Goal: Task Accomplishment & Management: Use online tool/utility

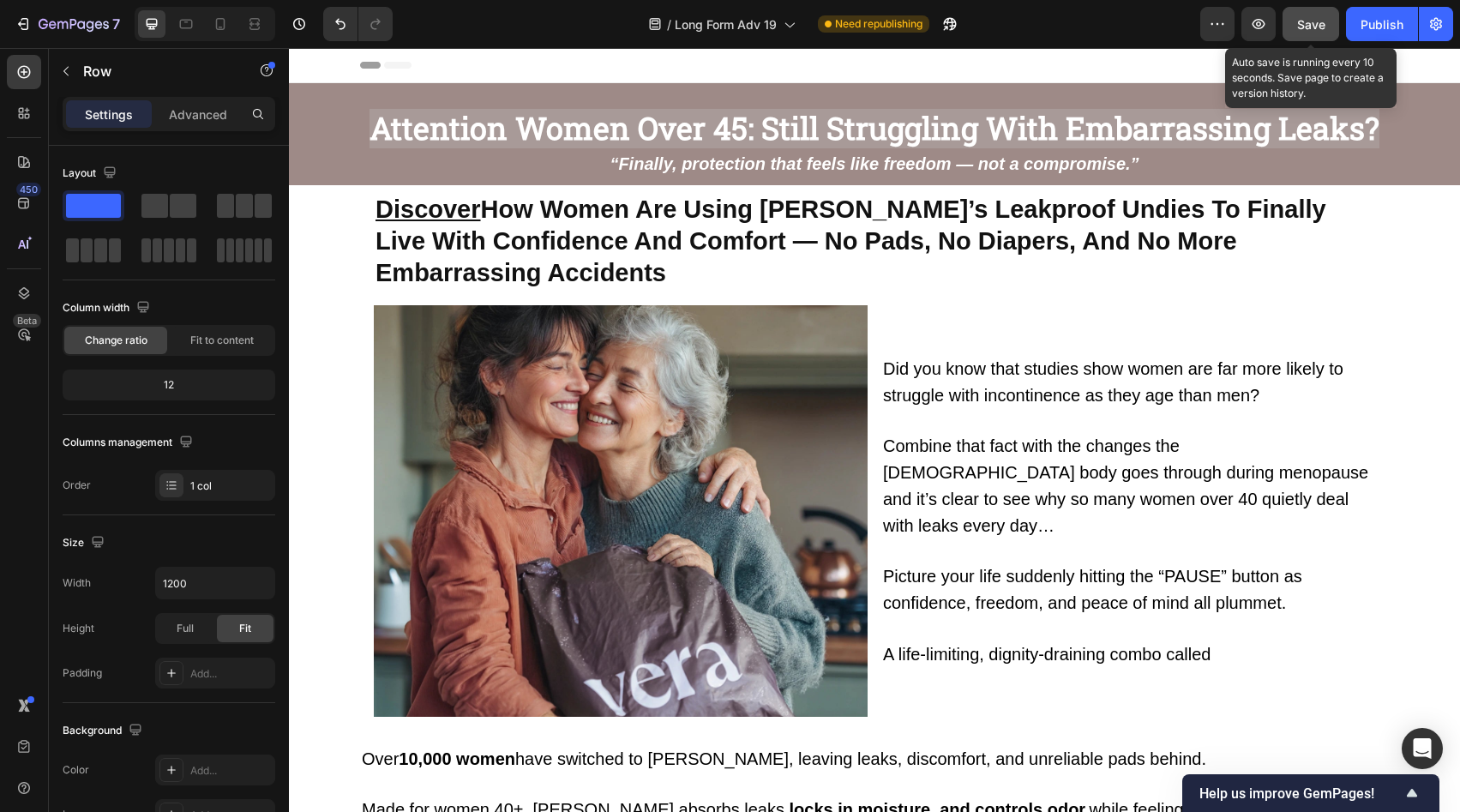
click at [1313, 23] on span "Save" at bounding box center [1311, 24] width 28 height 14
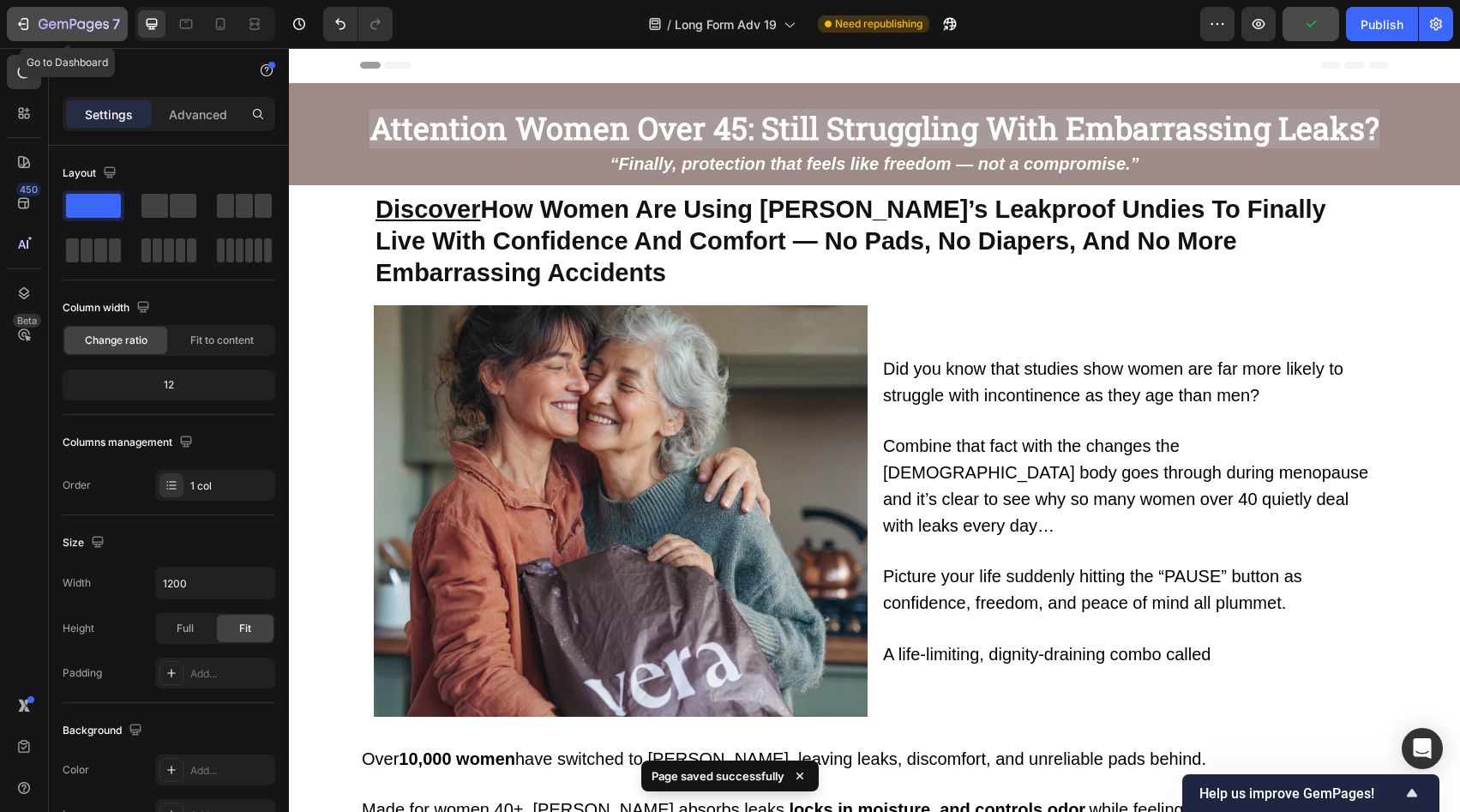
click at [68, 15] on div "7" at bounding box center [79, 23] width 81 height 21
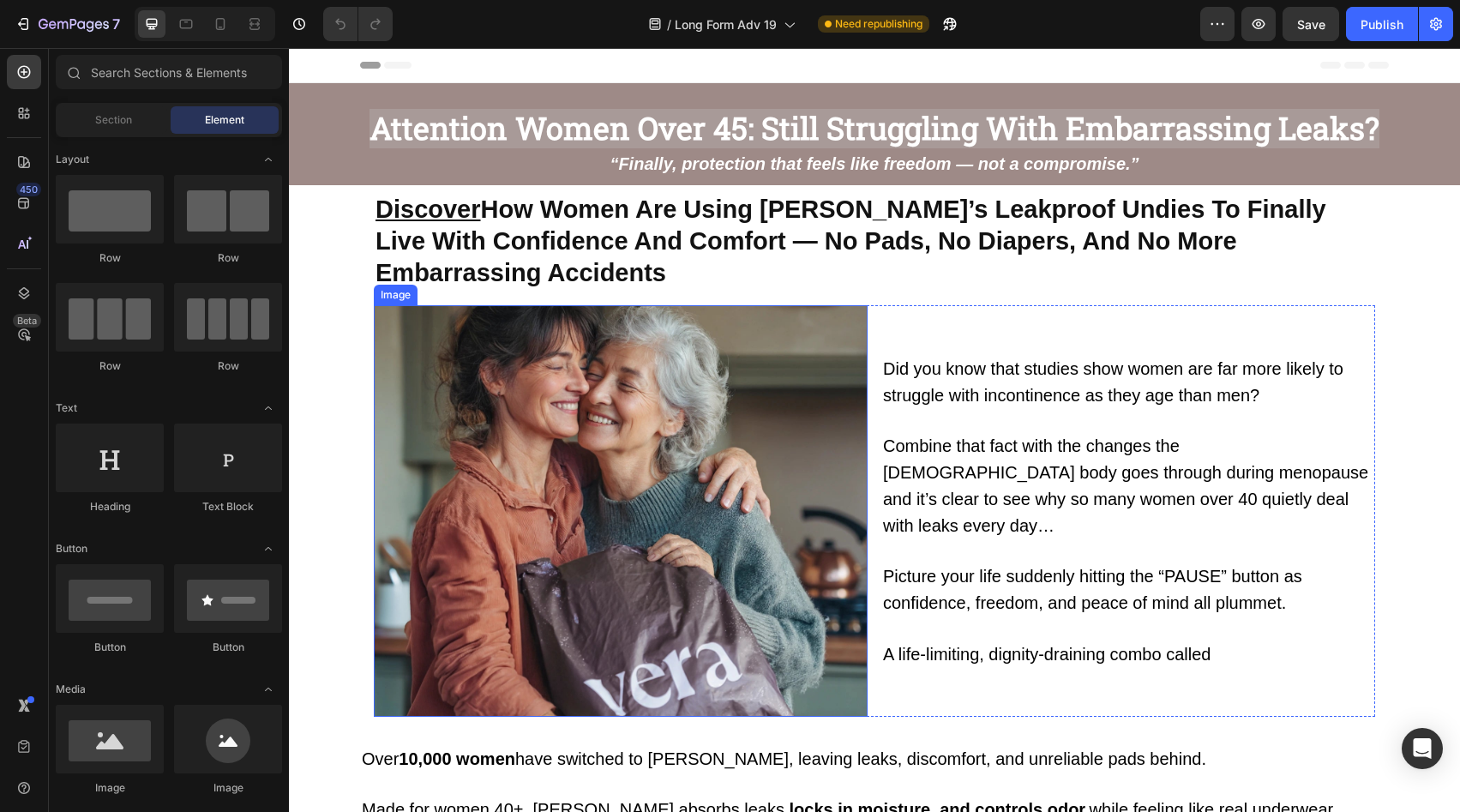
click at [649, 384] on img at bounding box center [621, 511] width 494 height 412
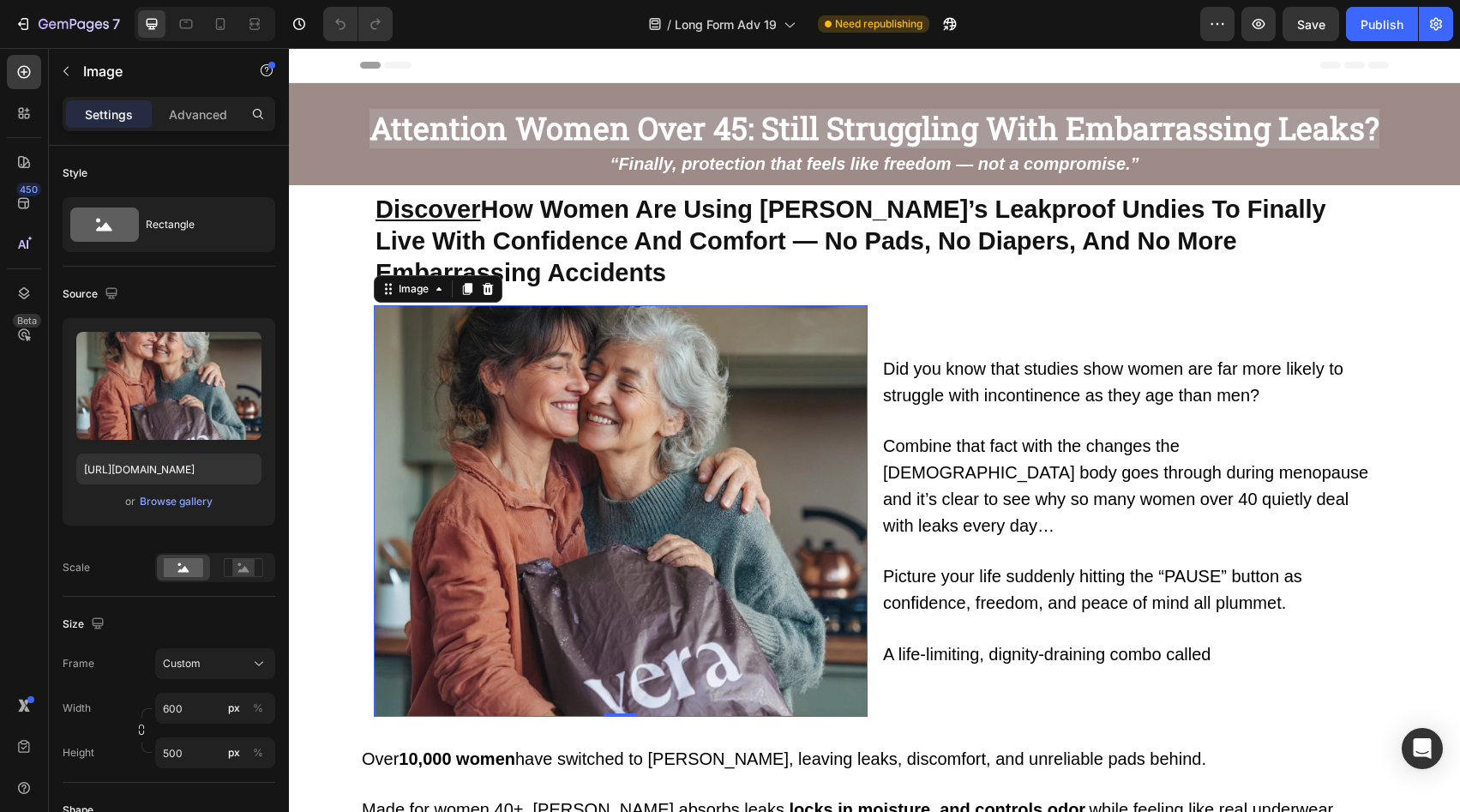
click at [234, 31] on div at bounding box center [205, 24] width 141 height 34
click at [220, 25] on icon at bounding box center [220, 23] width 17 height 17
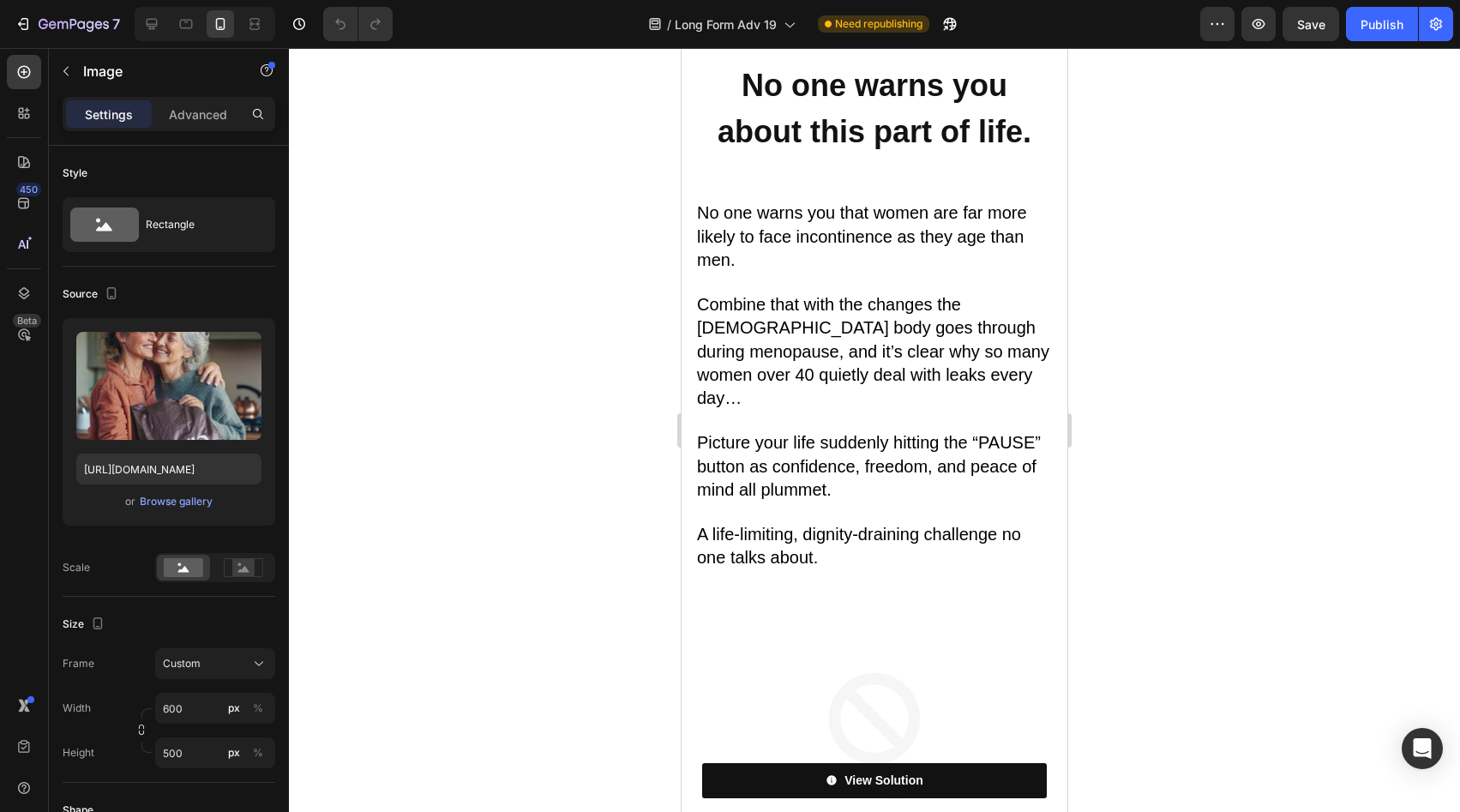
scroll to position [1975, 0]
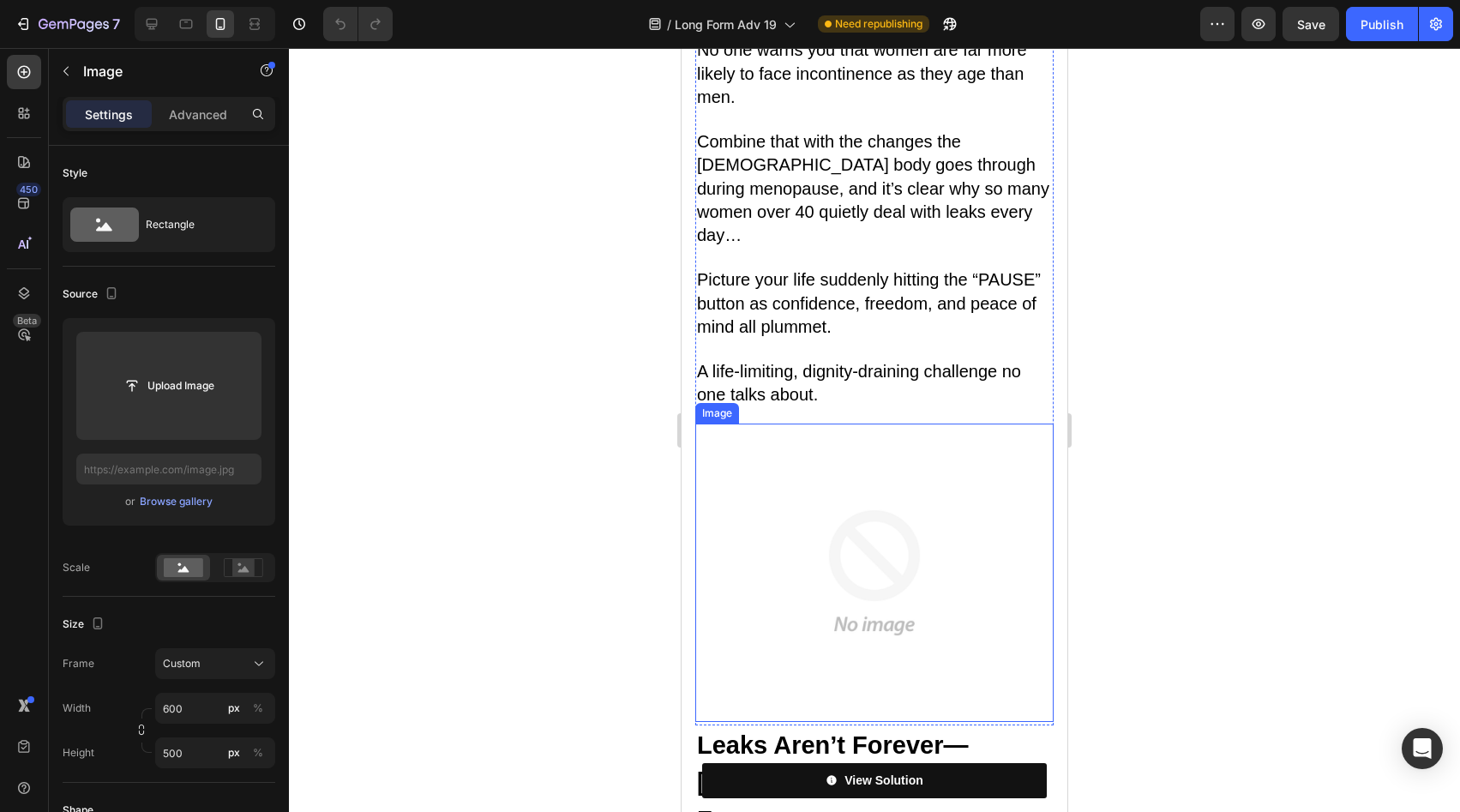
click at [872, 424] on img at bounding box center [875, 572] width 359 height 298
click at [155, 28] on icon at bounding box center [151, 23] width 17 height 17
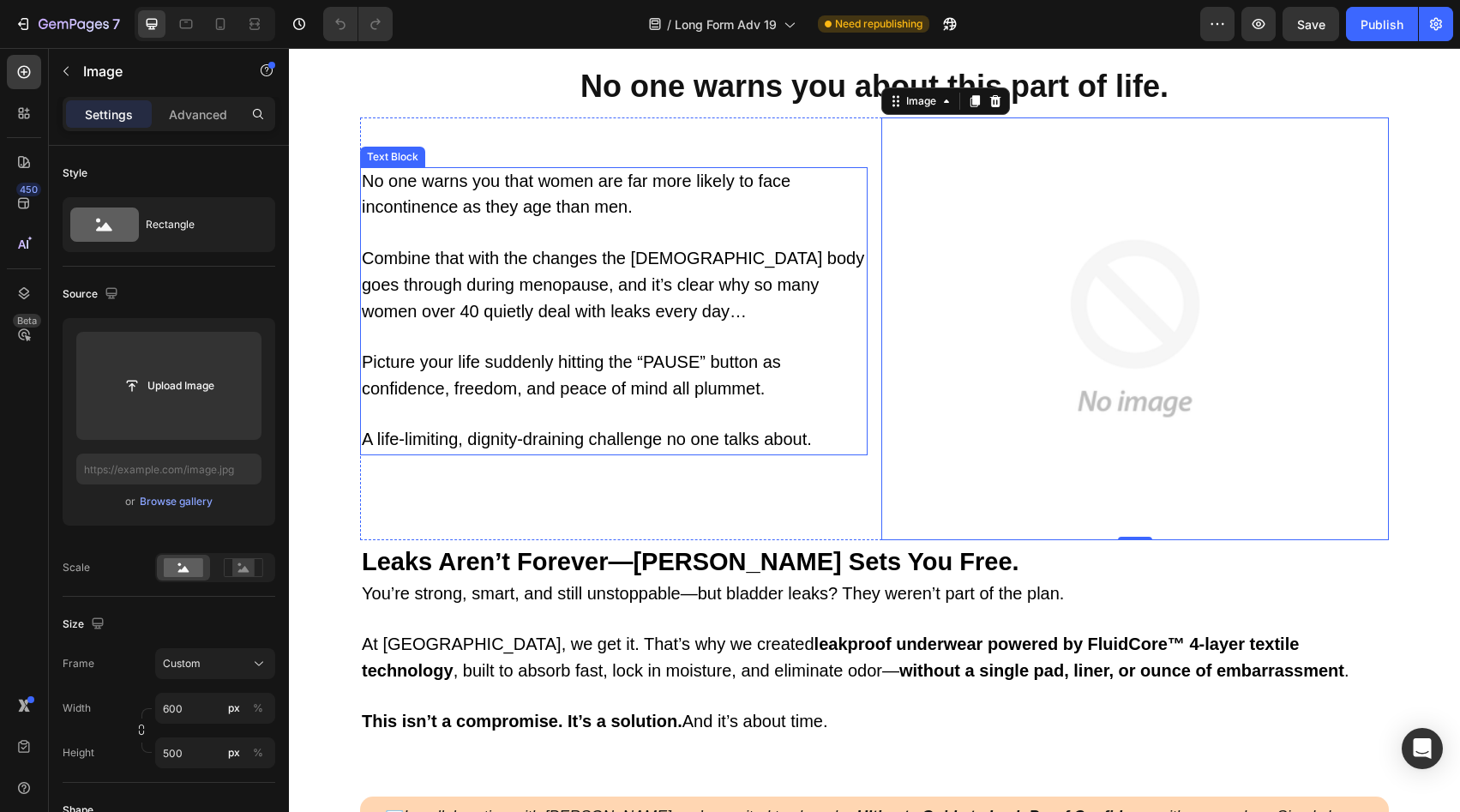
scroll to position [1004, 0]
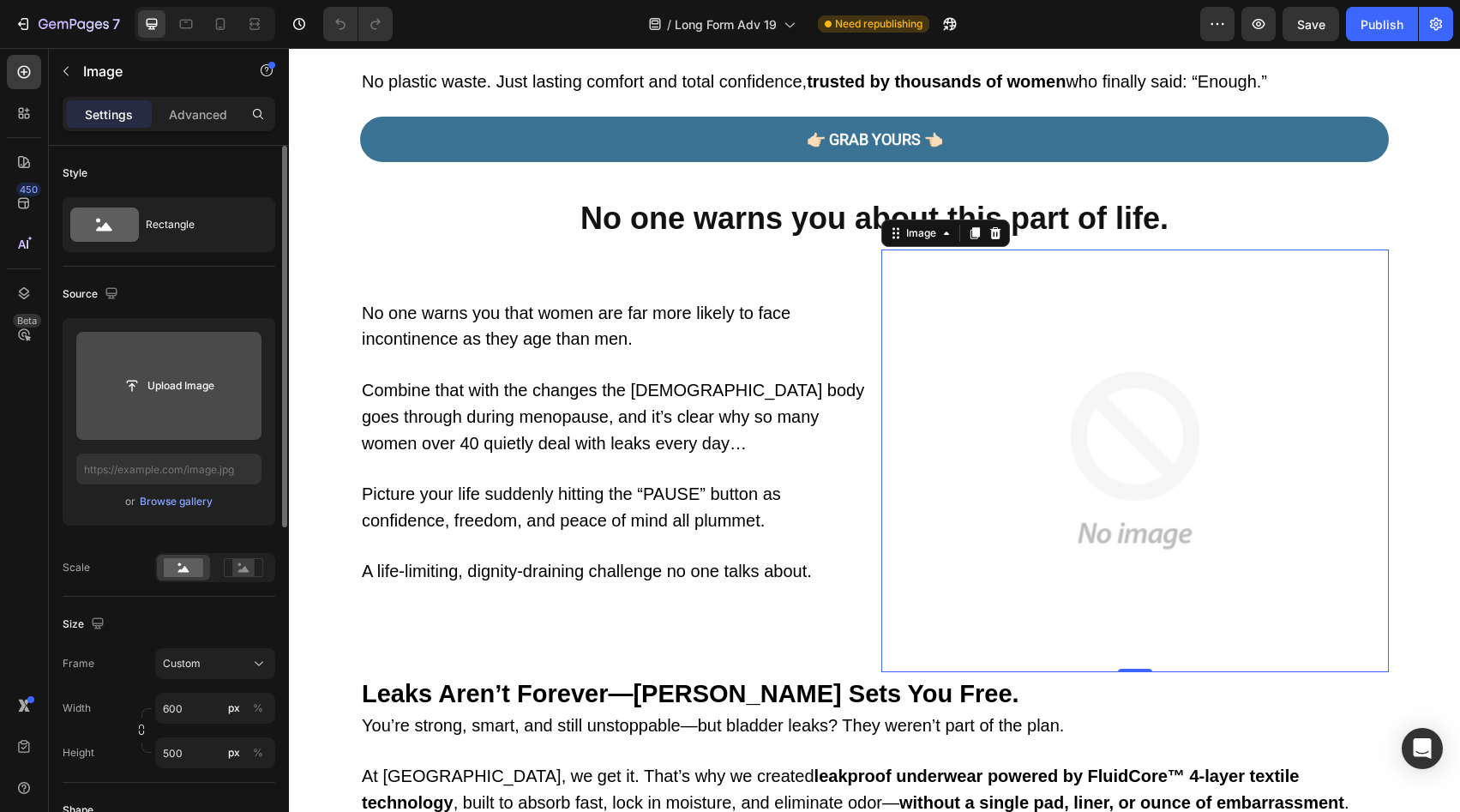
click at [204, 398] on input "file" at bounding box center [169, 386] width 118 height 29
click at [169, 385] on input "file" at bounding box center [169, 386] width 118 height 29
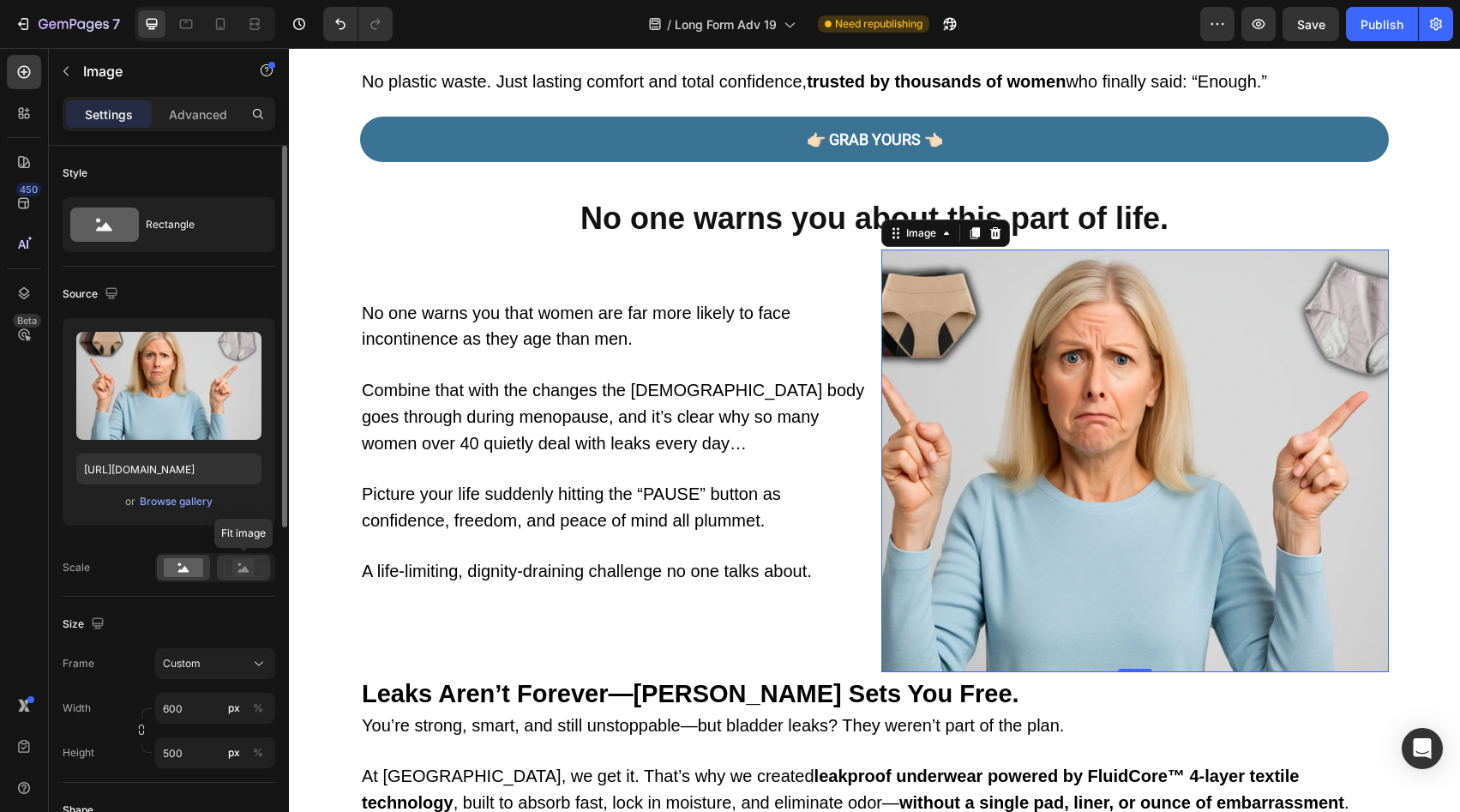
click at [257, 570] on icon at bounding box center [243, 567] width 40 height 19
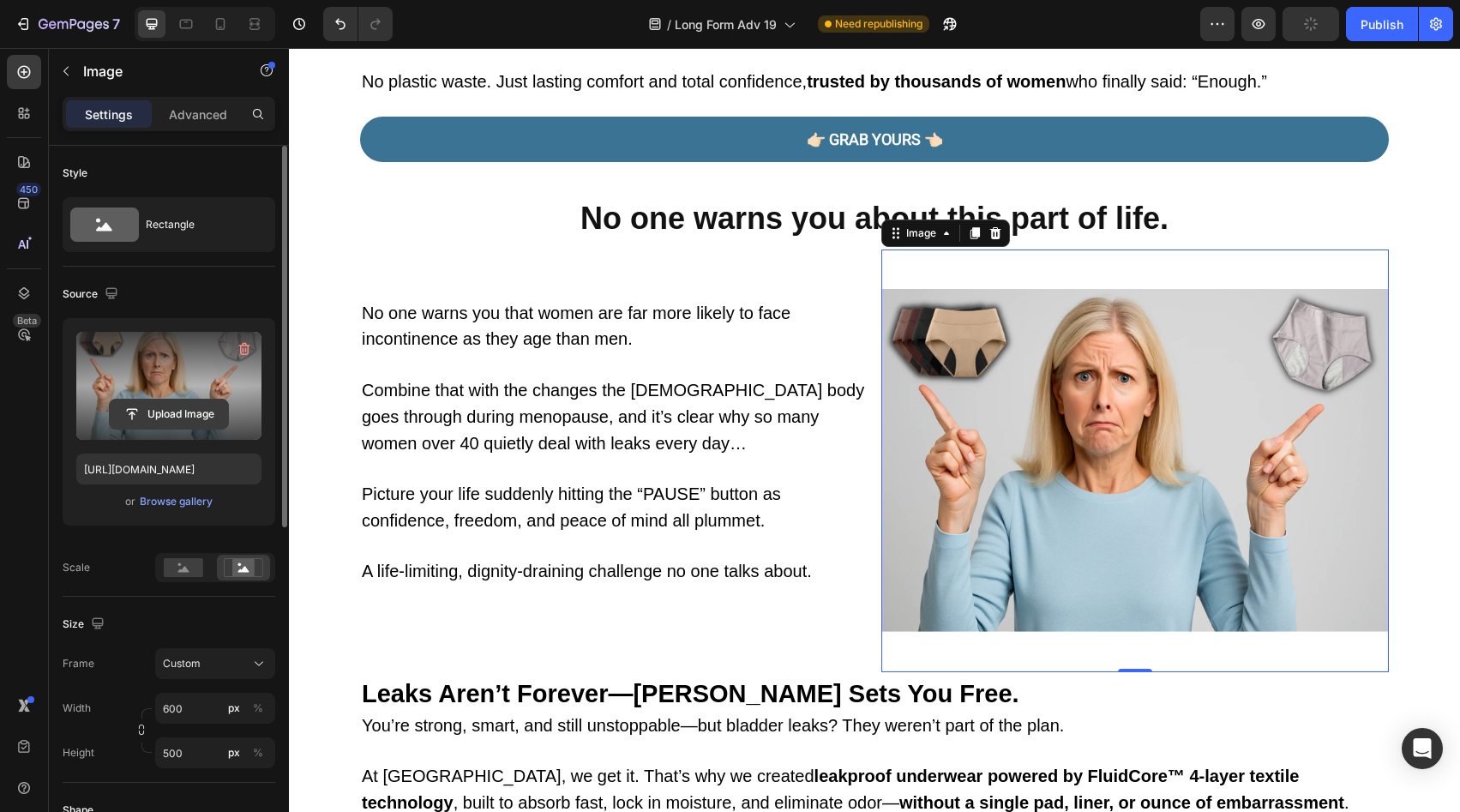
click at [201, 415] on input "file" at bounding box center [169, 414] width 118 height 29
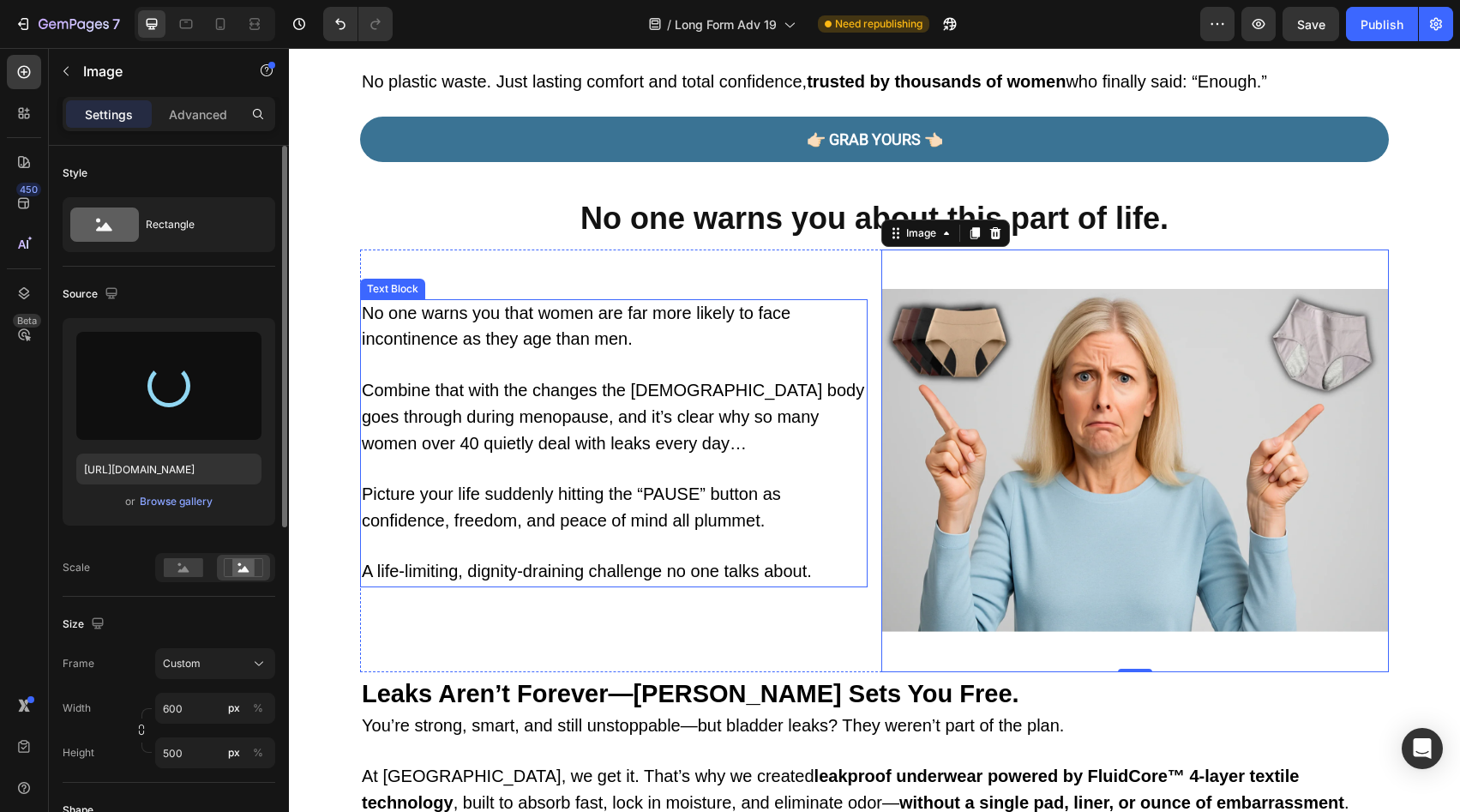
type input "[URL][DOMAIN_NAME]"
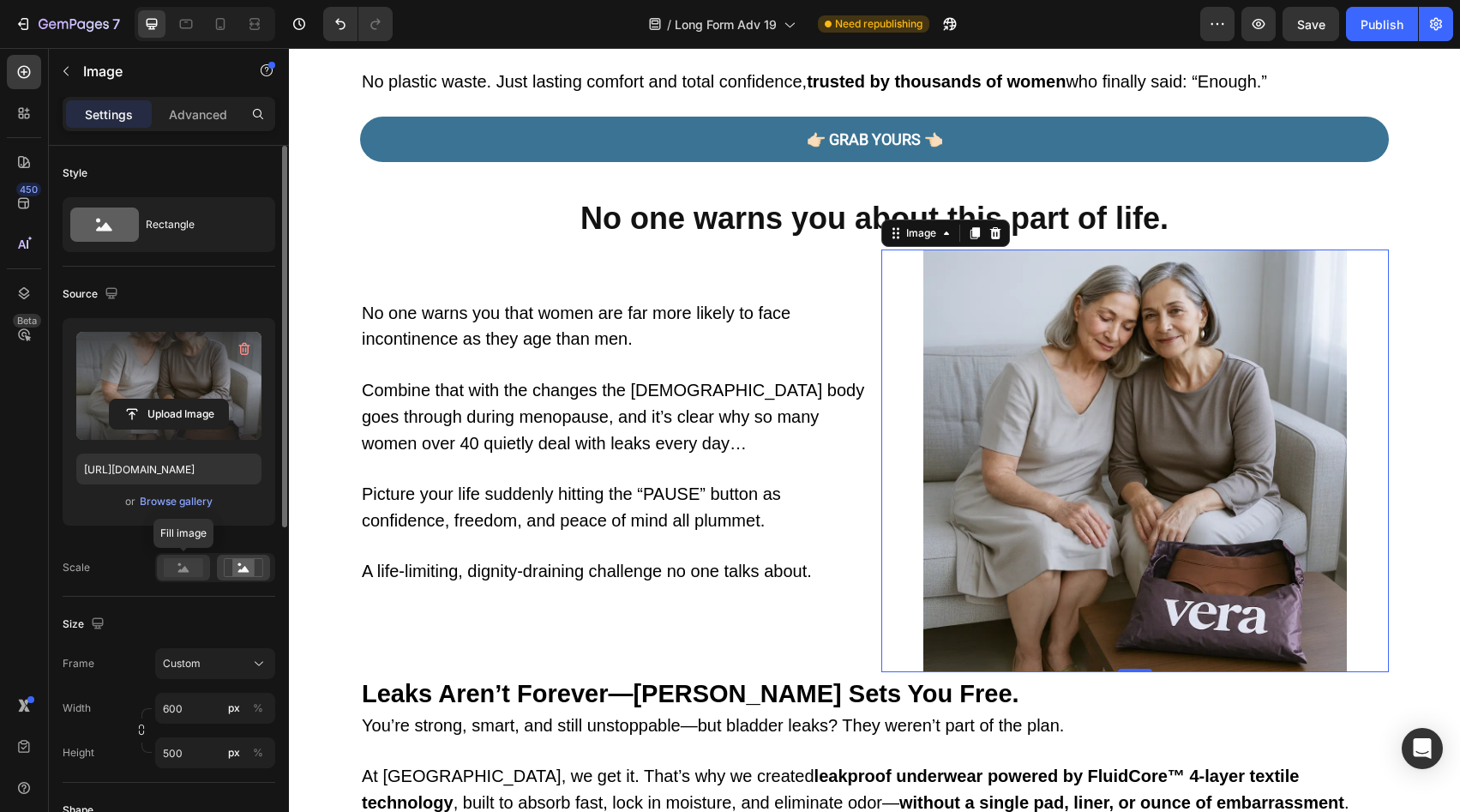
click at [175, 578] on div at bounding box center [183, 568] width 53 height 26
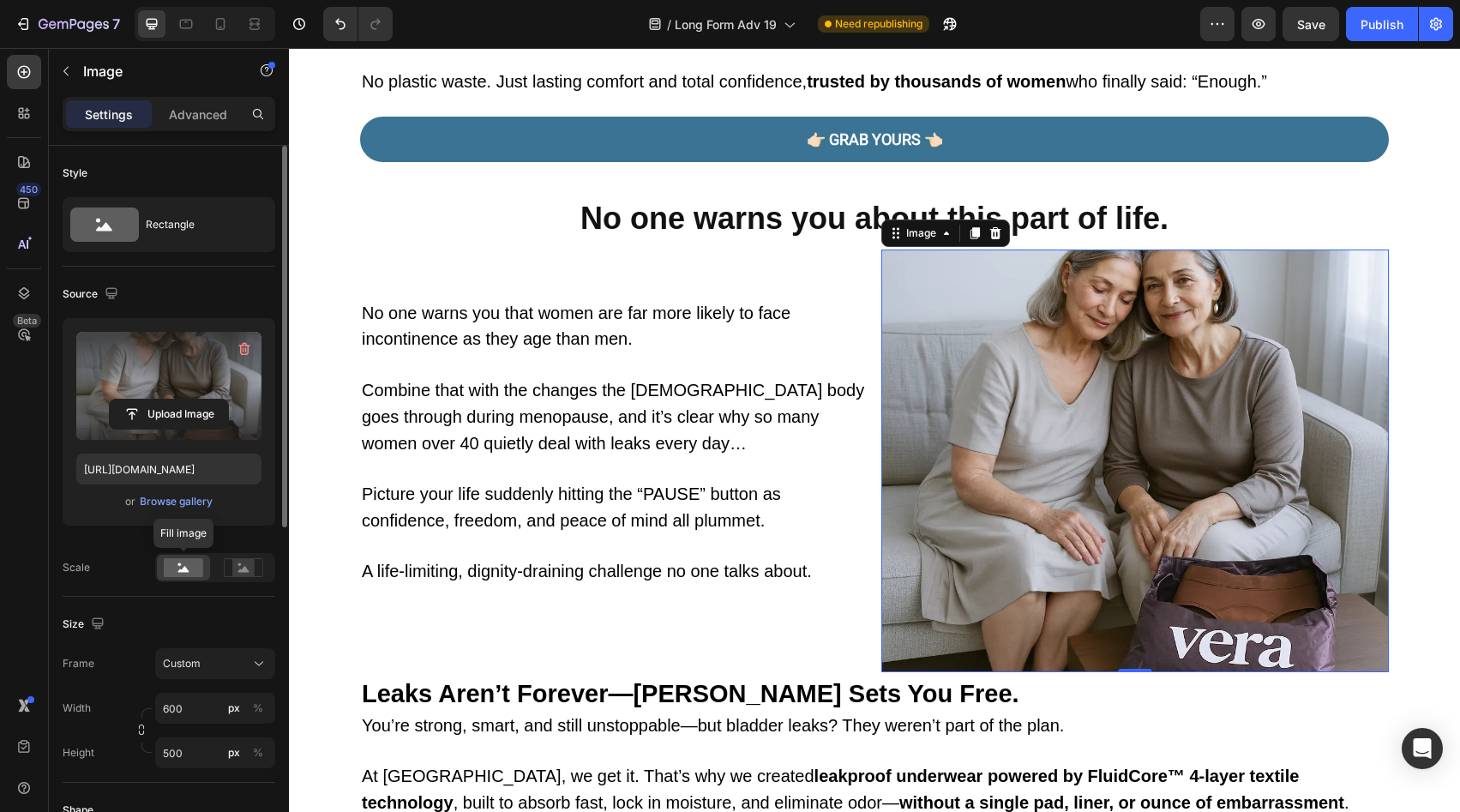
click at [210, 570] on div "Fill image" at bounding box center [214, 568] width 120 height 29
click at [225, 567] on div at bounding box center [243, 568] width 53 height 26
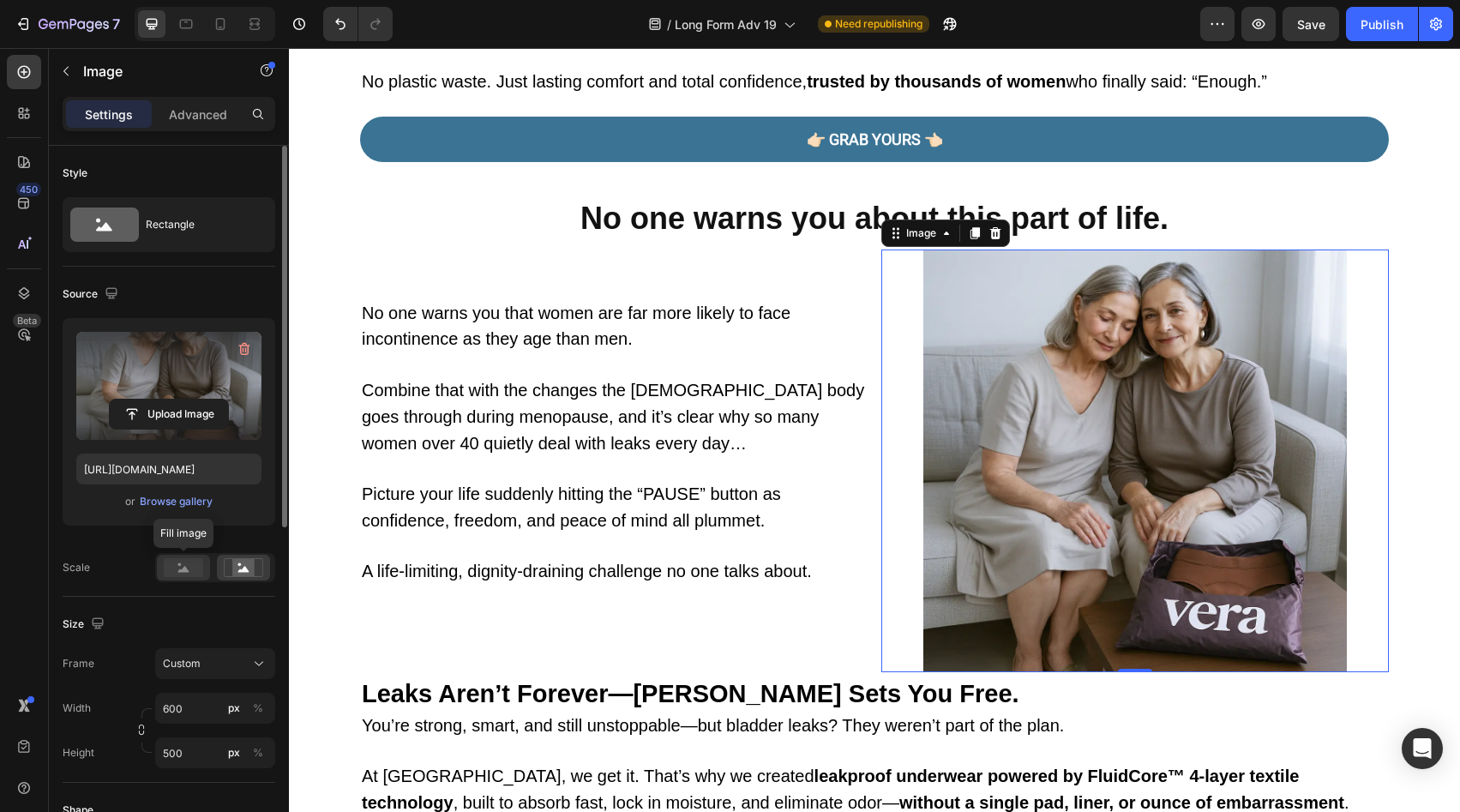
click at [187, 567] on rect at bounding box center [184, 567] width 40 height 19
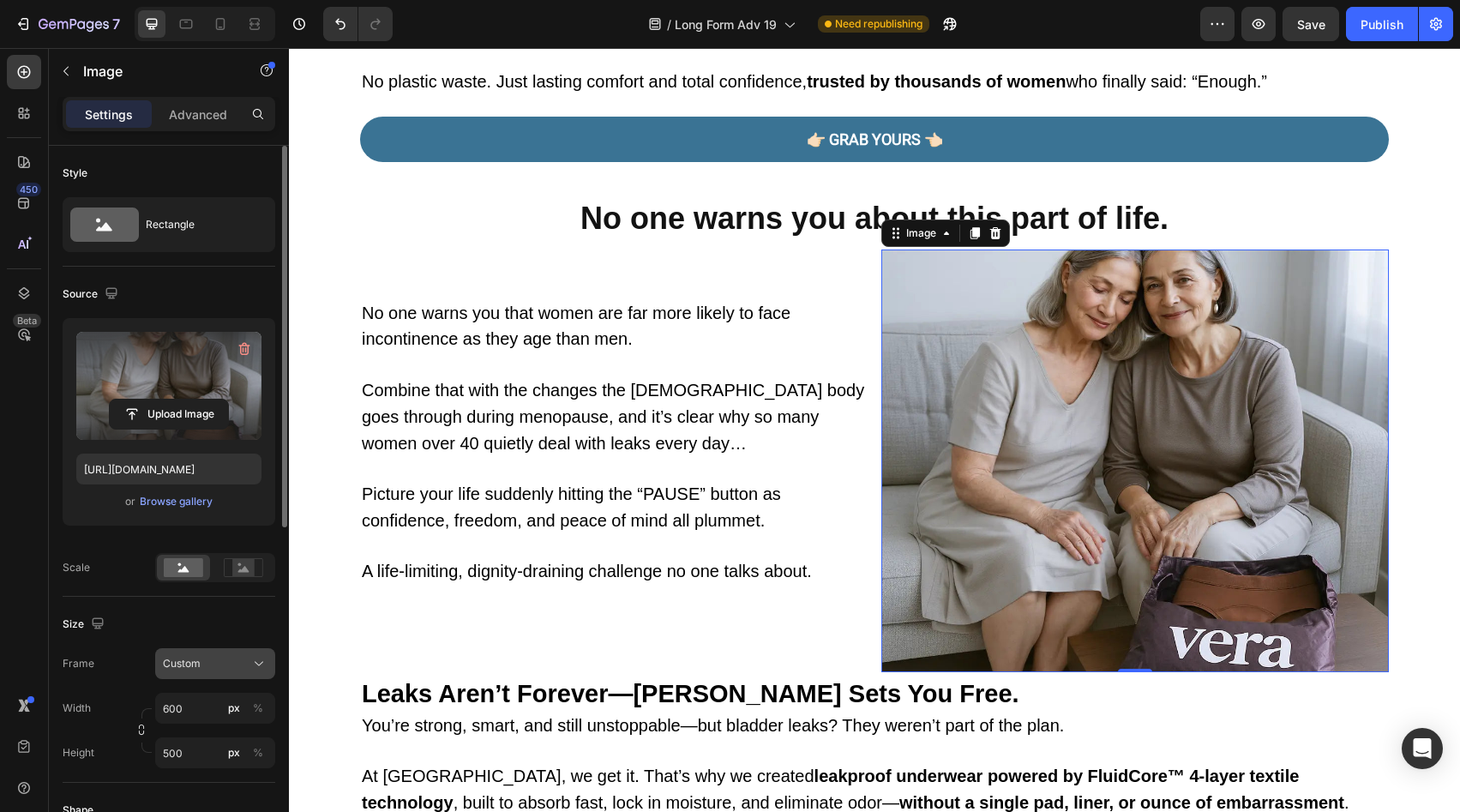
click at [226, 660] on div "Custom" at bounding box center [205, 663] width 84 height 15
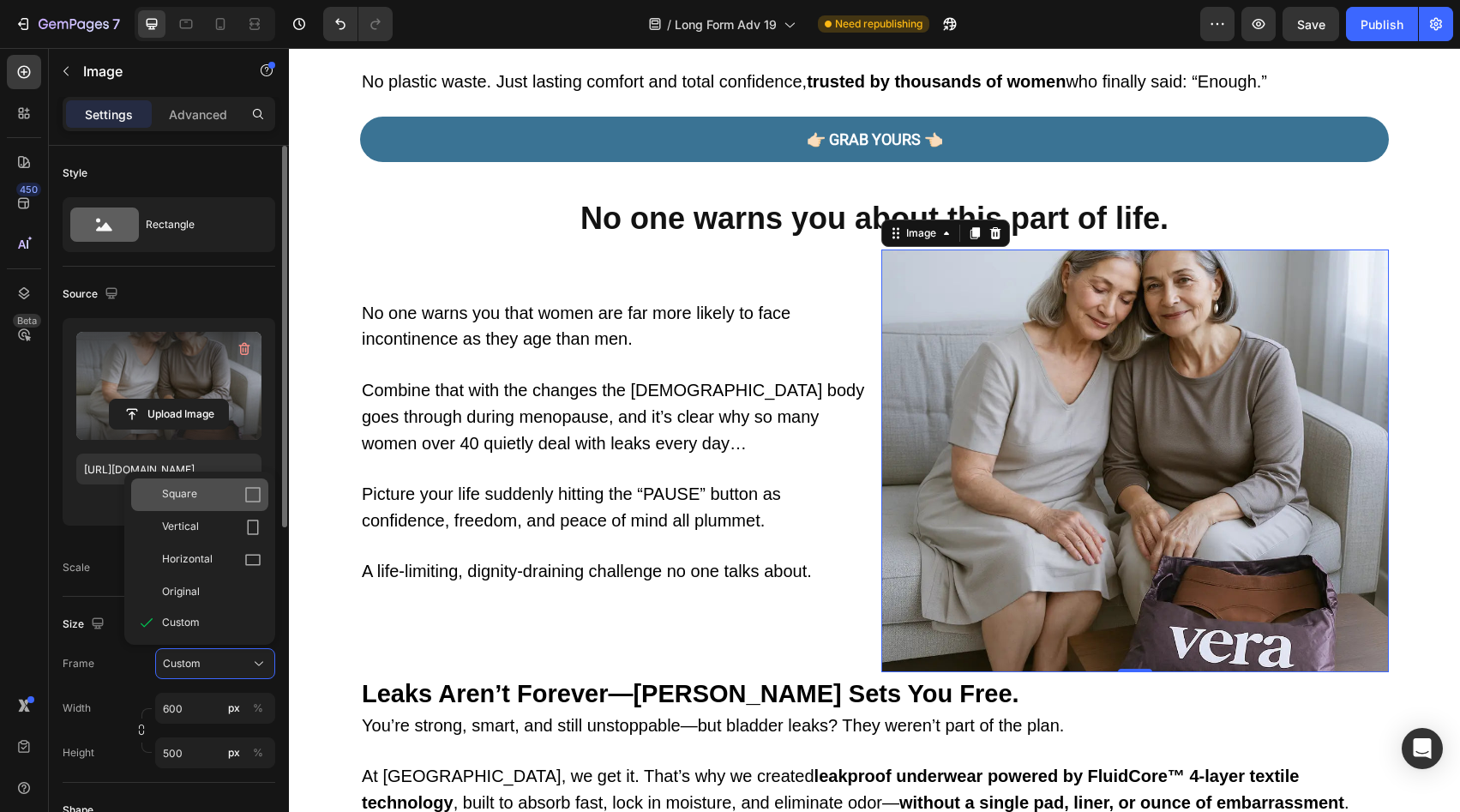
click at [235, 498] on div "Square" at bounding box center [212, 494] width 99 height 17
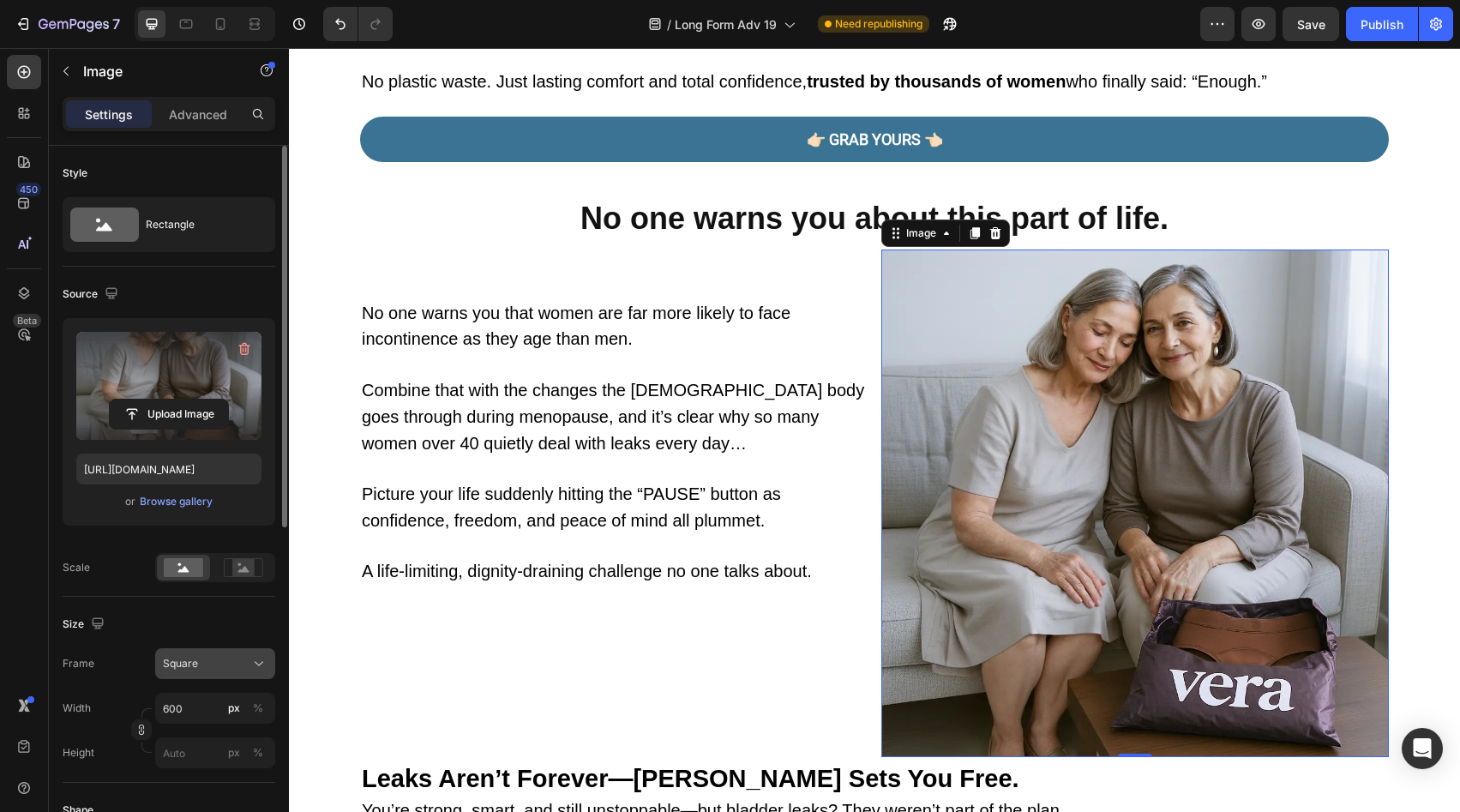
click at [192, 667] on span "Square" at bounding box center [180, 663] width 35 height 15
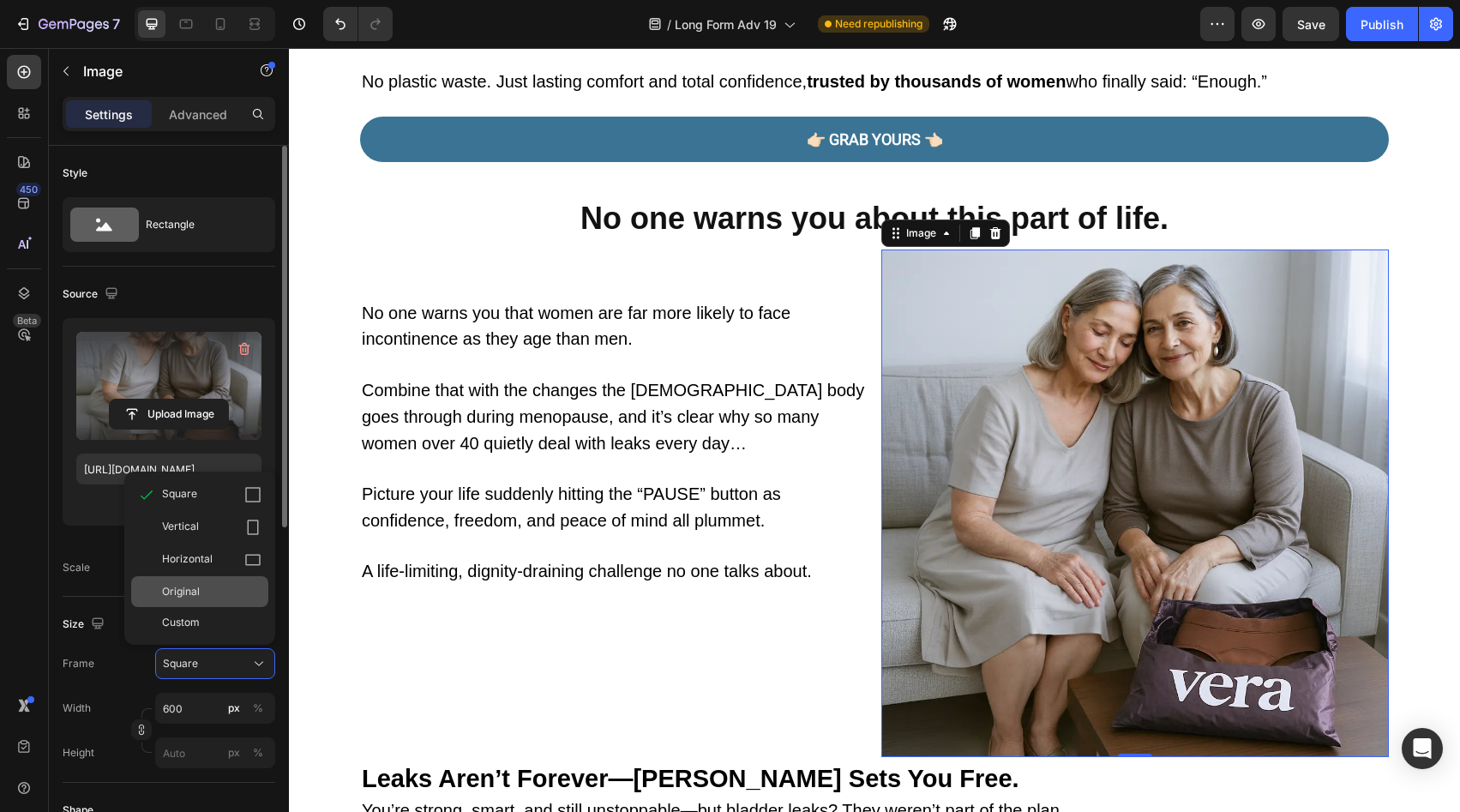
click at [205, 593] on div "Original" at bounding box center [212, 591] width 99 height 15
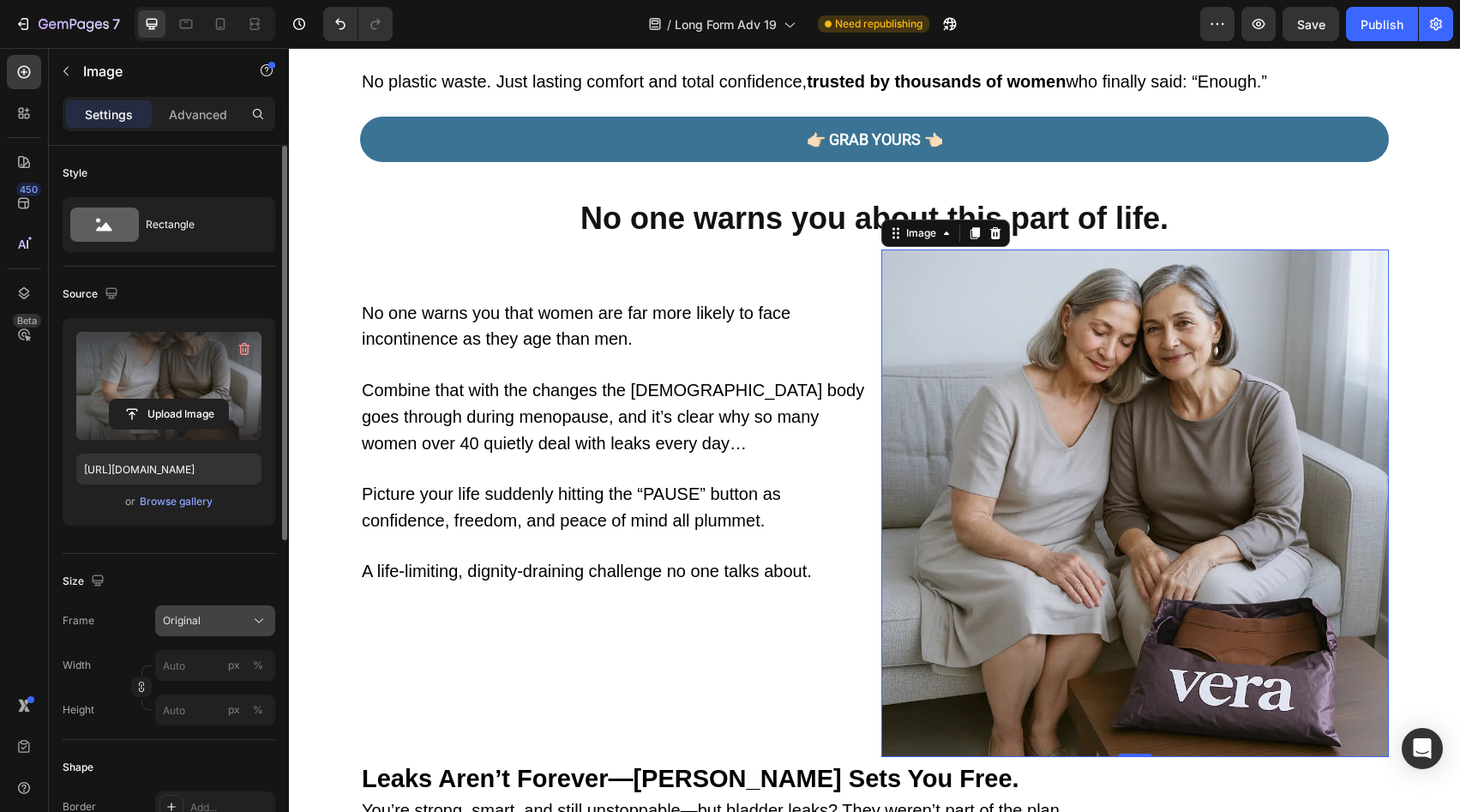
click at [207, 632] on button "Original" at bounding box center [214, 621] width 120 height 31
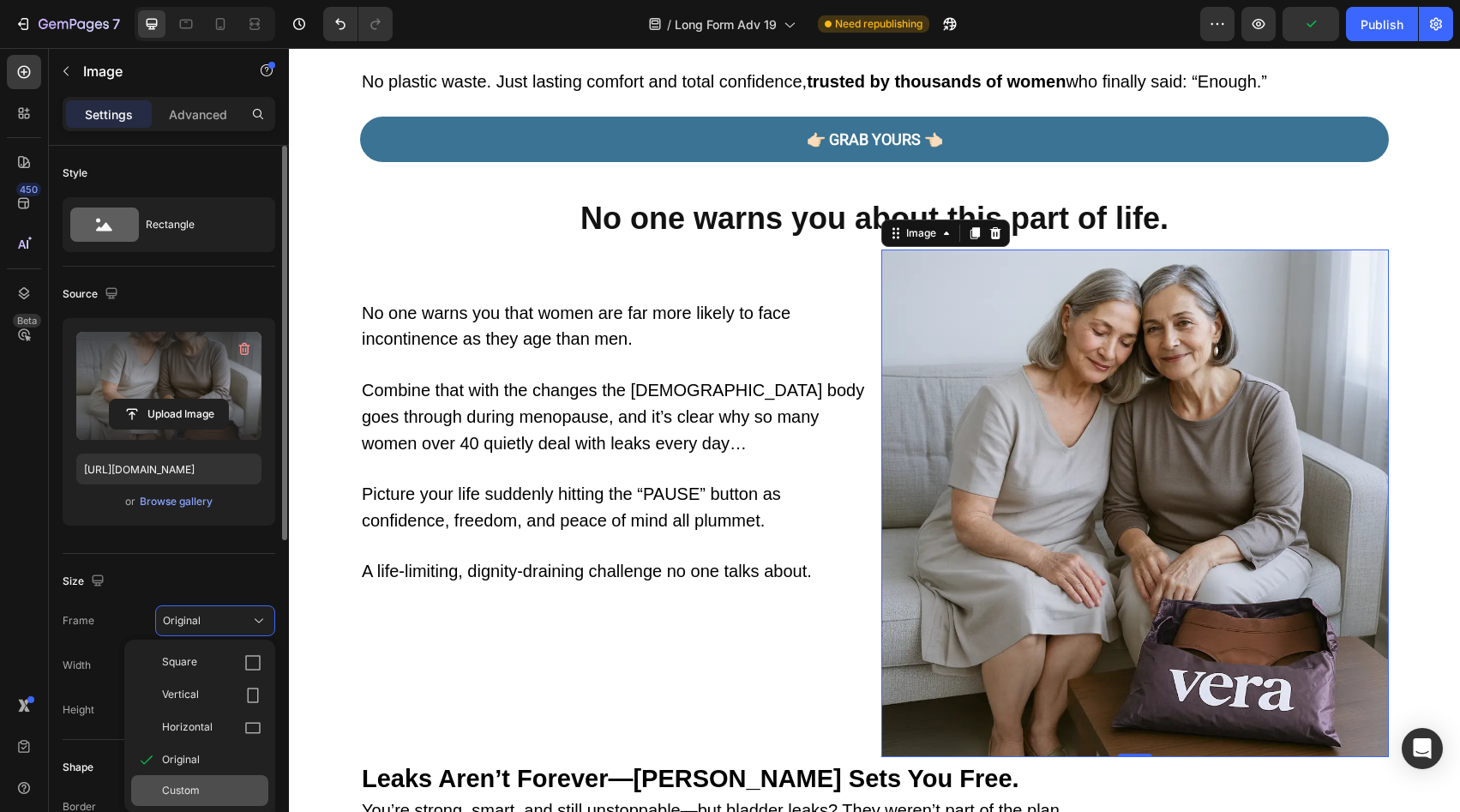
click at [214, 791] on div "Custom" at bounding box center [212, 790] width 99 height 15
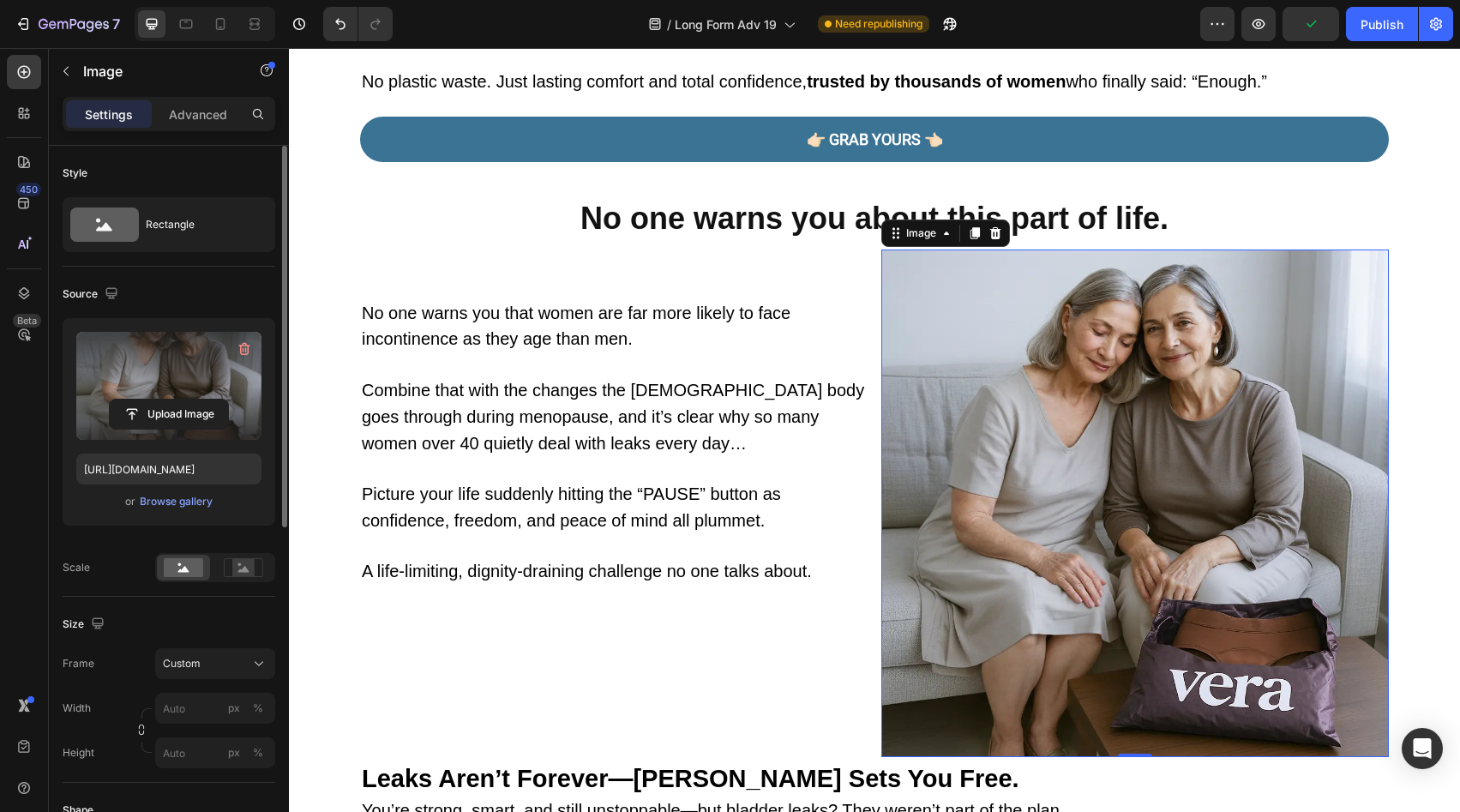
click at [233, 612] on div "Size Frame Custom Width px % Height px %" at bounding box center [169, 689] width 213 height 186
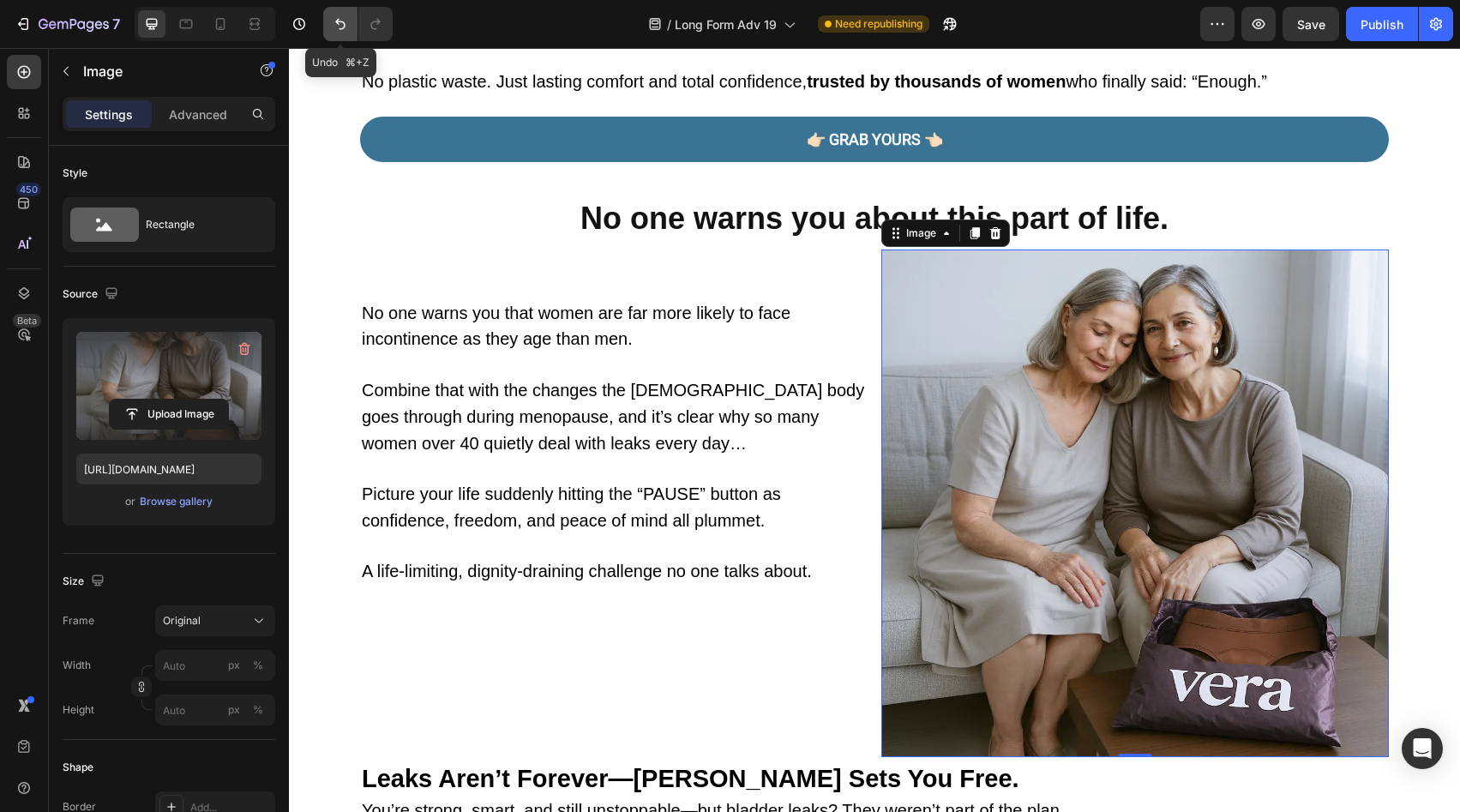
click at [338, 16] on icon "Undo/Redo" at bounding box center [340, 23] width 17 height 17
type input "600"
click at [338, 16] on icon "Undo/Redo" at bounding box center [340, 23] width 17 height 17
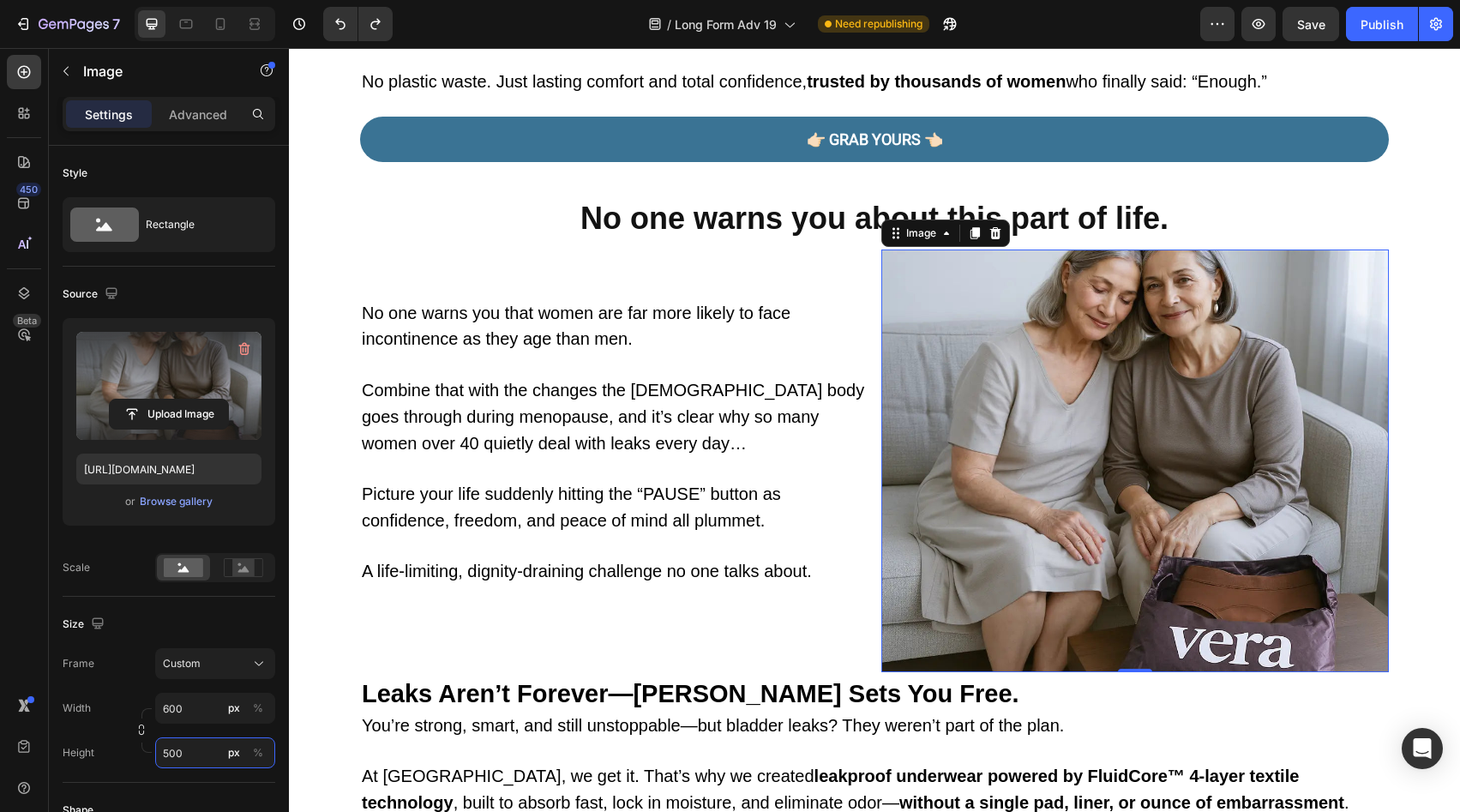
click at [196, 748] on input "500" at bounding box center [214, 753] width 120 height 31
click at [203, 715] on input "600" at bounding box center [214, 708] width 120 height 31
click at [128, 673] on div "Frame Custom" at bounding box center [169, 663] width 213 height 31
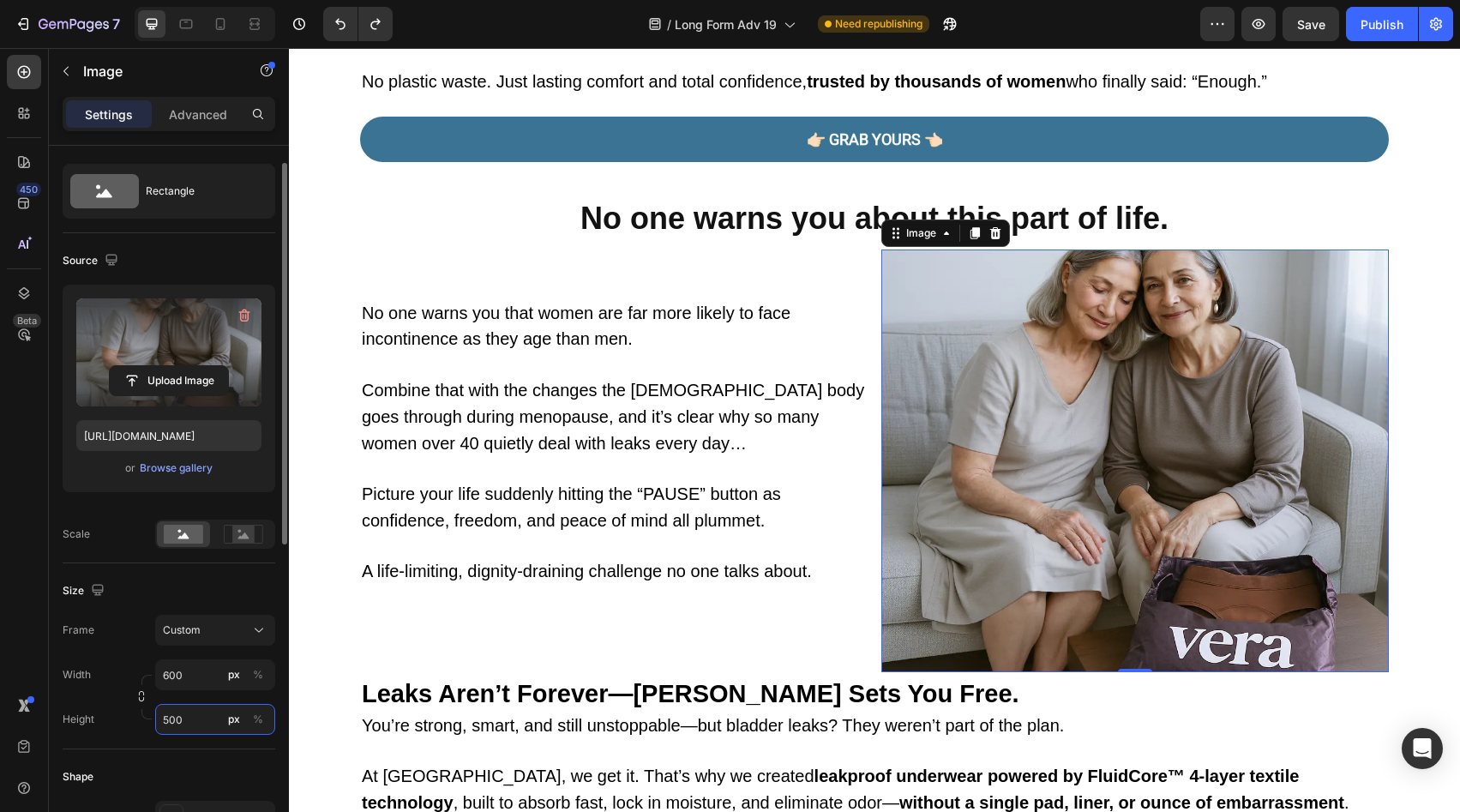
click at [216, 715] on input "500" at bounding box center [214, 719] width 120 height 31
paste input "6"
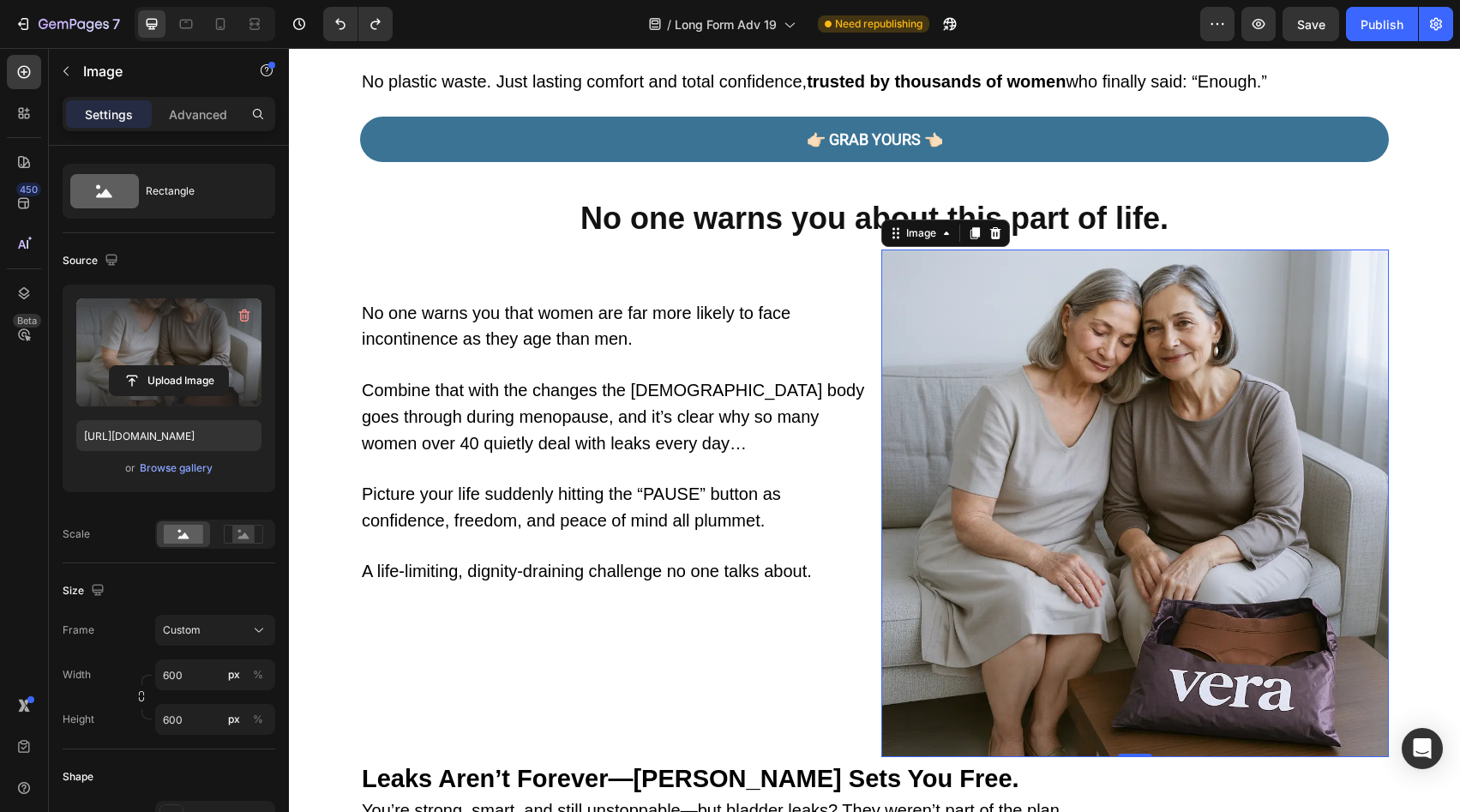
click at [133, 671] on div "Width 600 px %" at bounding box center [169, 675] width 213 height 31
click at [183, 718] on input "600" at bounding box center [214, 719] width 120 height 31
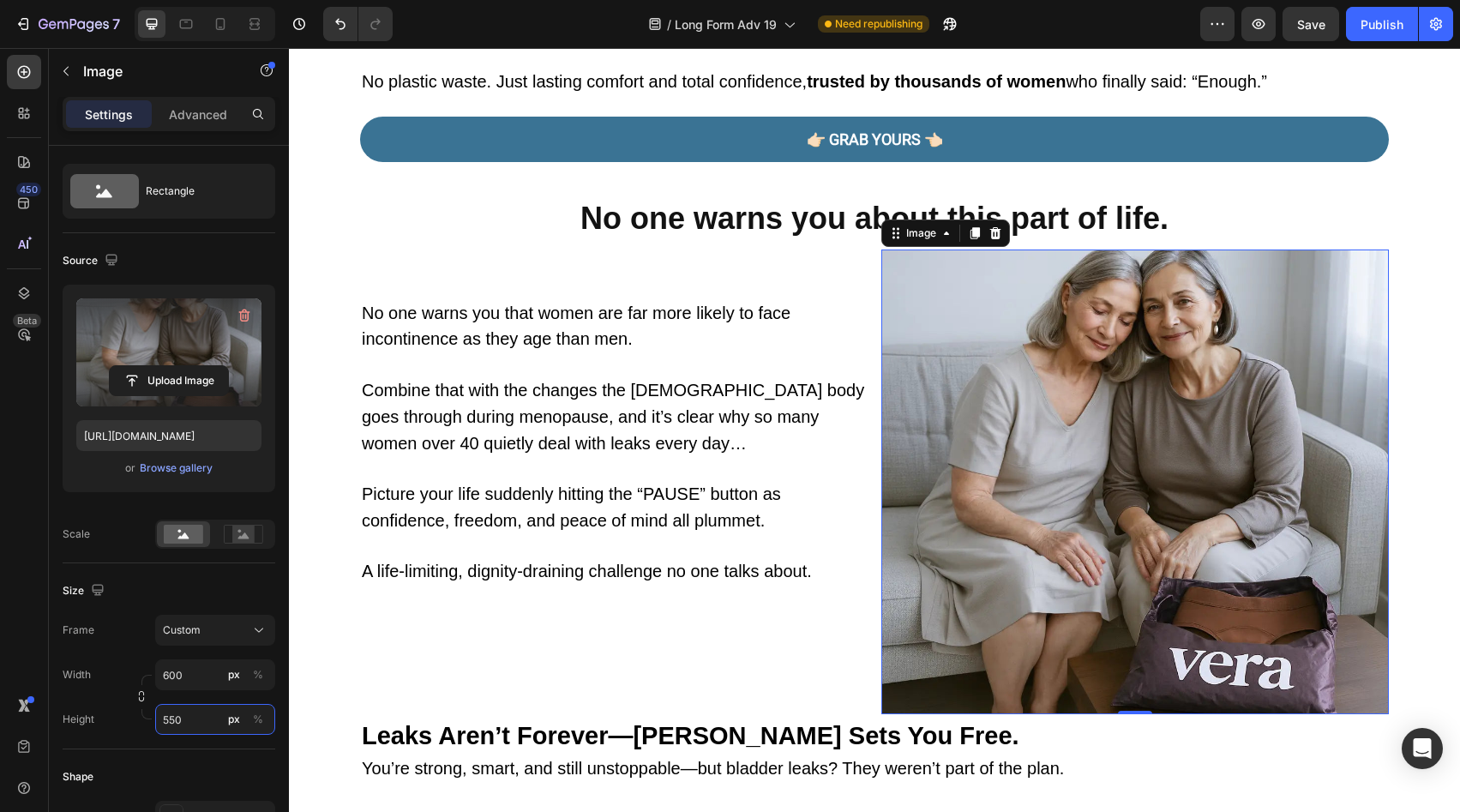
type input "550"
click at [179, 598] on div "Size" at bounding box center [169, 590] width 213 height 27
click at [1132, 506] on img at bounding box center [1135, 482] width 507 height 466
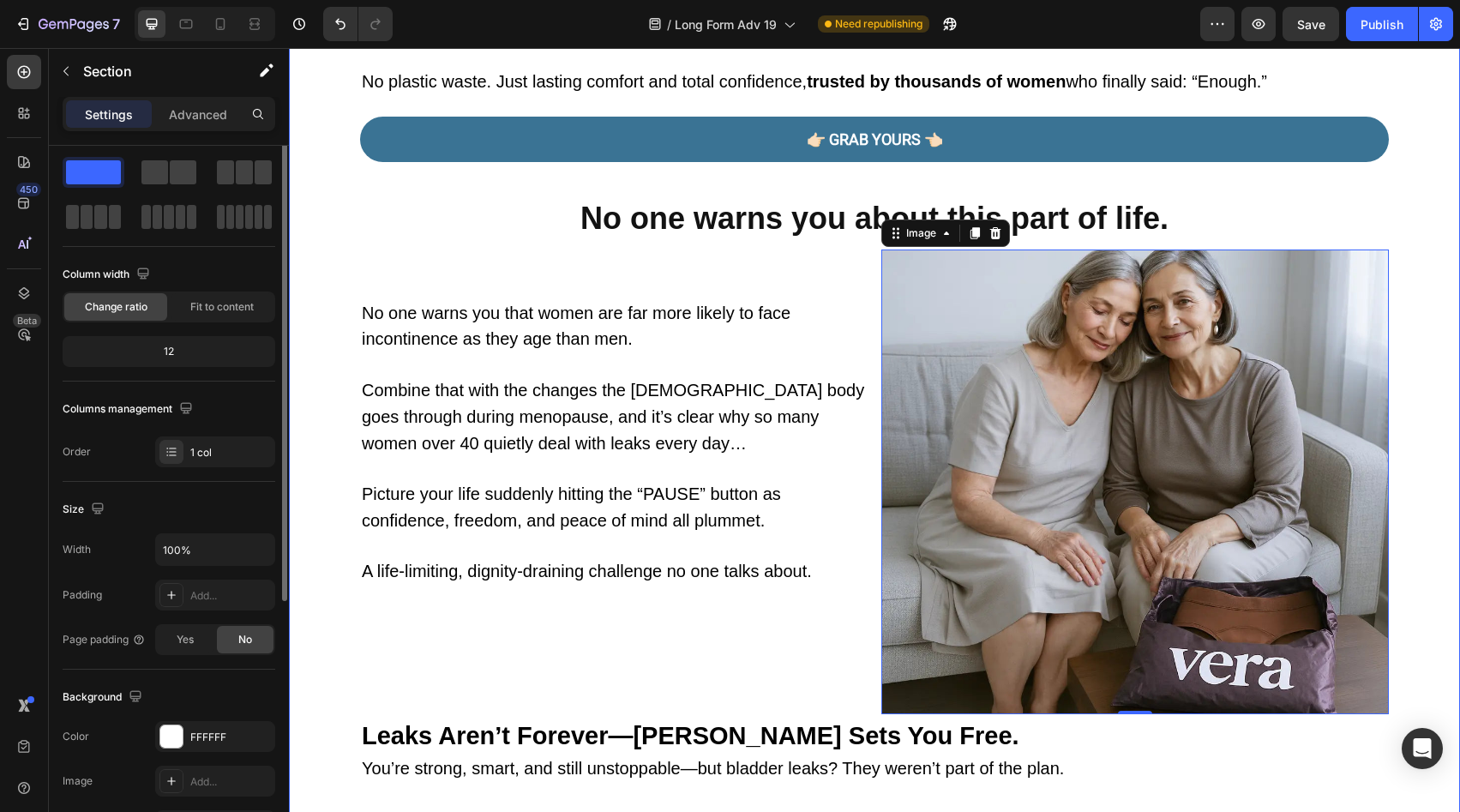
scroll to position [0, 0]
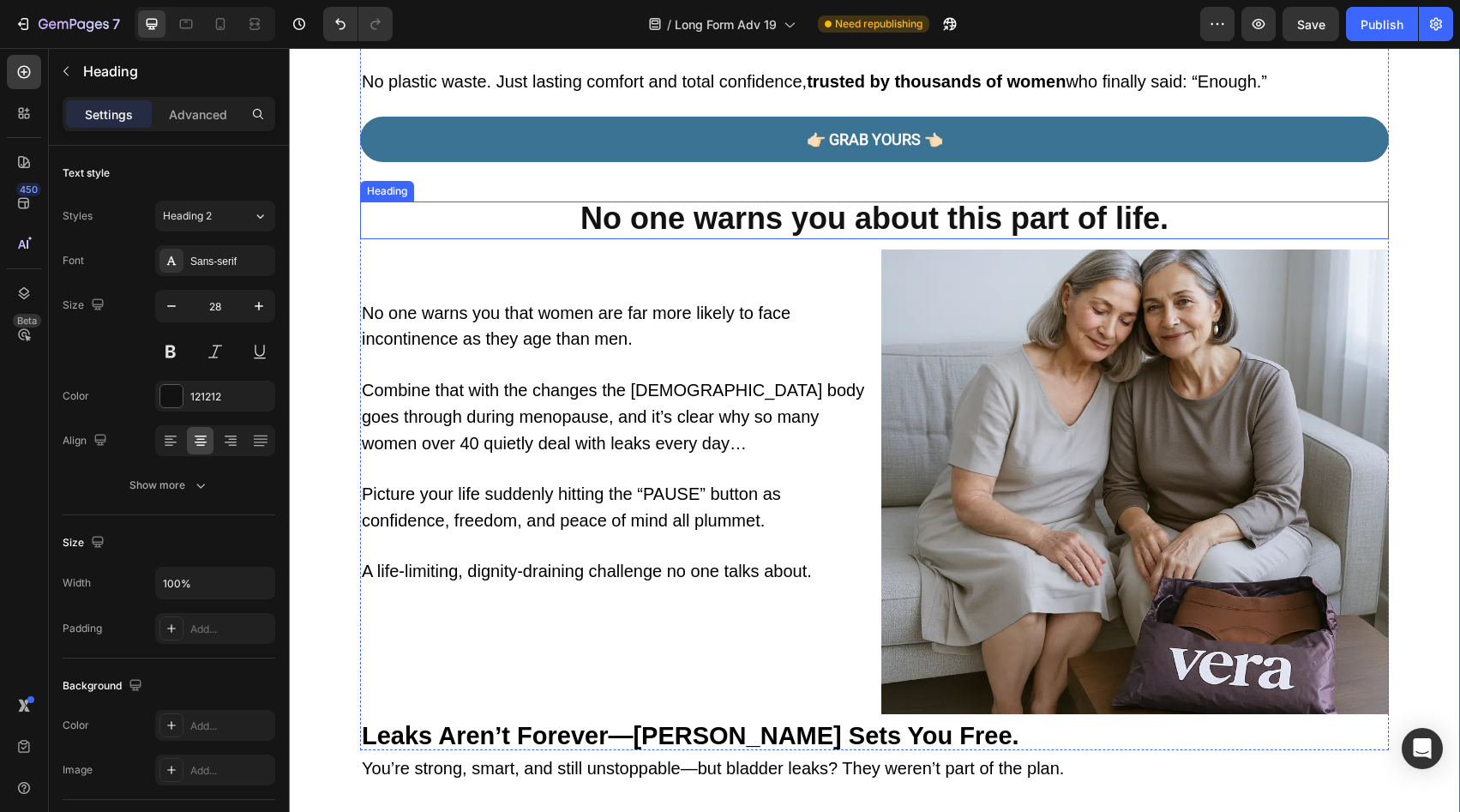
click at [1015, 207] on strong "No one warns you about this part of life." at bounding box center [874, 218] width 589 height 35
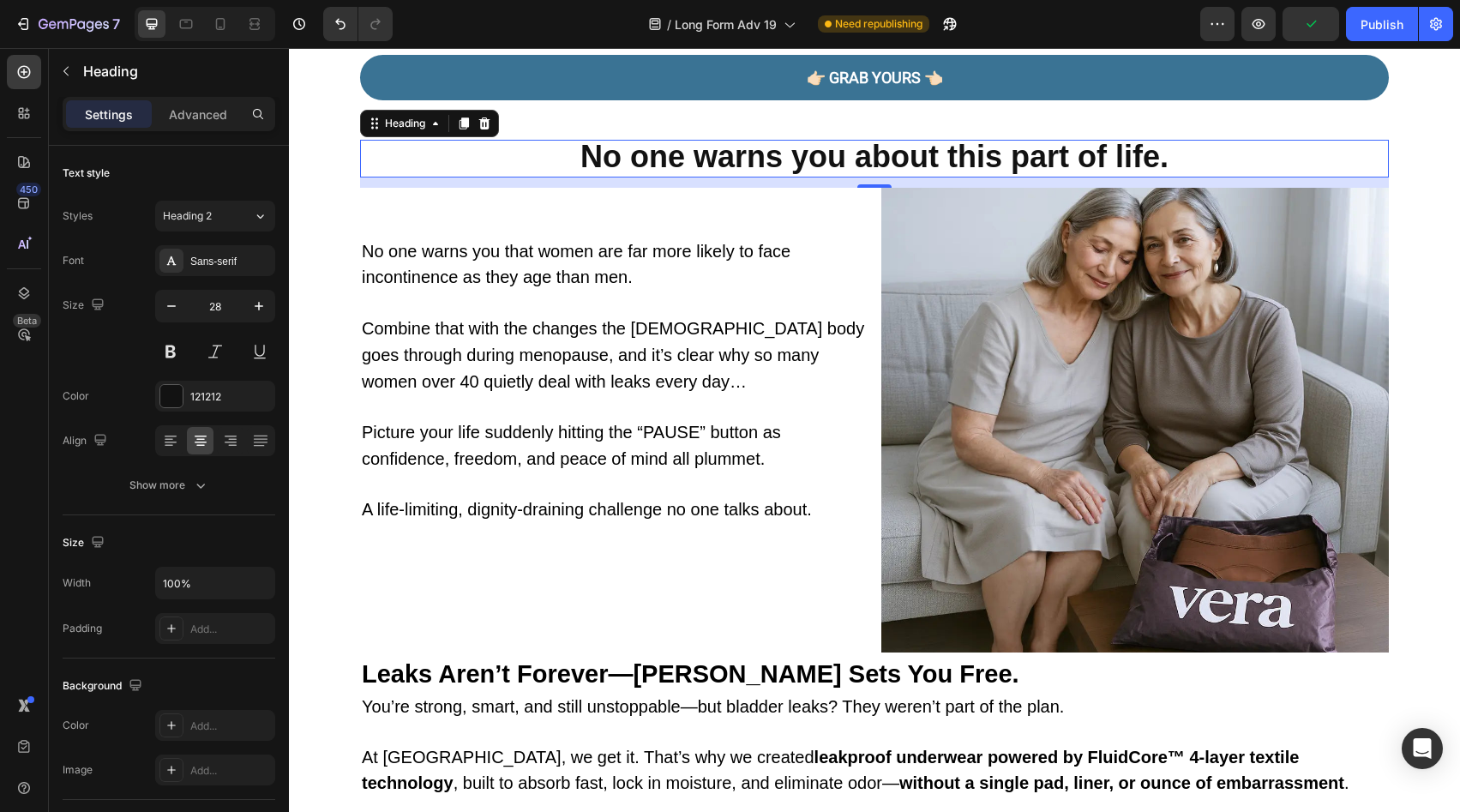
scroll to position [1191, 0]
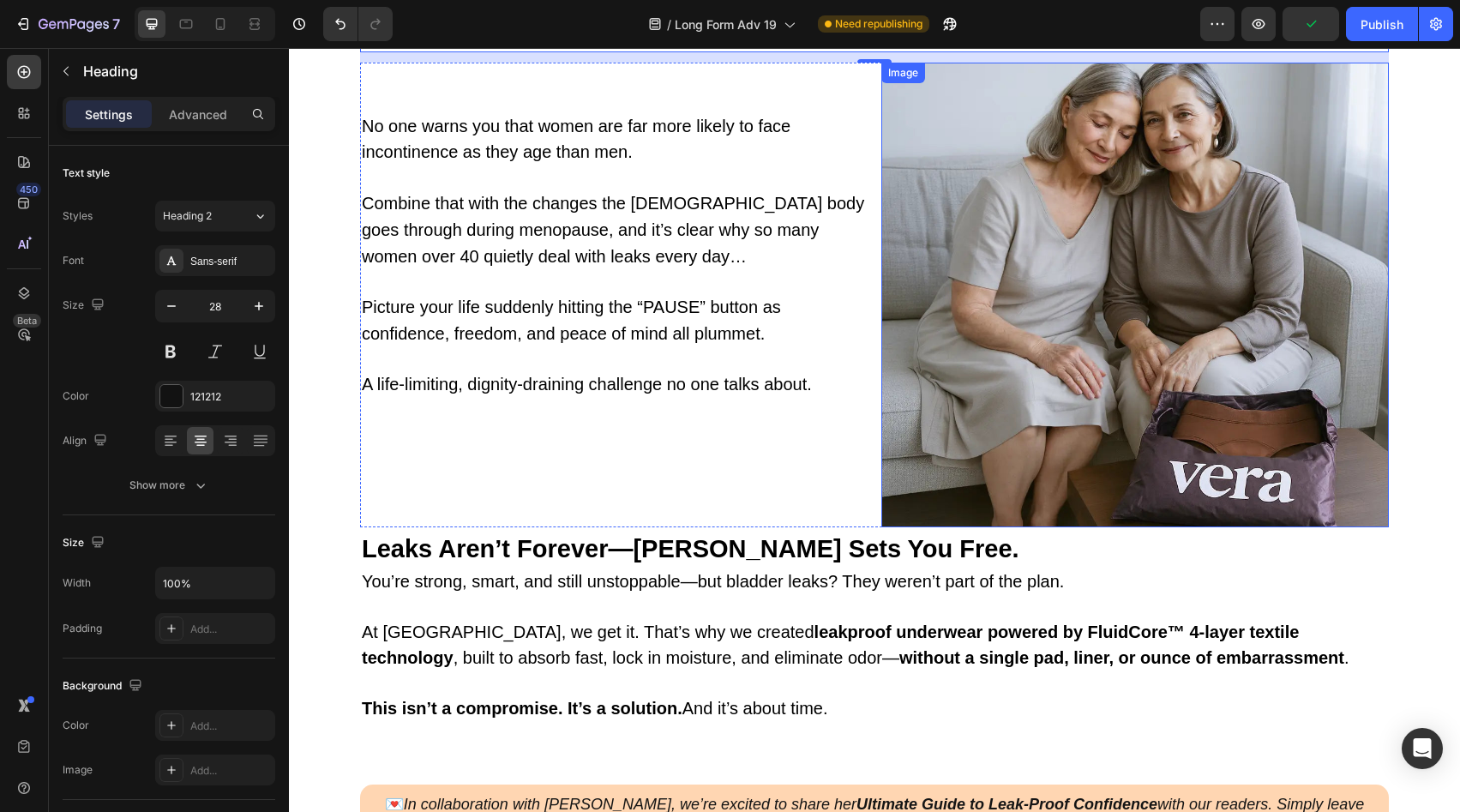
click at [1039, 325] on img at bounding box center [1135, 295] width 507 height 466
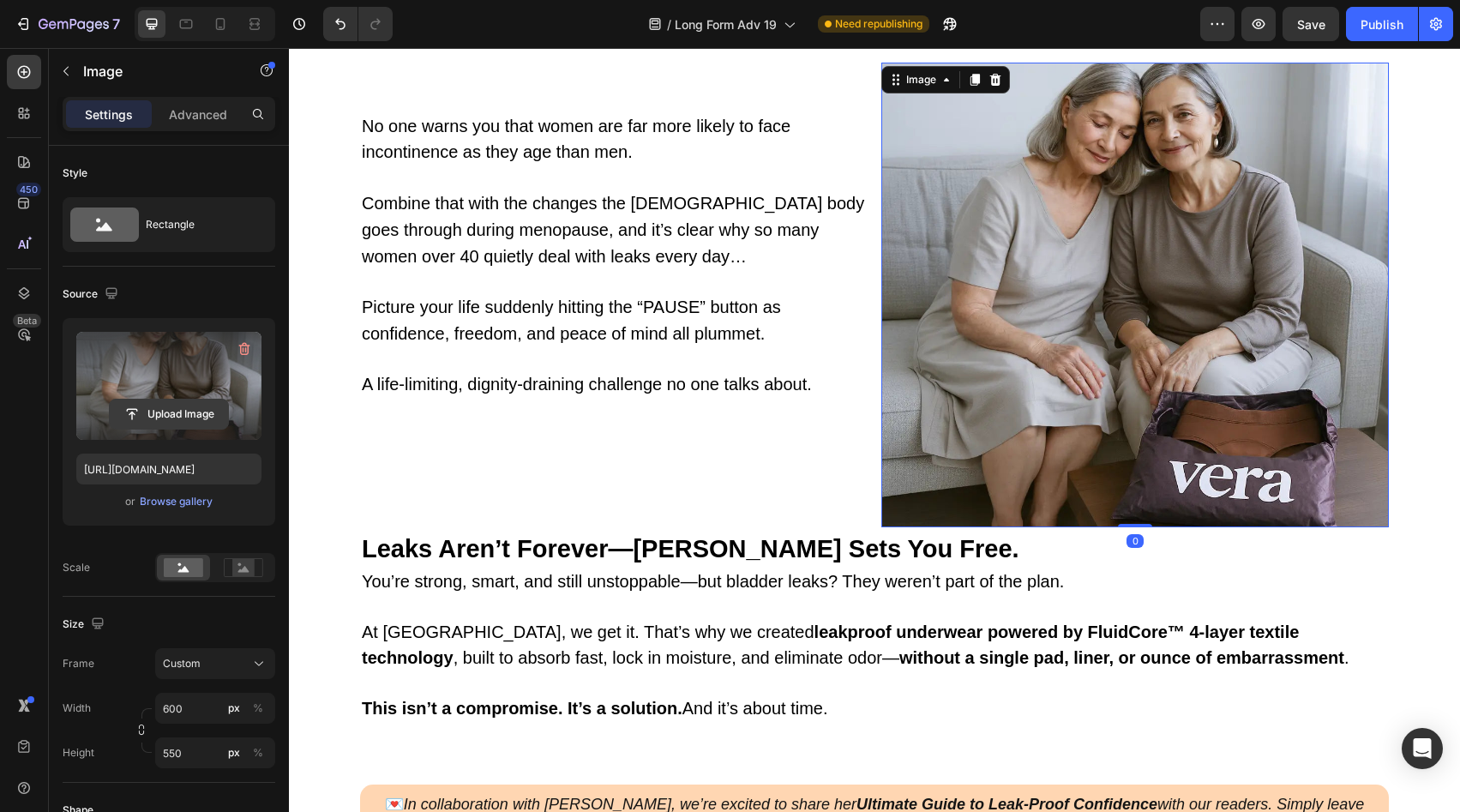
click at [138, 412] on input "file" at bounding box center [169, 414] width 118 height 29
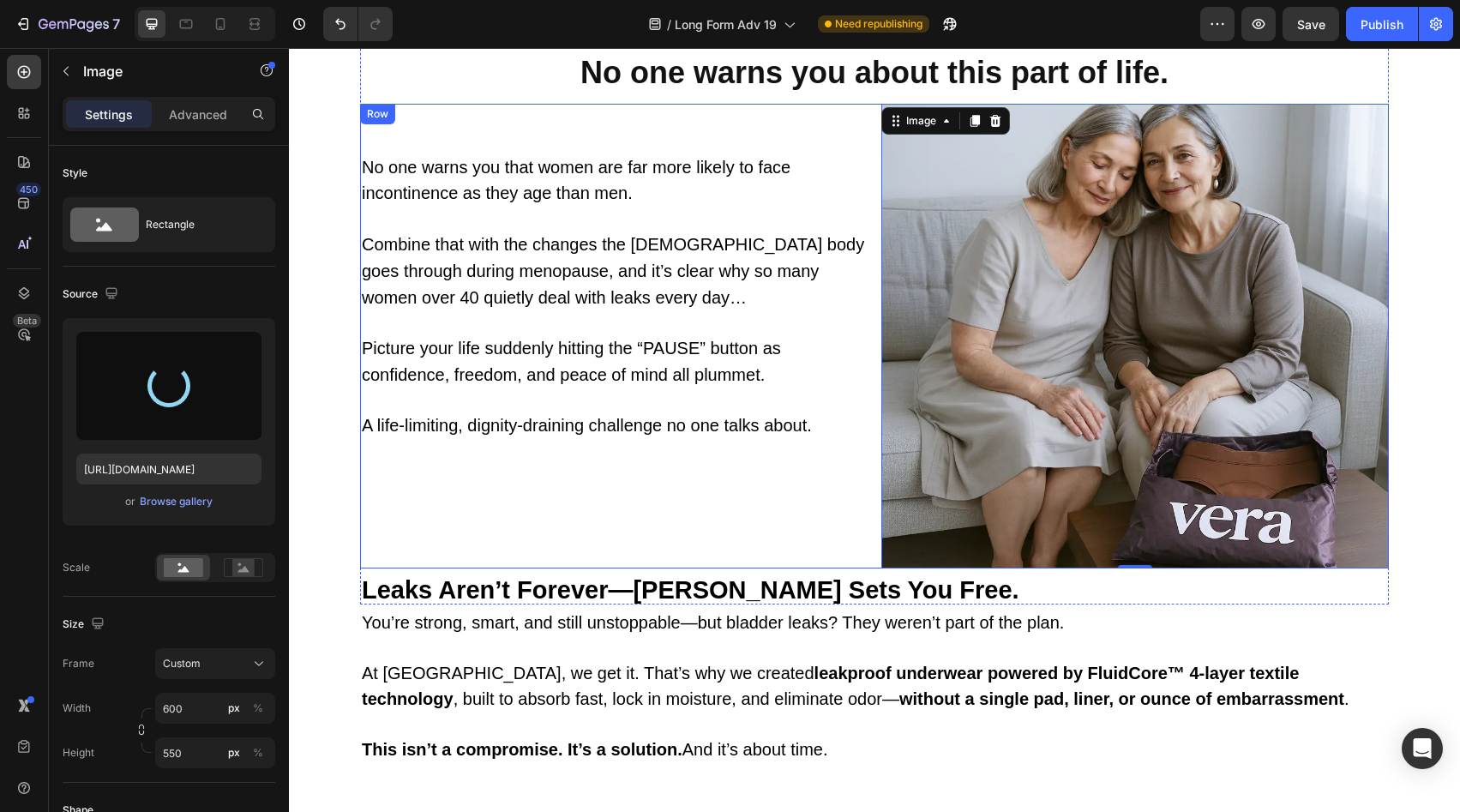
scroll to position [1057, 0]
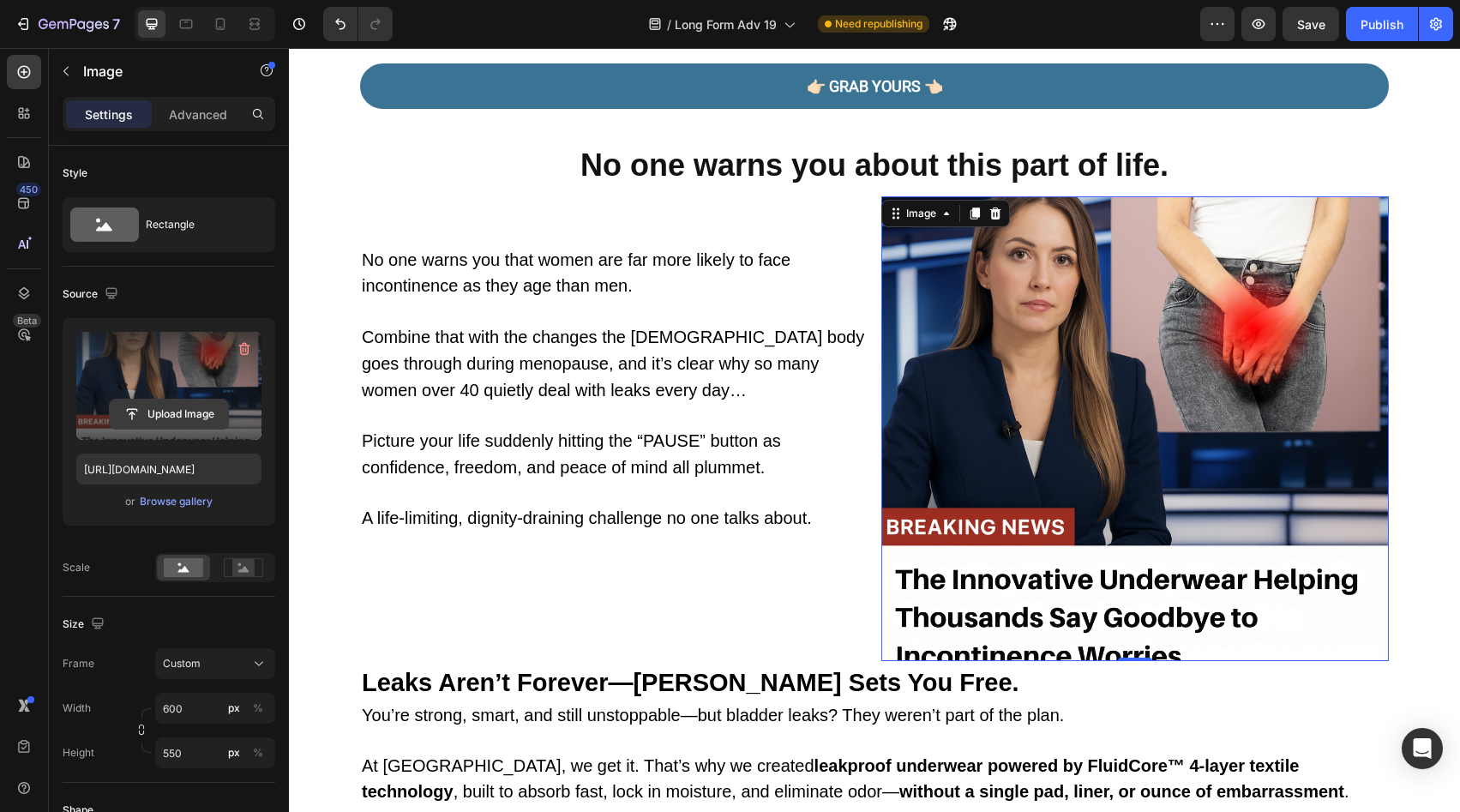
click at [142, 423] on input "file" at bounding box center [169, 414] width 118 height 29
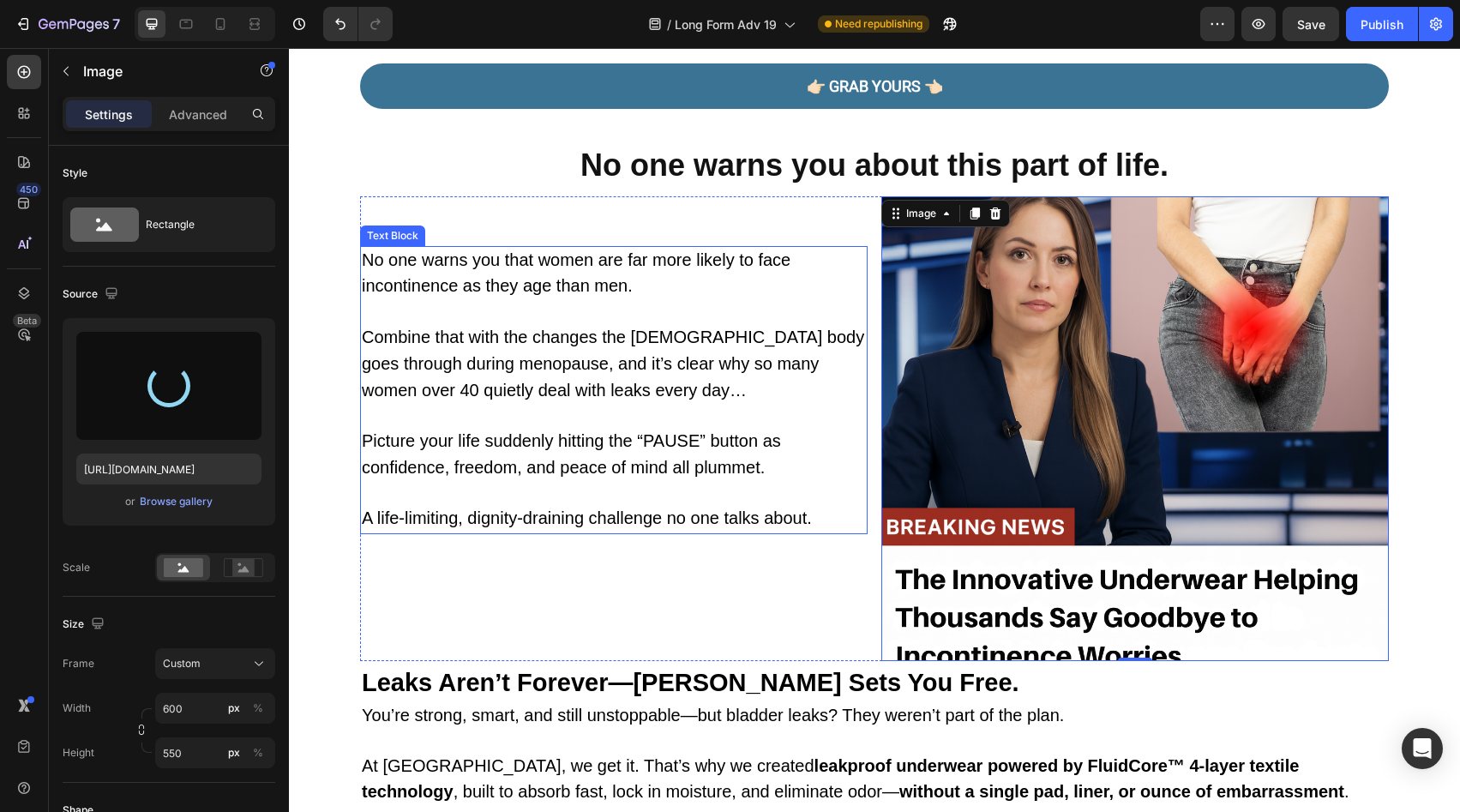
type input "[URL][DOMAIN_NAME]"
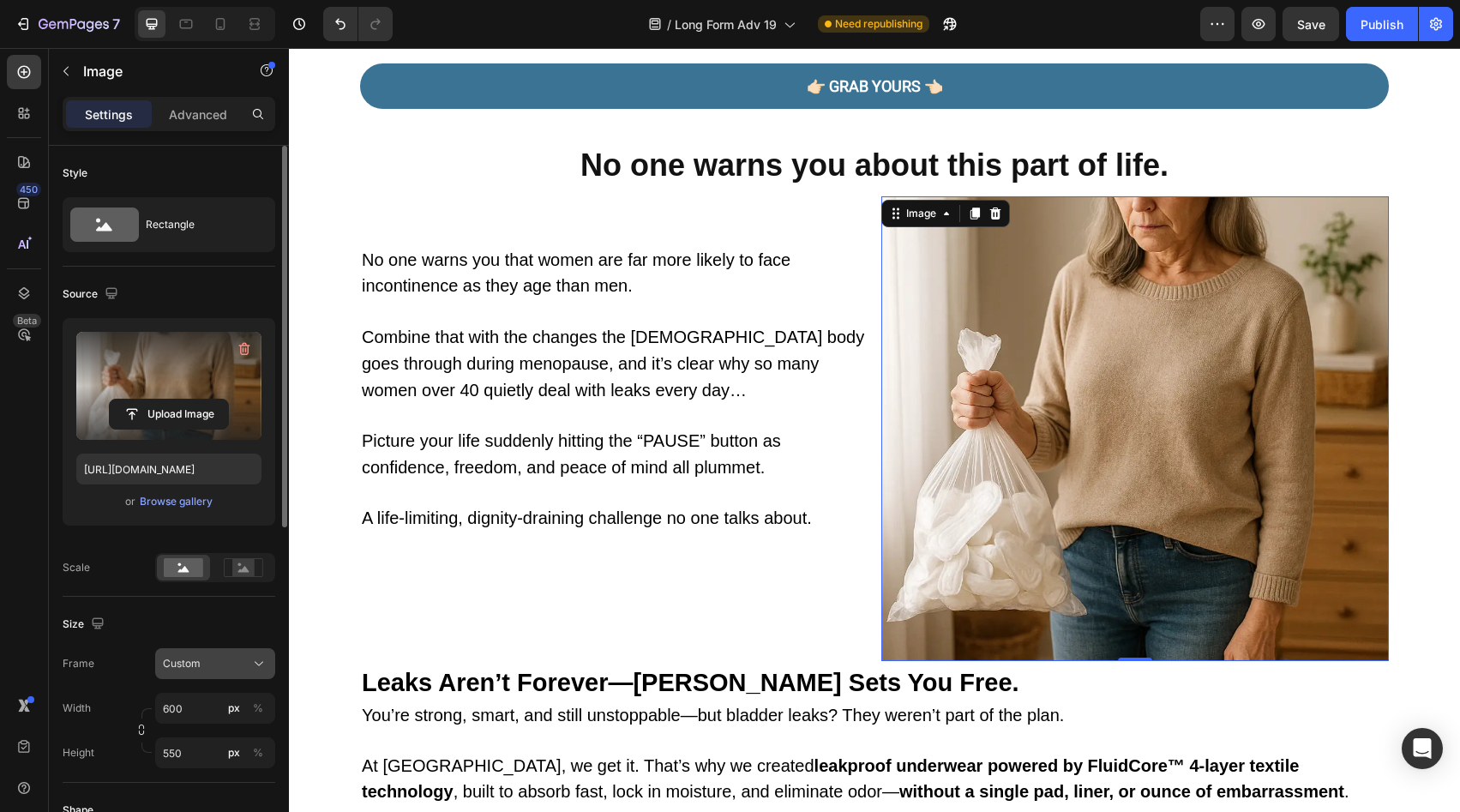
click at [238, 672] on button "Custom" at bounding box center [214, 663] width 120 height 31
click at [205, 704] on input "600" at bounding box center [214, 708] width 120 height 31
click at [145, 702] on div "Width 600 px %" at bounding box center [169, 708] width 213 height 31
click at [197, 758] on input "550" at bounding box center [214, 753] width 120 height 31
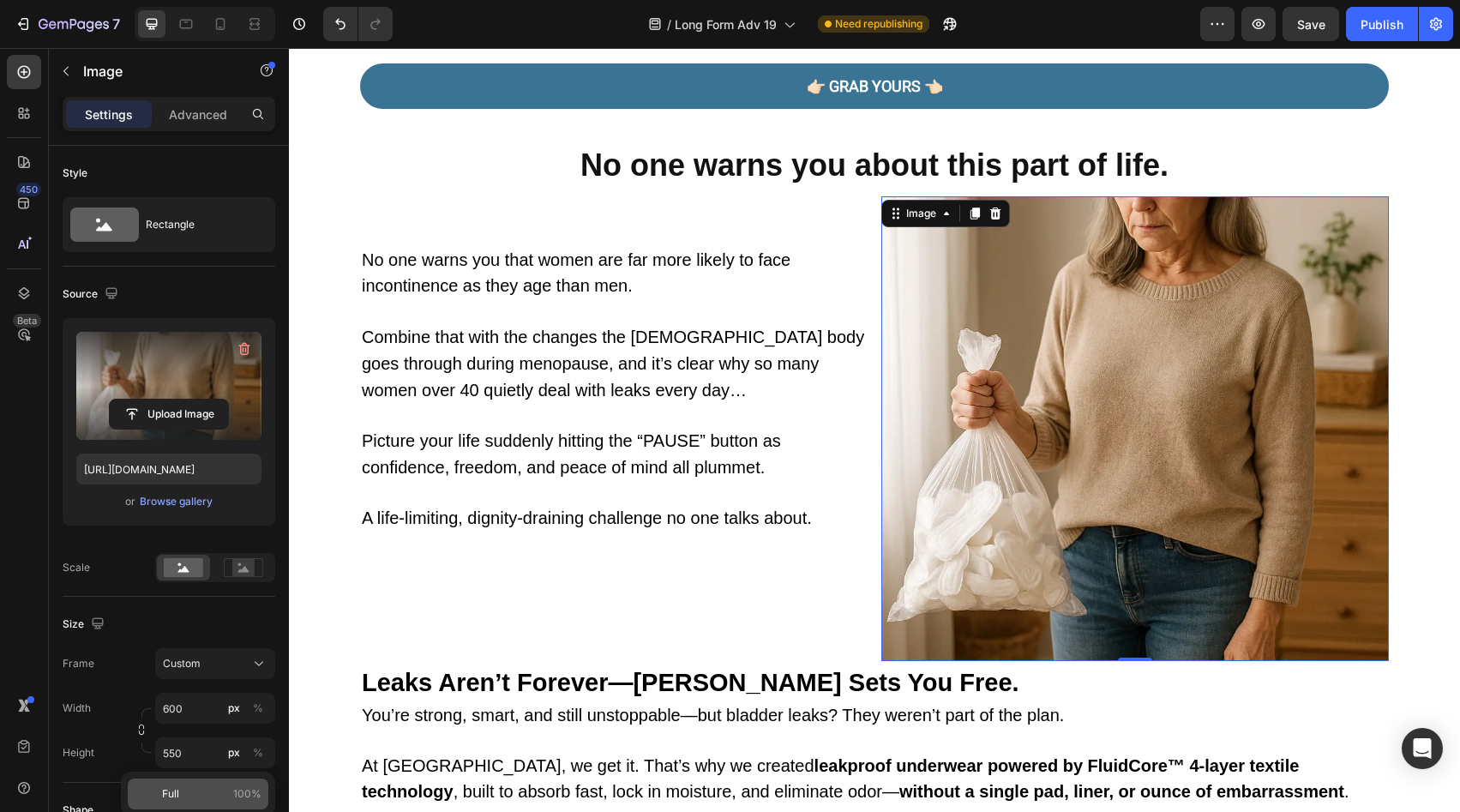
click at [196, 789] on p "Full 100%" at bounding box center [212, 793] width 99 height 15
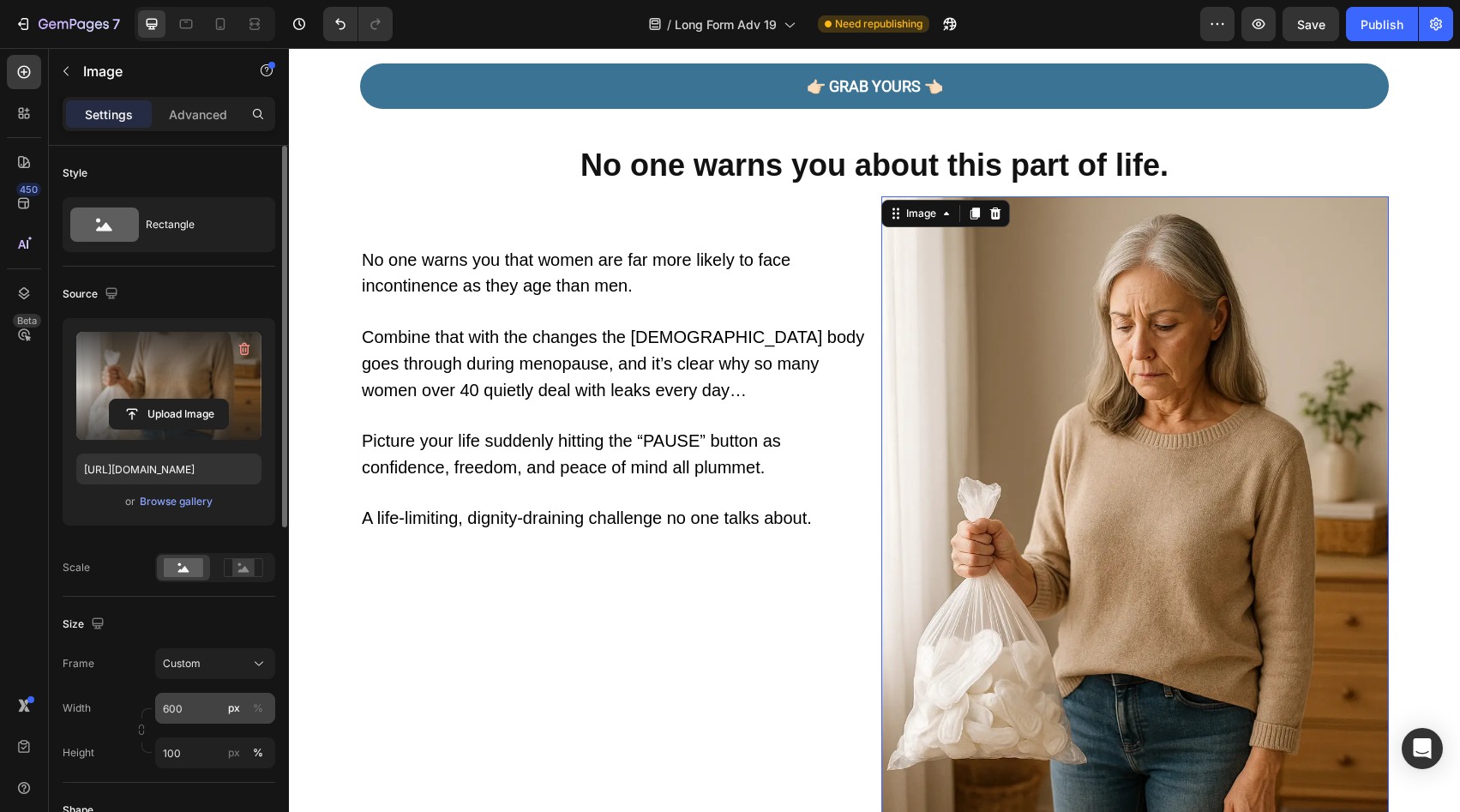
scroll to position [144, 0]
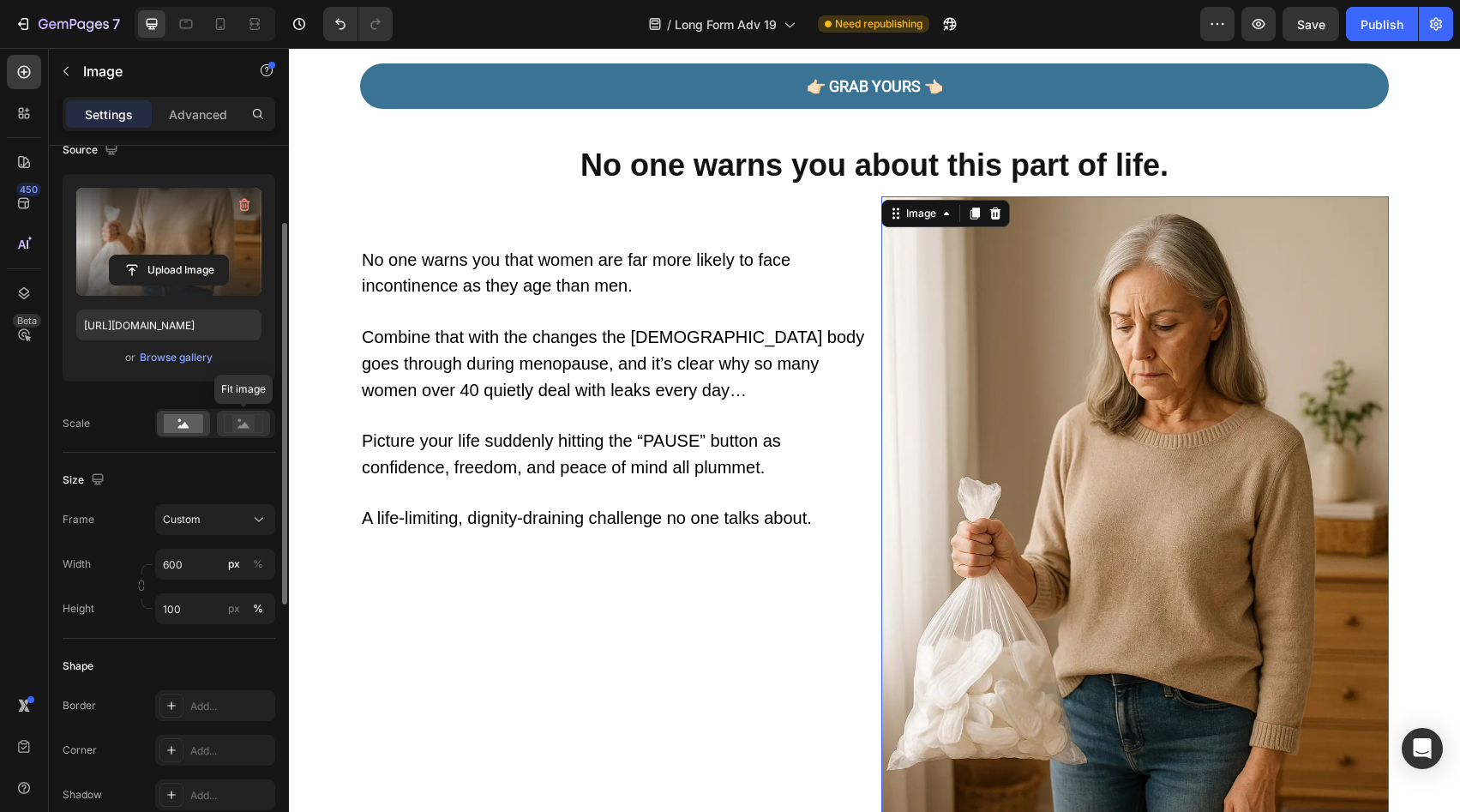
click at [249, 433] on div at bounding box center [243, 424] width 53 height 26
click at [164, 421] on rect at bounding box center [184, 424] width 40 height 19
click at [203, 619] on input "100" at bounding box center [214, 608] width 120 height 31
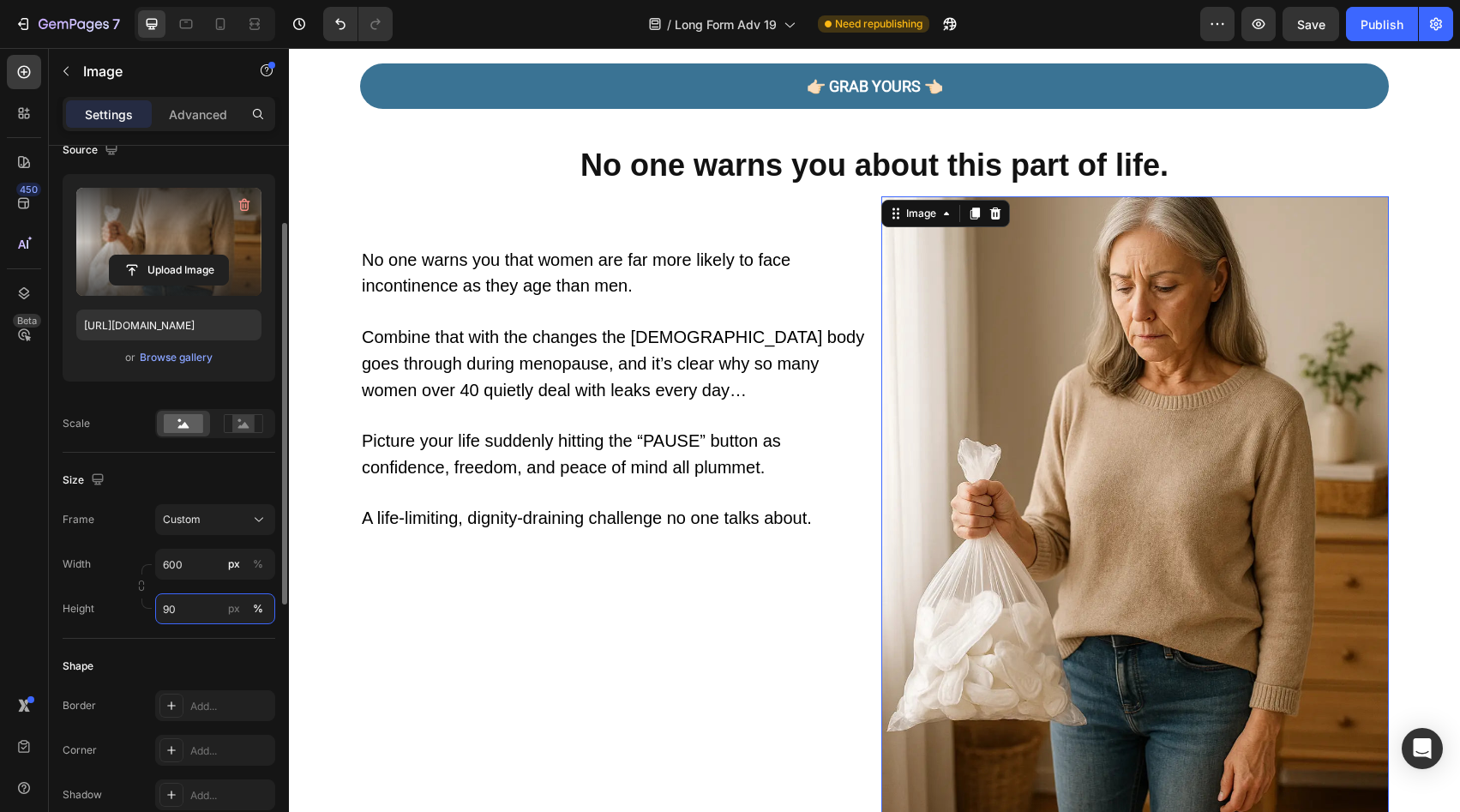
type input "9"
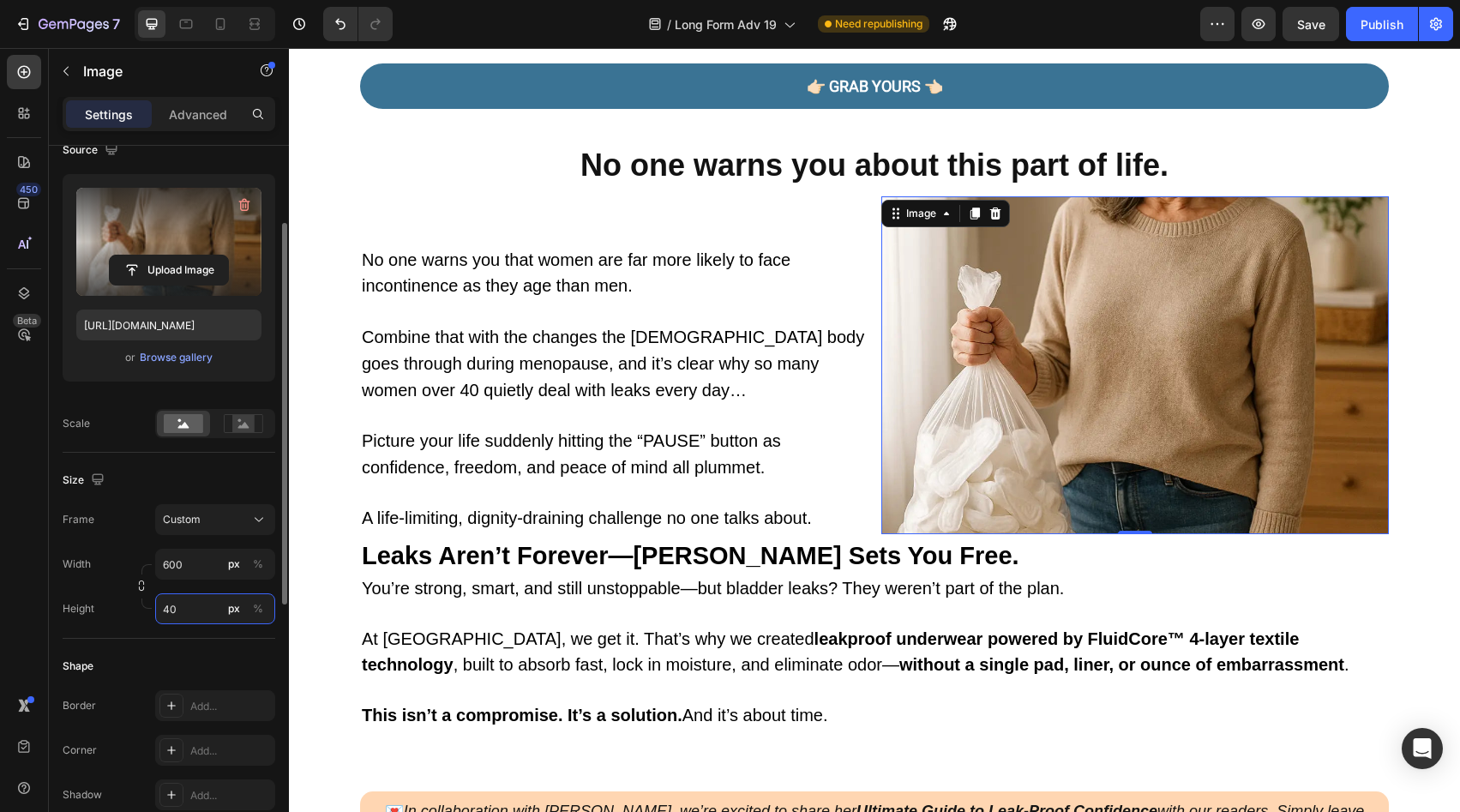
type input "4"
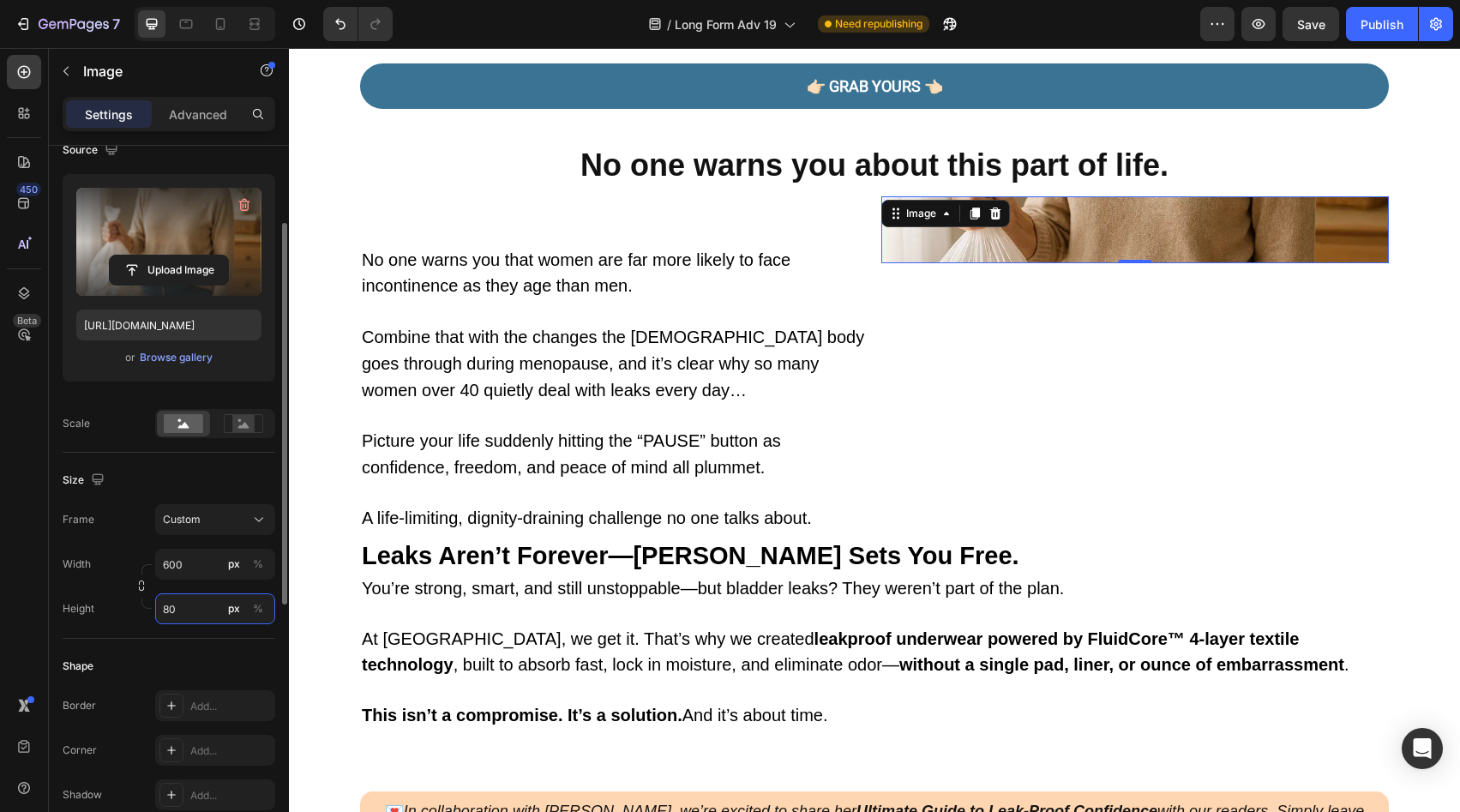
type input "8"
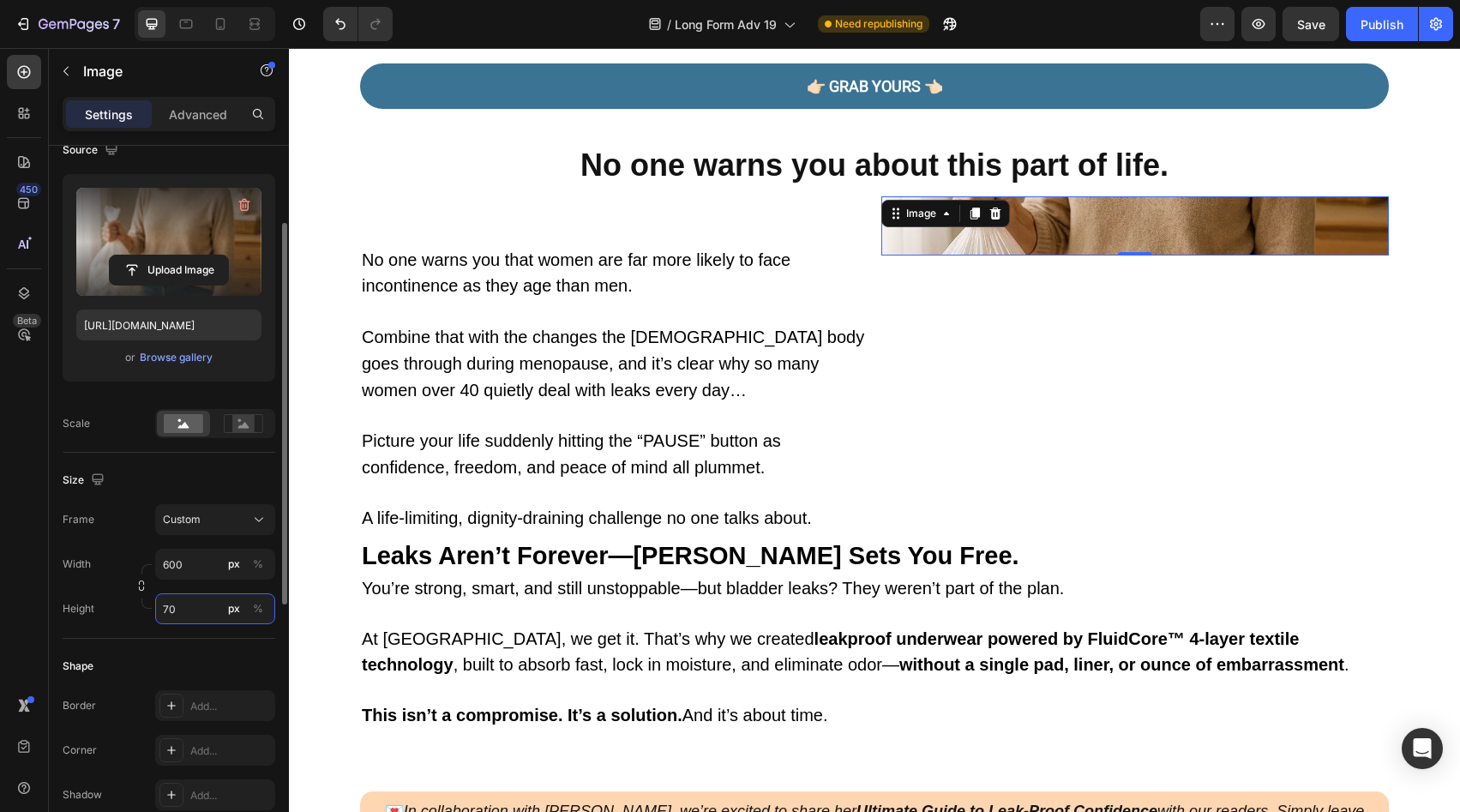
type input "7"
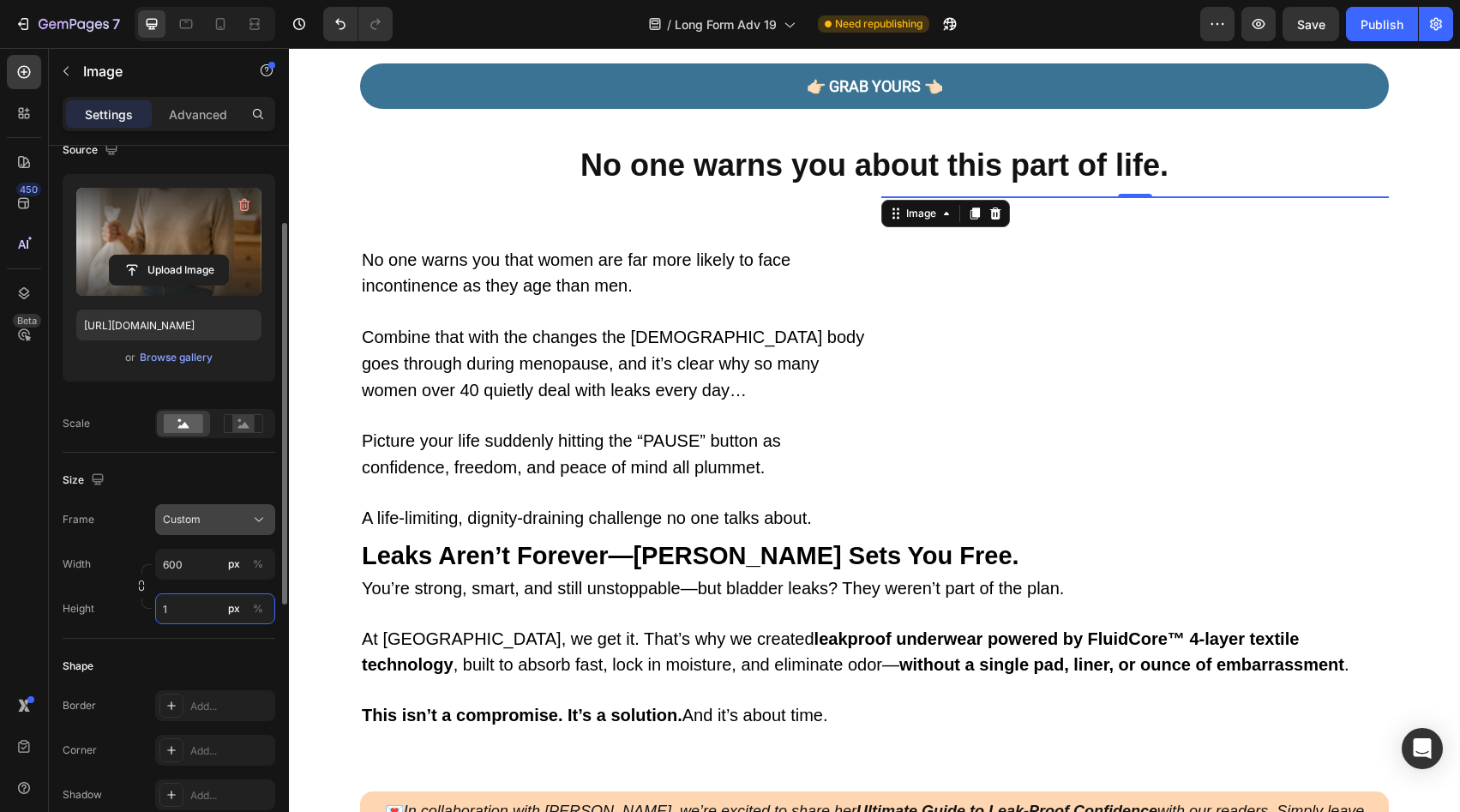
type input "1"
click at [258, 511] on icon at bounding box center [259, 519] width 17 height 17
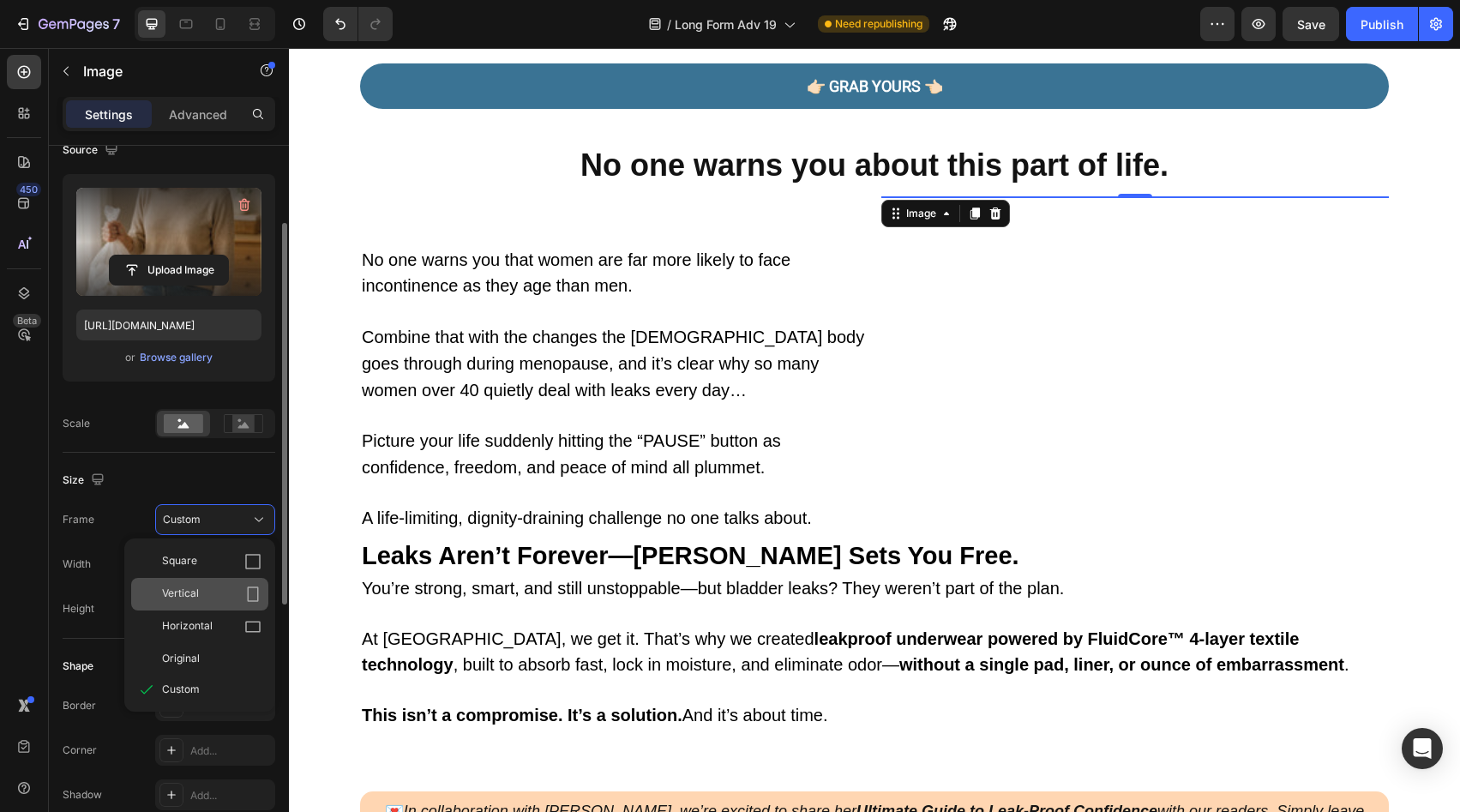
click at [243, 582] on div "Vertical" at bounding box center [200, 594] width 137 height 32
type input "1"
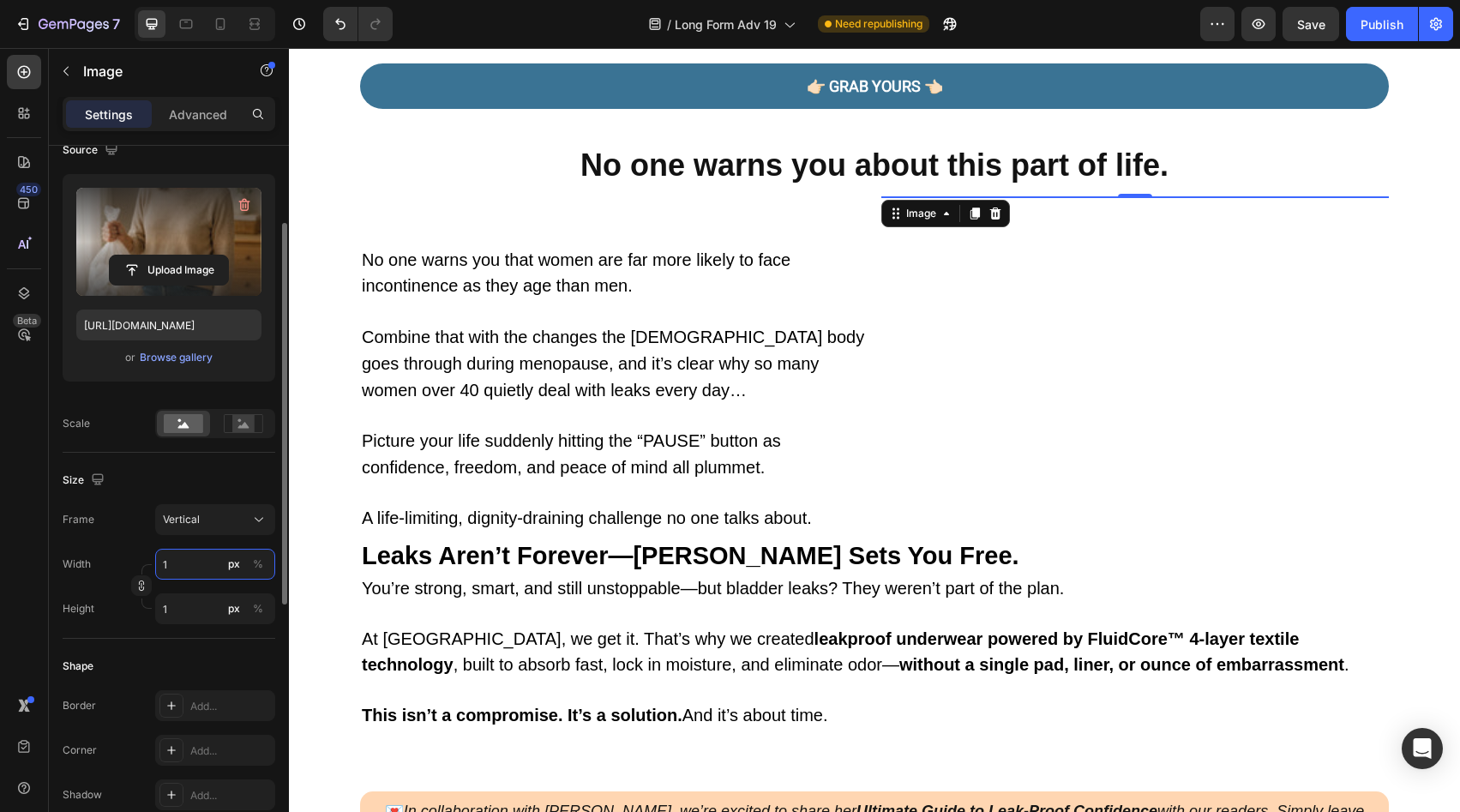
click at [205, 557] on input "1" at bounding box center [214, 564] width 120 height 31
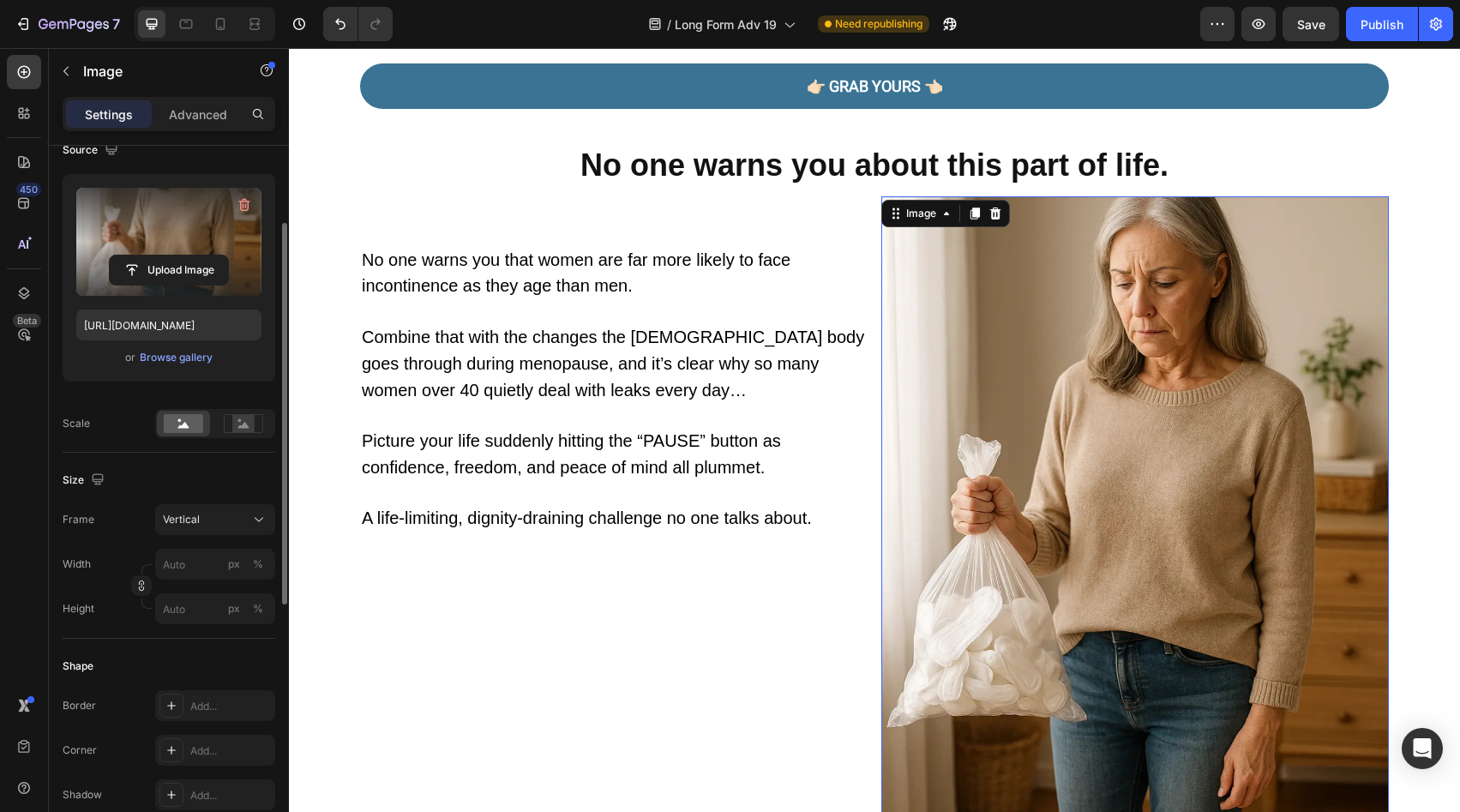
drag, startPoint x: 122, startPoint y: 501, endPoint x: 281, endPoint y: 525, distance: 160.8
click at [122, 501] on div "Size Frame Vertical Width px % Height px %" at bounding box center [169, 545] width 213 height 186
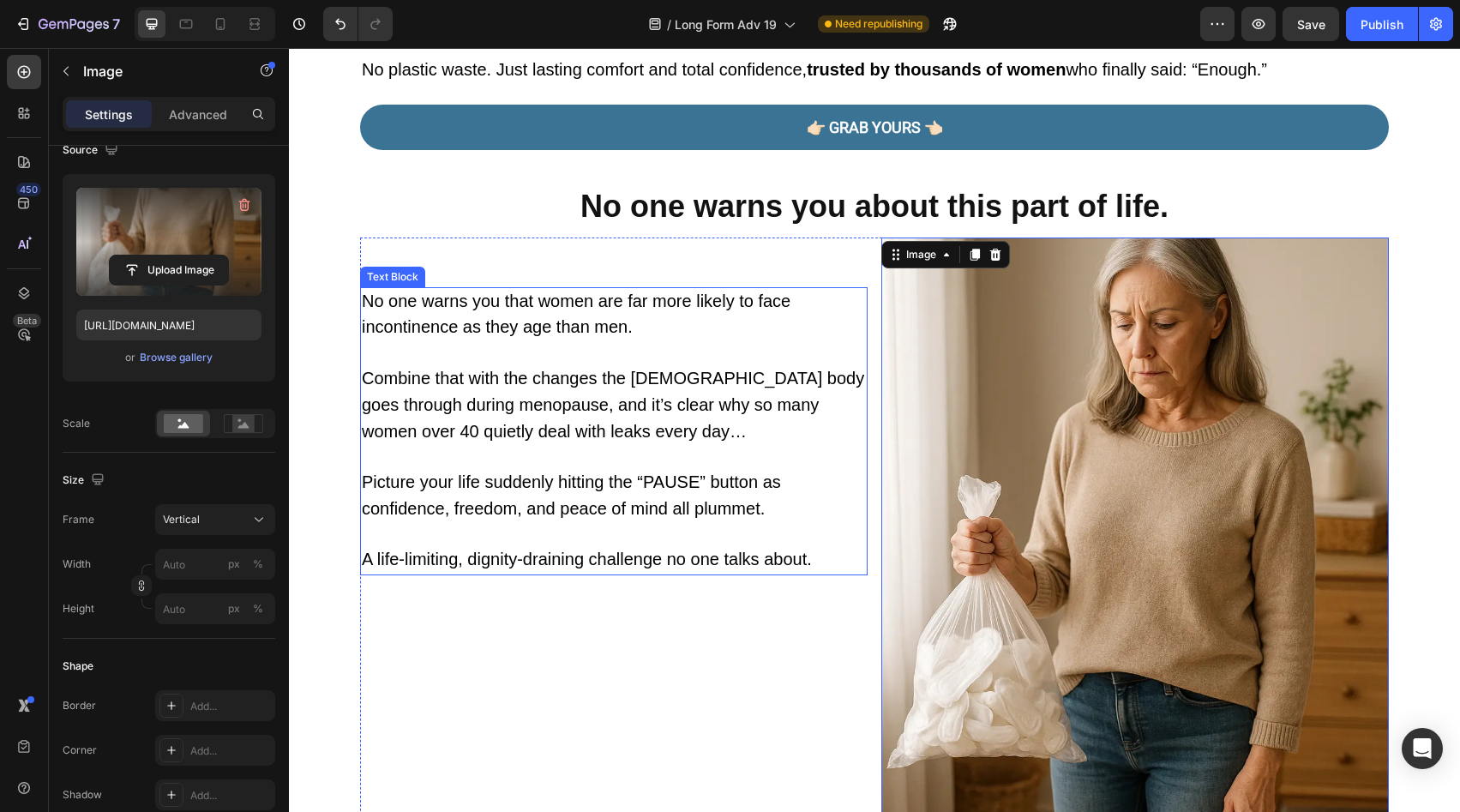
scroll to position [1308, 0]
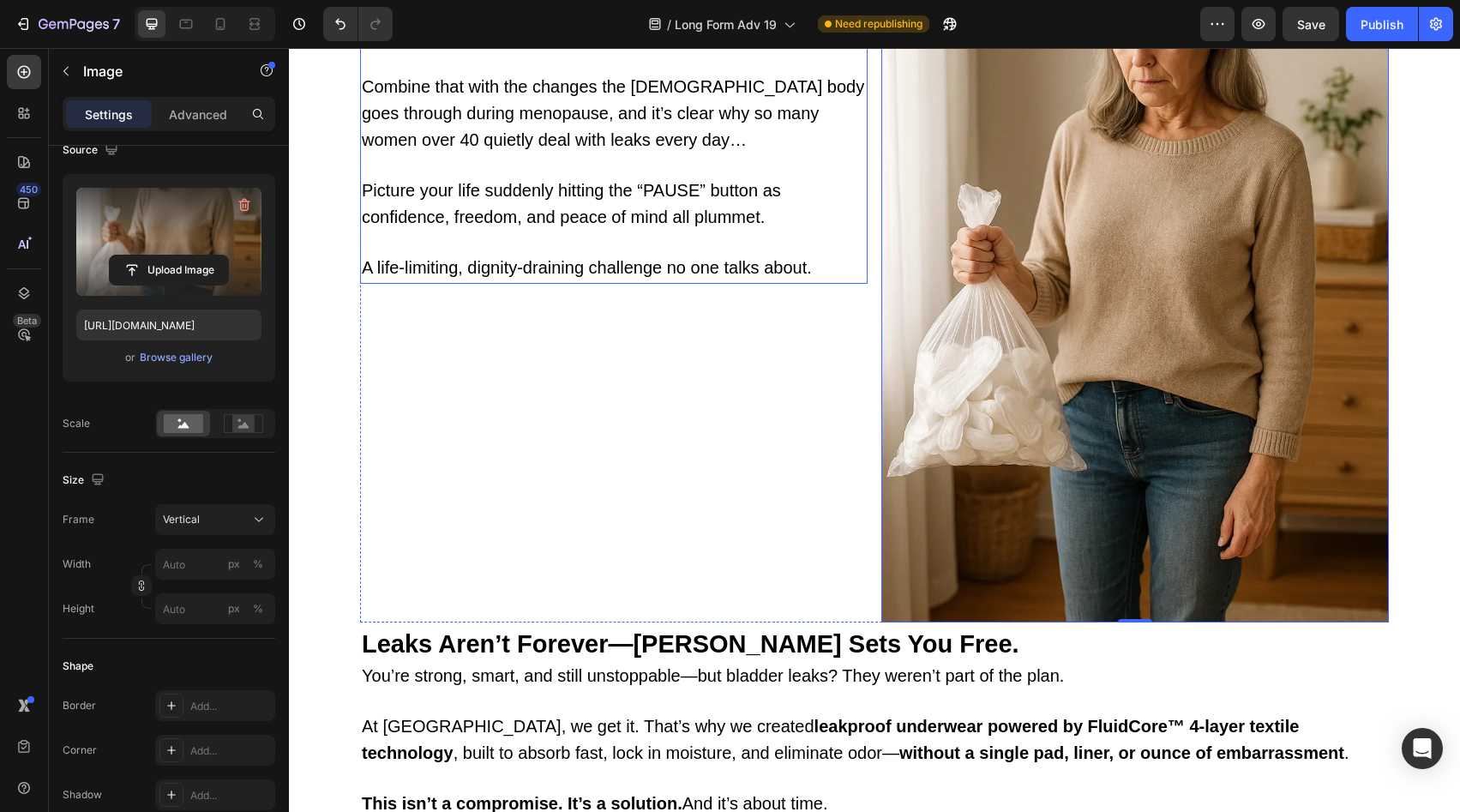
click at [662, 240] on p at bounding box center [614, 244] width 504 height 25
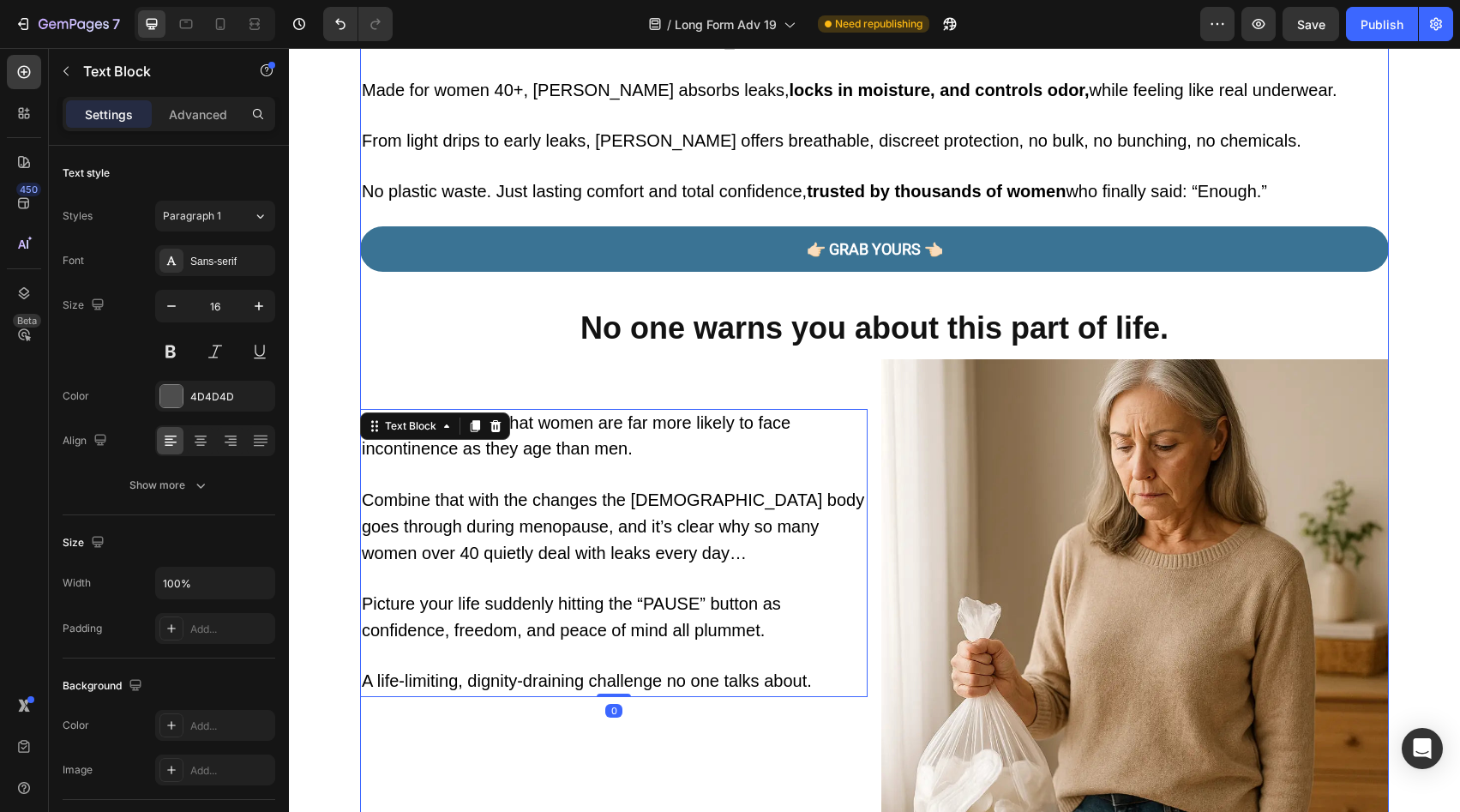
scroll to position [1109, 0]
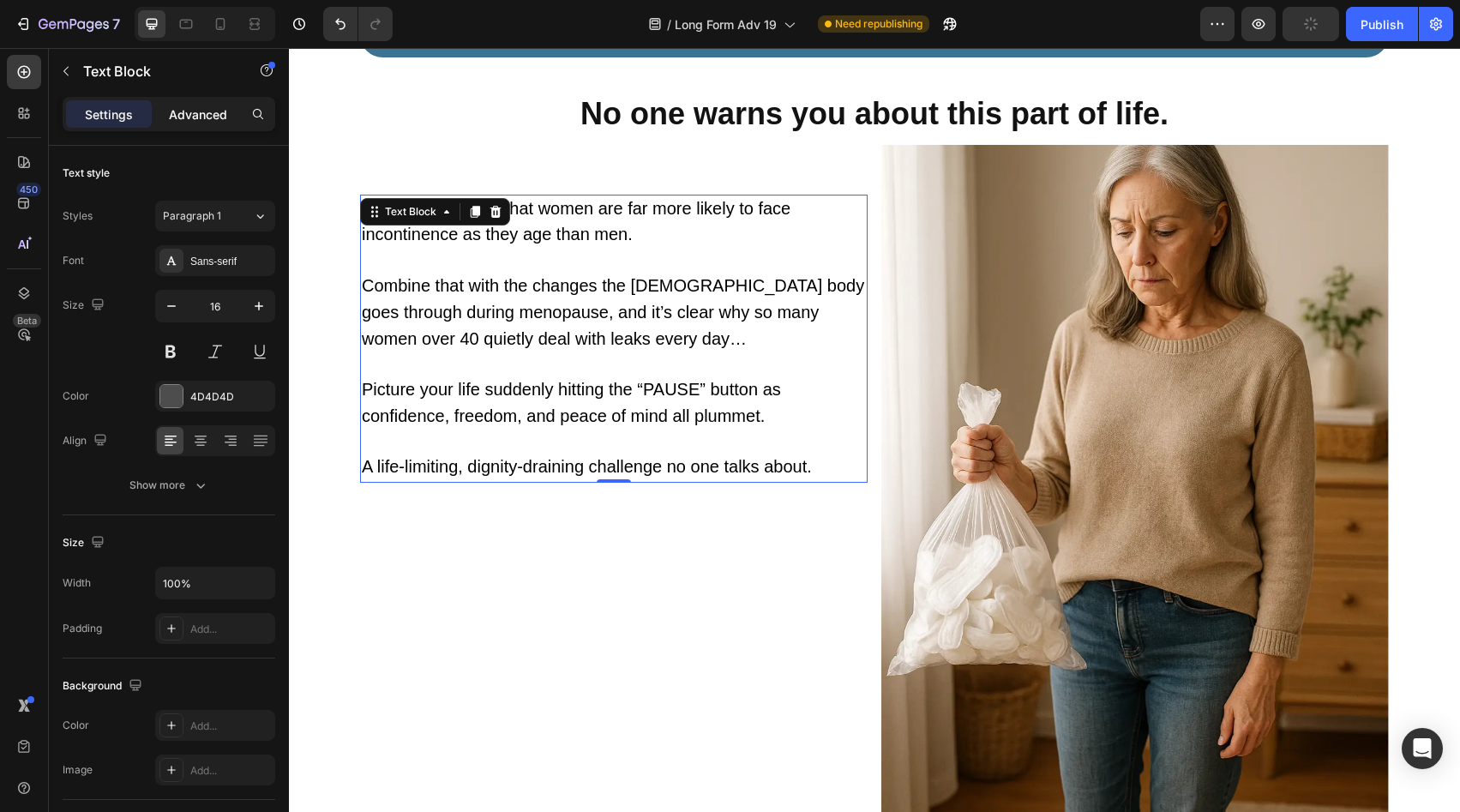
click at [200, 107] on p "Advanced" at bounding box center [197, 114] width 59 height 18
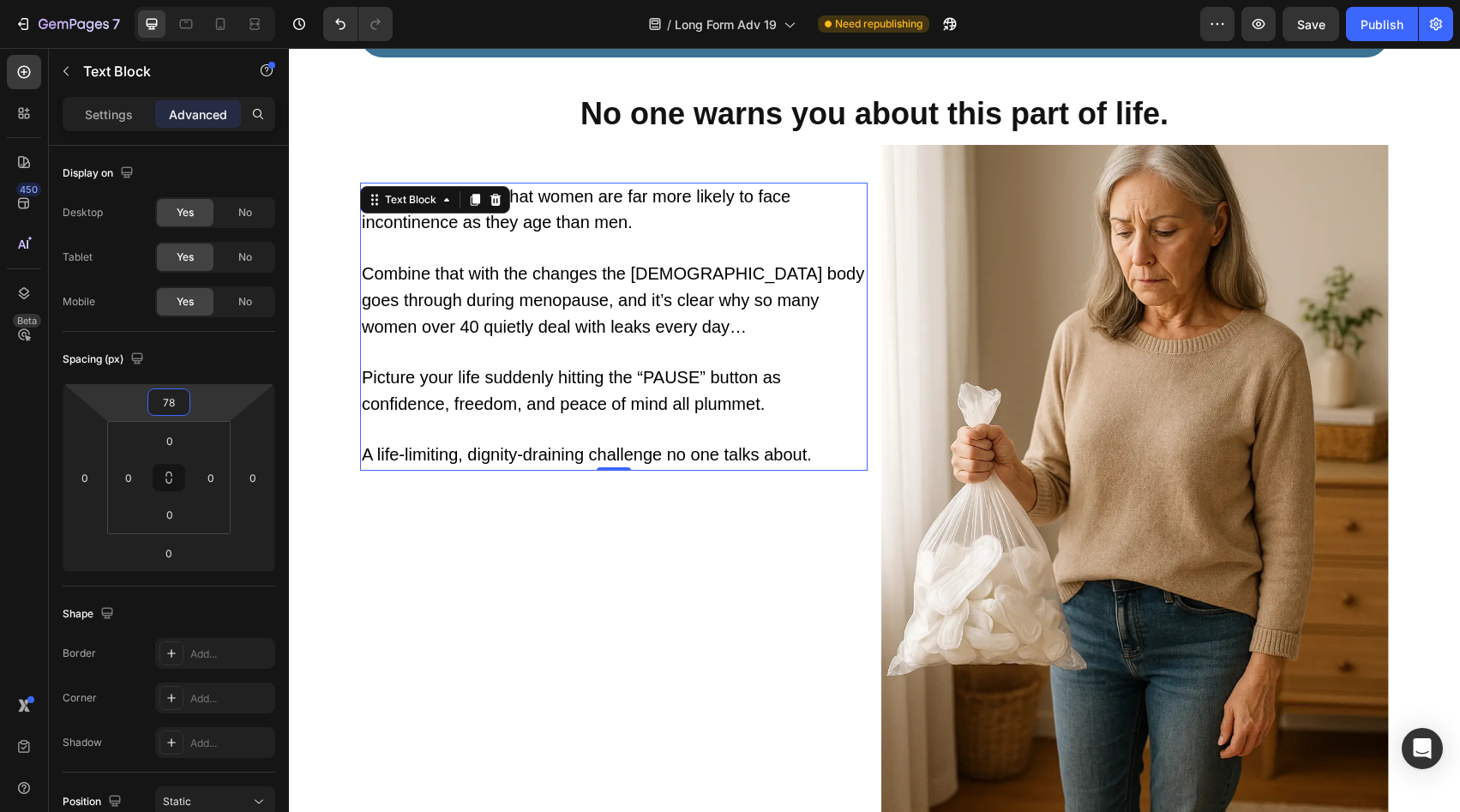
type input "80"
drag, startPoint x: 213, startPoint y: 408, endPoint x: 230, endPoint y: 398, distance: 19.7
click at [230, 0] on html "7 Version history / Long Form Adv 19 Need republishing Preview Save Publish 450…" at bounding box center [730, 0] width 1460 height 0
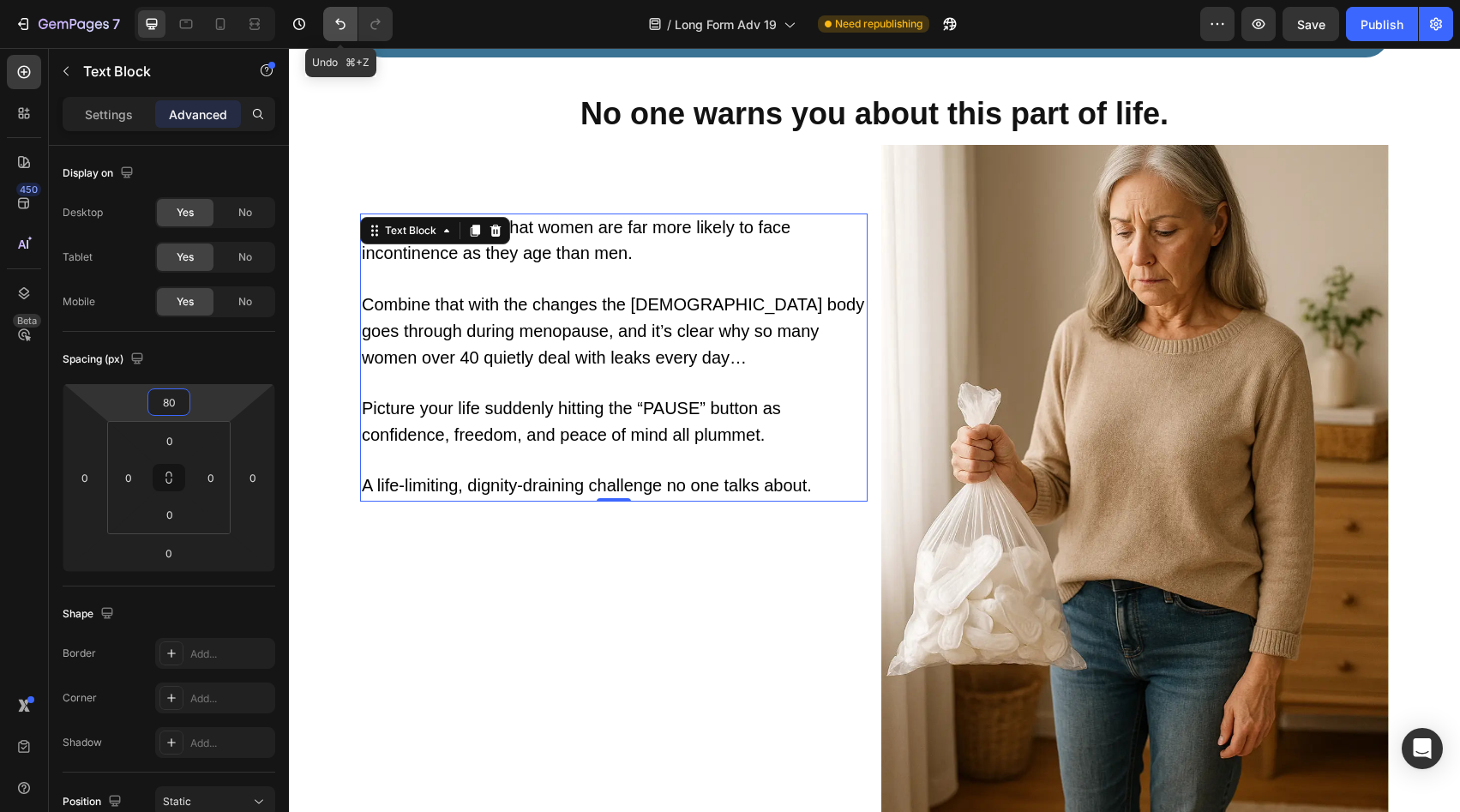
click at [344, 17] on icon "Undo/Redo" at bounding box center [340, 23] width 17 height 17
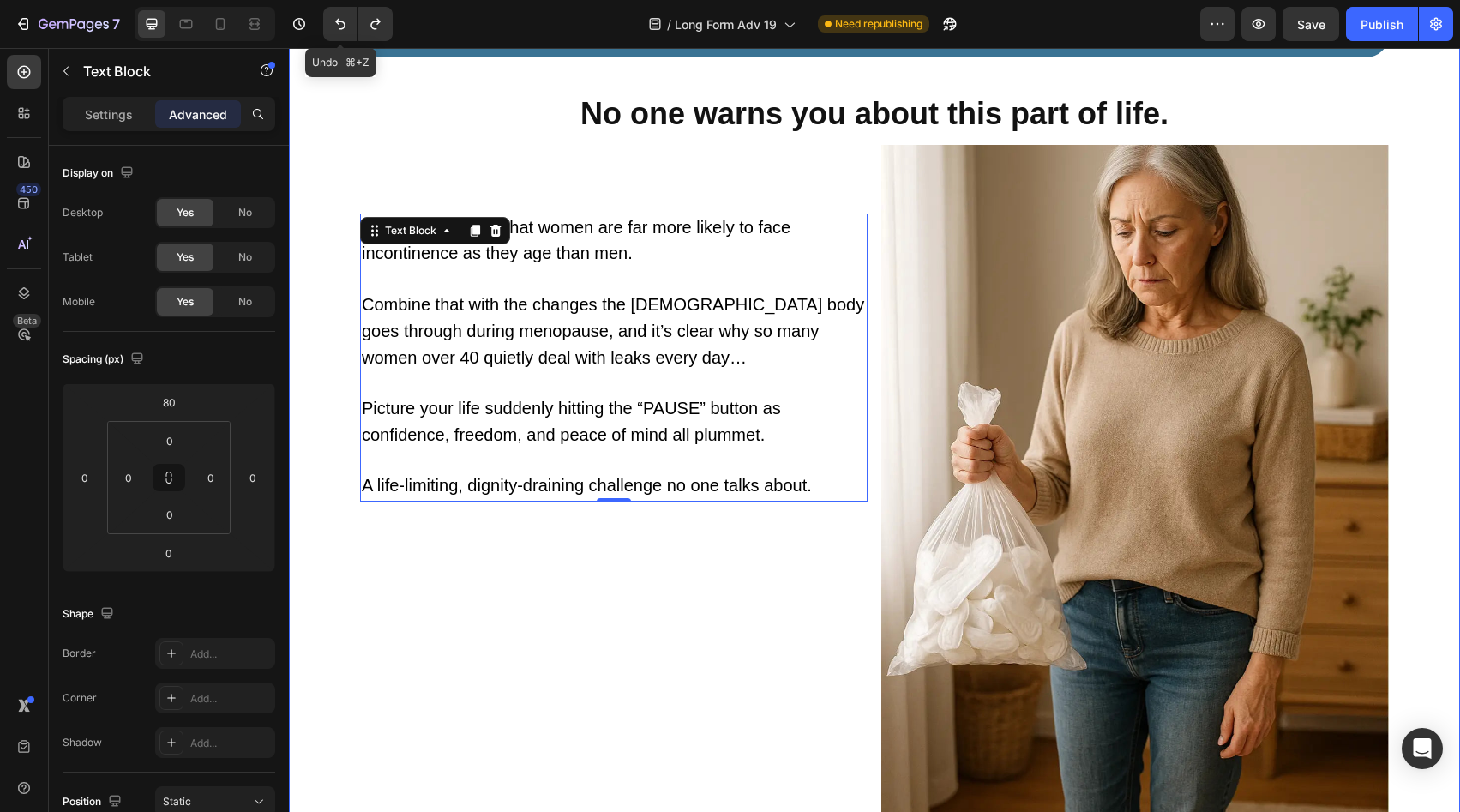
click at [360, 77] on div "👉🏻 GRAB YOURS 👈🏻 Button" at bounding box center [875, 46] width 1029 height 100
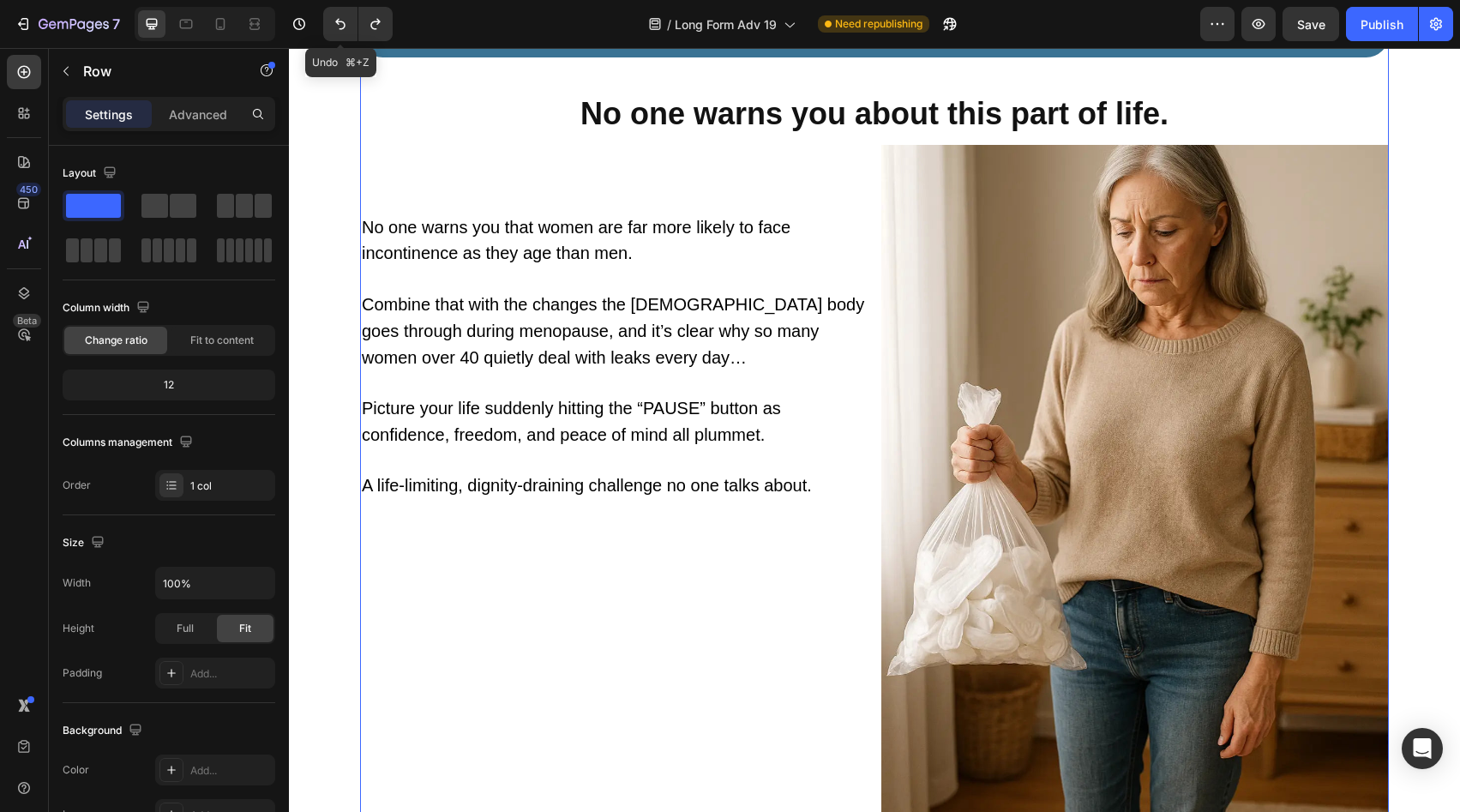
click at [442, 219] on span "No one warns you that women are far more likely to face incontinence as they ag…" at bounding box center [577, 241] width 429 height 45
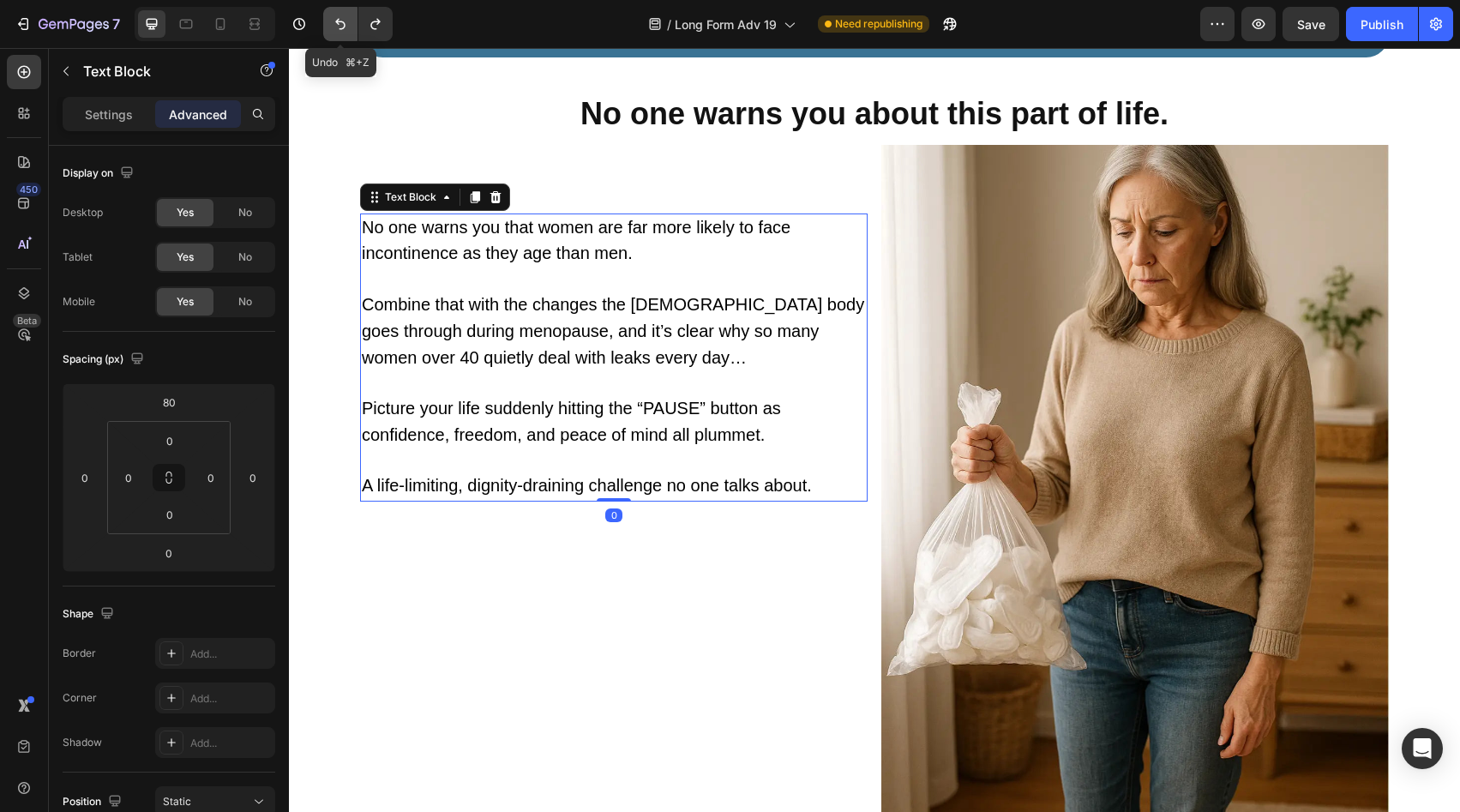
click at [344, 32] on icon "Undo/Redo" at bounding box center [340, 23] width 17 height 17
type input "58"
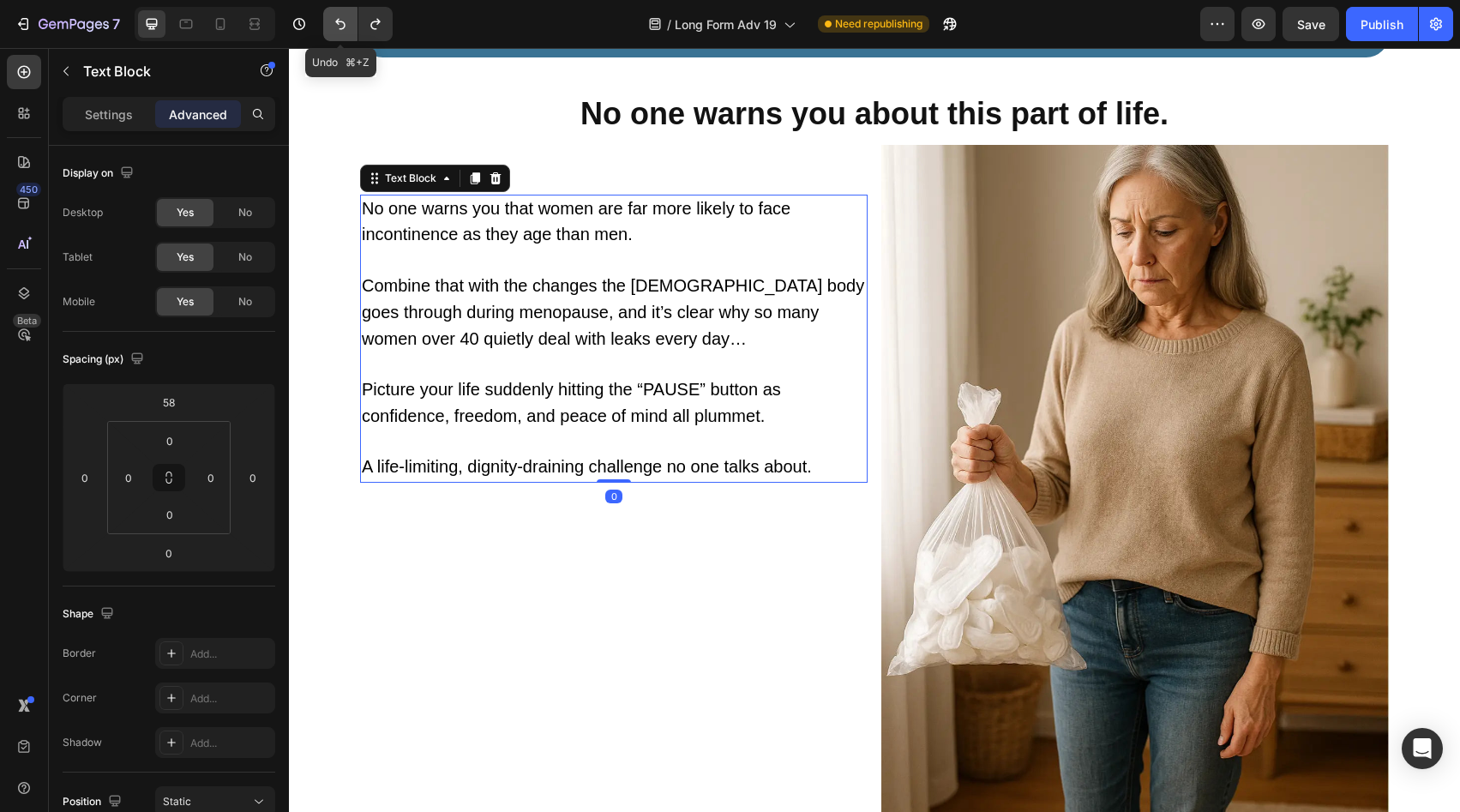
click at [344, 32] on icon "Undo/Redo" at bounding box center [340, 23] width 17 height 17
click at [368, 30] on icon "Undo/Redo" at bounding box center [375, 23] width 17 height 17
click at [1170, 366] on img at bounding box center [1135, 483] width 507 height 677
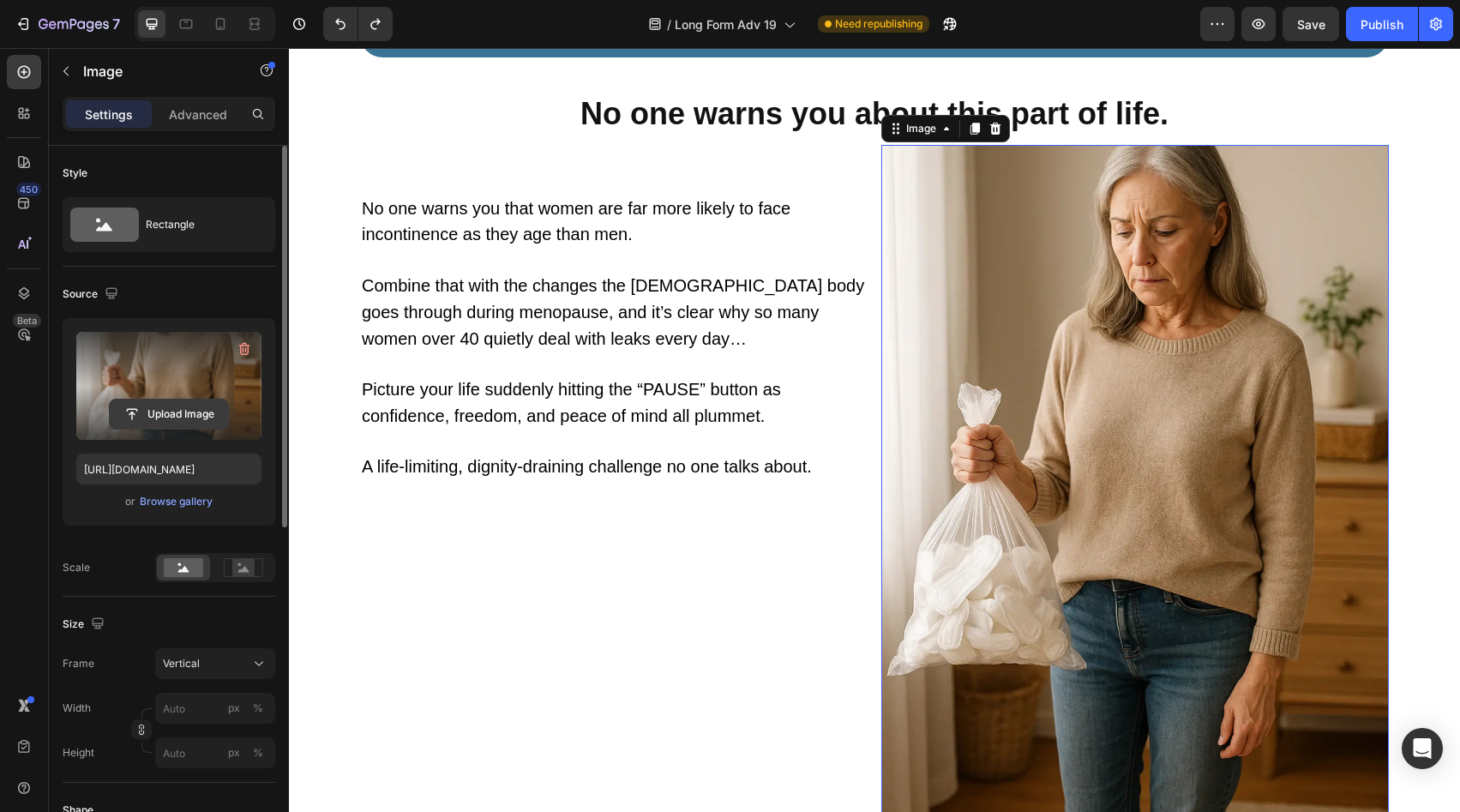
click at [175, 417] on input "file" at bounding box center [169, 414] width 118 height 29
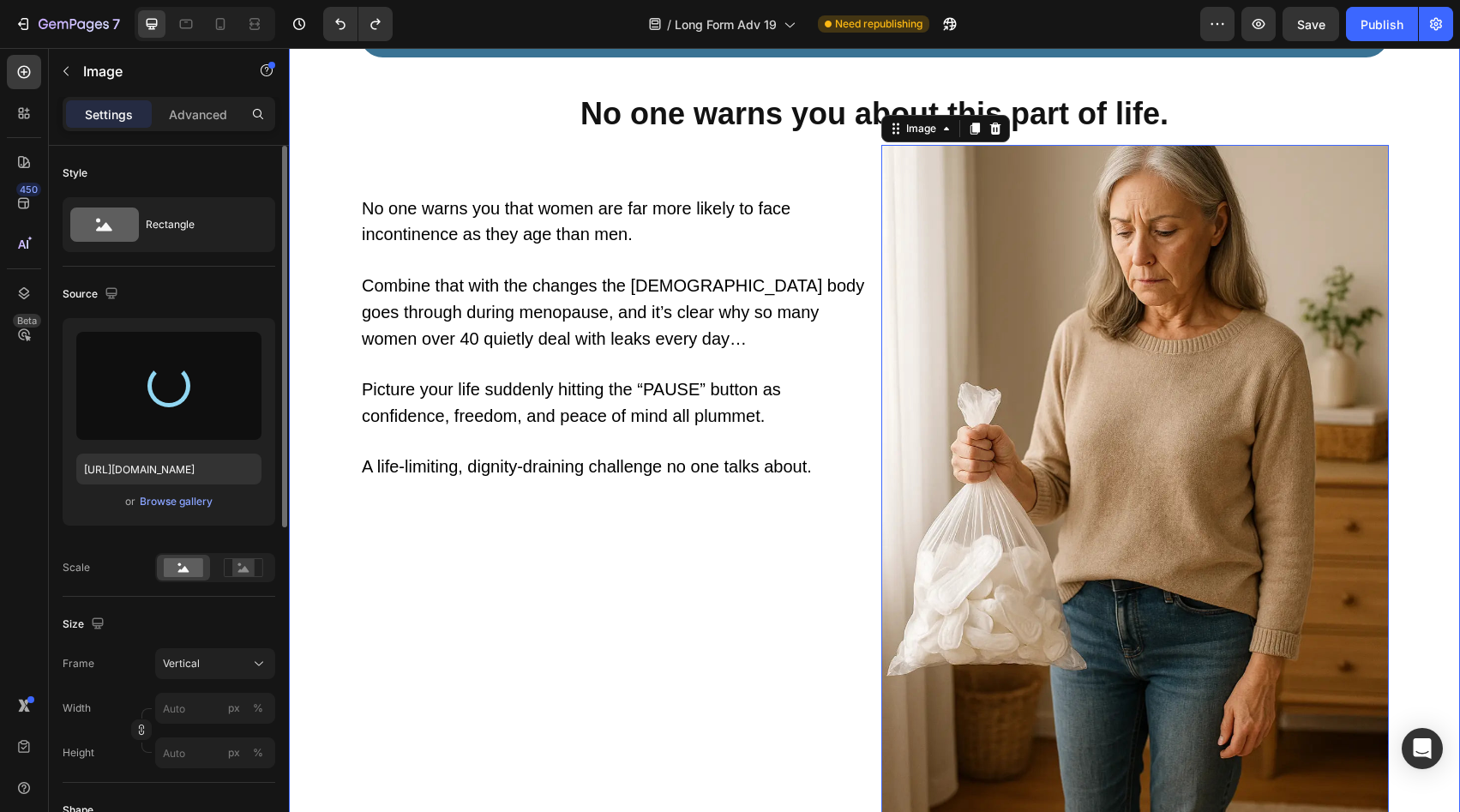
type input "[URL][DOMAIN_NAME]"
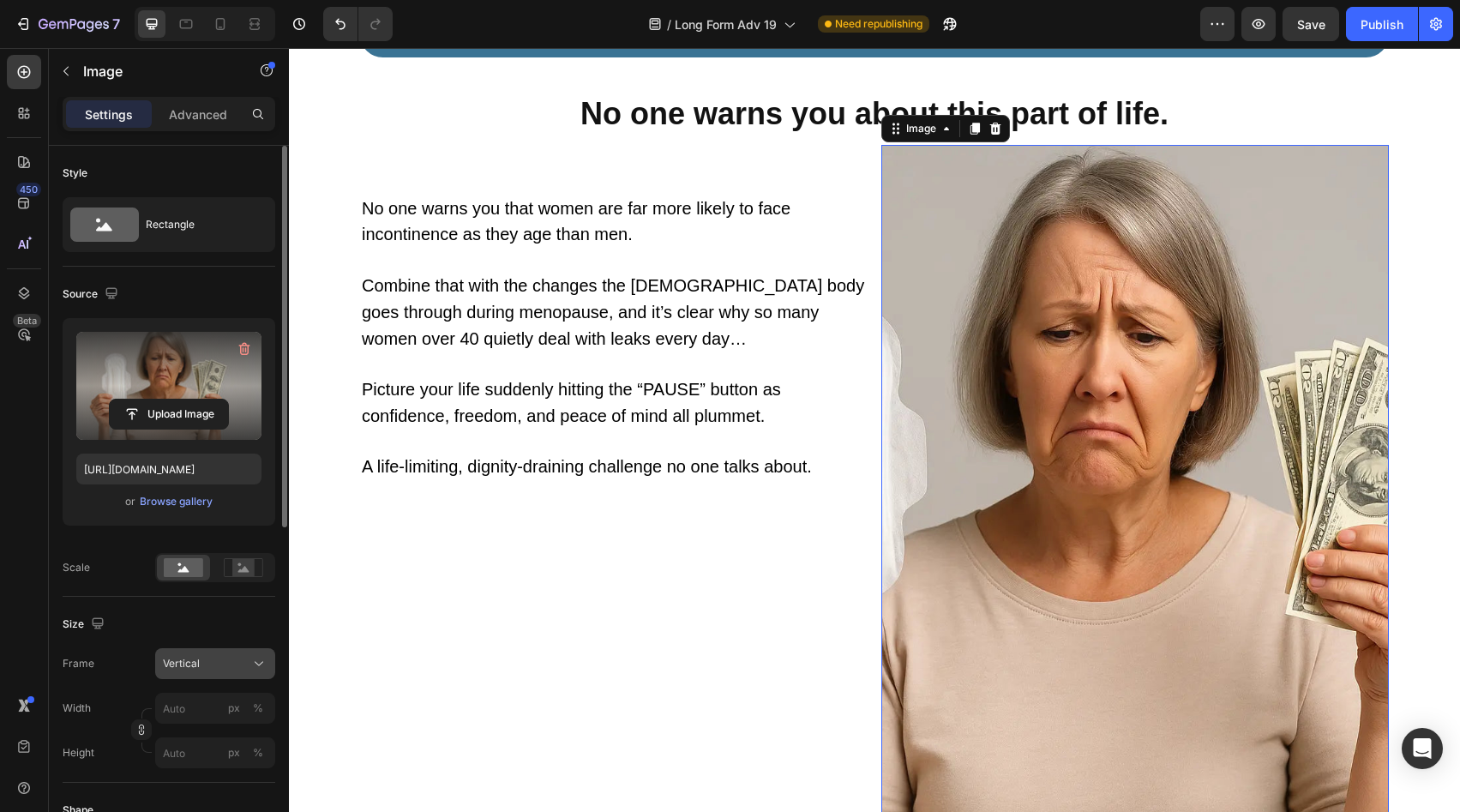
click at [201, 661] on div "Vertical" at bounding box center [205, 663] width 84 height 15
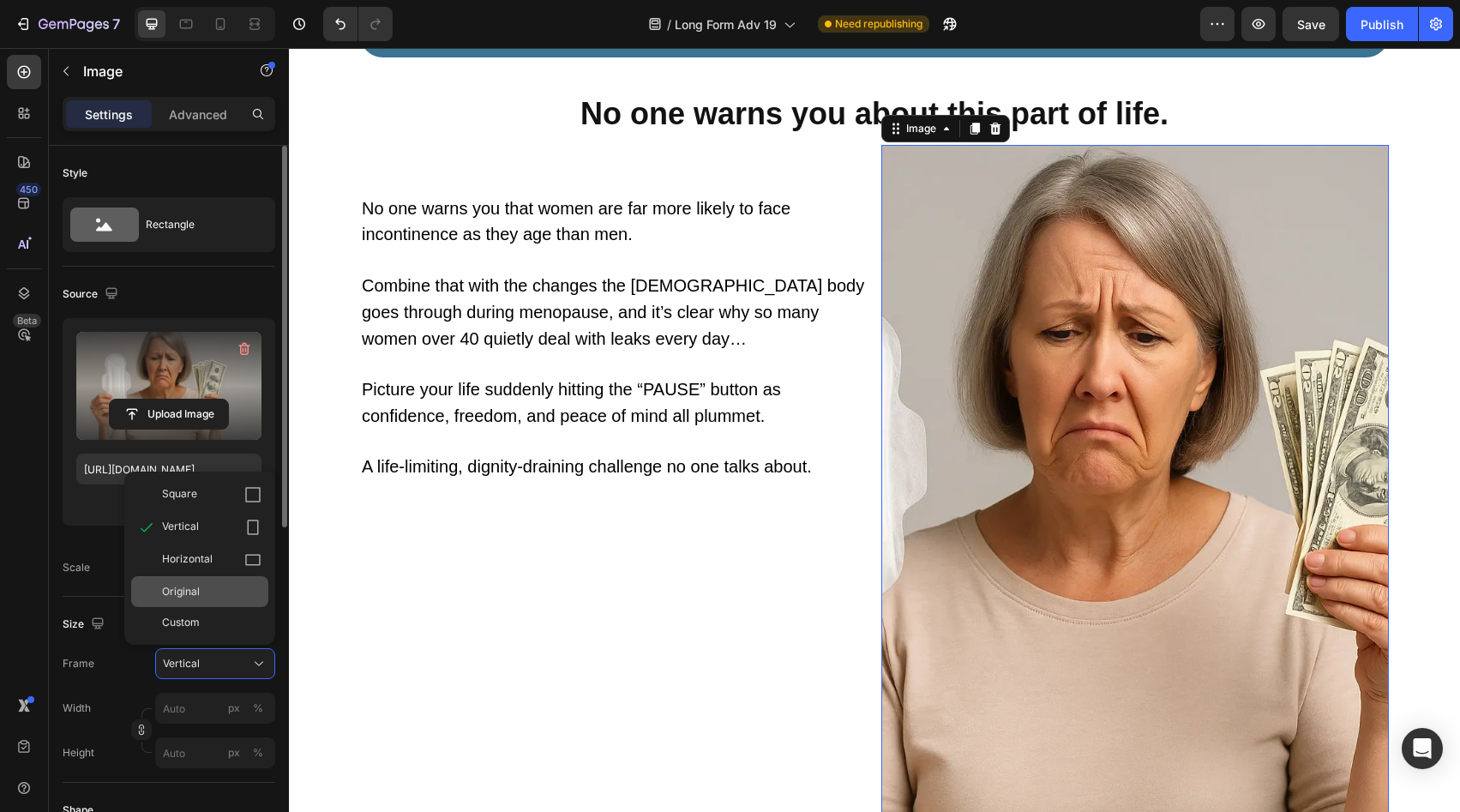
click at [227, 578] on div "Original" at bounding box center [200, 591] width 137 height 31
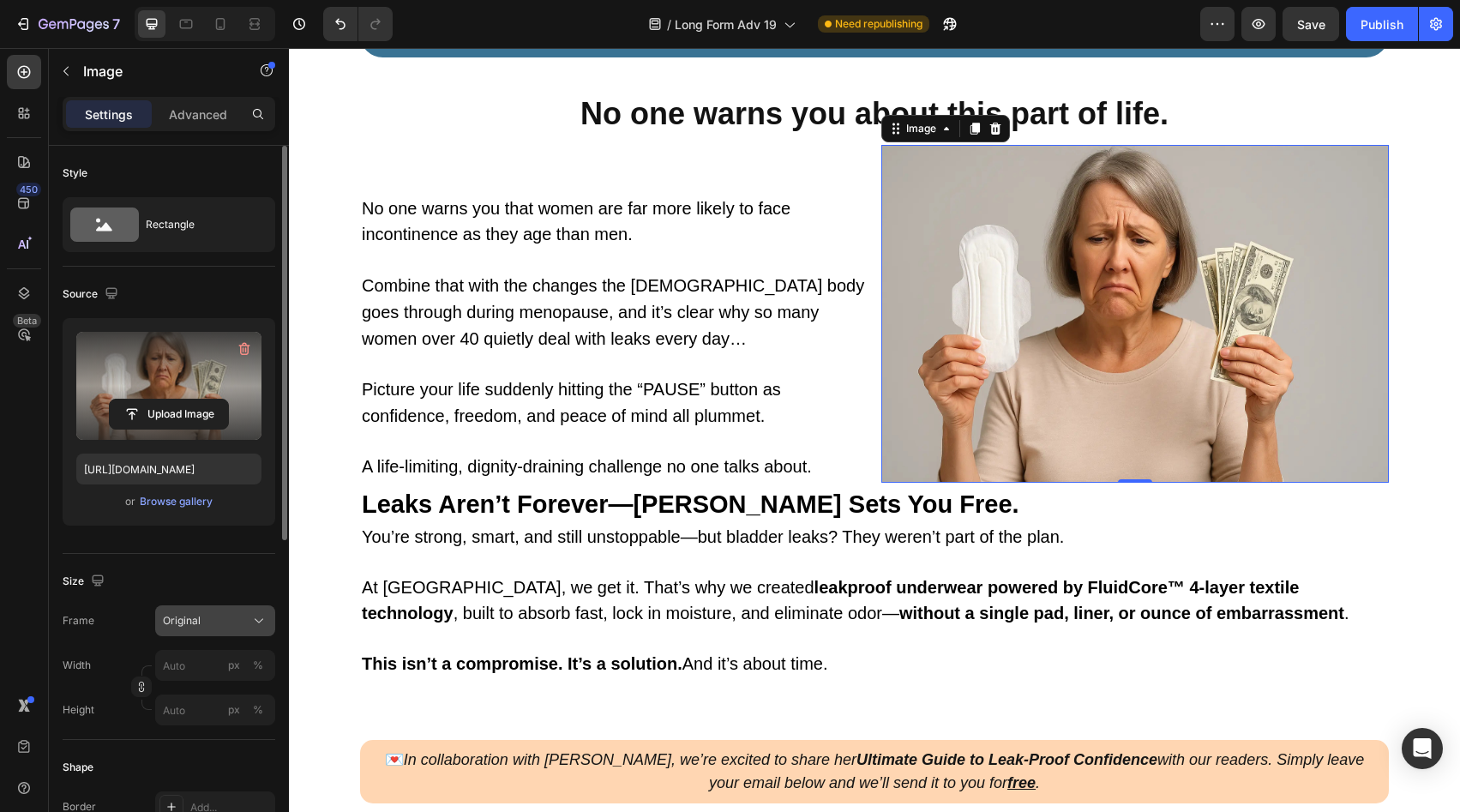
click at [245, 617] on div "Original" at bounding box center [205, 620] width 84 height 15
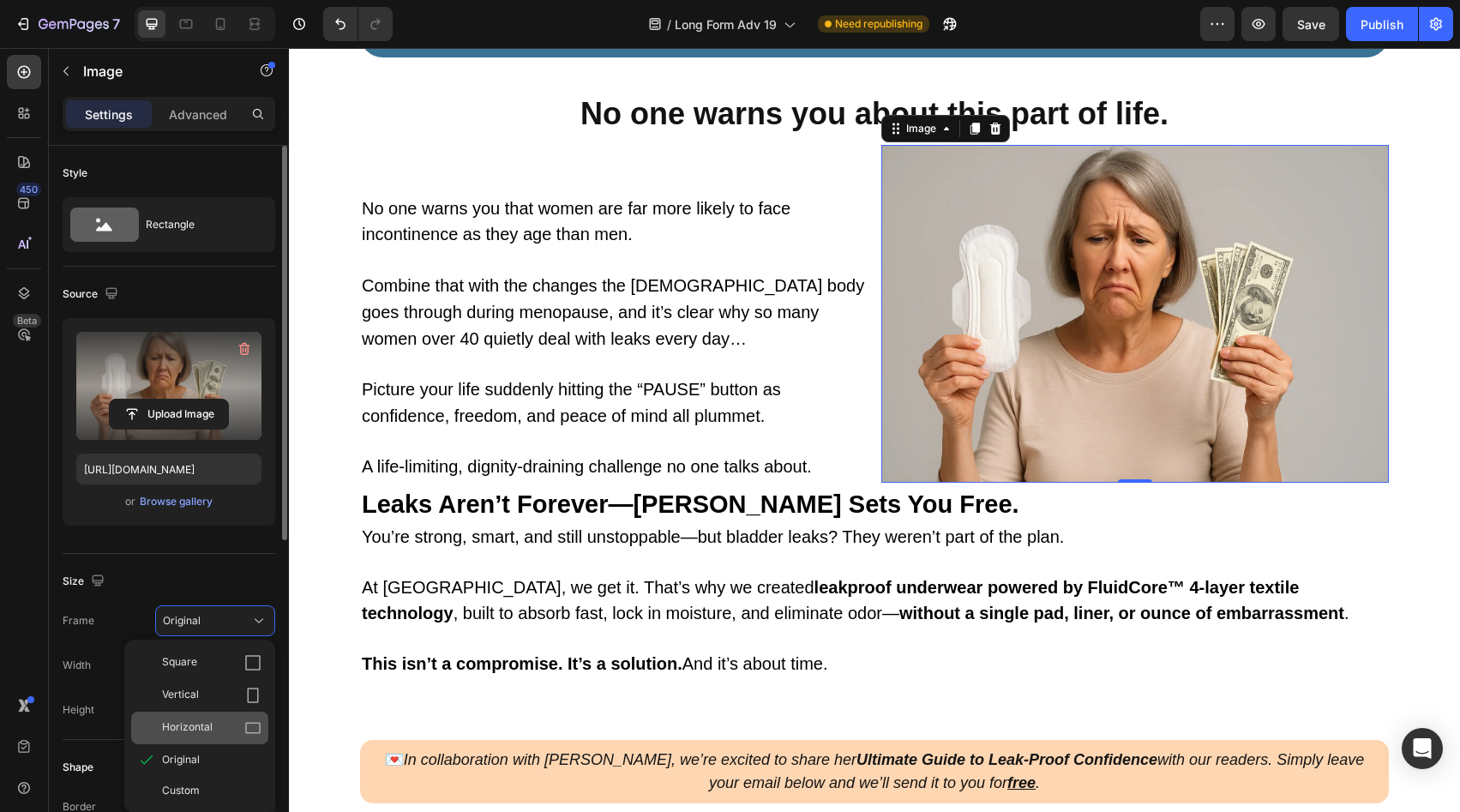
click at [236, 720] on div "Horizontal" at bounding box center [212, 727] width 99 height 17
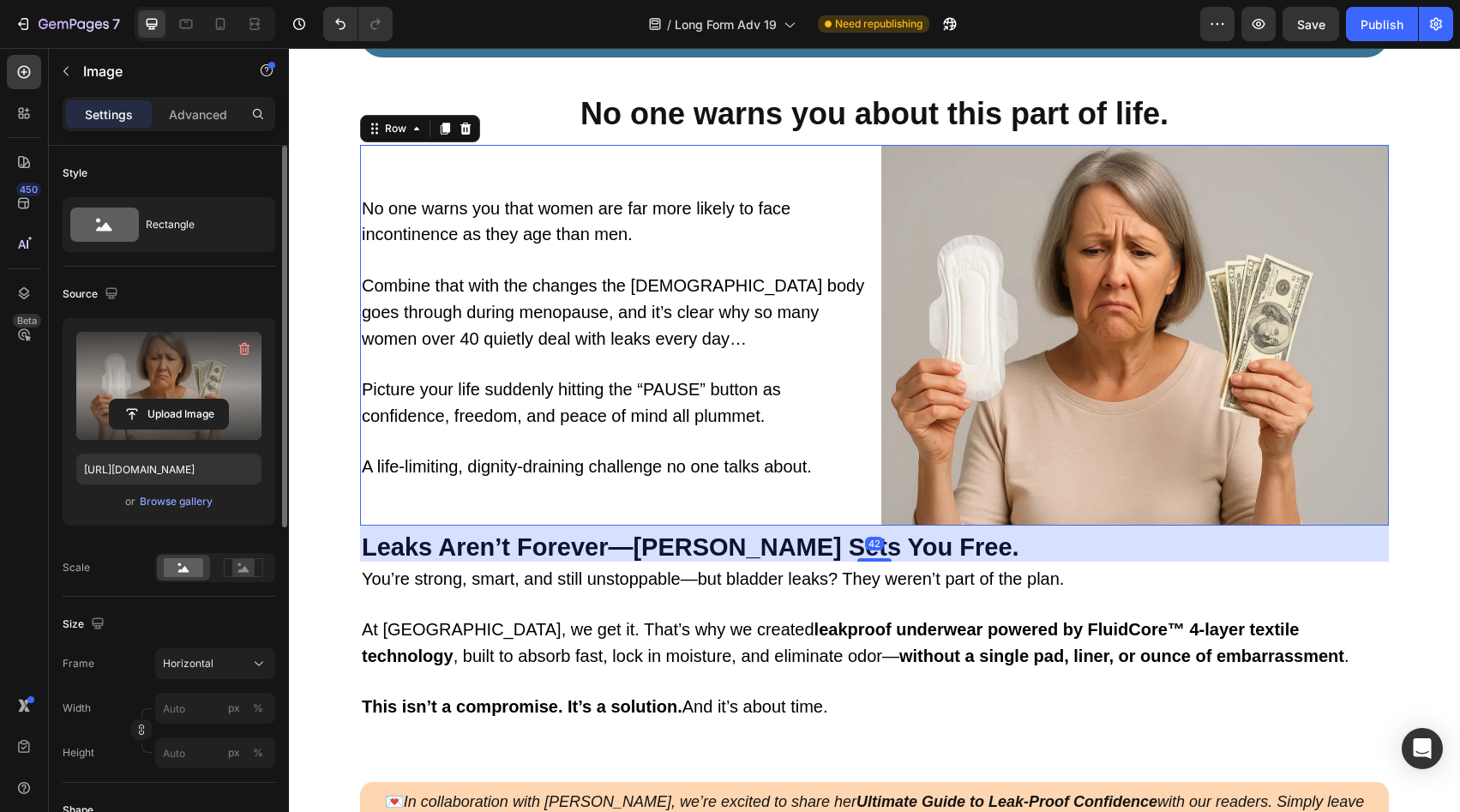
click at [786, 504] on div "No one warns you that women are far more likely to face incontinence as they ag…" at bounding box center [614, 335] width 507 height 380
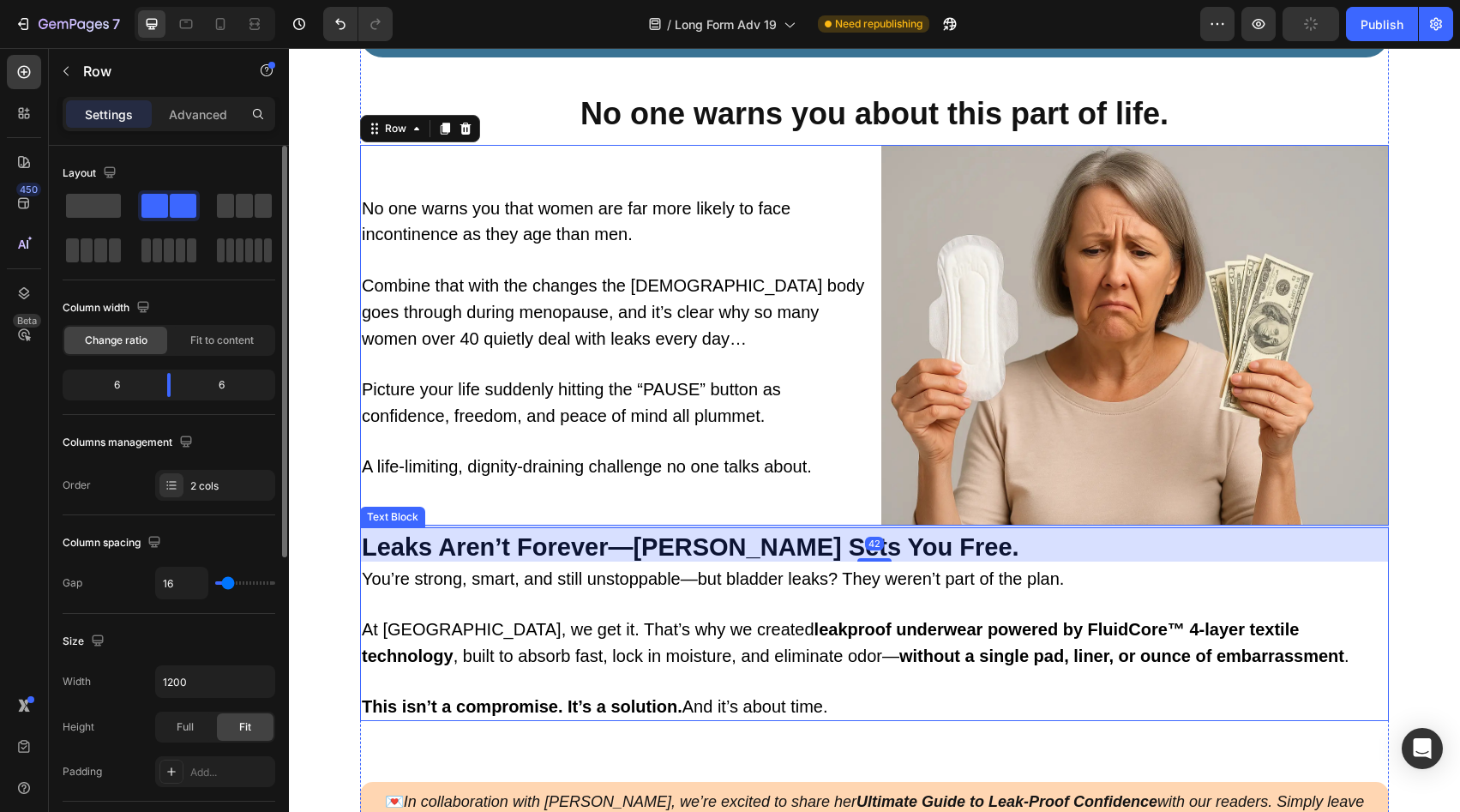
click at [652, 636] on p "At [GEOGRAPHIC_DATA], we get it. That’s why we created leakproof underwear powe…" at bounding box center [875, 643] width 1026 height 52
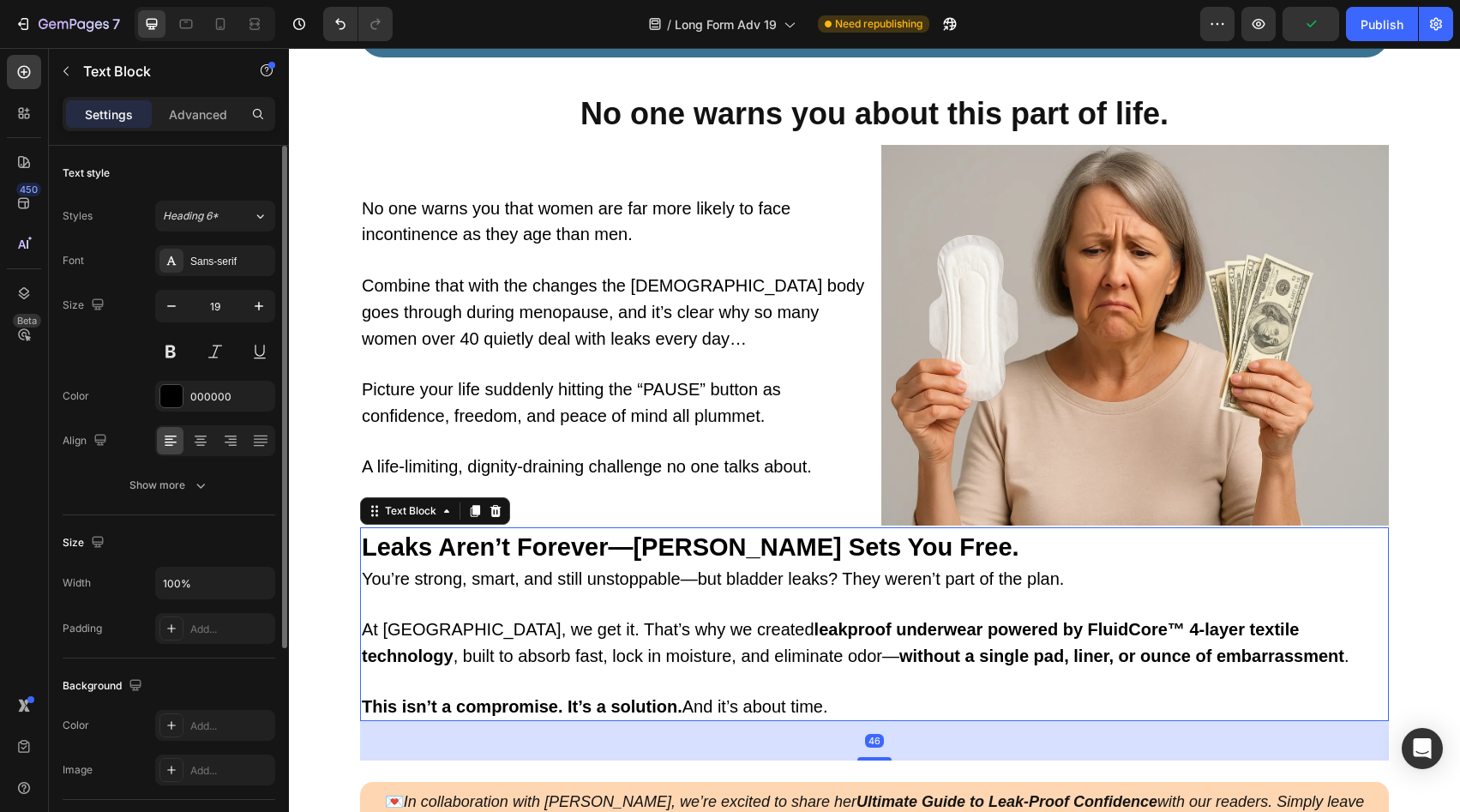
click at [674, 549] on strong "Leaks Aren’t Forever—[PERSON_NAME] Sets You Free." at bounding box center [691, 547] width 658 height 27
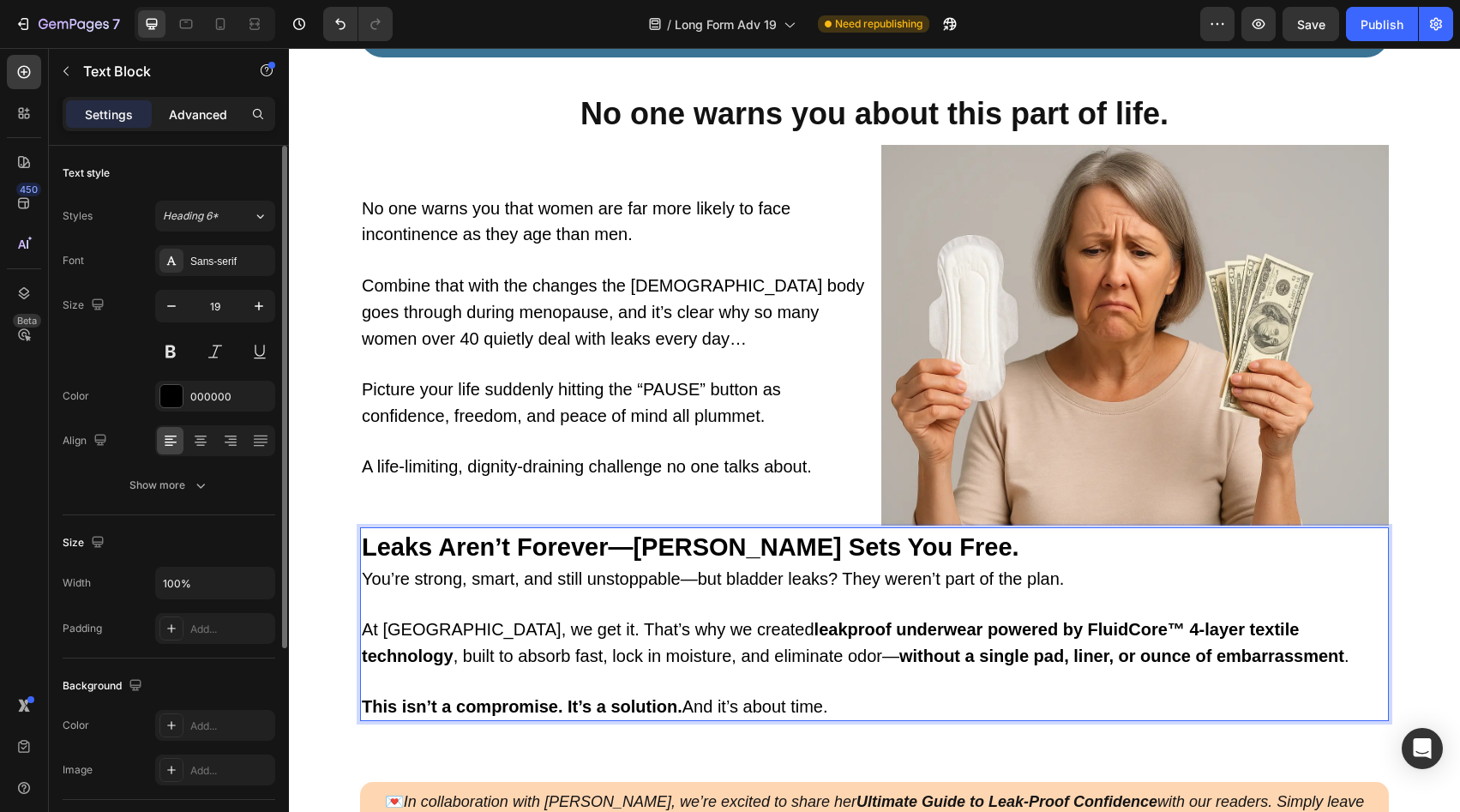
click at [168, 117] on div "Advanced" at bounding box center [197, 114] width 86 height 27
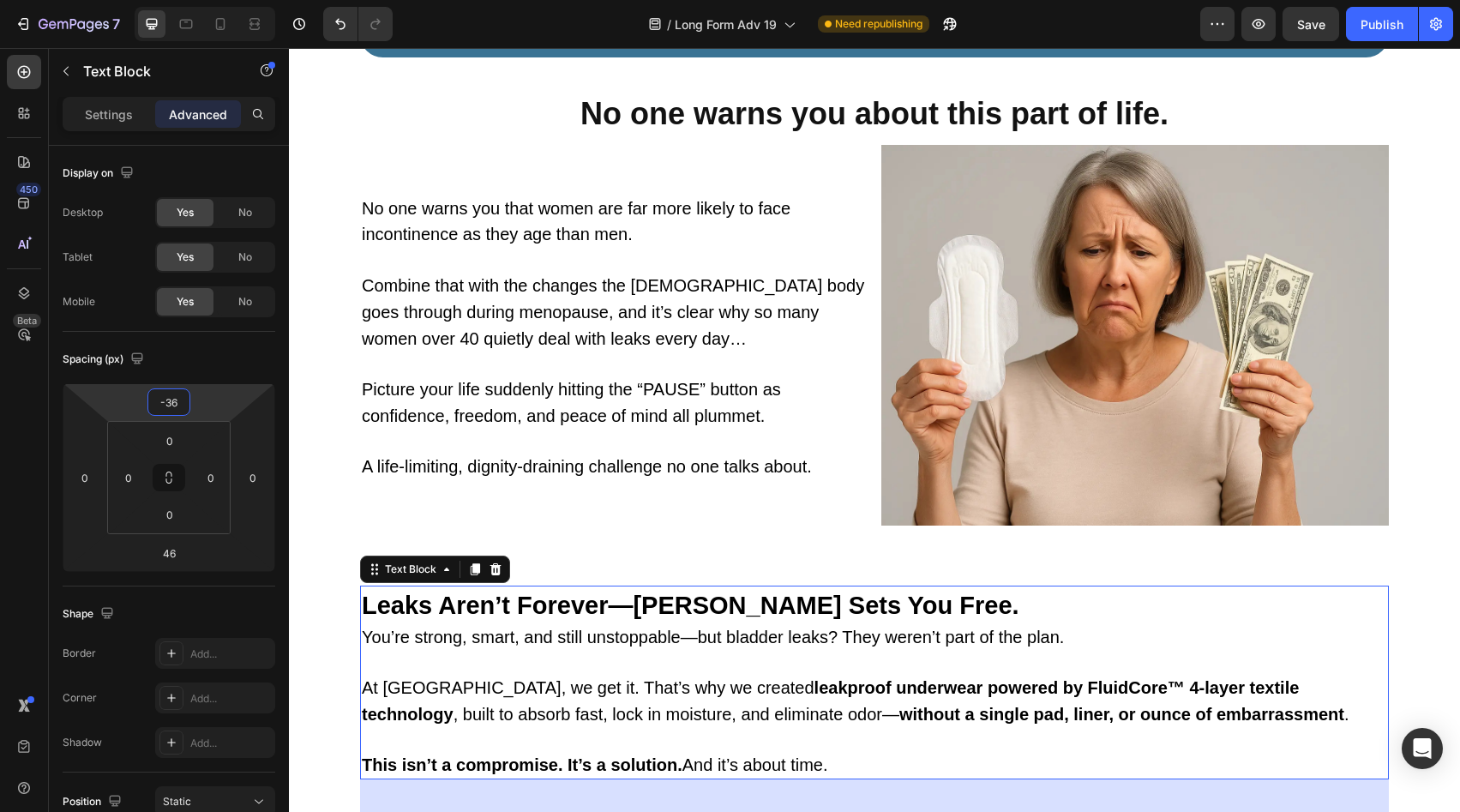
type input "-42"
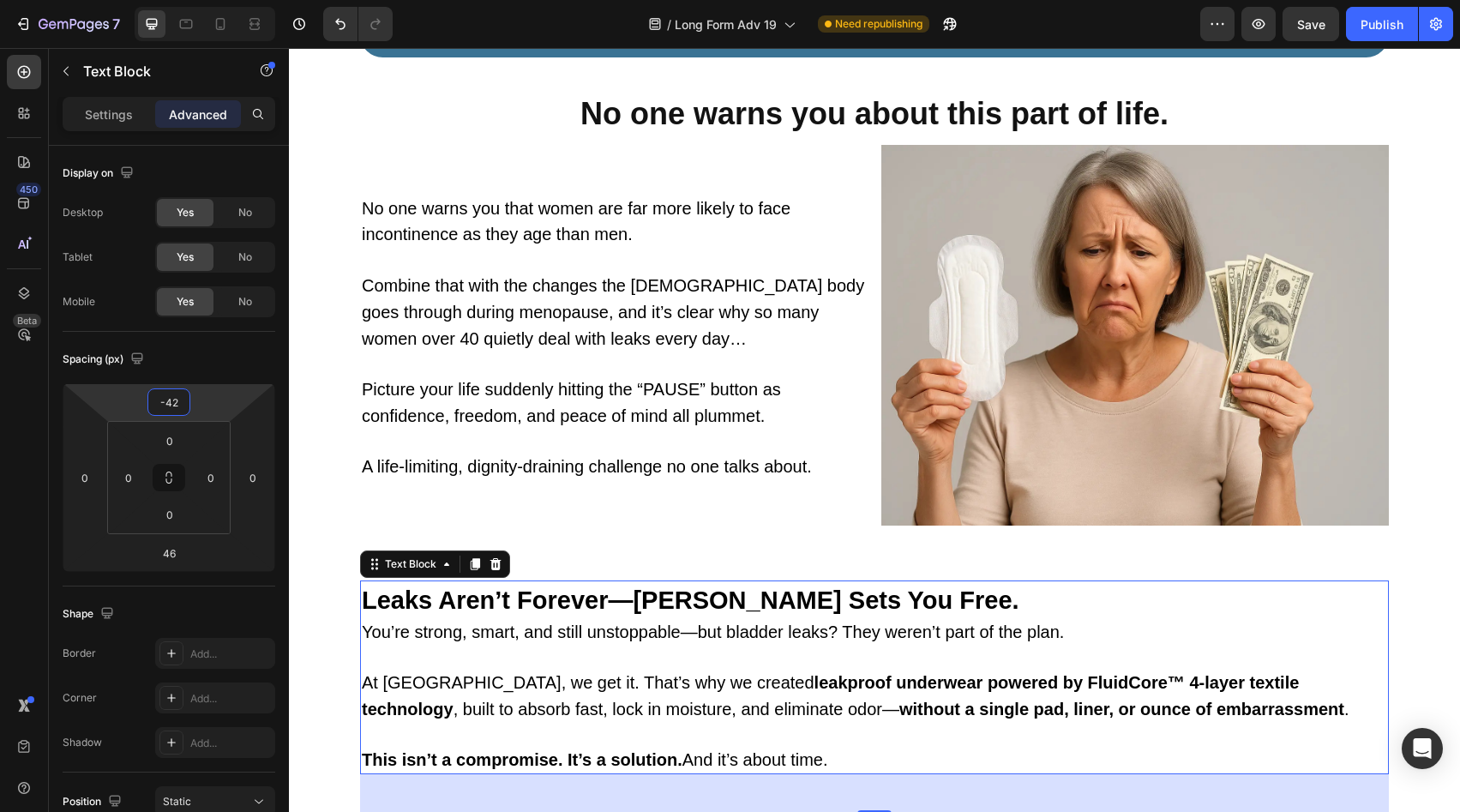
drag, startPoint x: 214, startPoint y: 412, endPoint x: 220, endPoint y: 385, distance: 27.7
click at [220, 0] on html "7 Version history / Long Form Adv 19 Need republishing Preview Save Publish 450…" at bounding box center [730, 0] width 1460 height 0
click at [766, 517] on div "No one warns you that women are far more likely to face incontinence as they ag…" at bounding box center [614, 335] width 507 height 380
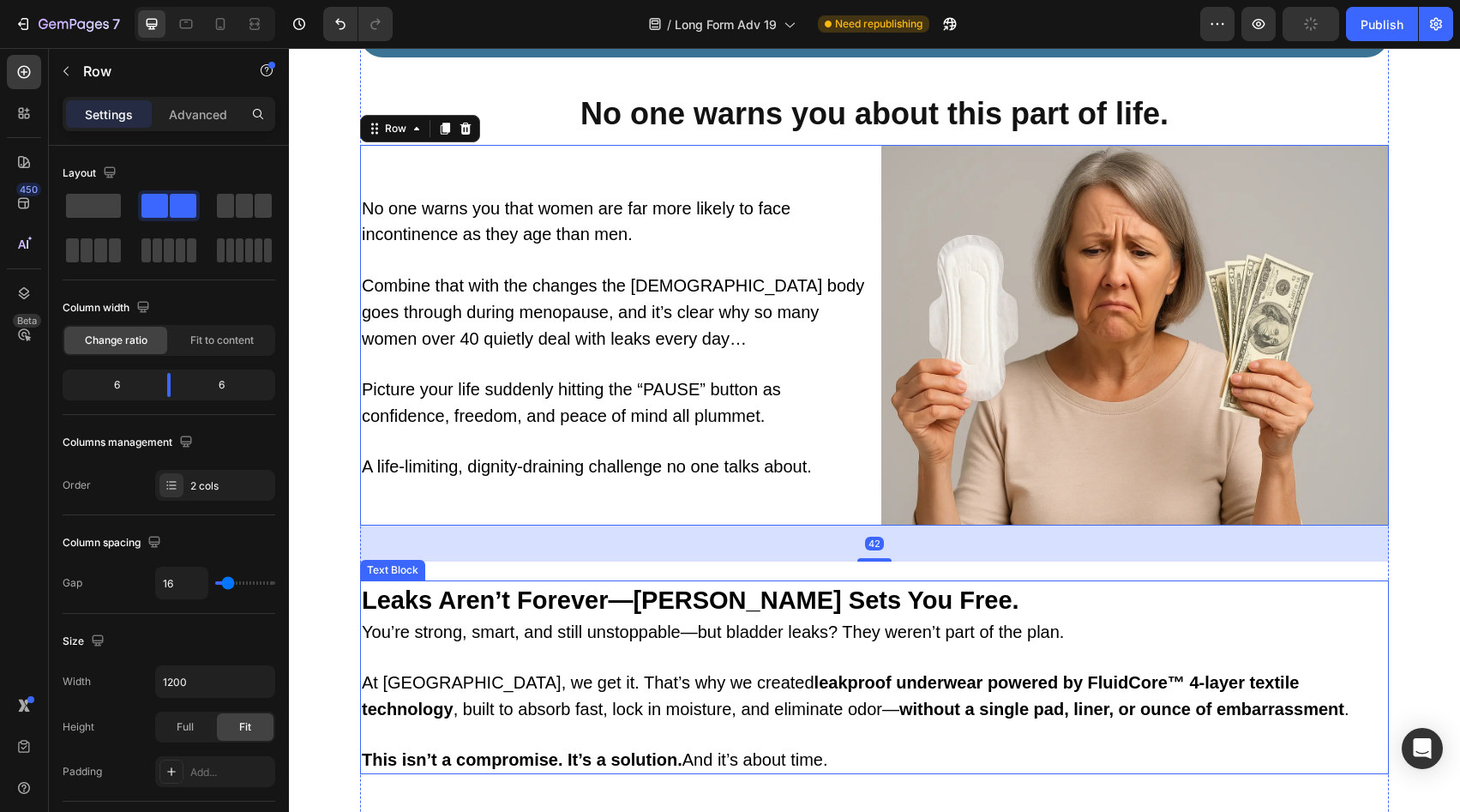
click at [898, 595] on p "Leaks Aren’t Forever—[PERSON_NAME] Sets You Free." at bounding box center [875, 601] width 1026 height 38
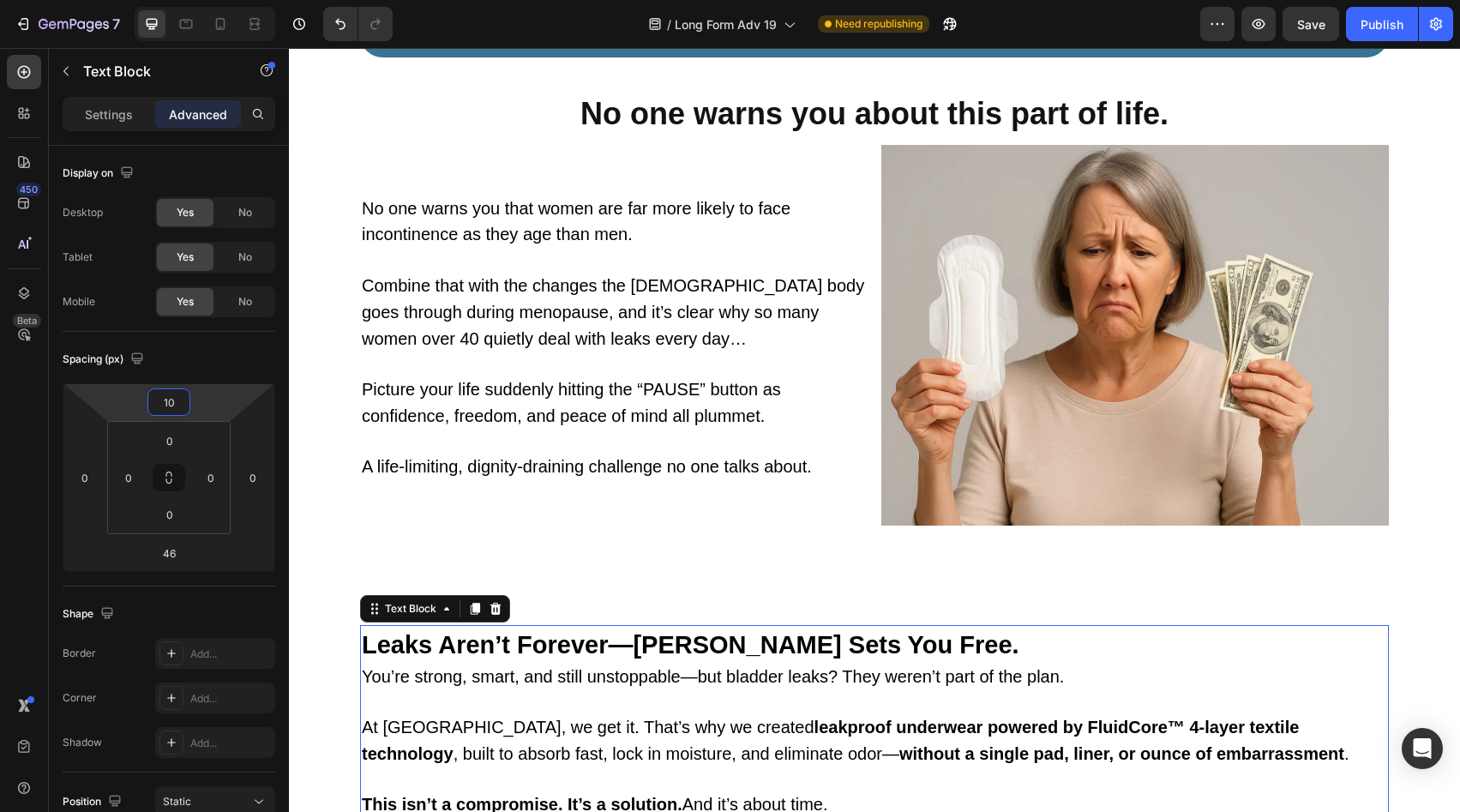
drag, startPoint x: 220, startPoint y: 397, endPoint x: 222, endPoint y: 376, distance: 21.1
click at [222, 0] on html "7 Version history / Long Form Adv 19 Need republishing Preview Save Publish 450…" at bounding box center [730, 0] width 1460 height 0
click at [222, 379] on div "Spacing (px) 10 0 46 0 0 0 0 0" at bounding box center [169, 459] width 213 height 255
click at [217, 0] on html "7 Version history / Long Form Adv 19 Need republishing Preview Save Publish 450…" at bounding box center [730, 0] width 1460 height 0
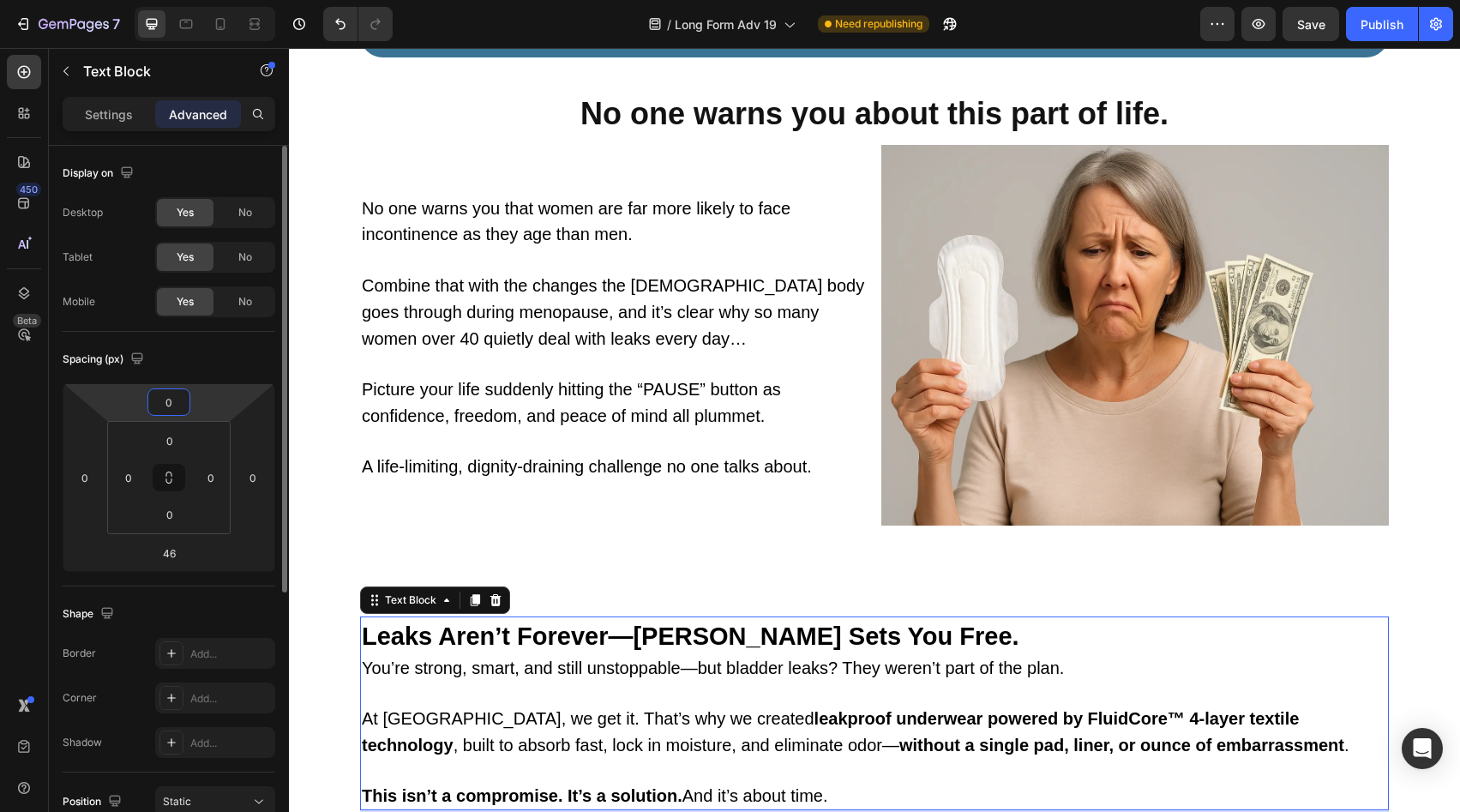
type input "0"
click at [175, 351] on div "Spacing (px)" at bounding box center [169, 359] width 213 height 27
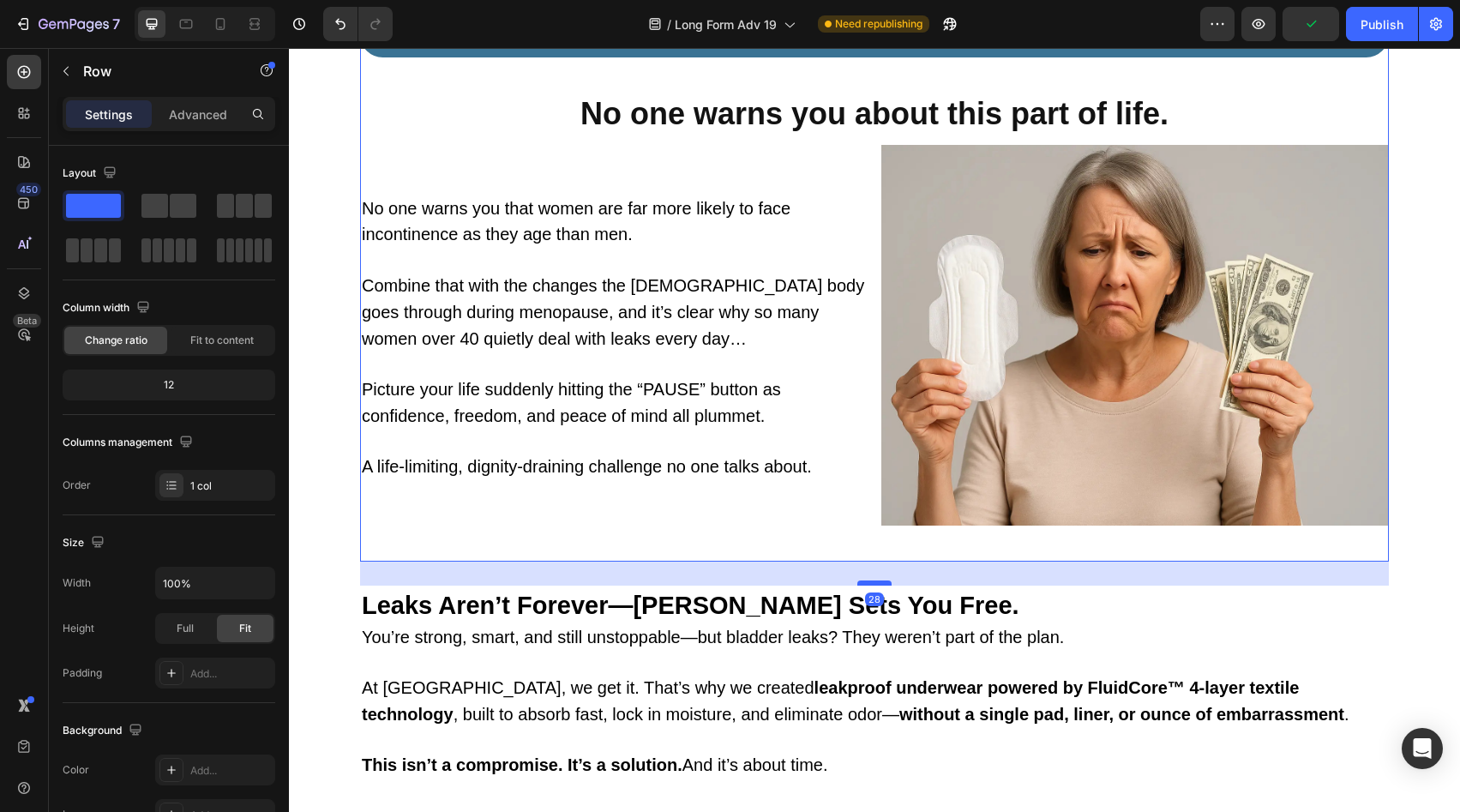
drag, startPoint x: 873, startPoint y: 609, endPoint x: 877, endPoint y: 578, distance: 31.3
click at [877, 580] on div at bounding box center [874, 583] width 34 height 5
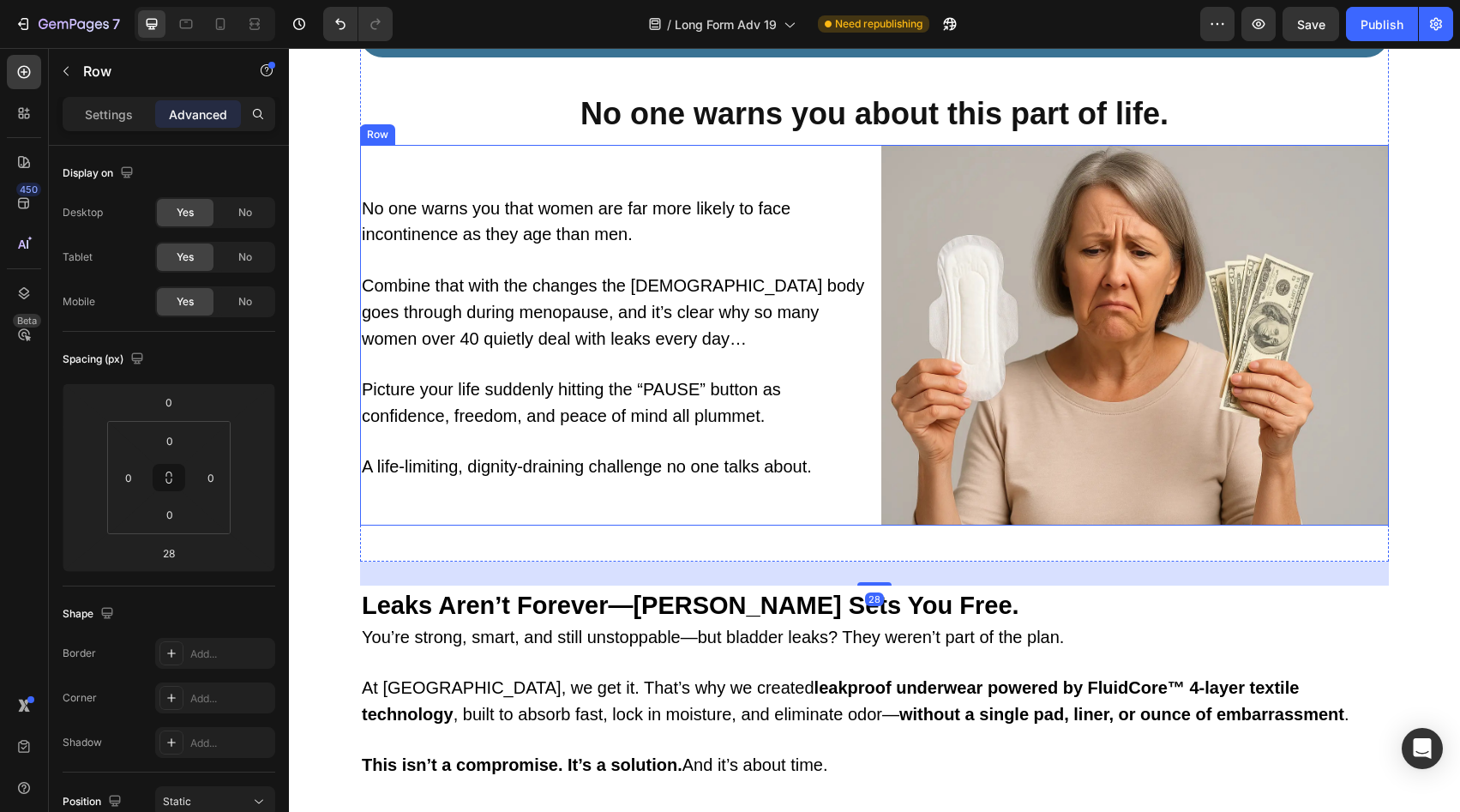
click at [817, 488] on div "No one warns you that women are far more likely to face incontinence as they ag…" at bounding box center [614, 335] width 507 height 380
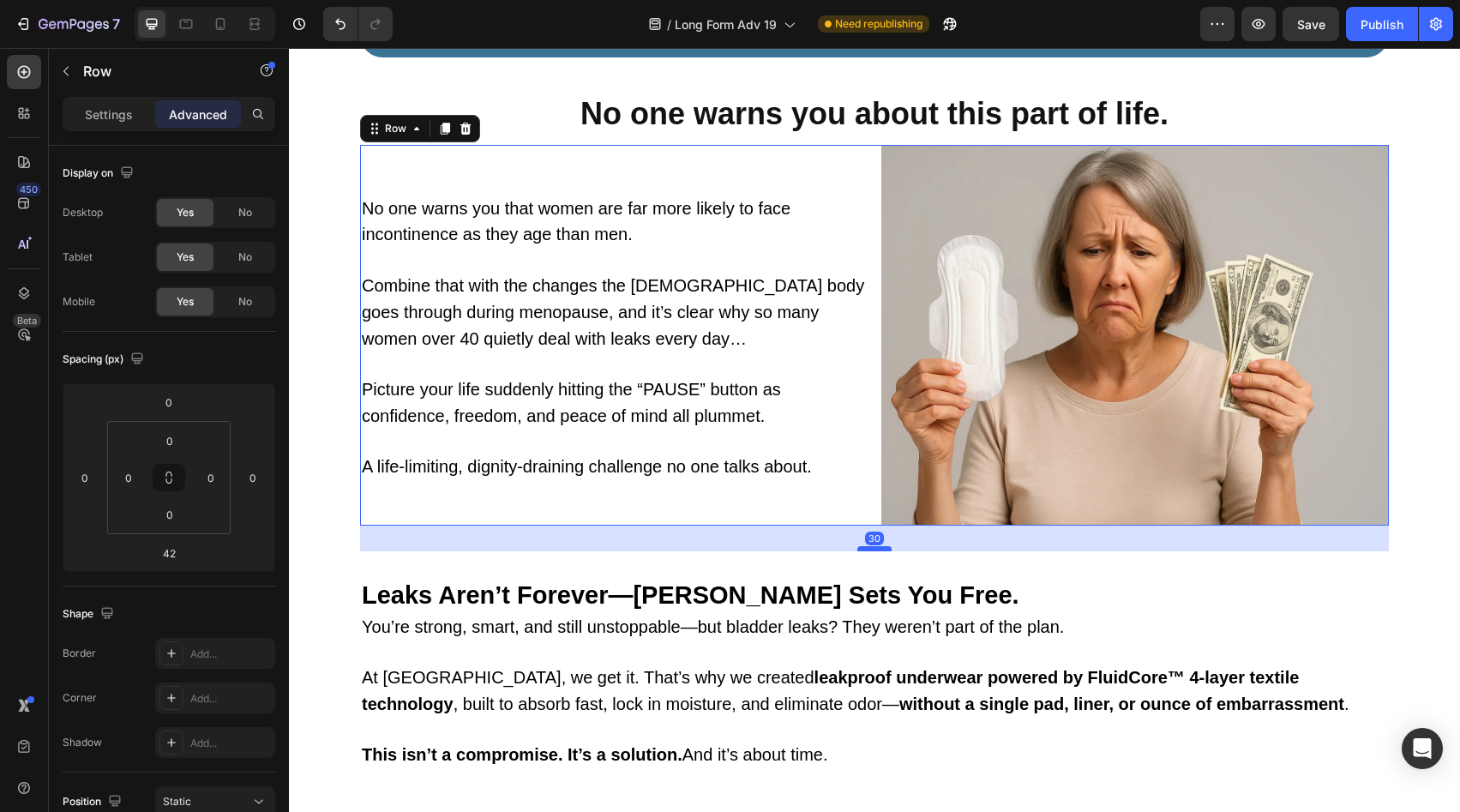
drag, startPoint x: 859, startPoint y: 554, endPoint x: 862, endPoint y: 543, distance: 11.4
click at [862, 546] on div at bounding box center [874, 549] width 34 height 5
type input "30"
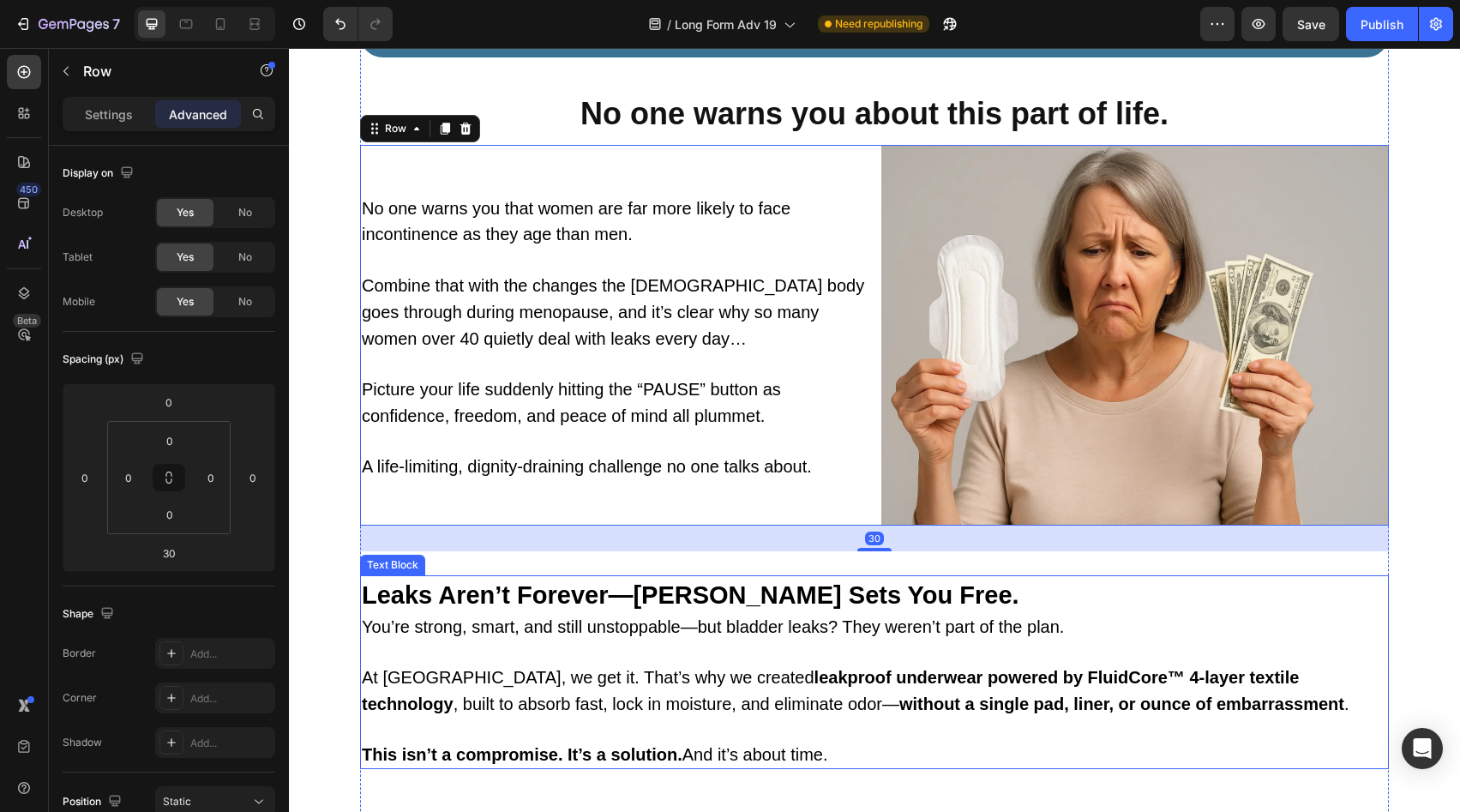
click at [894, 630] on span "You’re strong, smart, and still unstoppable—but bladder leaks? They weren’t par…" at bounding box center [713, 626] width 702 height 19
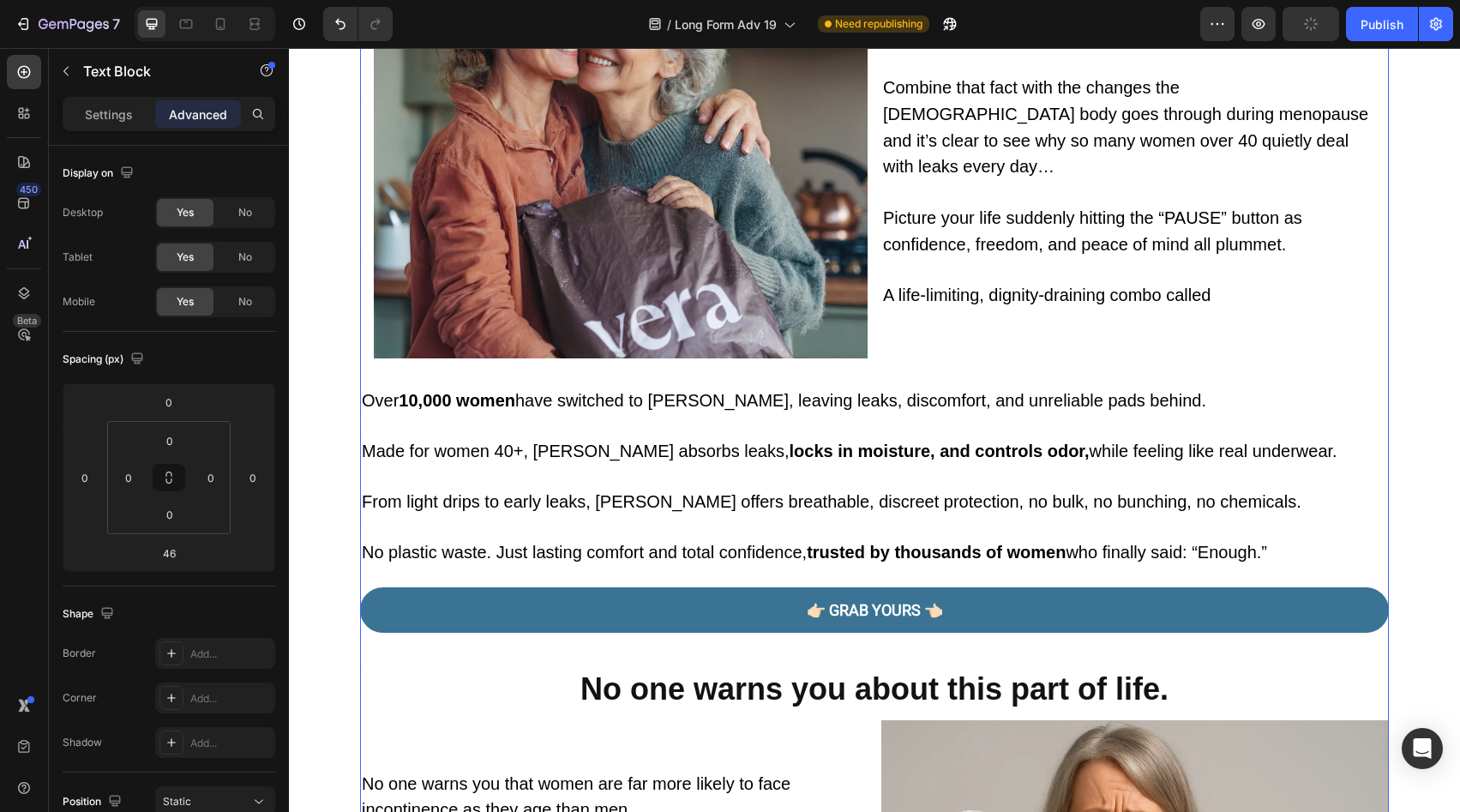
scroll to position [0, 0]
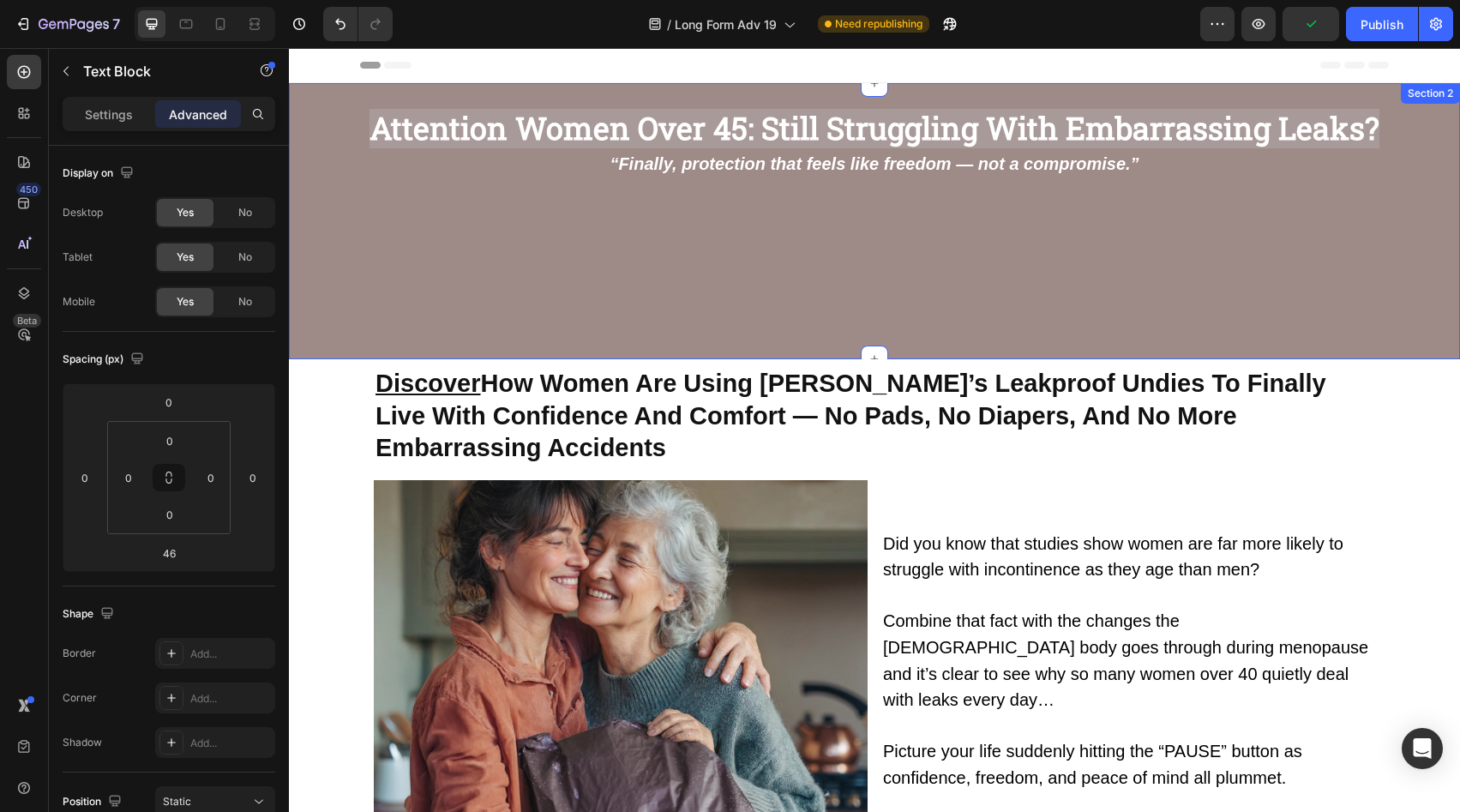
click at [798, 237] on div "Attention Women Over 45: Still Struggling With Embarrassing Leaks? Heading “Fin…" at bounding box center [875, 234] width 1172 height 251
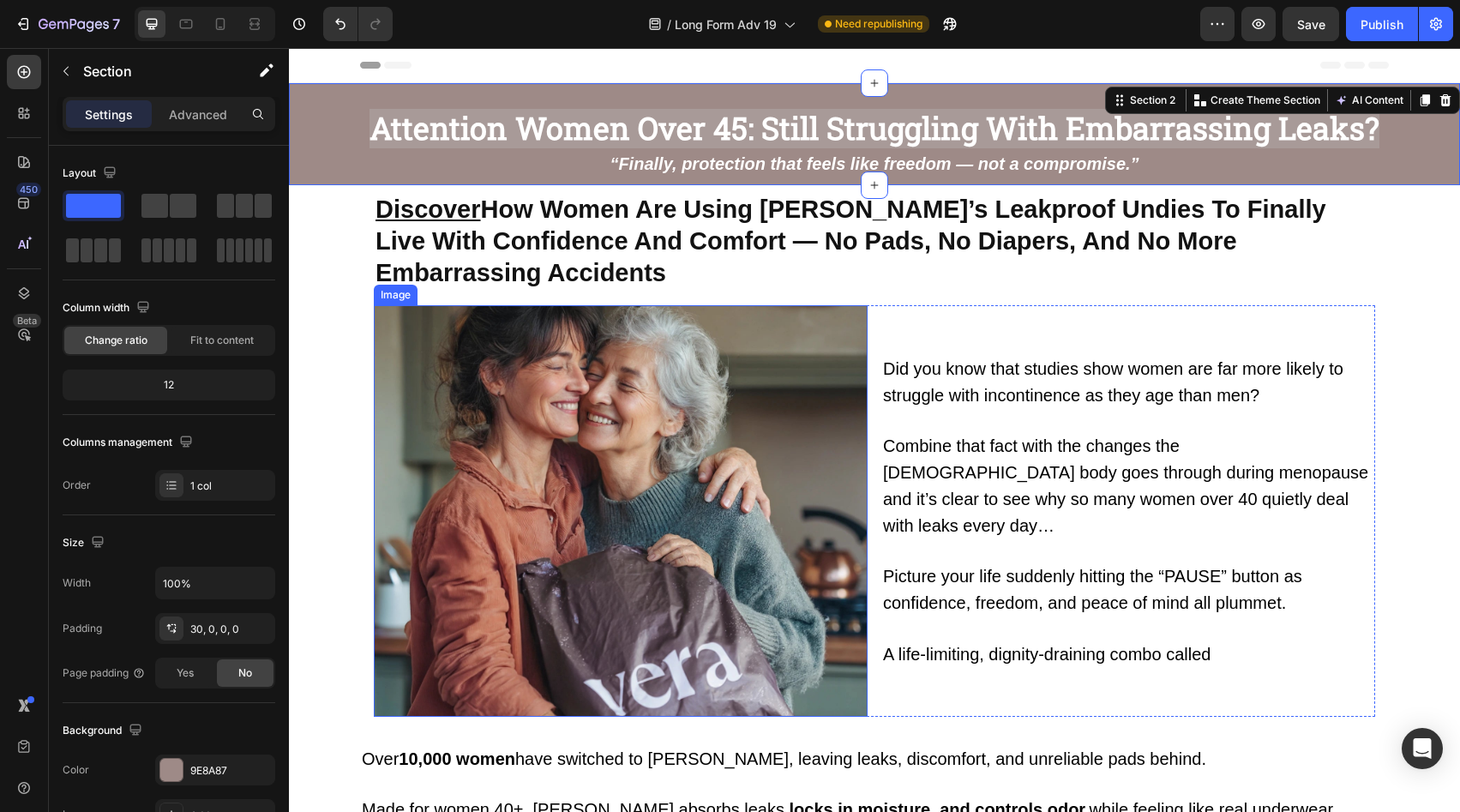
click at [933, 446] on span "Combine that fact with the changes the [DEMOGRAPHIC_DATA] body goes through dur…" at bounding box center [1126, 485] width 486 height 97
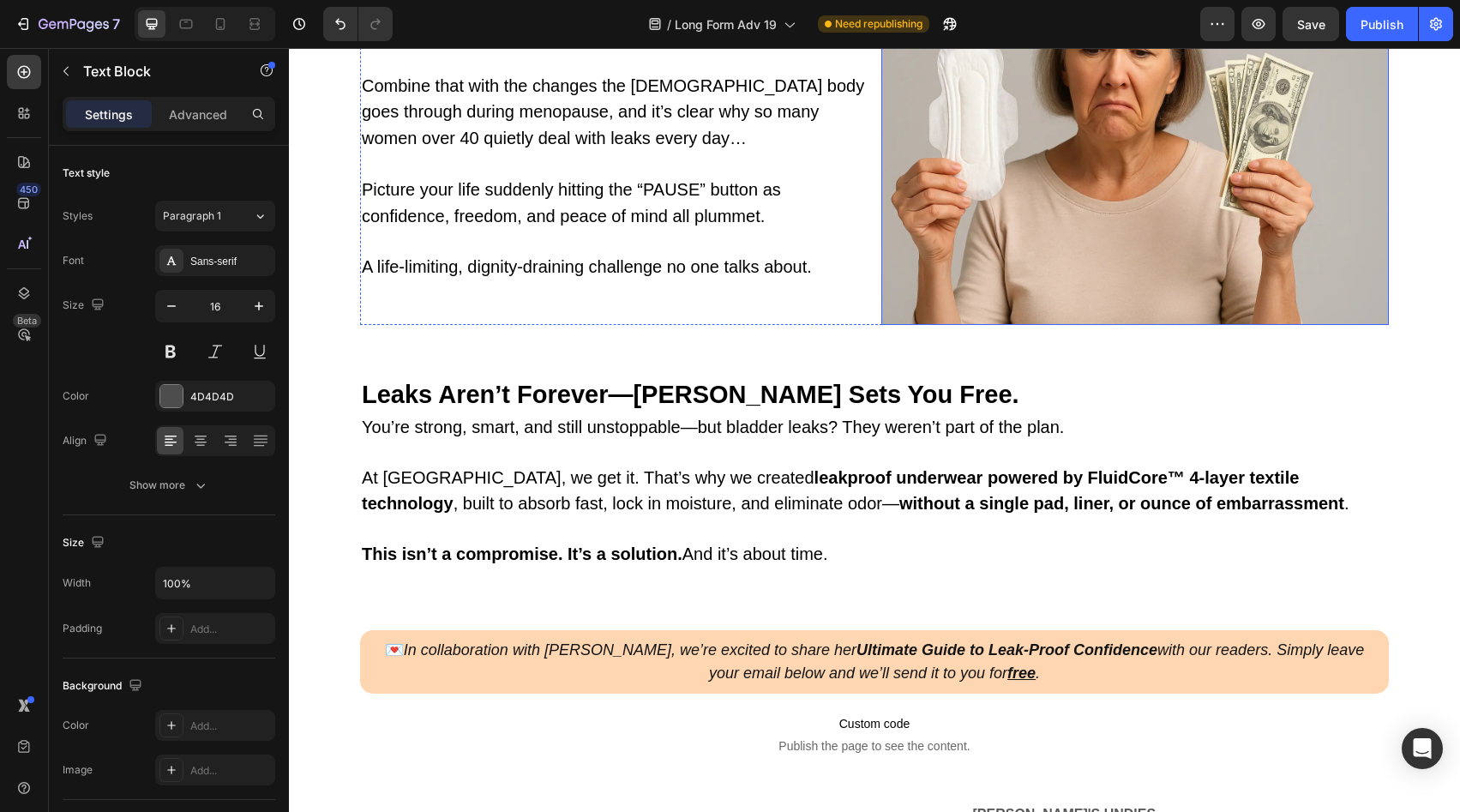
scroll to position [1196, 0]
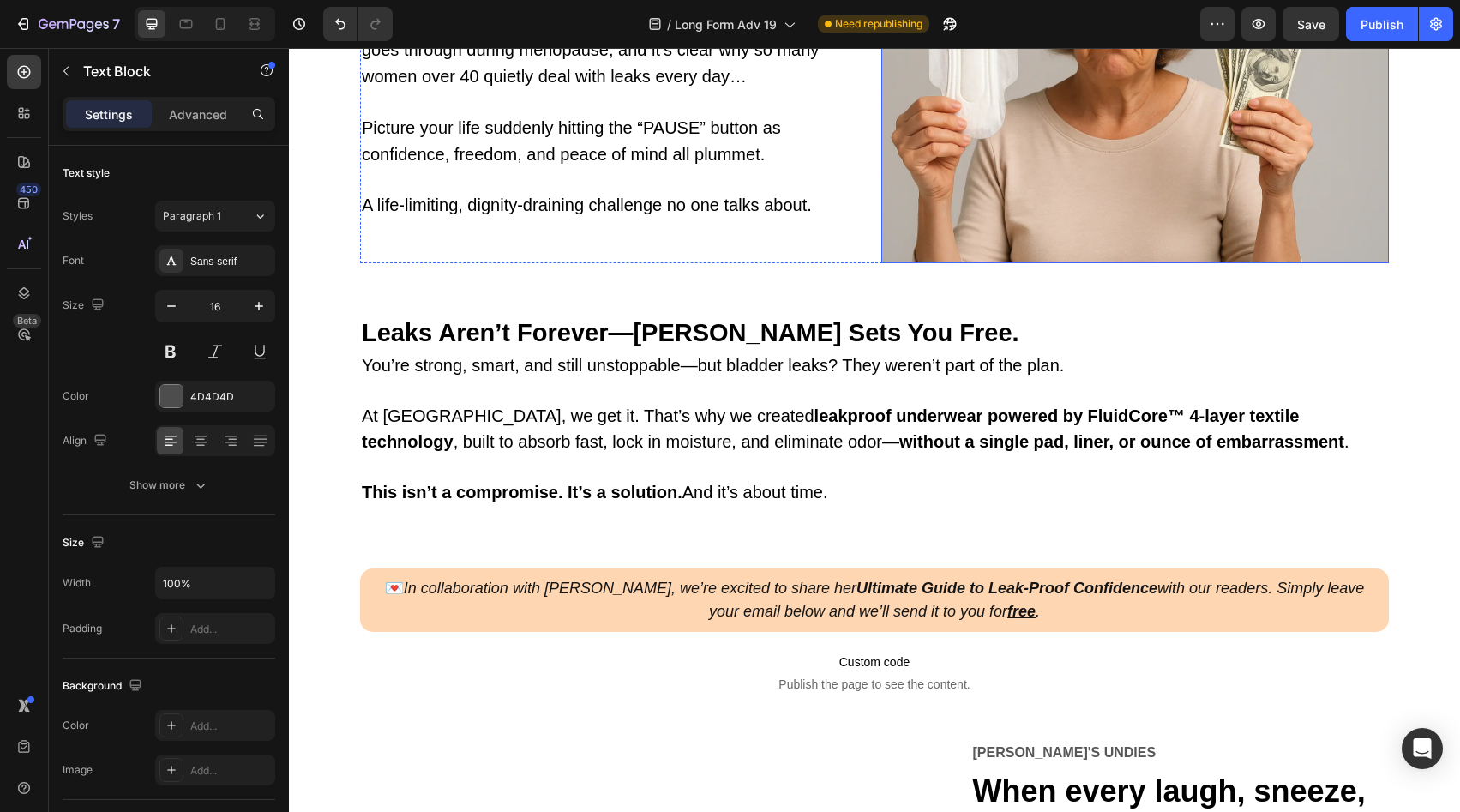
click at [999, 156] on img at bounding box center [1135, 73] width 507 height 380
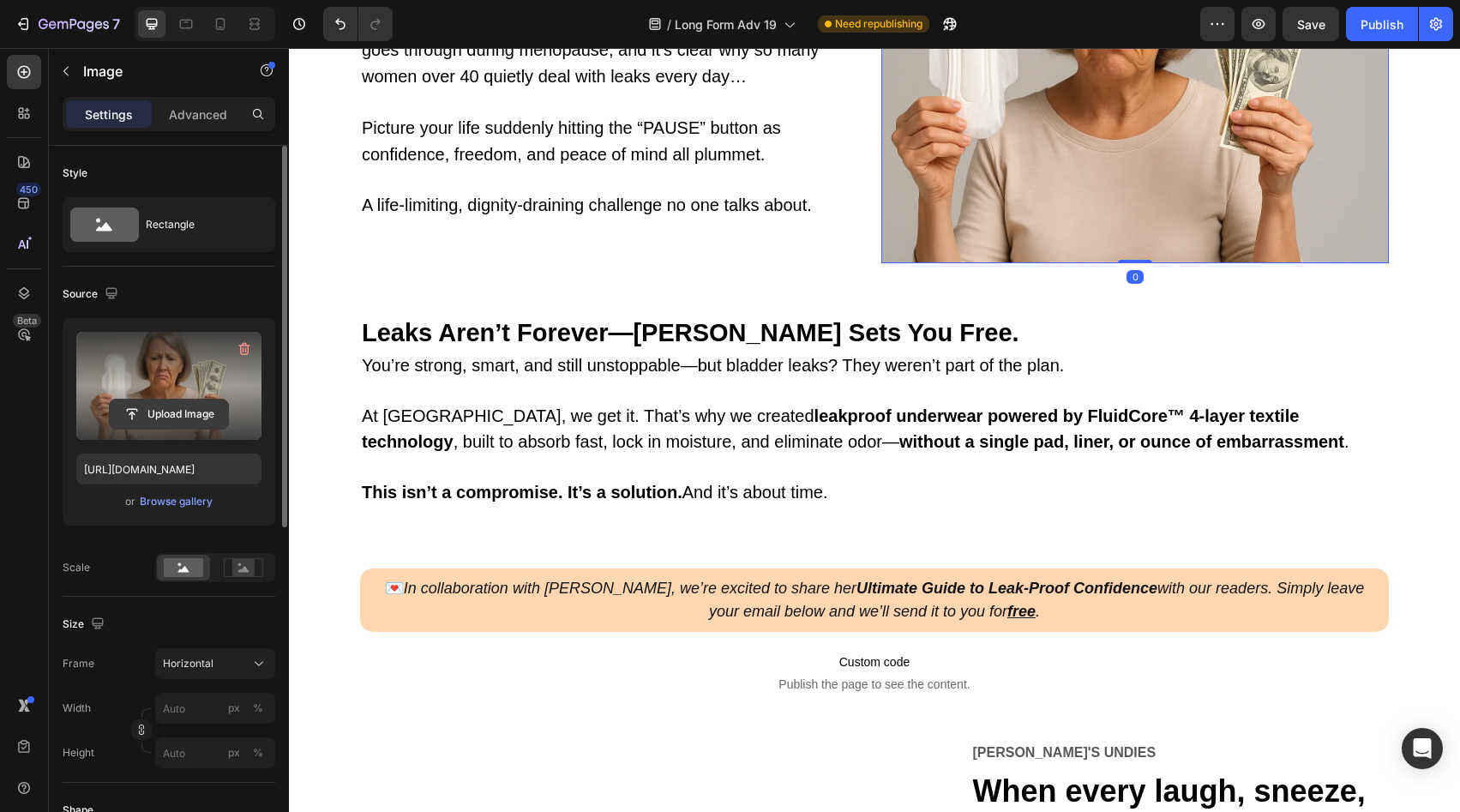
click at [179, 399] on input "file" at bounding box center [169, 414] width 118 height 29
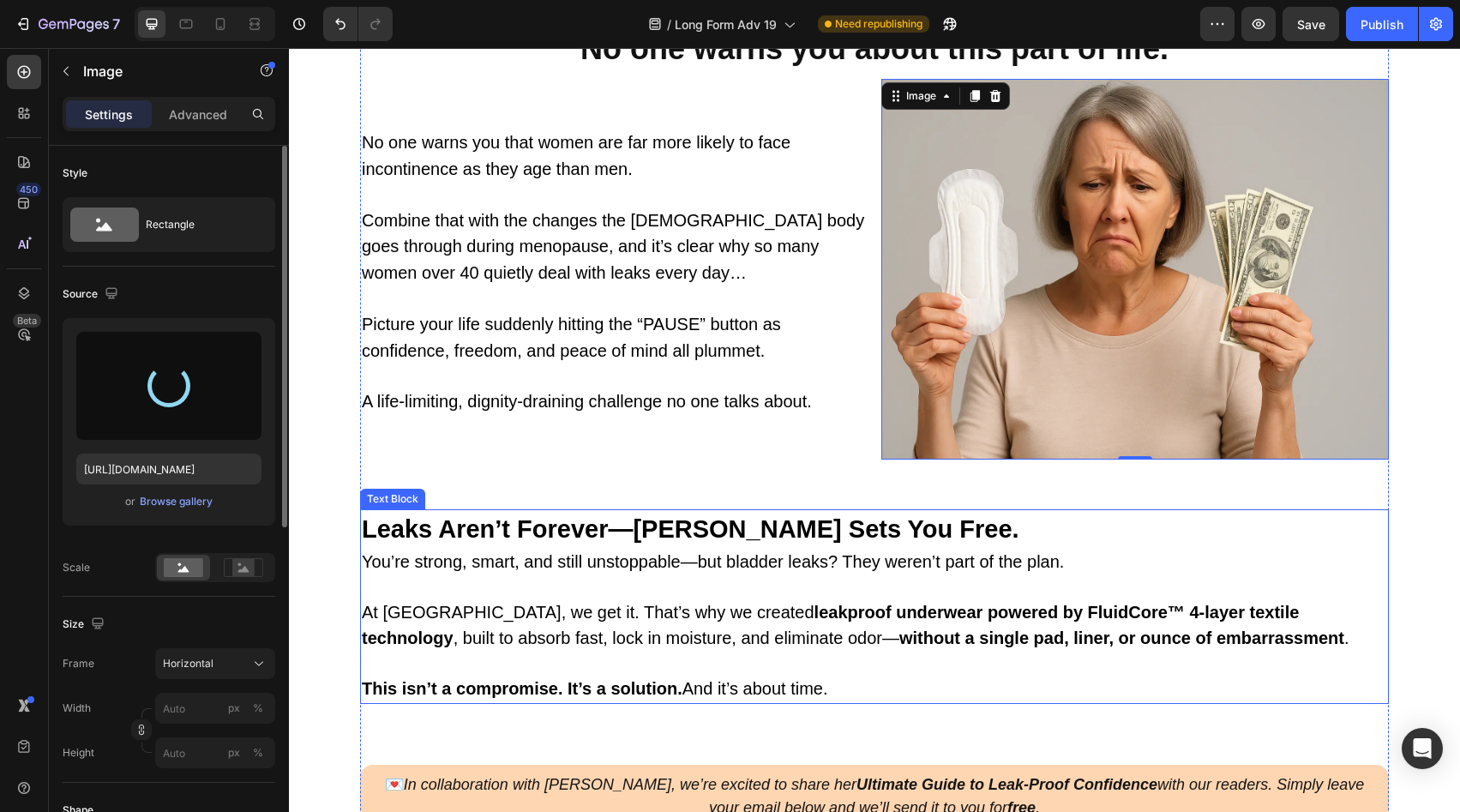
type input "[URL][DOMAIN_NAME]"
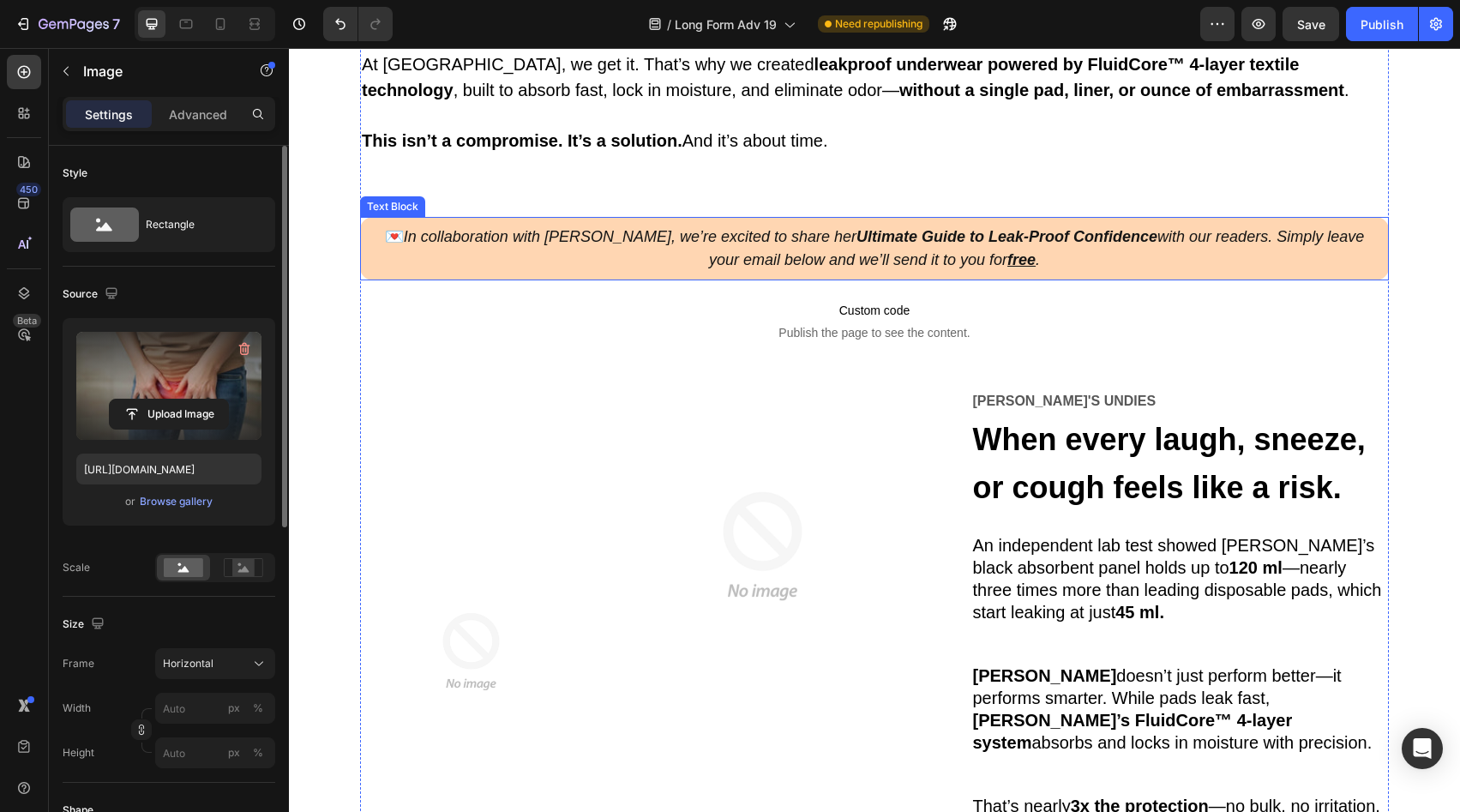
scroll to position [1691, 0]
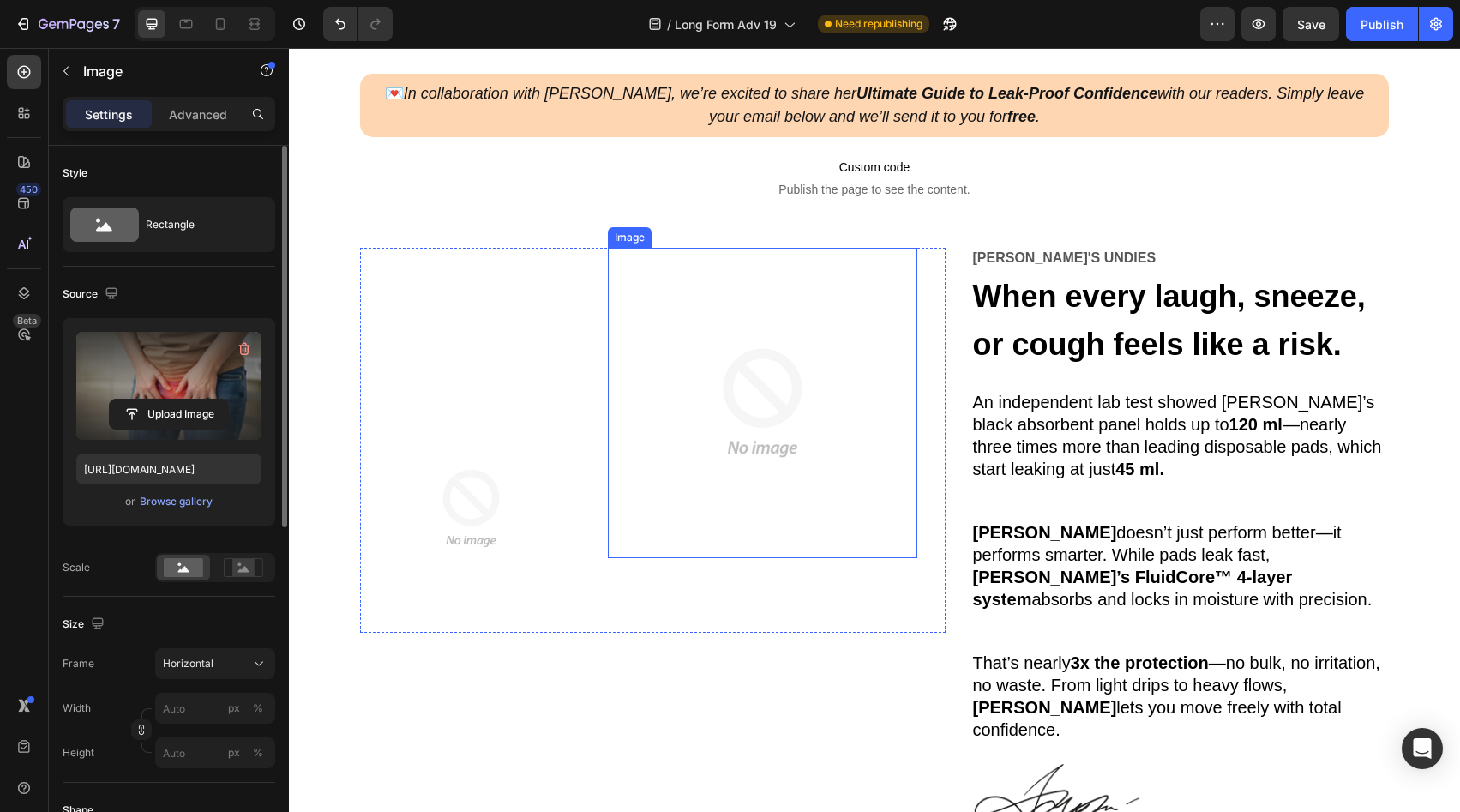
click at [708, 430] on img at bounding box center [763, 403] width 310 height 310
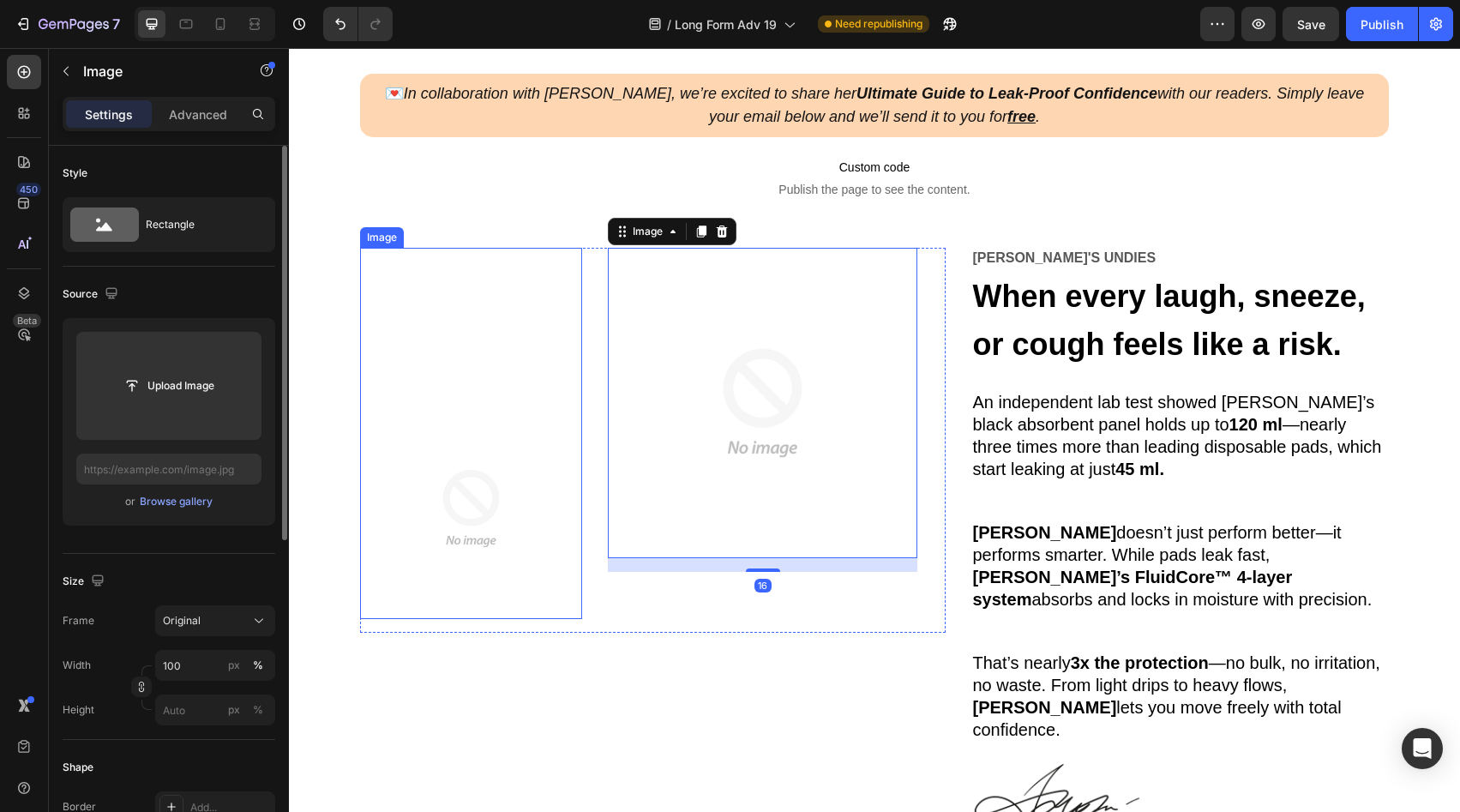
click at [501, 467] on img at bounding box center [471, 508] width 222 height 222
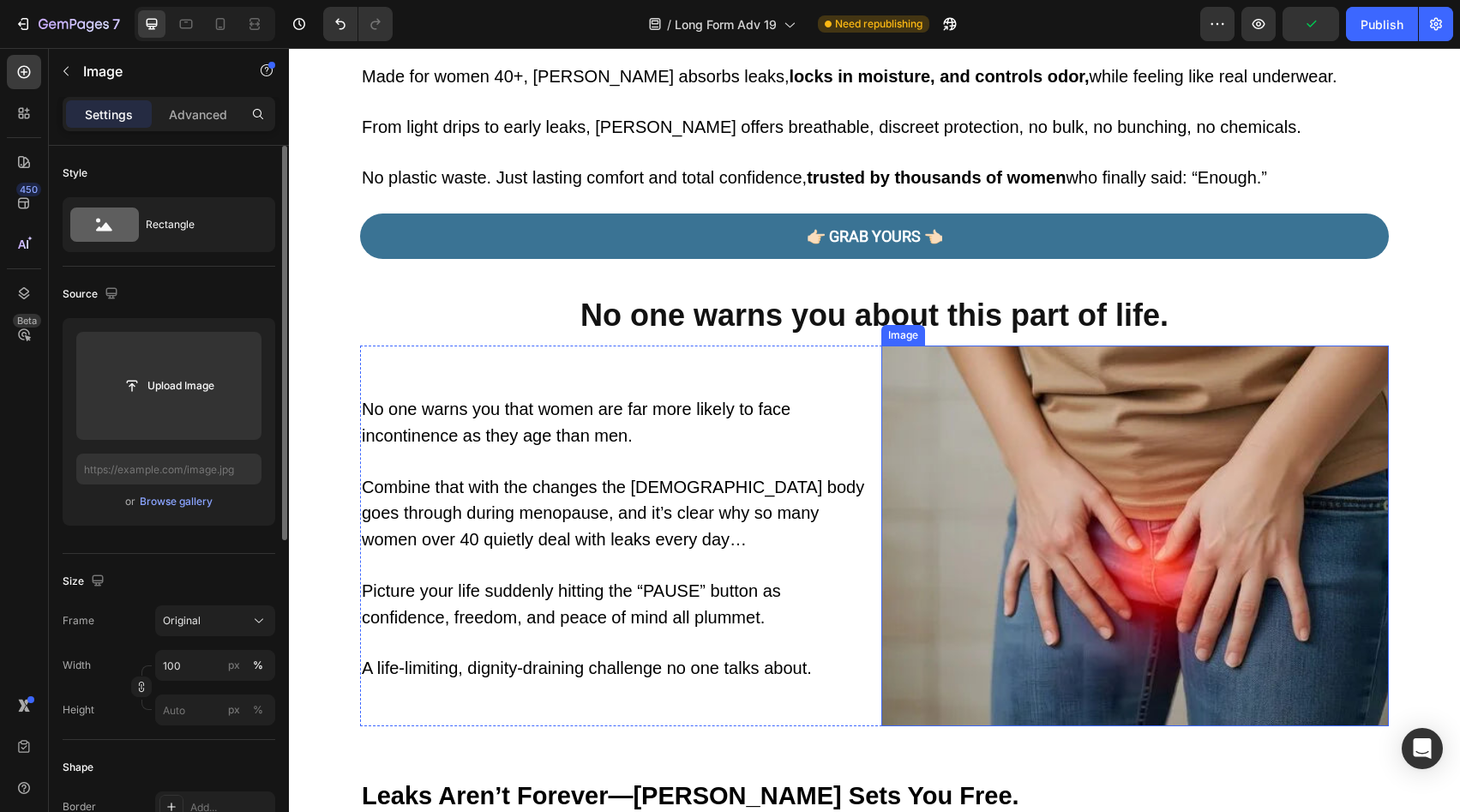
scroll to position [733, 0]
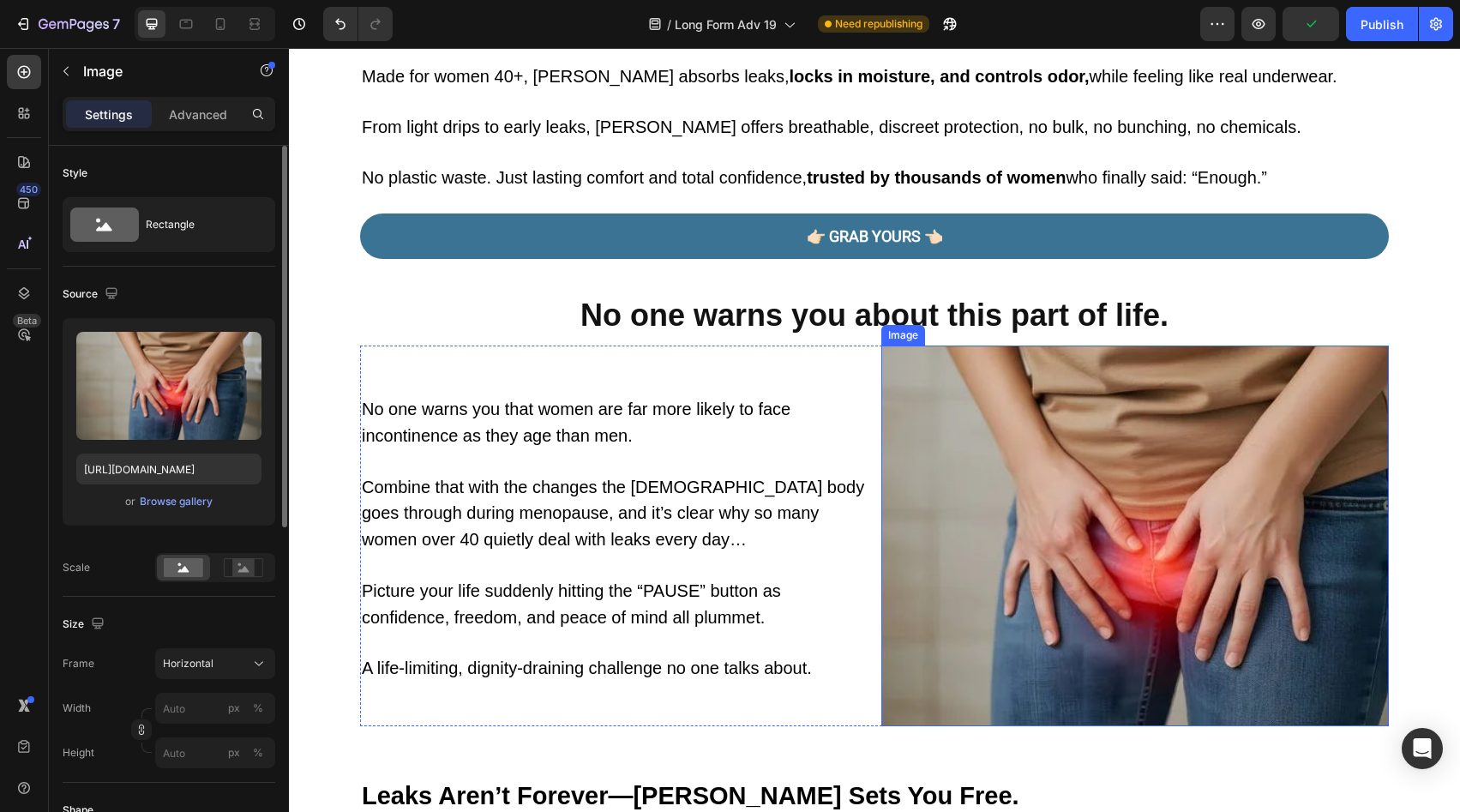
click at [1141, 475] on img at bounding box center [1135, 535] width 507 height 380
click at [224, 24] on icon at bounding box center [220, 23] width 17 height 17
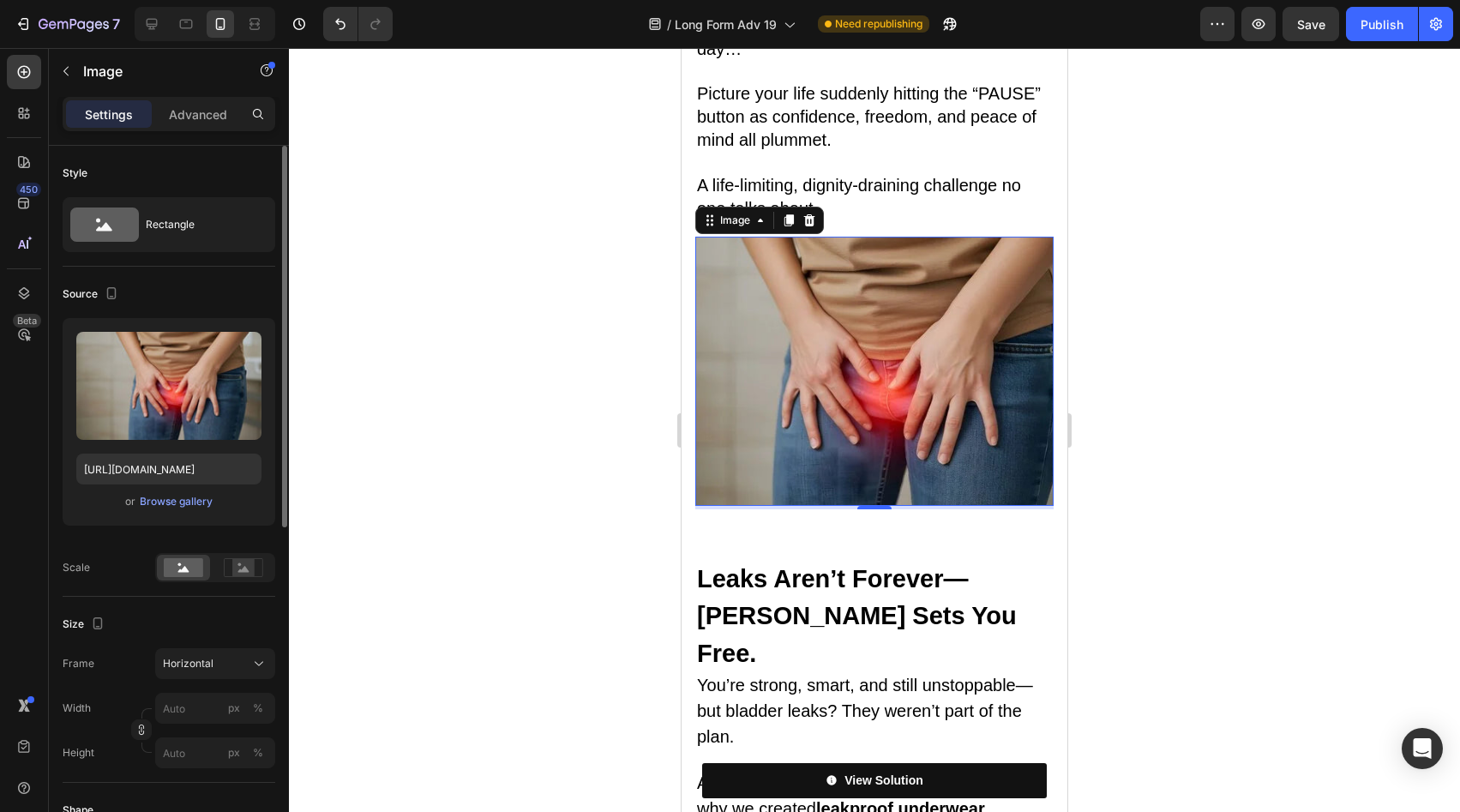
scroll to position [1996, 0]
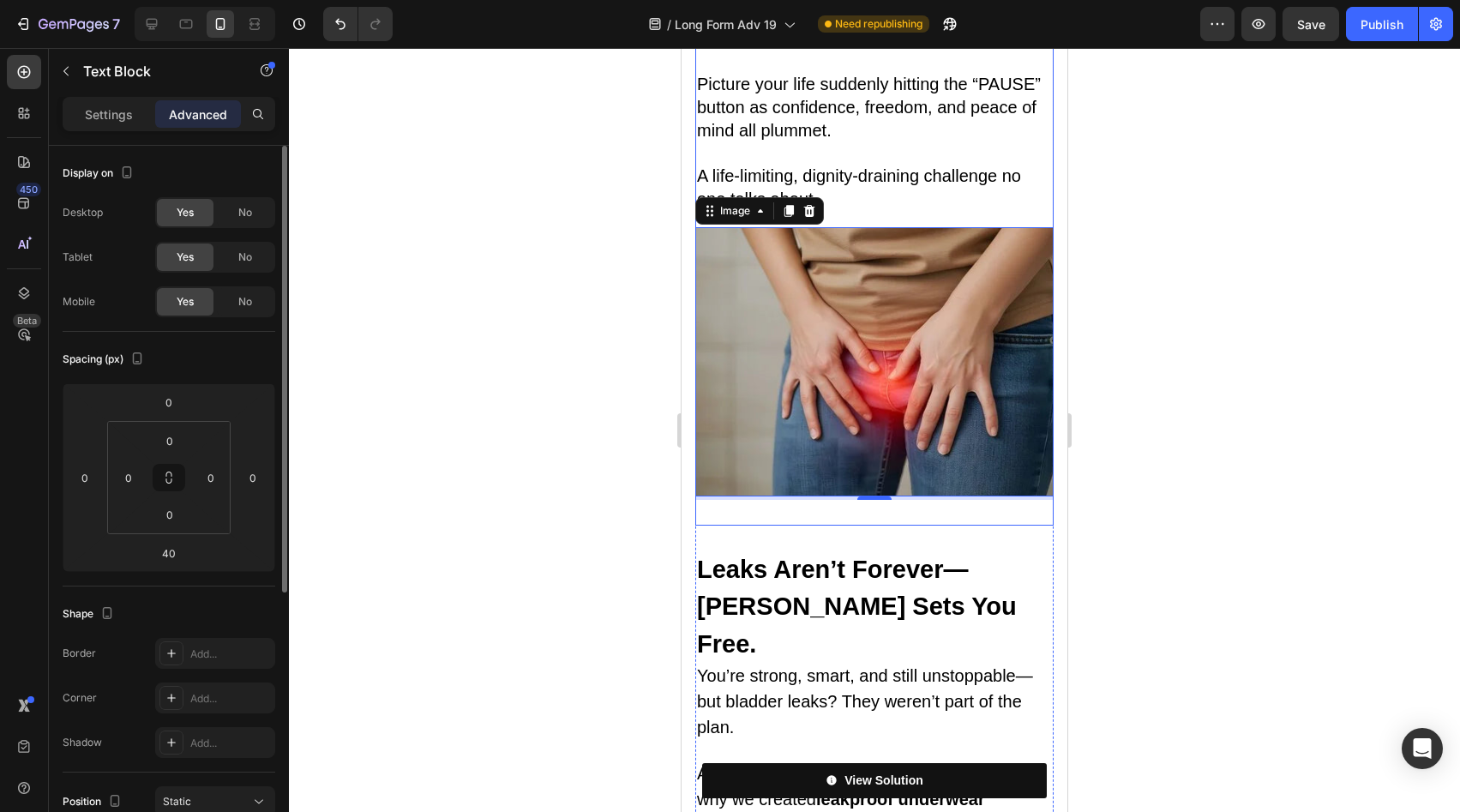
click at [855, 556] on strong "Leaks Aren’t Forever—[PERSON_NAME] Sets You Free." at bounding box center [857, 607] width 320 height 102
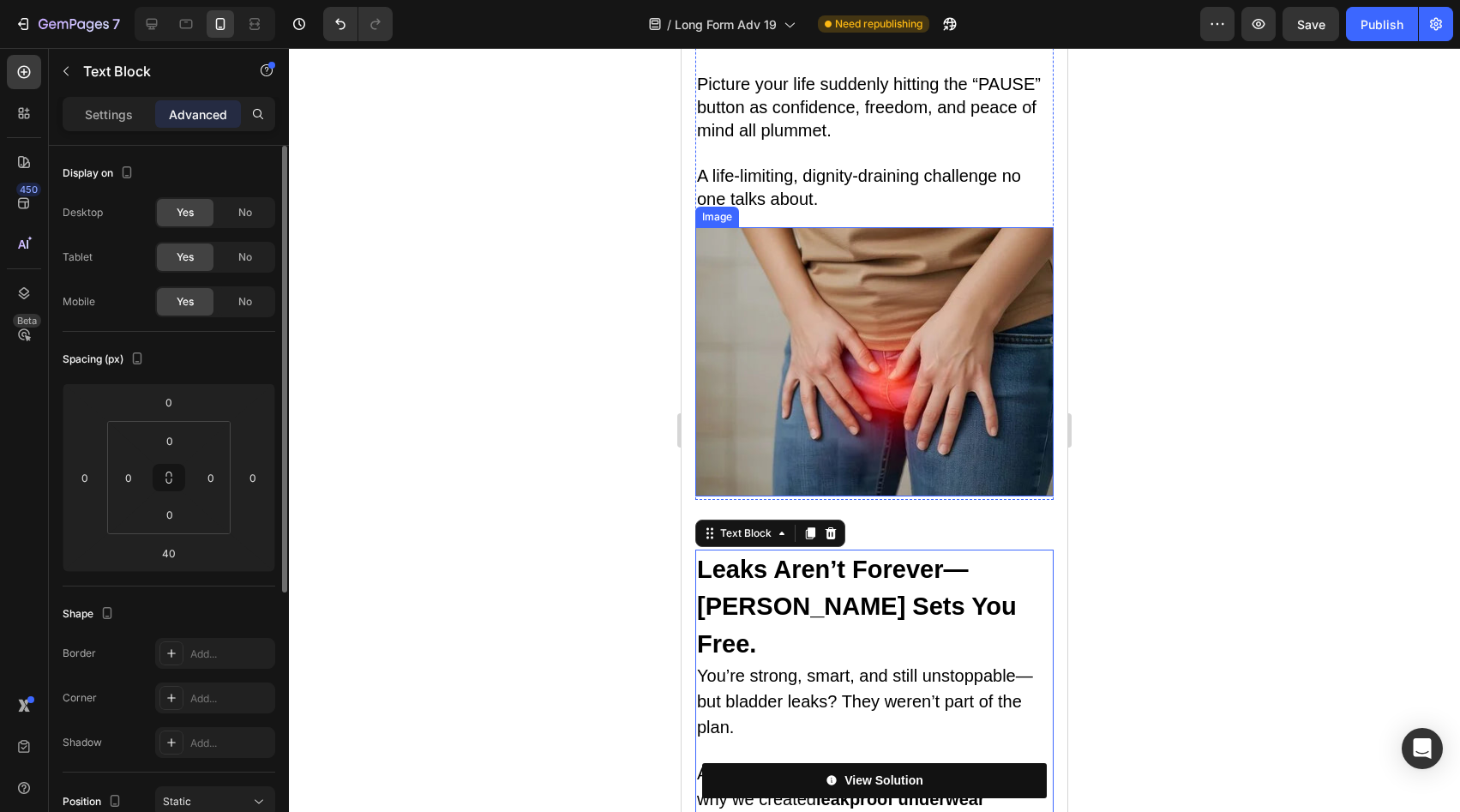
click at [881, 323] on img at bounding box center [875, 361] width 359 height 269
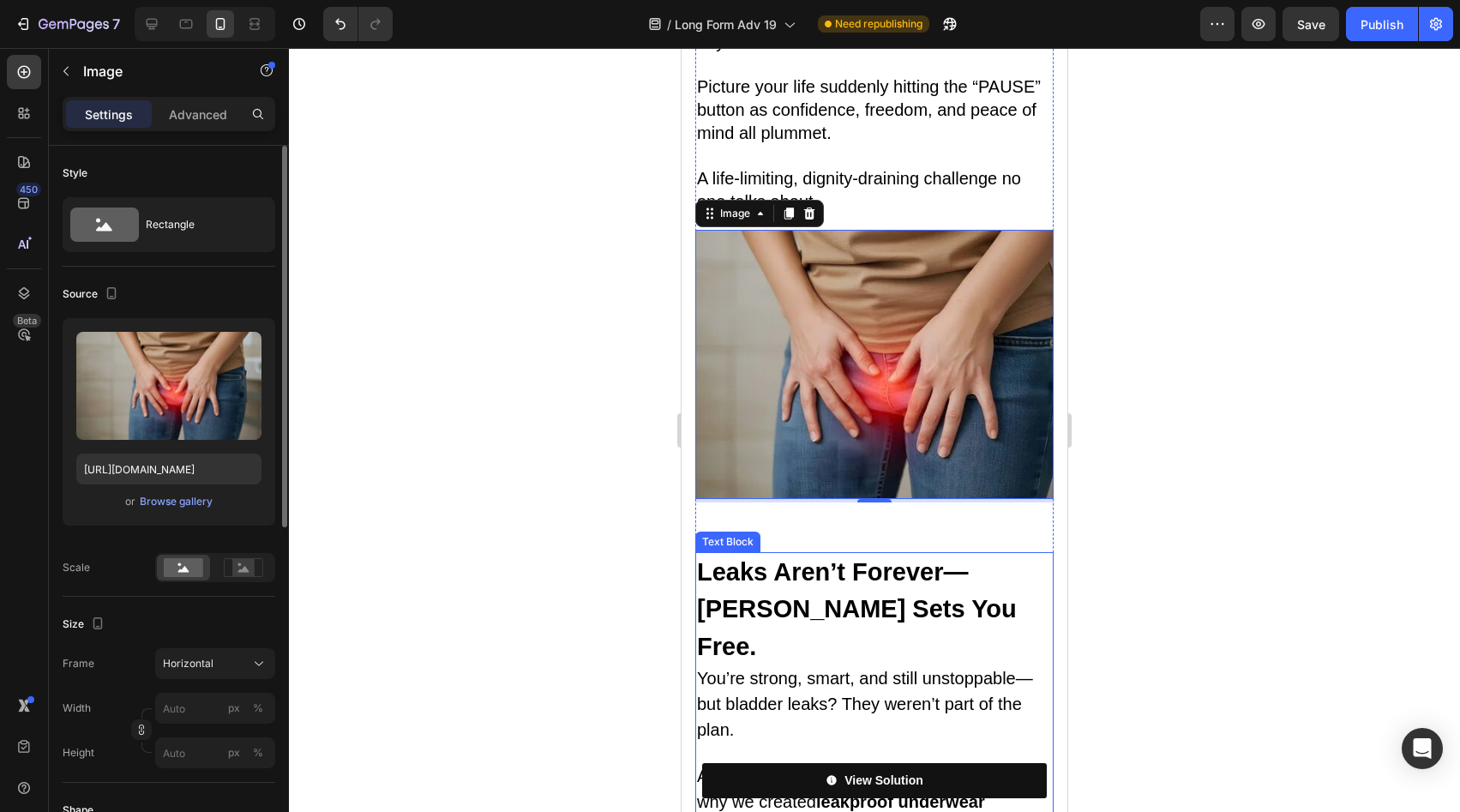
scroll to position [1160, 0]
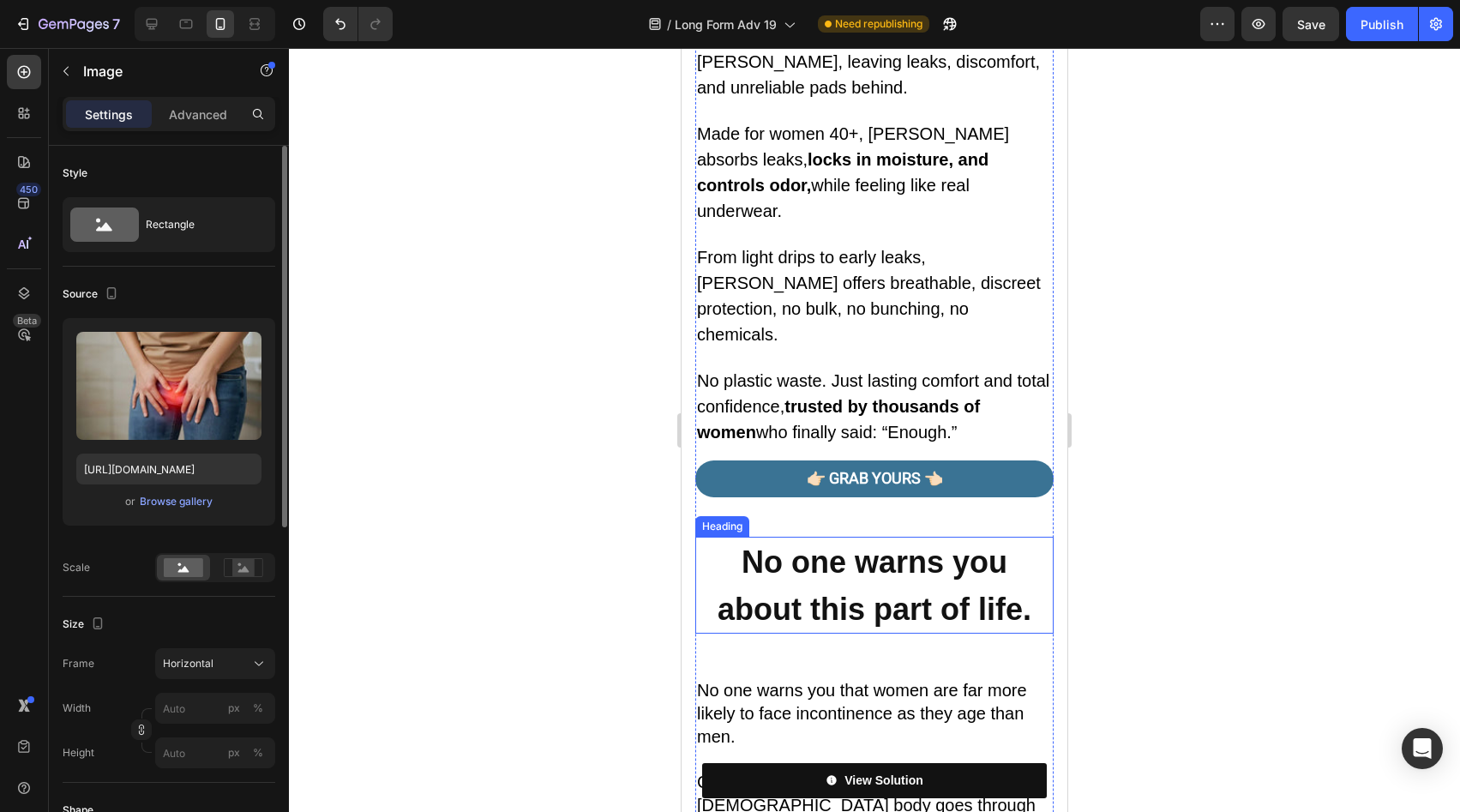
click at [838, 544] on strong "No one warns you about this part of life." at bounding box center [874, 585] width 314 height 81
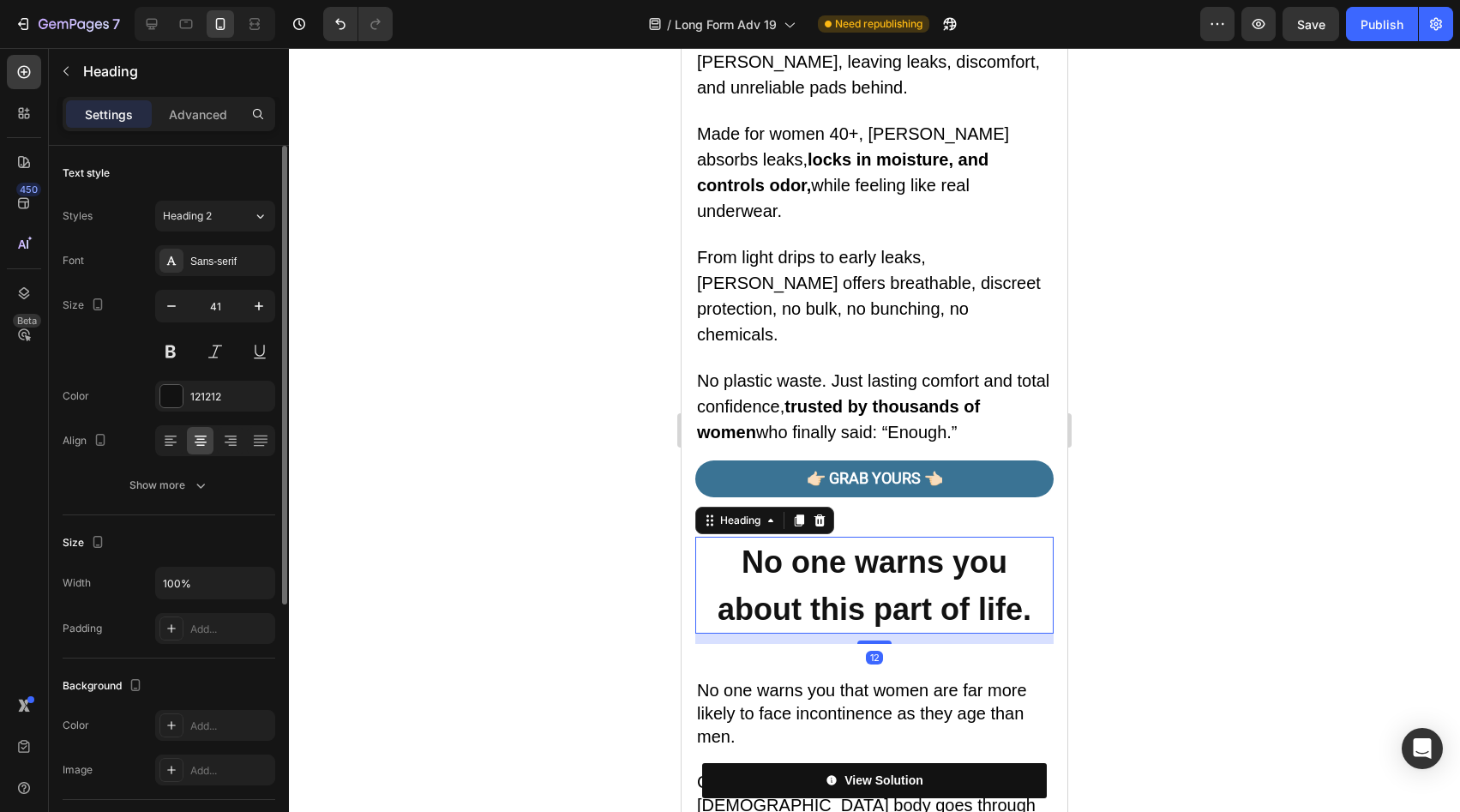
drag, startPoint x: 863, startPoint y: 544, endPoint x: 864, endPoint y: 529, distance: 15.0
click at [864, 641] on div at bounding box center [874, 643] width 34 height 4
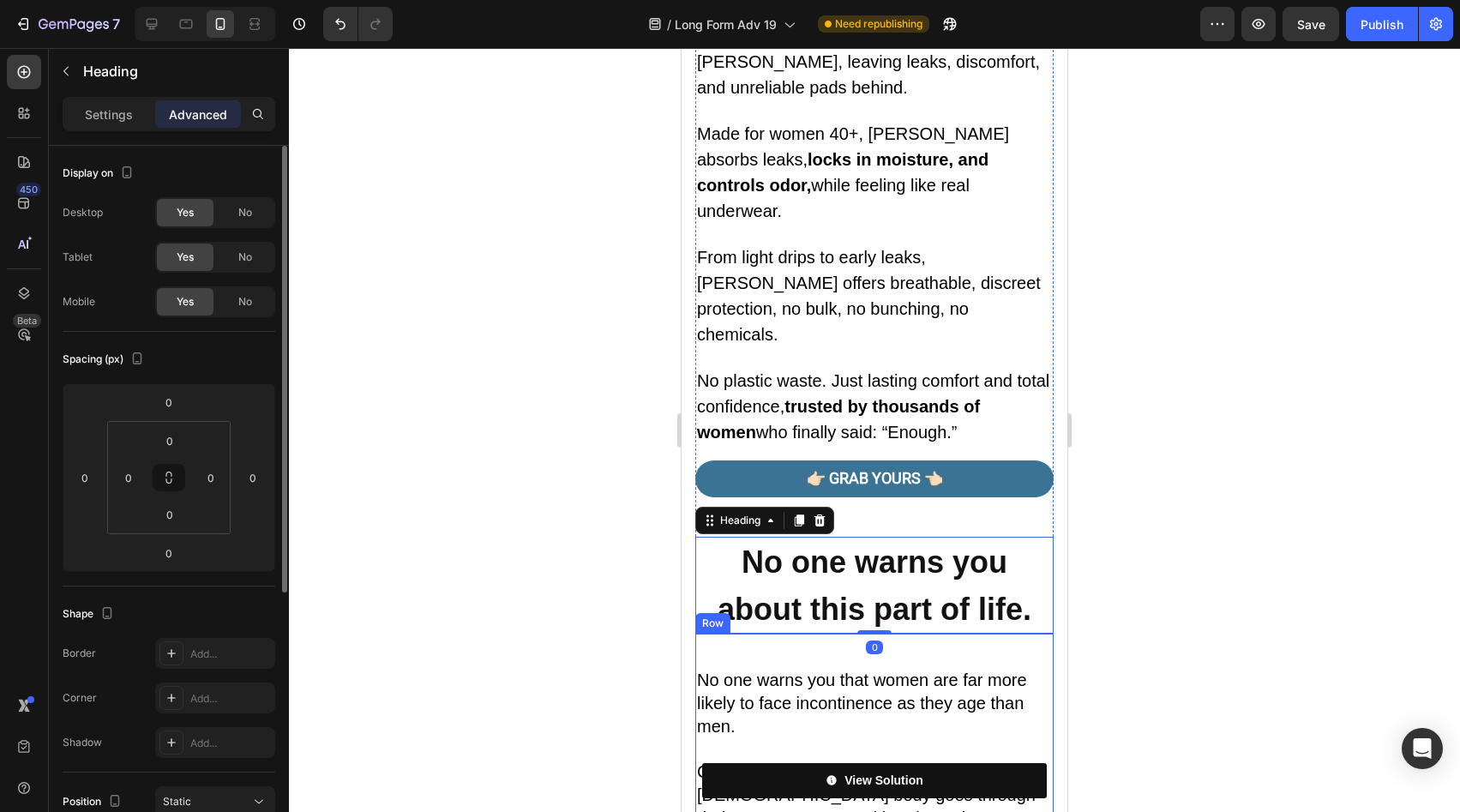
scroll to position [333, 0]
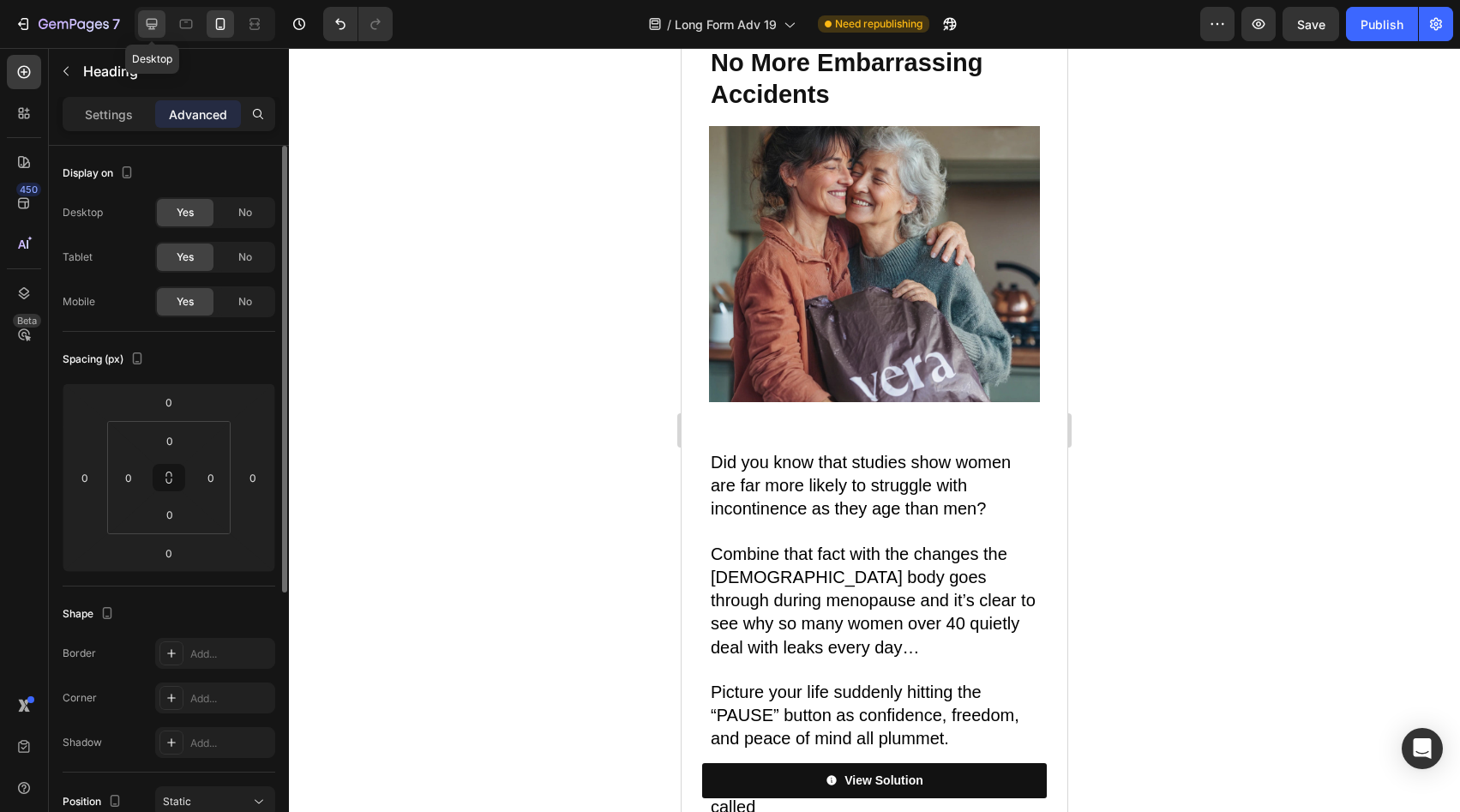
click at [156, 23] on icon at bounding box center [152, 24] width 11 height 11
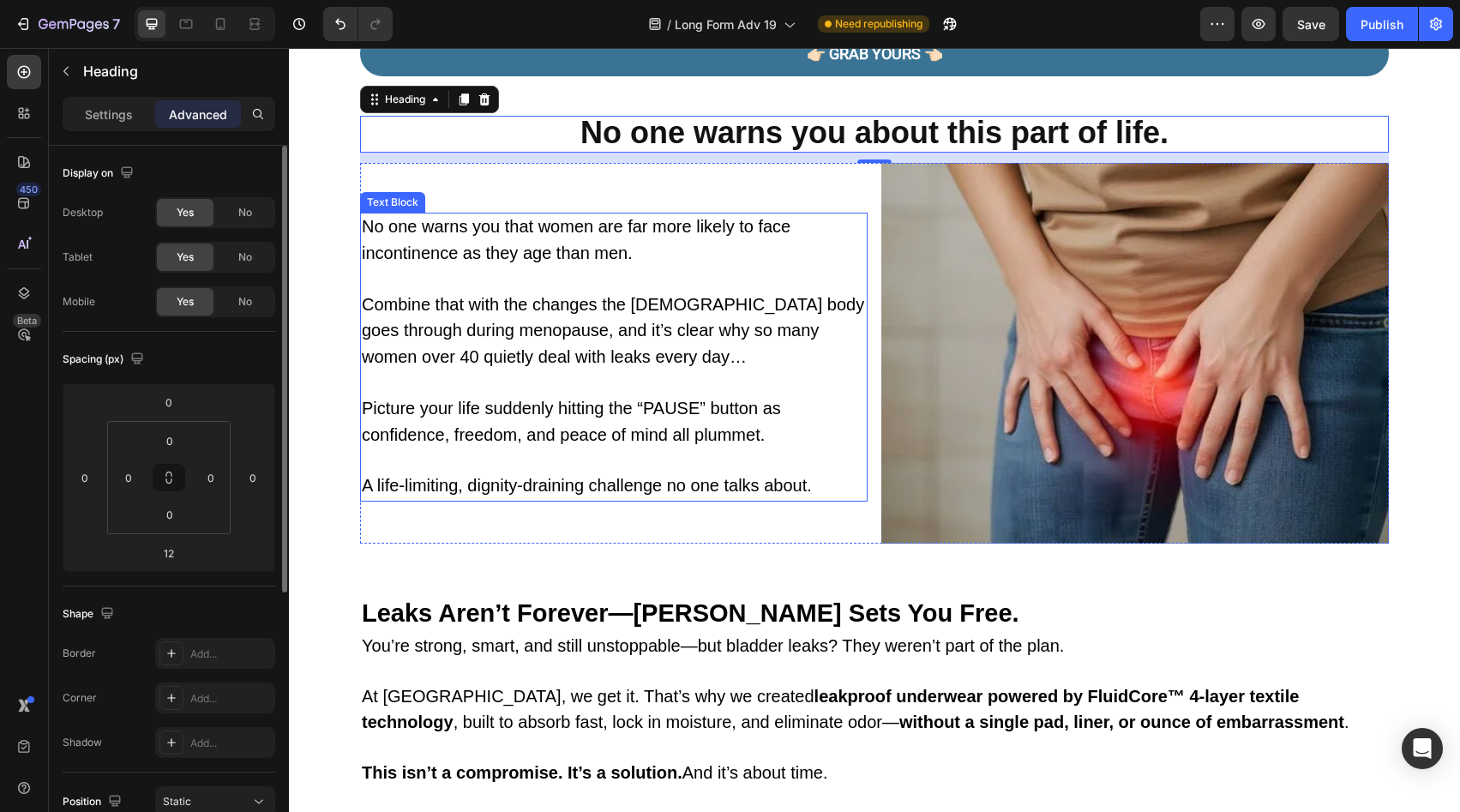
scroll to position [920, 0]
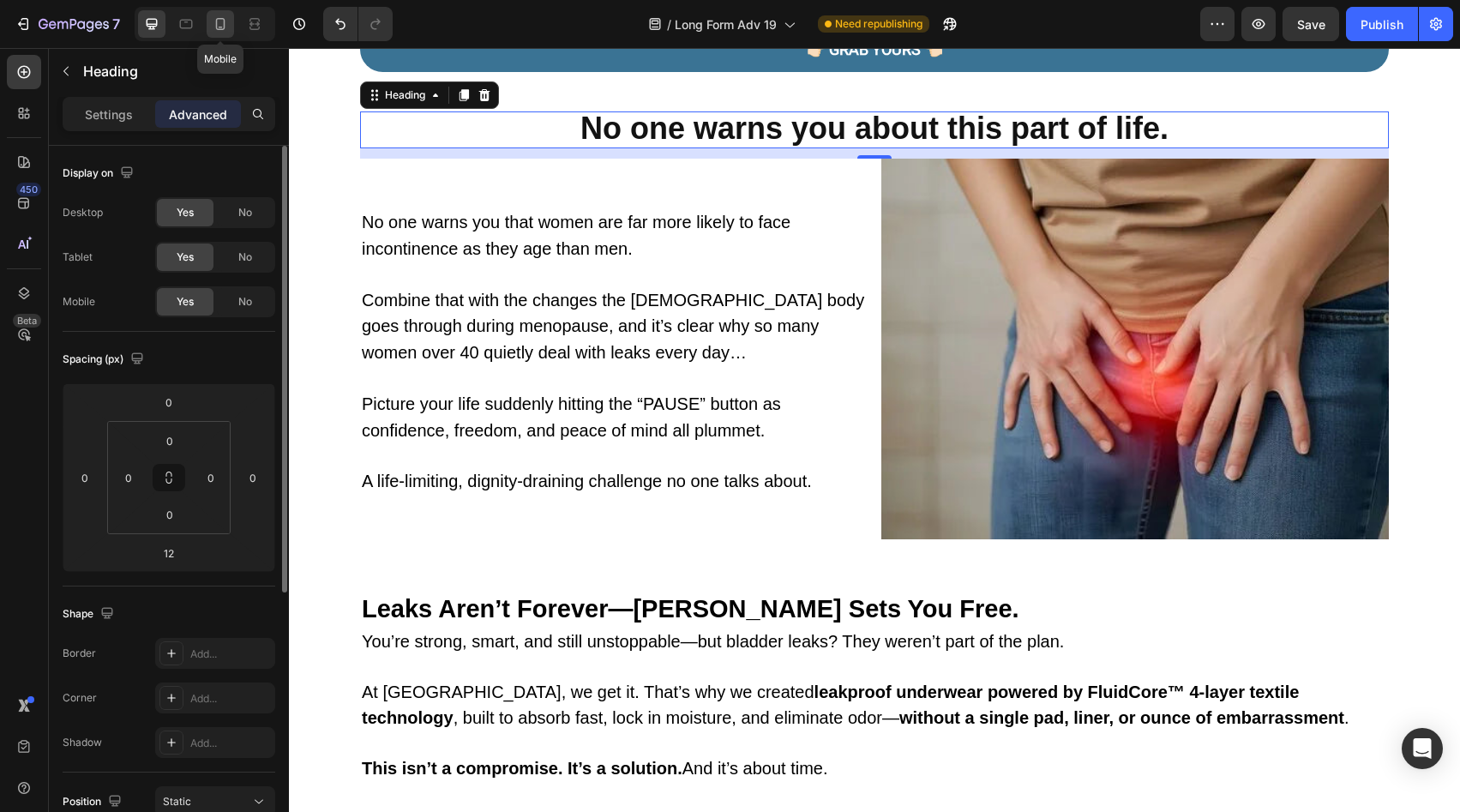
click at [209, 20] on div at bounding box center [220, 23] width 27 height 27
type input "0"
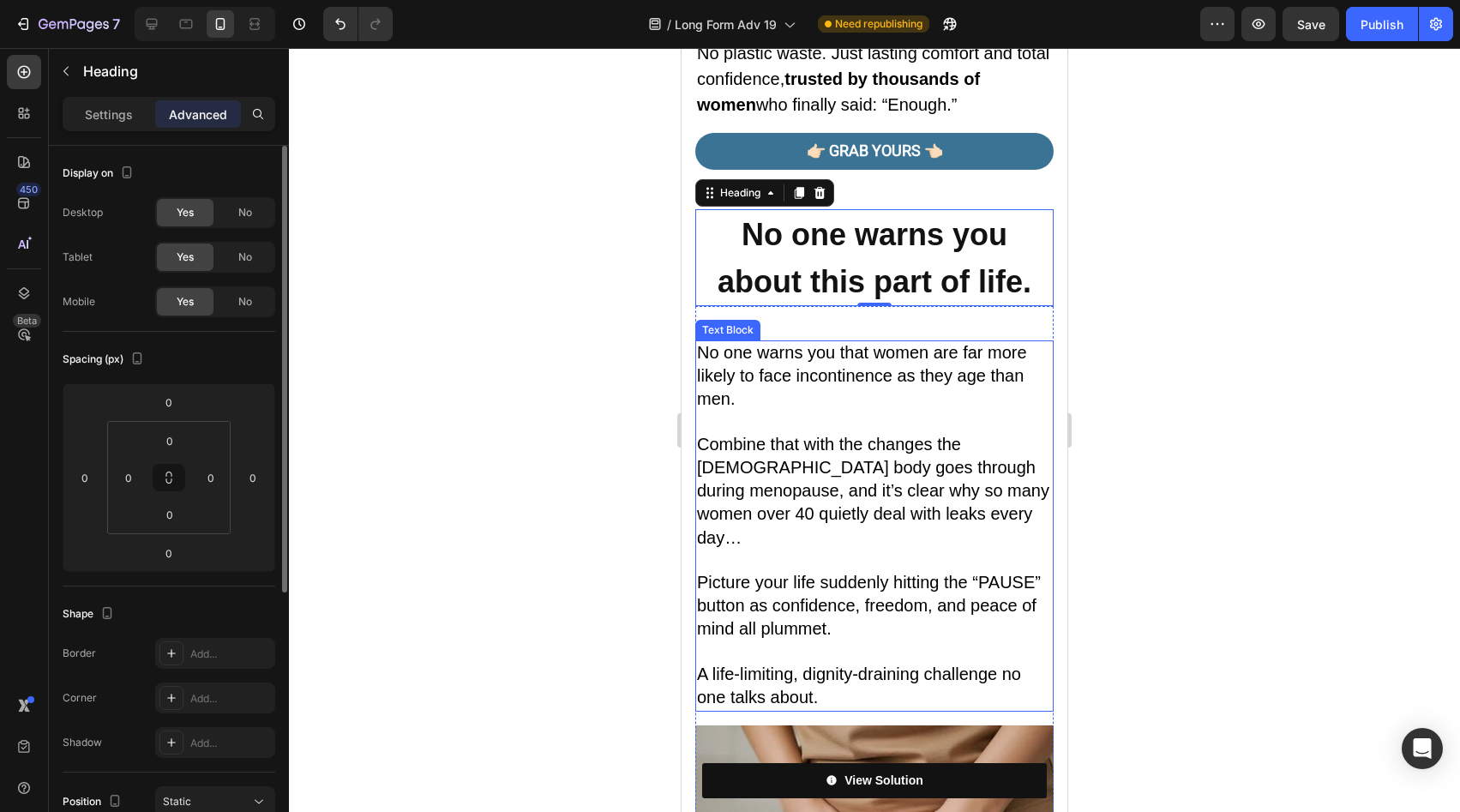
scroll to position [1492, 0]
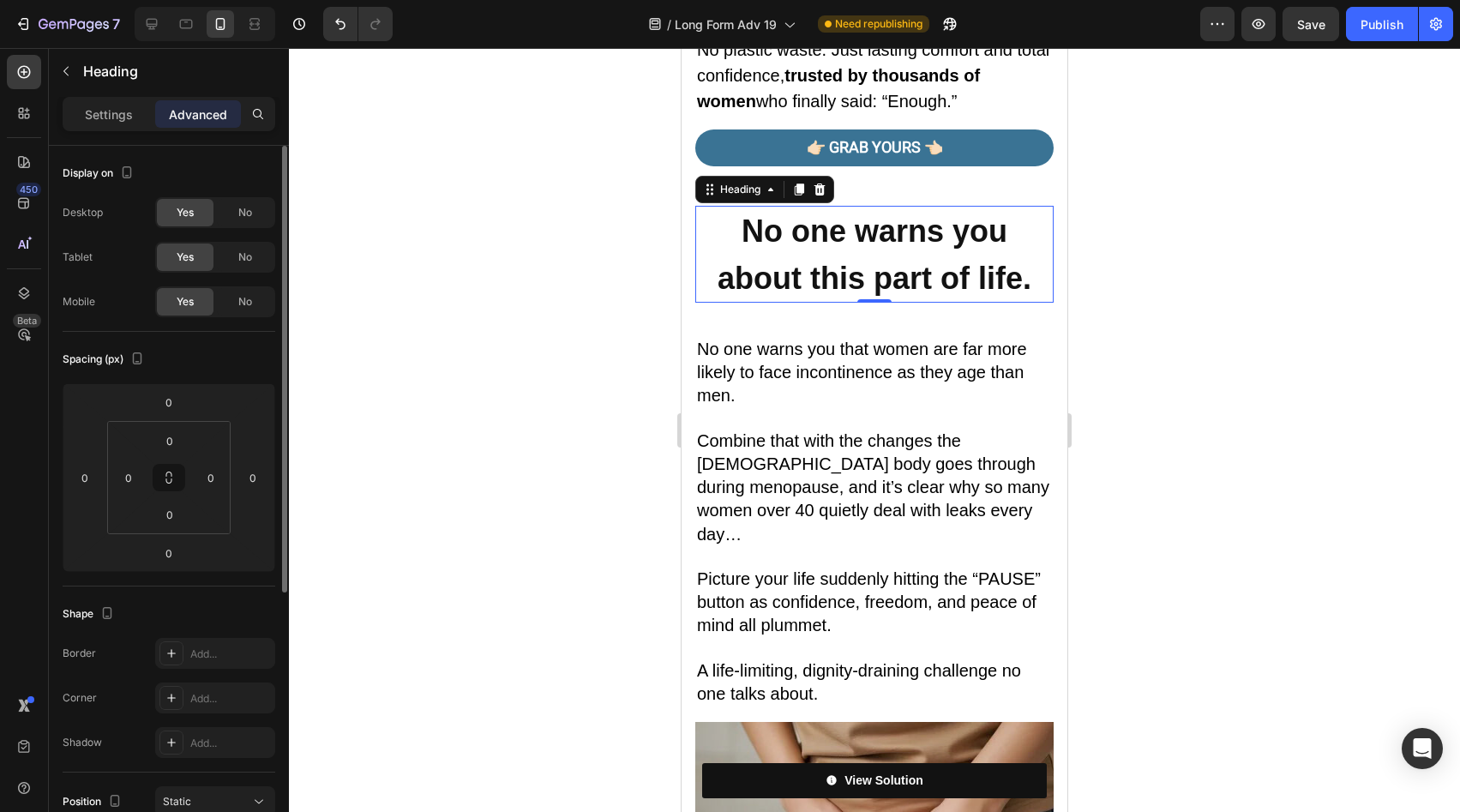
click at [887, 303] on div "No one warns you that women are far more likely to face incontinence as they ag…" at bounding box center [875, 506] width 359 height 406
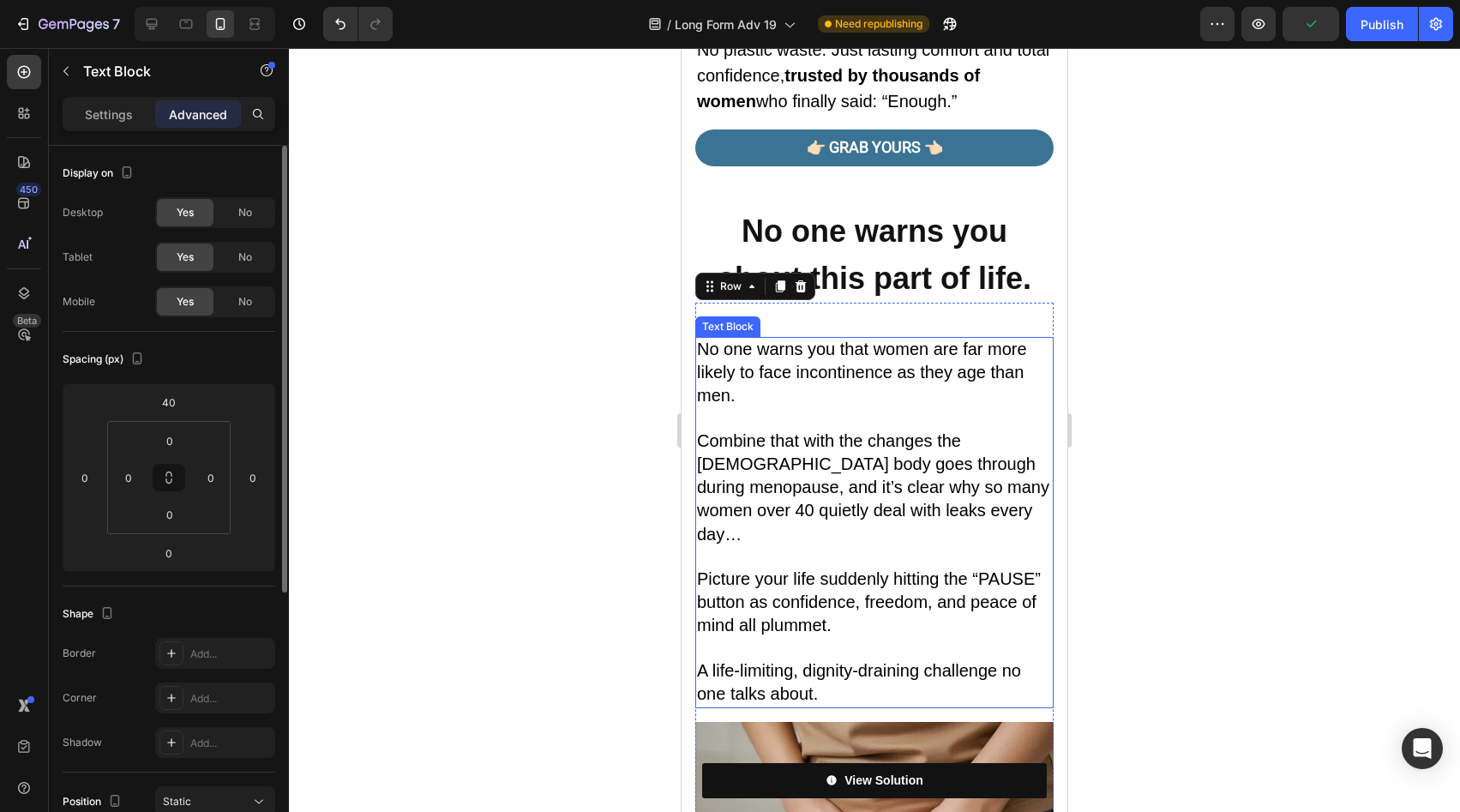
click at [935, 340] on span "No one warns you that women are far more likely to face incontinence as they ag…" at bounding box center [862, 372] width 330 height 65
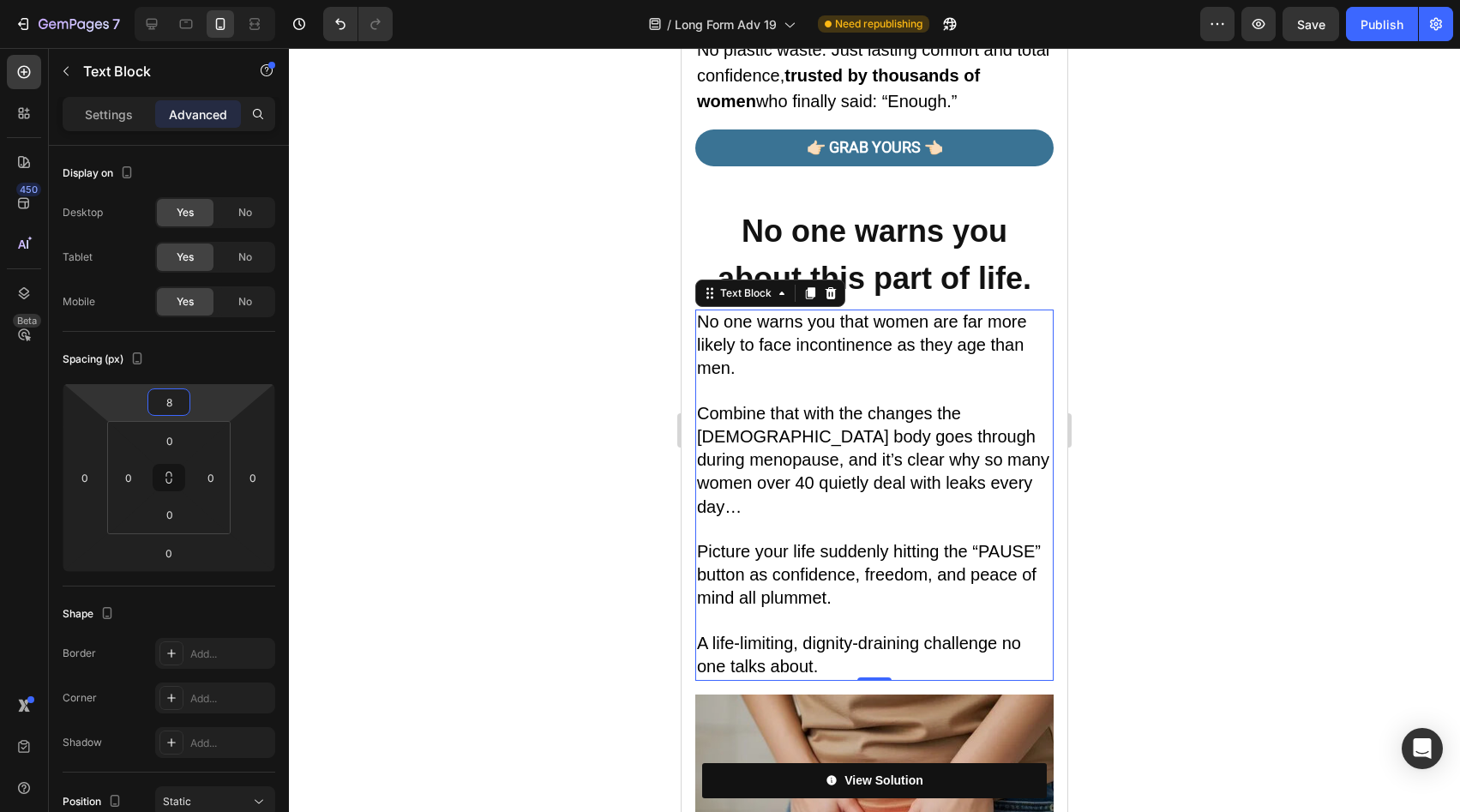
drag, startPoint x: 199, startPoint y: 413, endPoint x: 201, endPoint y: 426, distance: 13.2
click at [201, 0] on html "7 Version history / Long Form Adv 19 Need republishing Preview Save Publish 450…" at bounding box center [730, 0] width 1460 height 0
click at [158, 23] on icon at bounding box center [151, 23] width 17 height 17
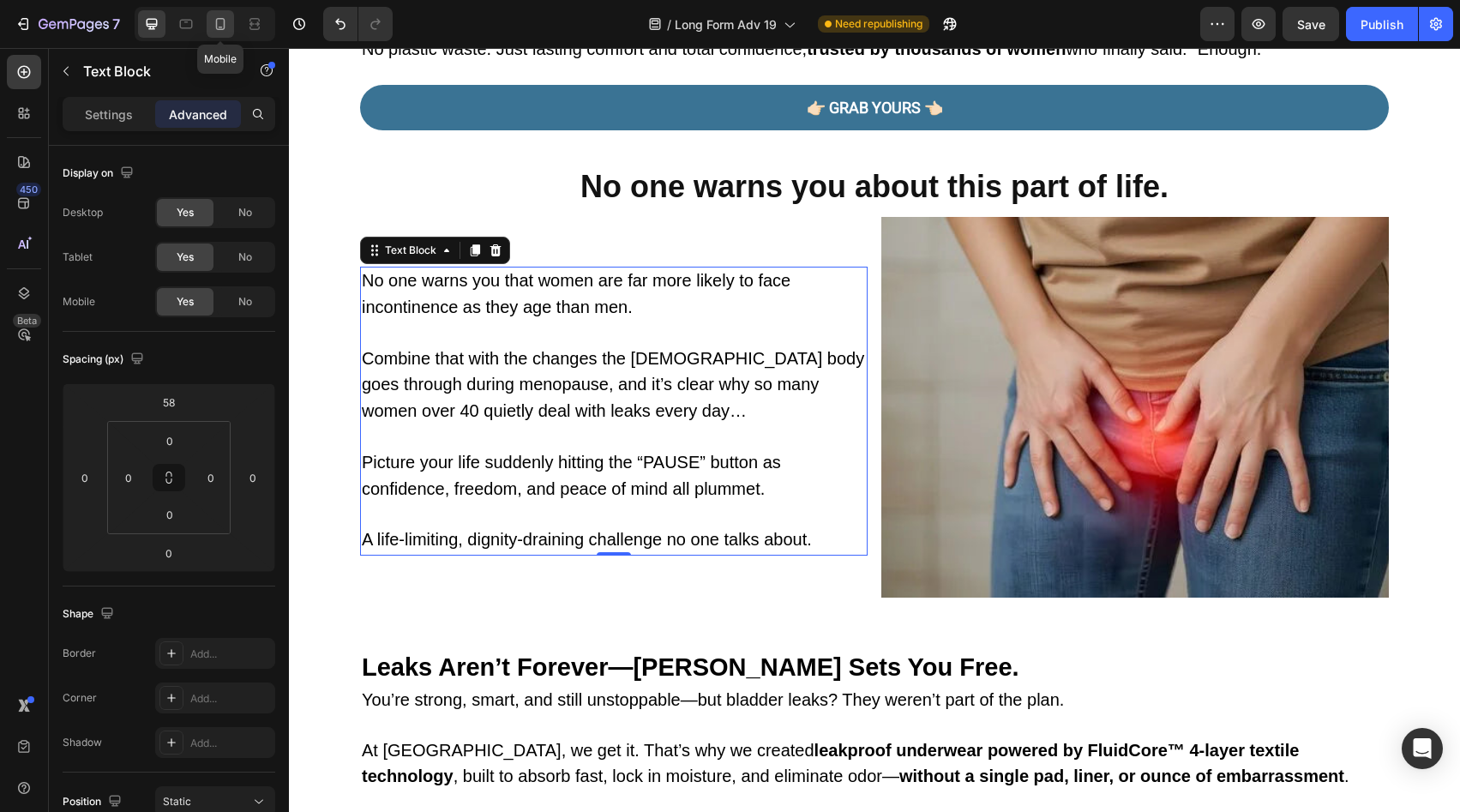
click at [226, 24] on icon at bounding box center [220, 23] width 17 height 17
type input "8"
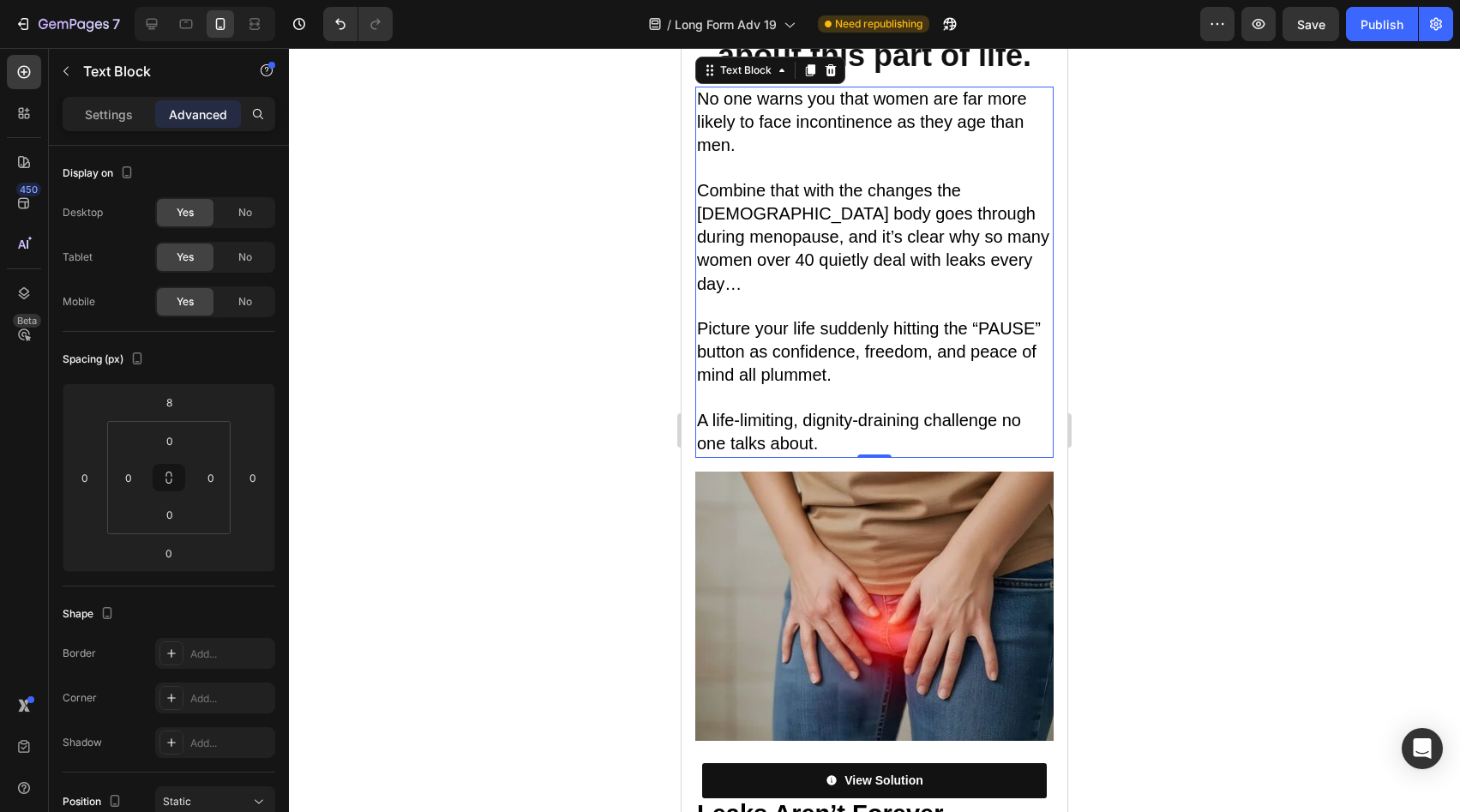
scroll to position [1836, 0]
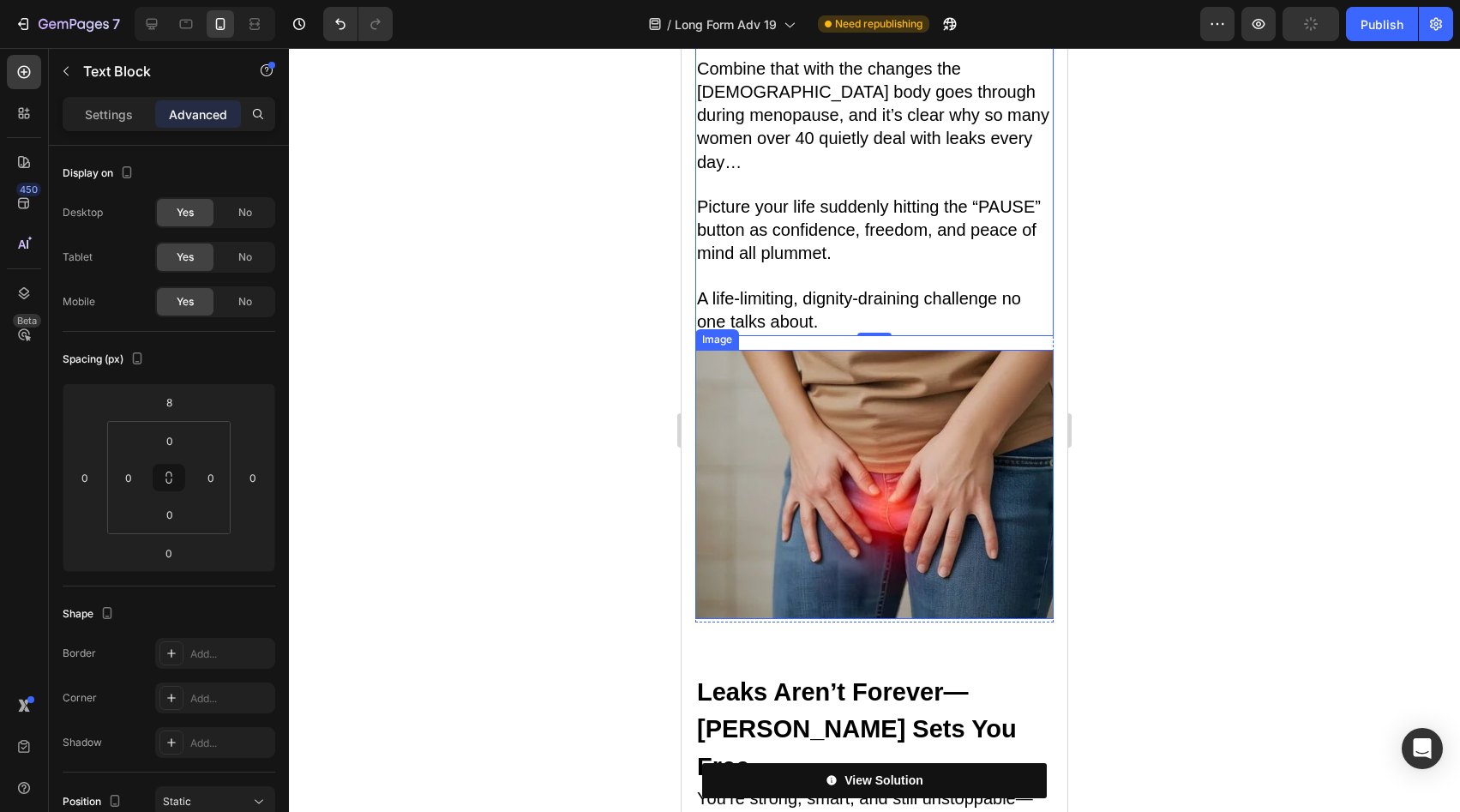
click at [890, 420] on img at bounding box center [875, 484] width 359 height 269
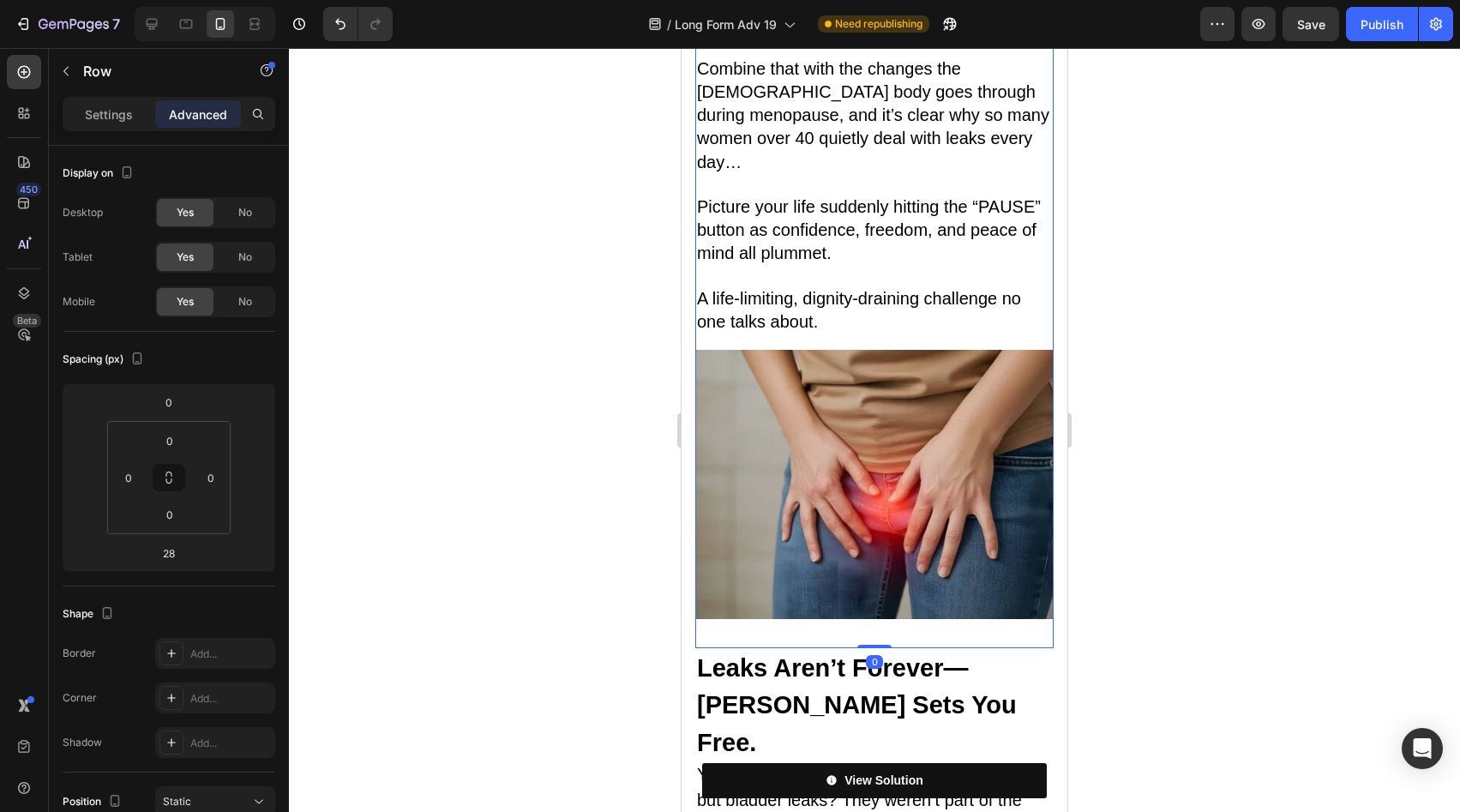
drag, startPoint x: 873, startPoint y: 539, endPoint x: 874, endPoint y: 508, distance: 31.0
type input "0"
click at [892, 465] on img at bounding box center [875, 484] width 359 height 269
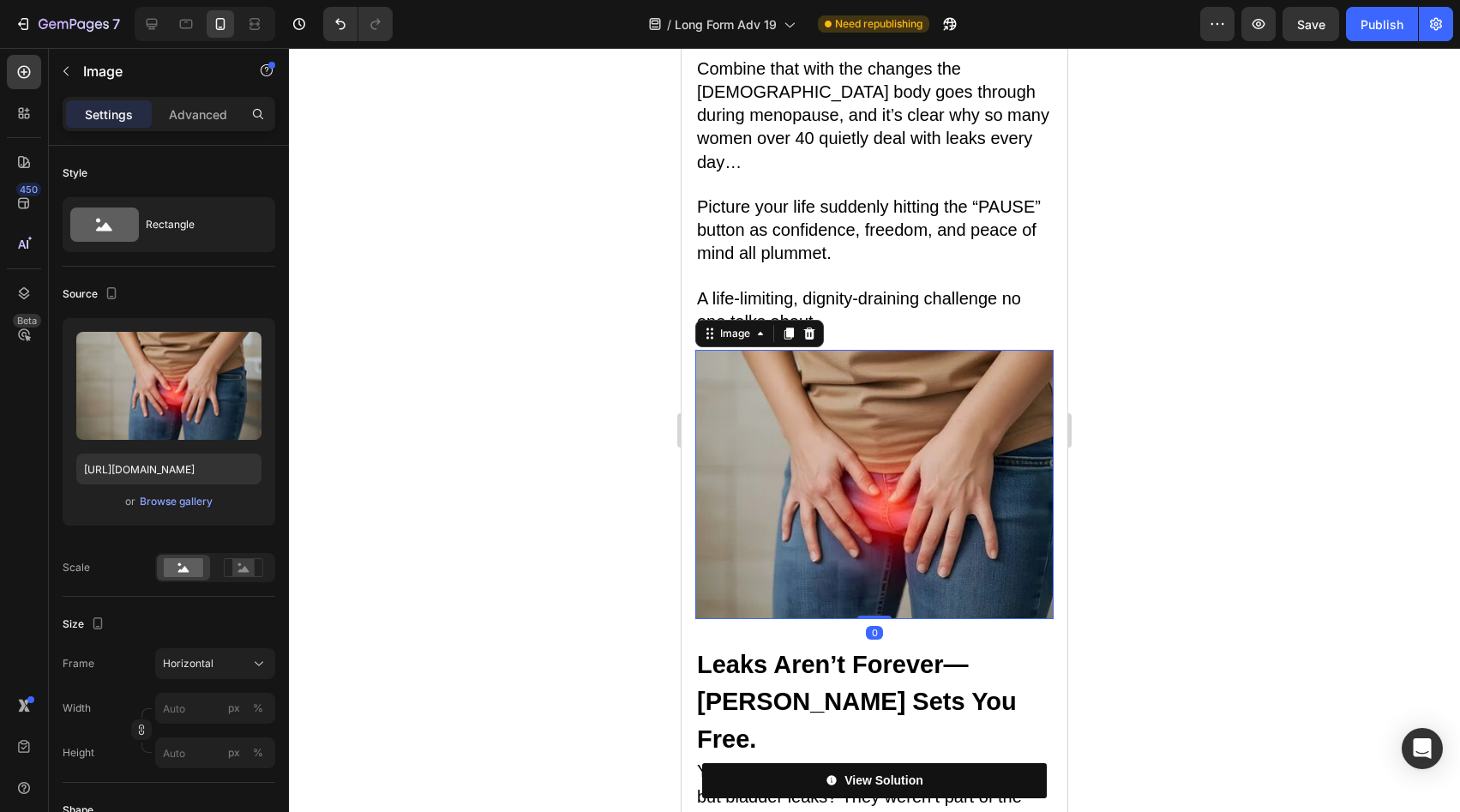
drag, startPoint x: 878, startPoint y: 491, endPoint x: 887, endPoint y: 464, distance: 28.5
click at [883, 463] on div "Image 0" at bounding box center [875, 484] width 359 height 269
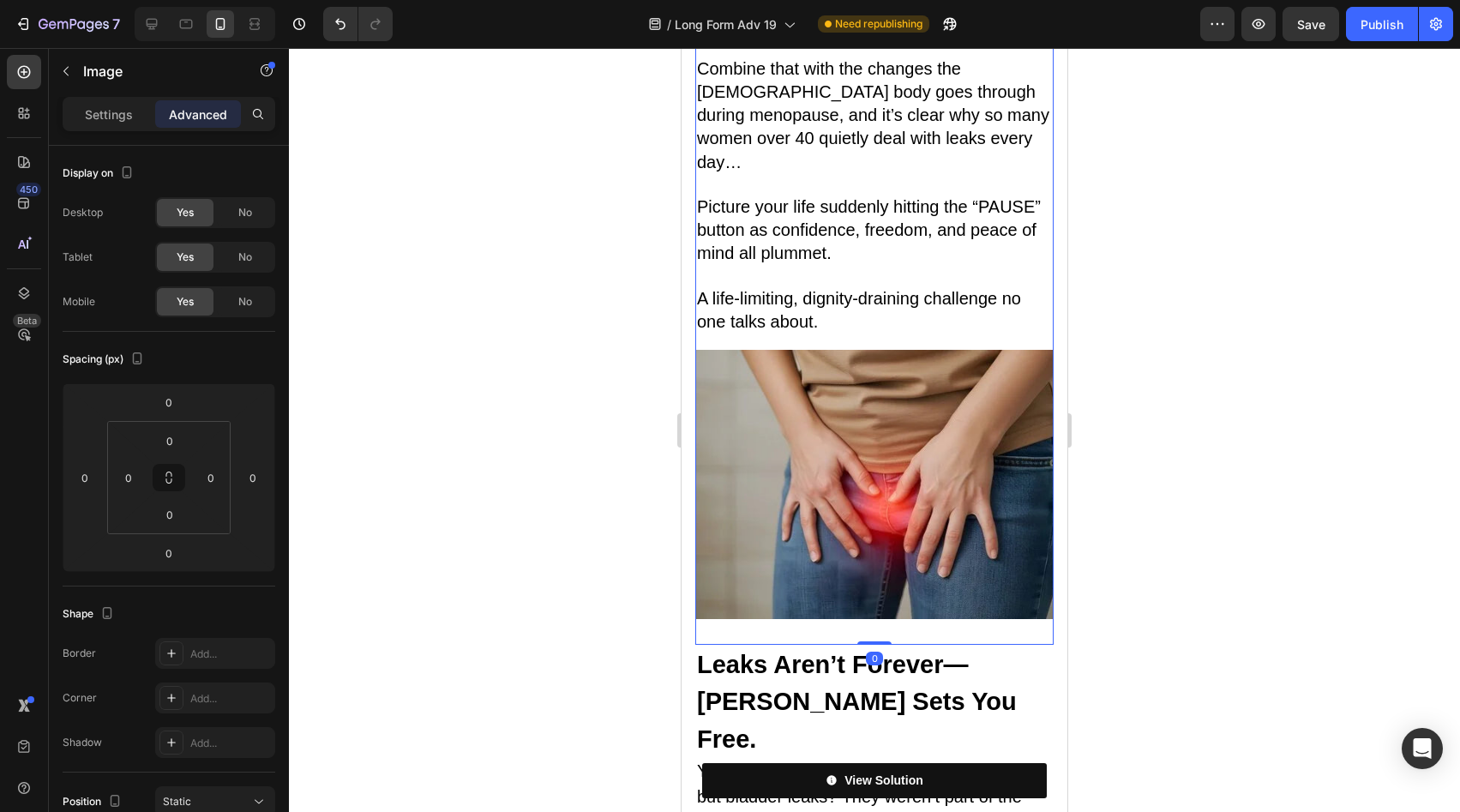
click at [881, 472] on img at bounding box center [875, 484] width 359 height 269
click at [901, 651] on strong "Leaks Aren’t Forever—[PERSON_NAME] Sets You Free." at bounding box center [857, 701] width 320 height 102
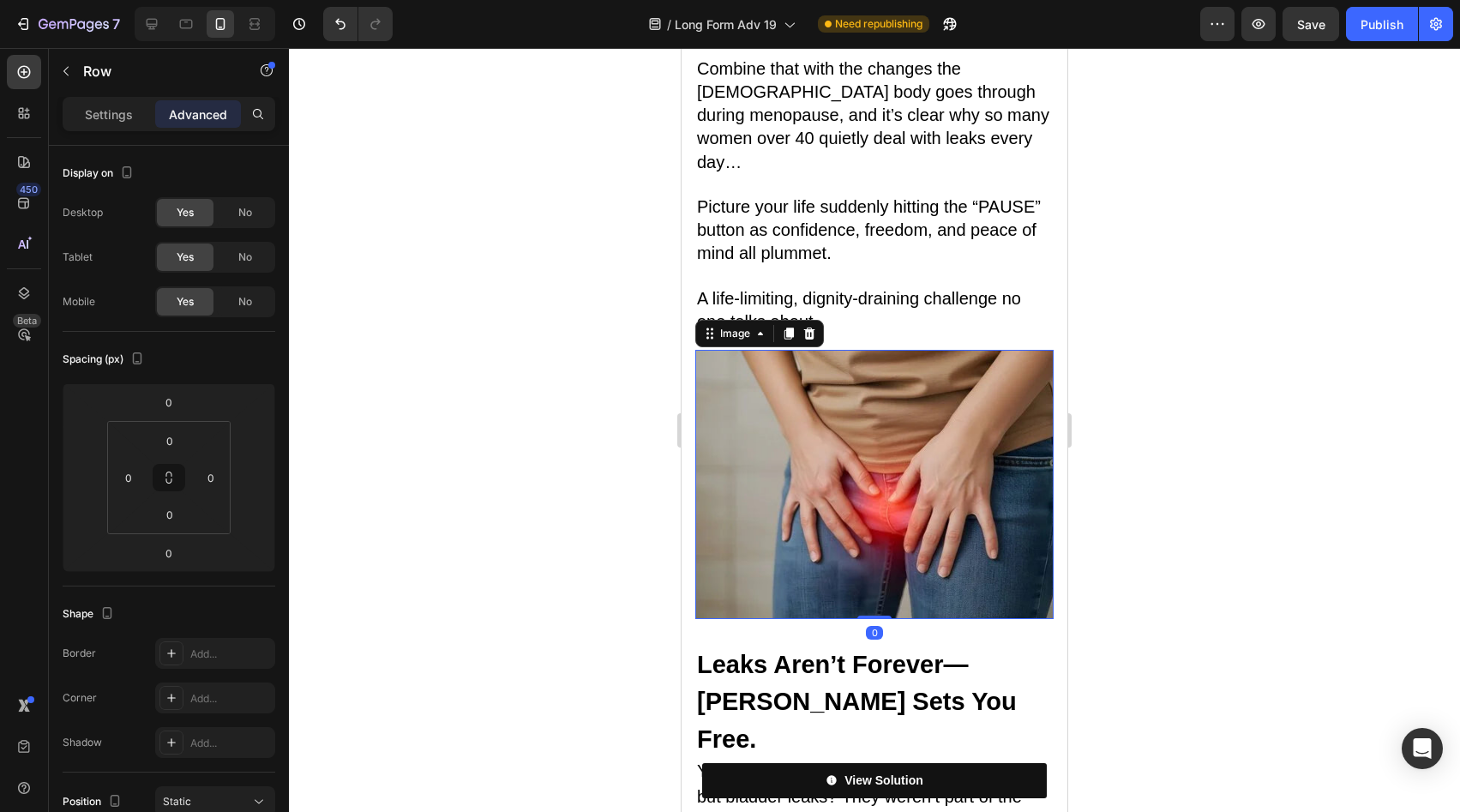
click at [909, 419] on img at bounding box center [875, 484] width 359 height 269
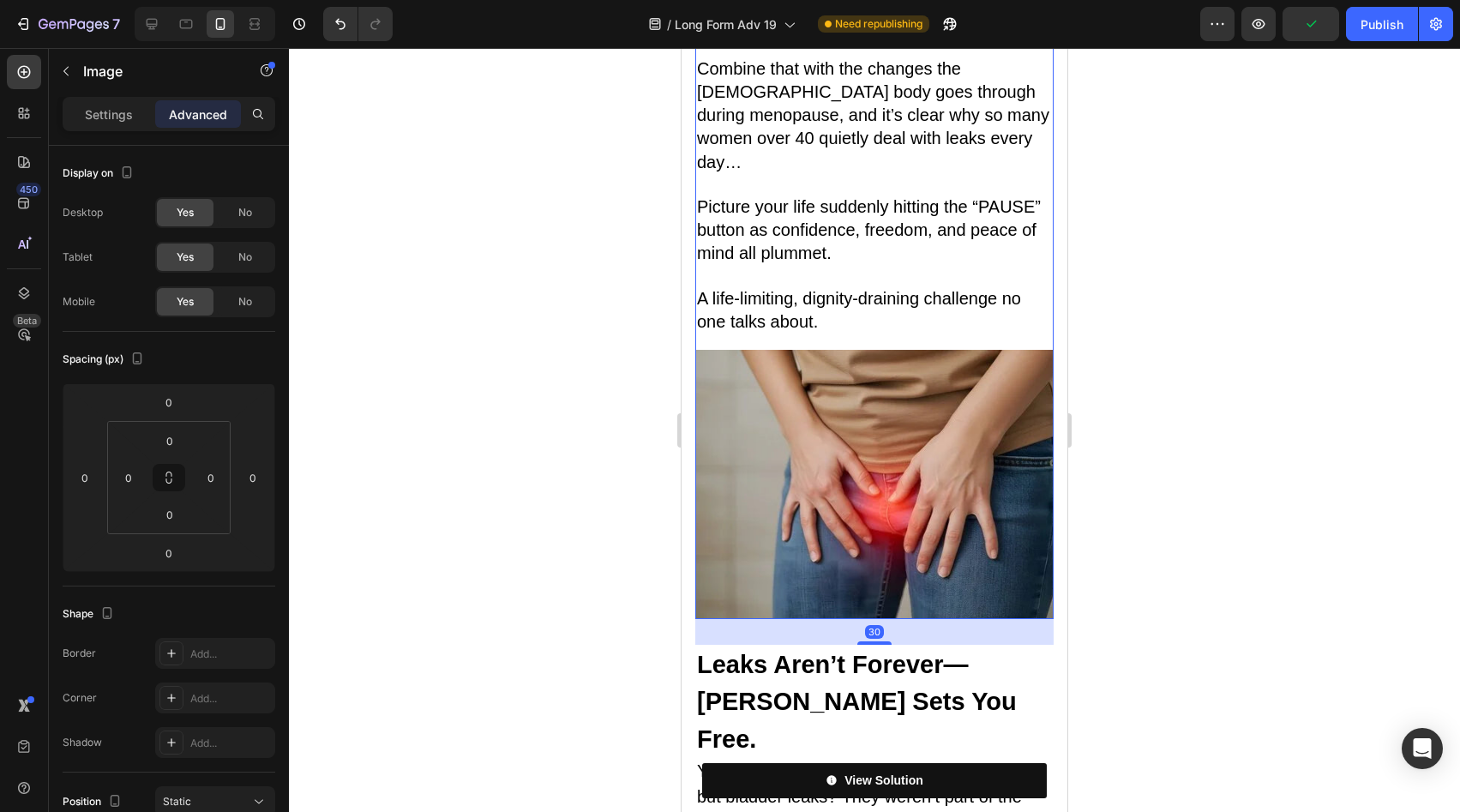
click at [937, 221] on div "No one warns you that women are far more likely to face incontinence as they ag…" at bounding box center [875, 288] width 359 height 661
click at [872, 619] on div "30" at bounding box center [875, 632] width 359 height 26
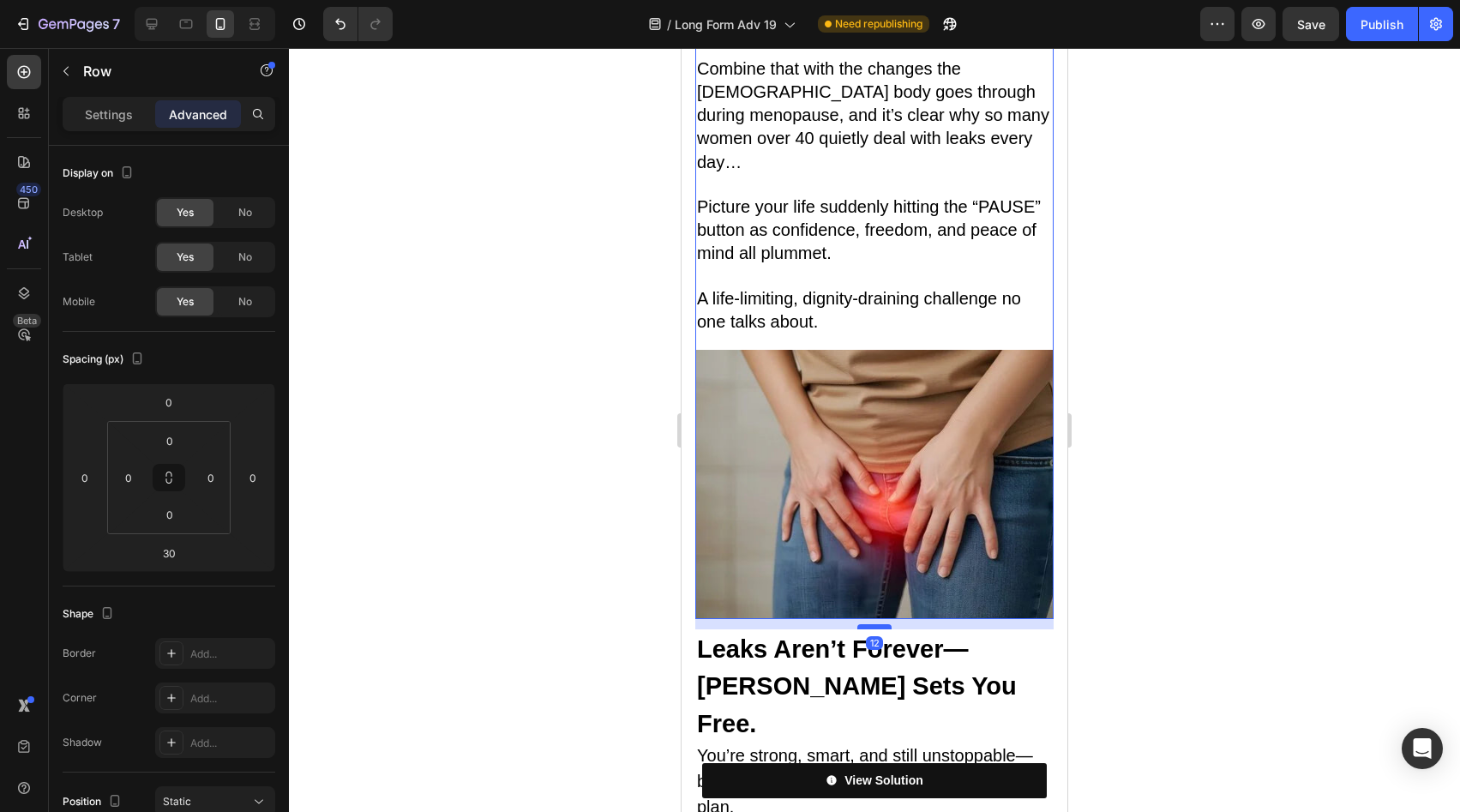
drag, startPoint x: 871, startPoint y: 513, endPoint x: 872, endPoint y: 497, distance: 16.0
click at [872, 625] on div at bounding box center [874, 627] width 34 height 5
type input "12"
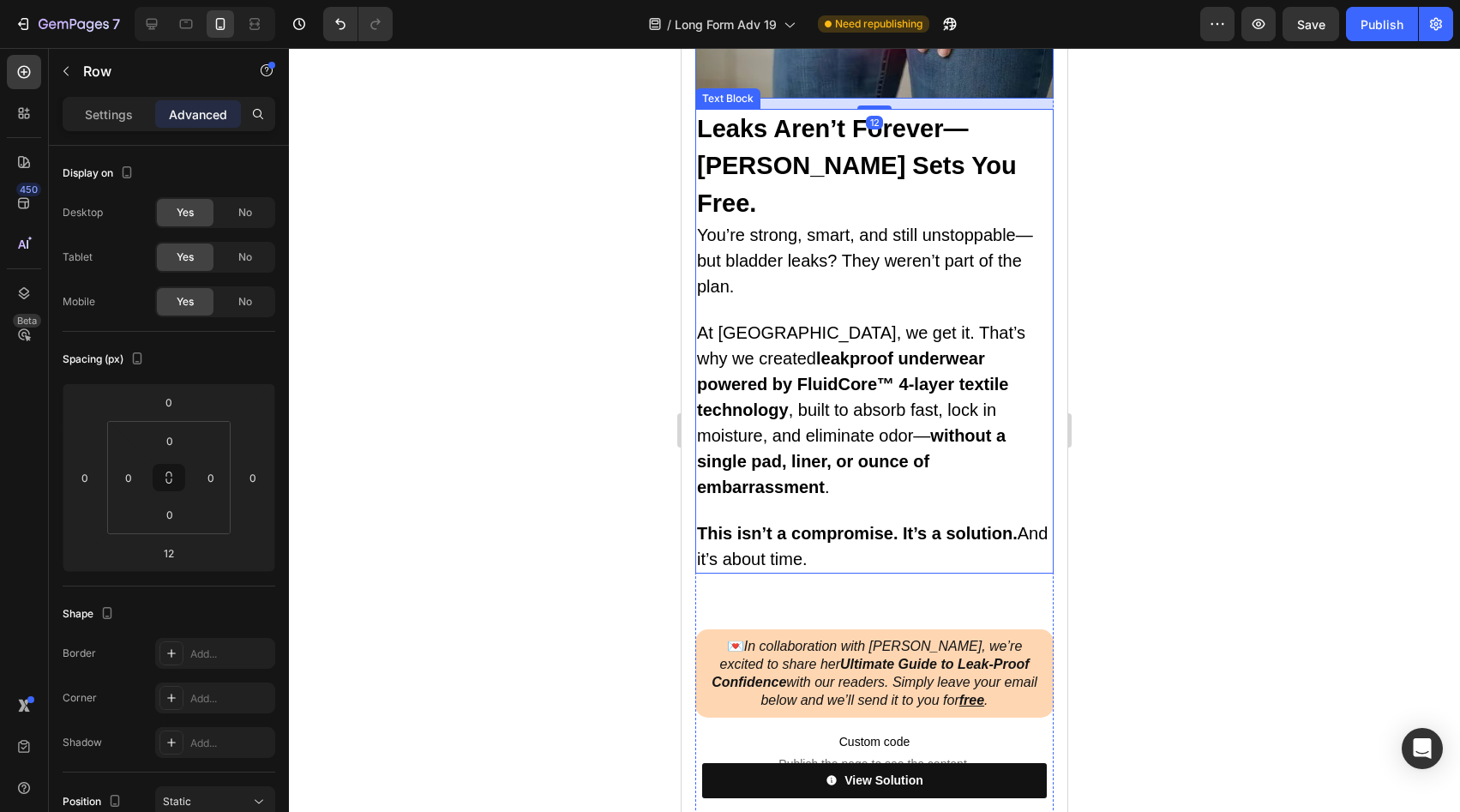
scroll to position [2430, 0]
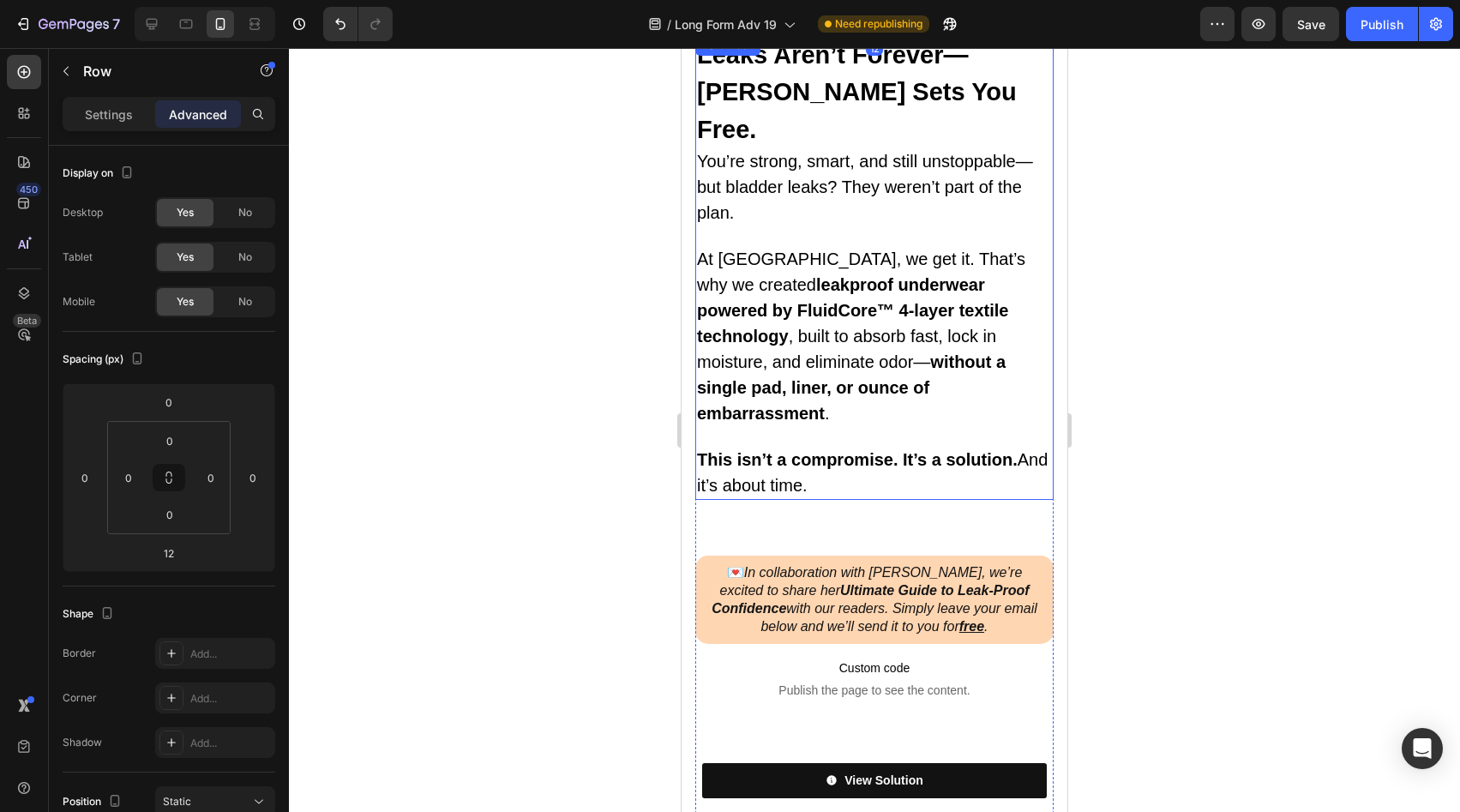
click at [874, 451] on strong "This isn’t a compromise. It’s a solution." at bounding box center [858, 460] width 321 height 19
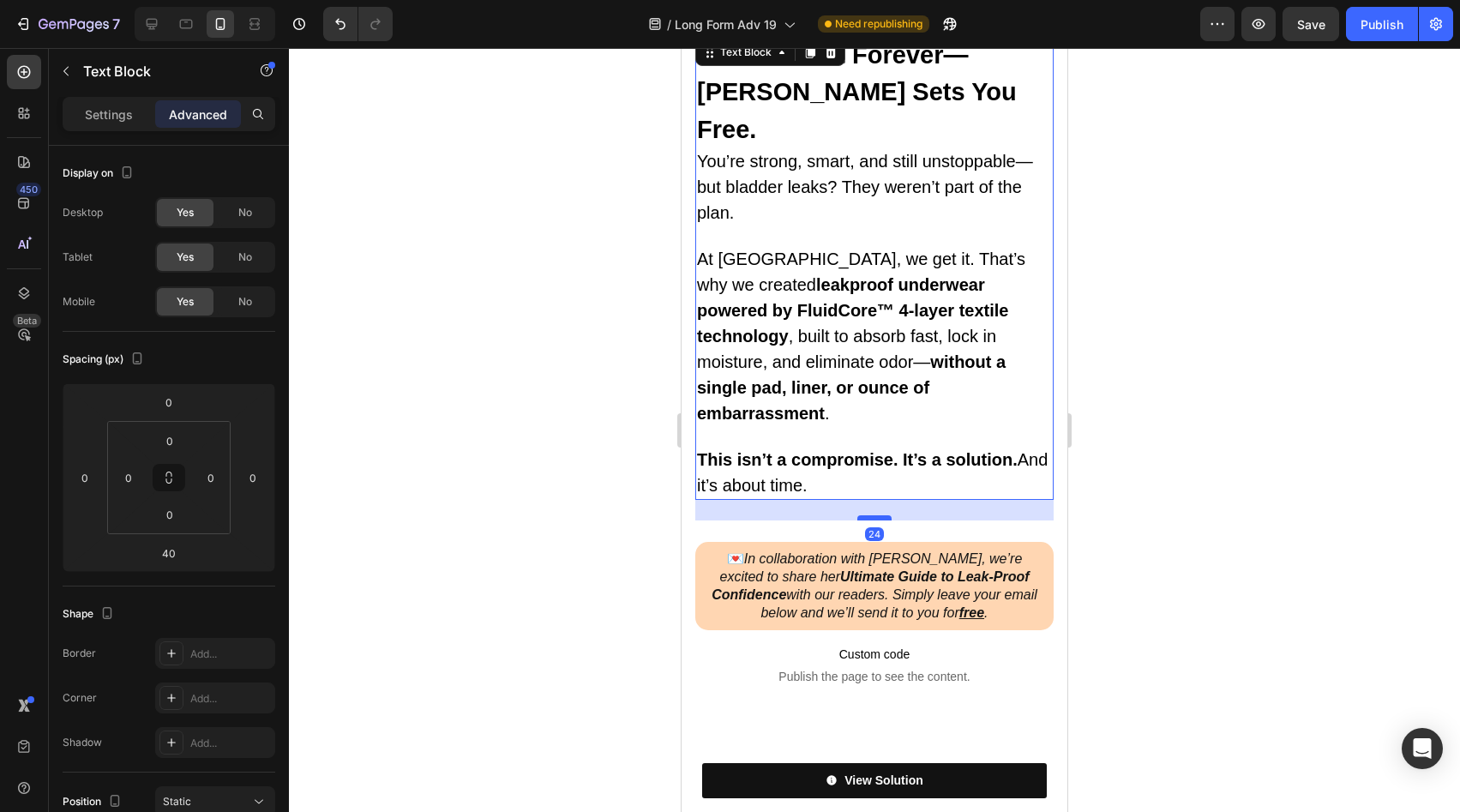
drag, startPoint x: 873, startPoint y: 337, endPoint x: 874, endPoint y: 324, distance: 13.0
click at [874, 515] on div at bounding box center [874, 518] width 34 height 5
type input "24"
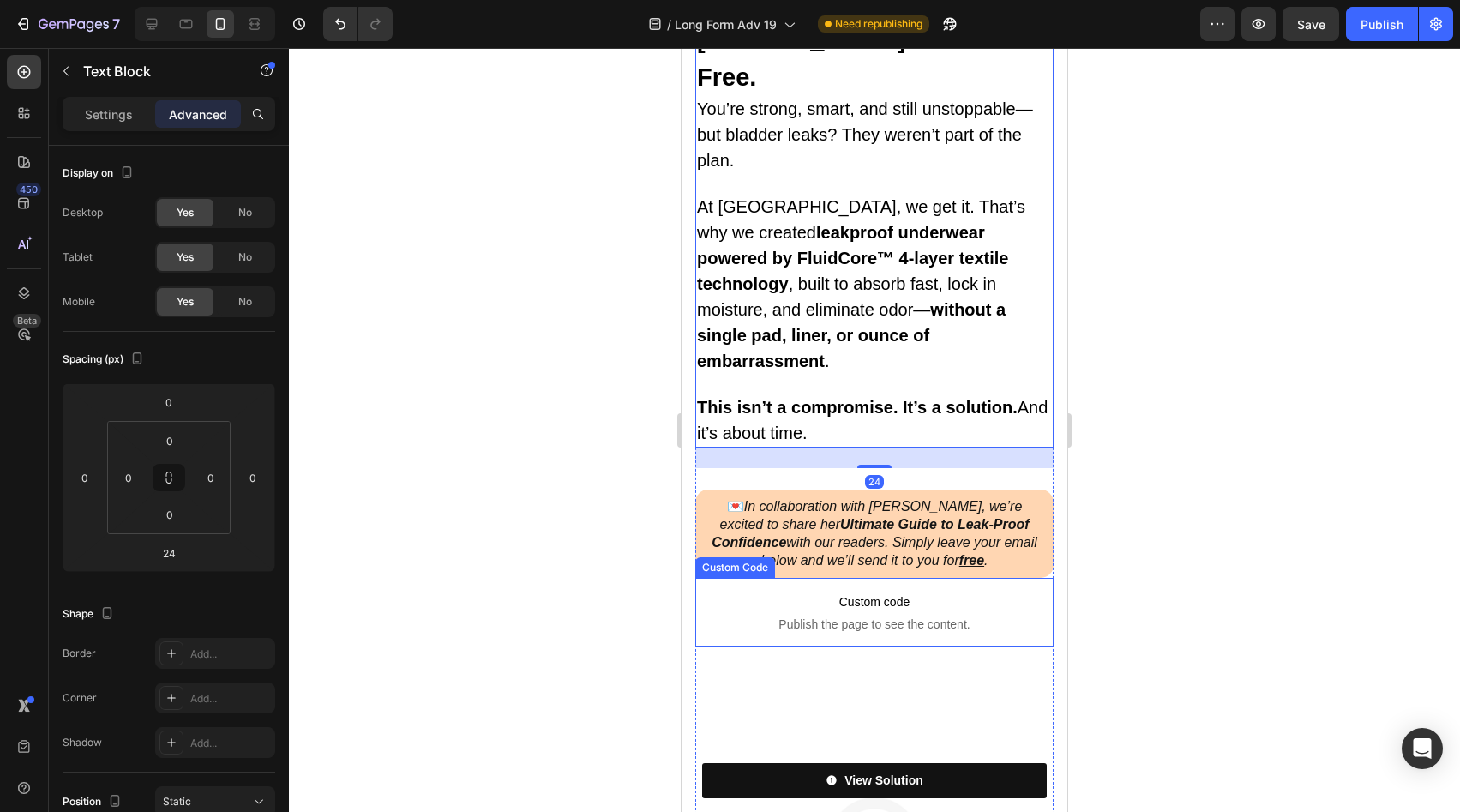
scroll to position [2494, 0]
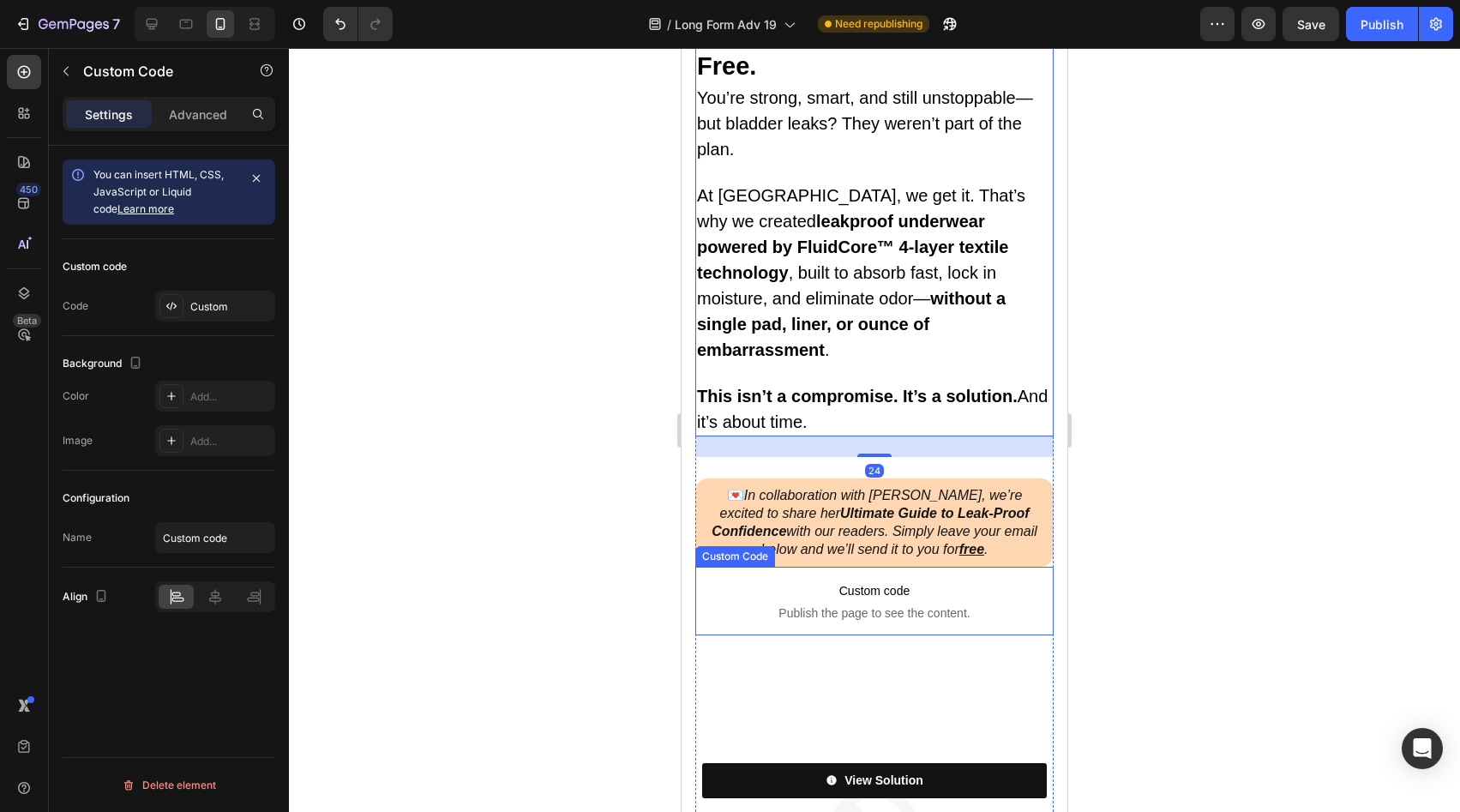
click at [925, 605] on span "Publish the page to see the content." at bounding box center [875, 613] width 359 height 17
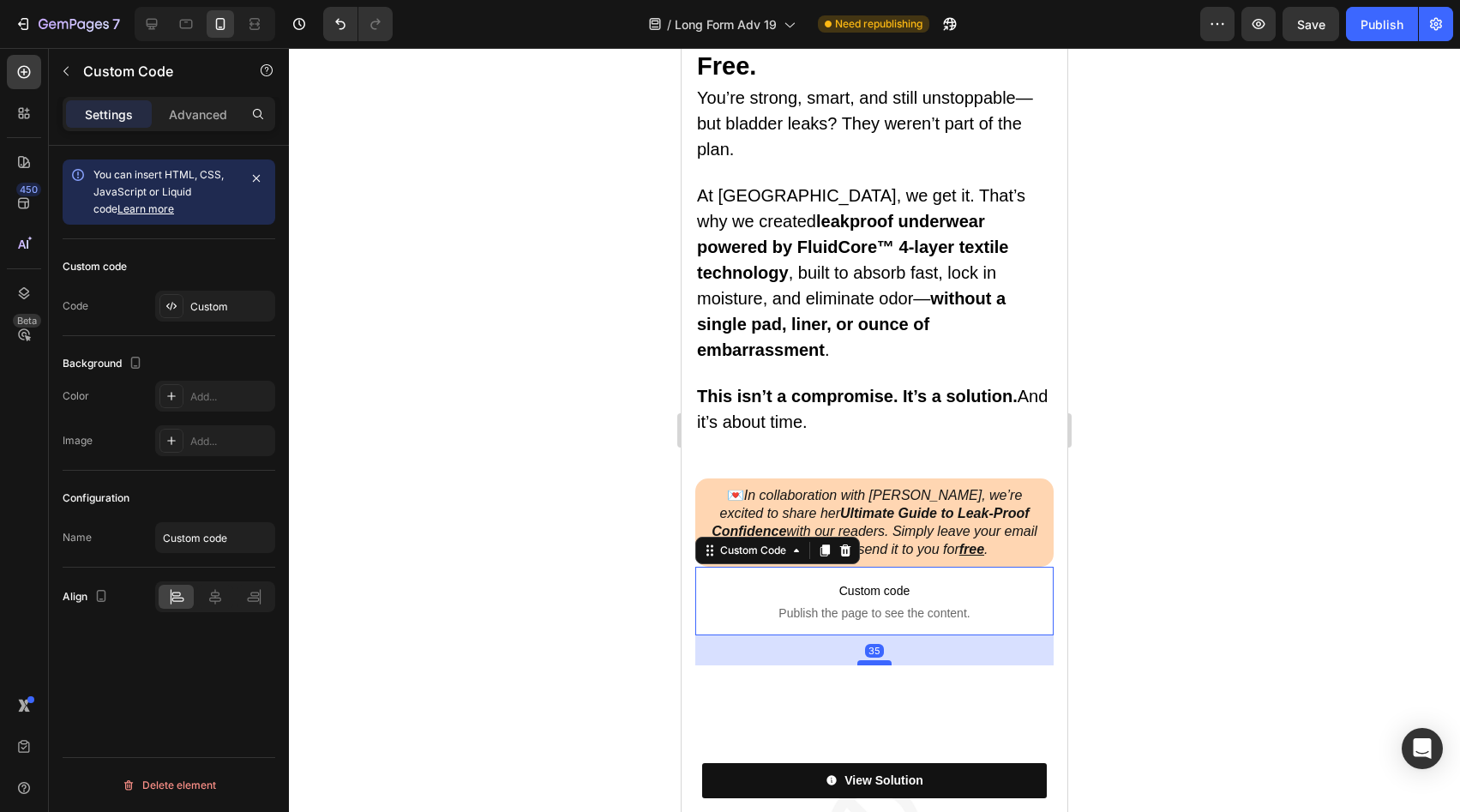
click at [876, 661] on div at bounding box center [874, 663] width 34 height 5
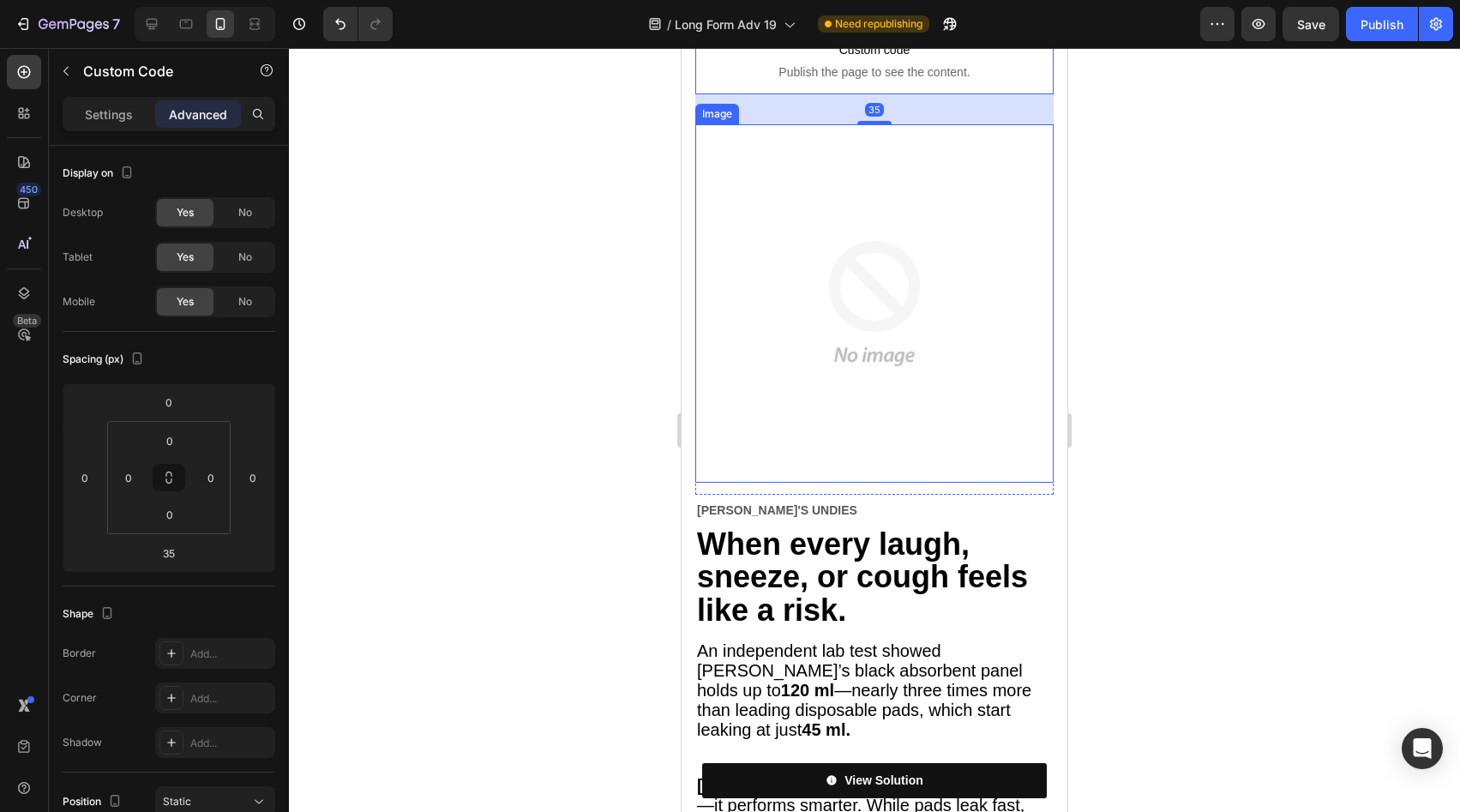
scroll to position [3040, 0]
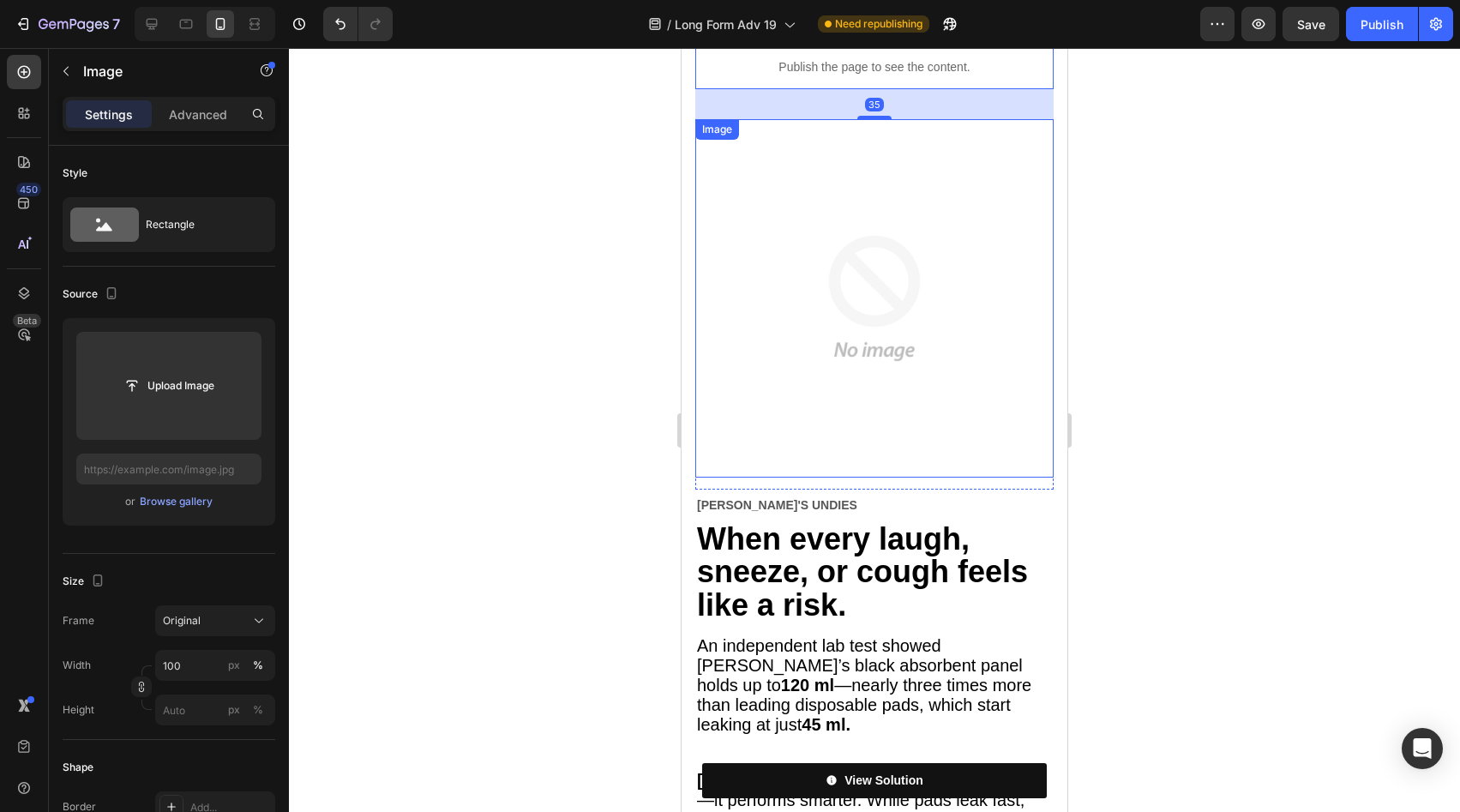
click at [871, 239] on img at bounding box center [875, 298] width 359 height 359
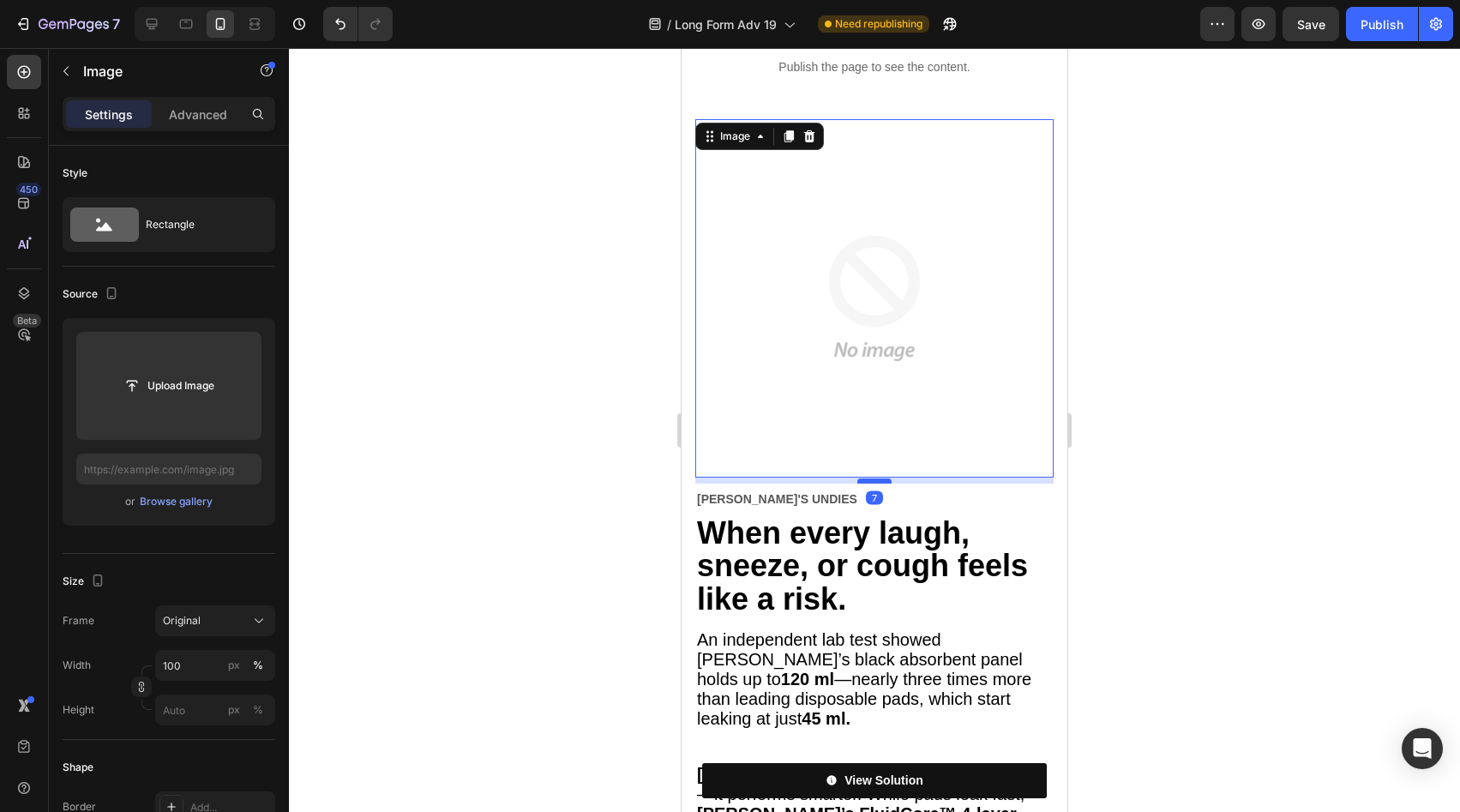
click at [875, 479] on div at bounding box center [874, 481] width 34 height 5
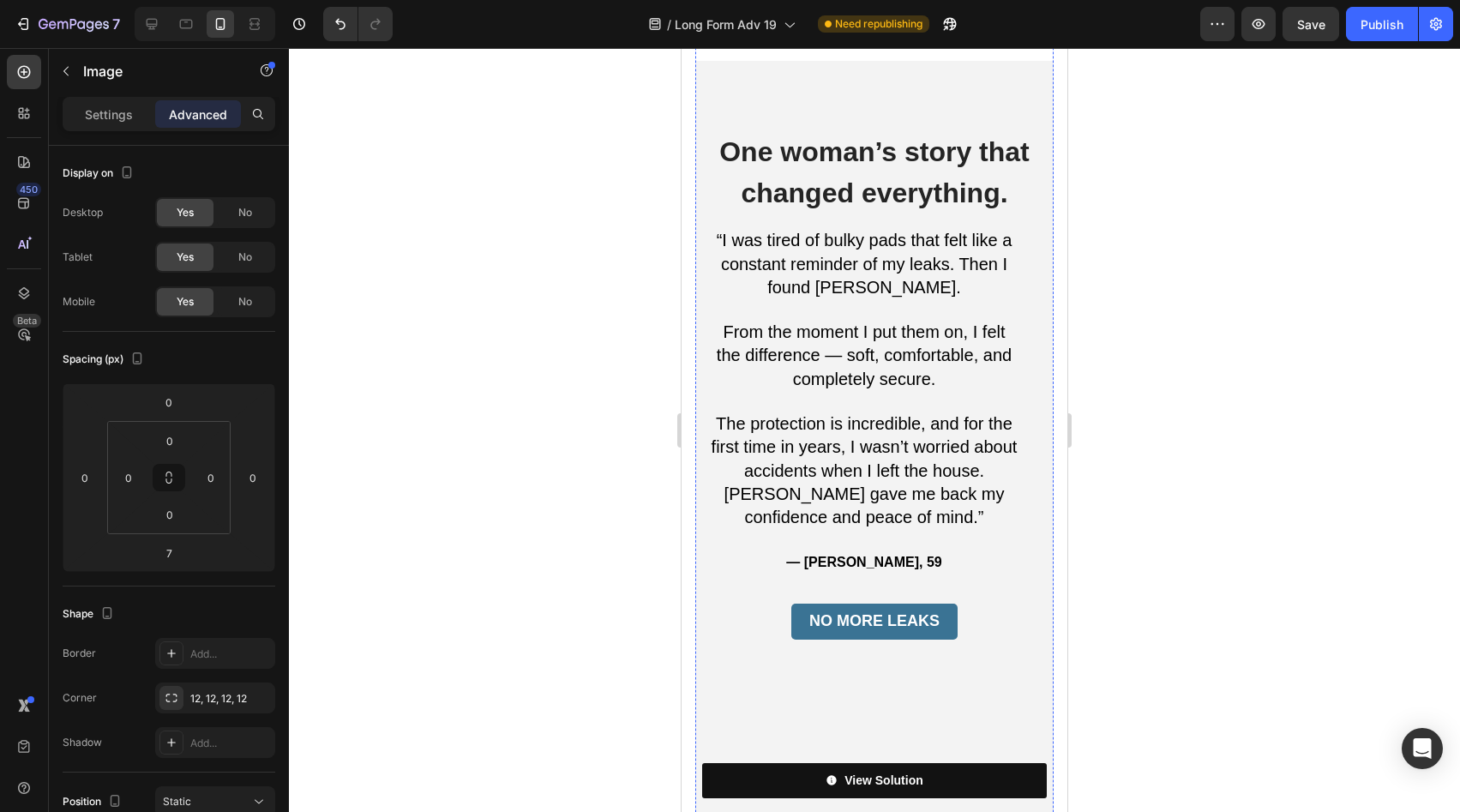
scroll to position [4330, 0]
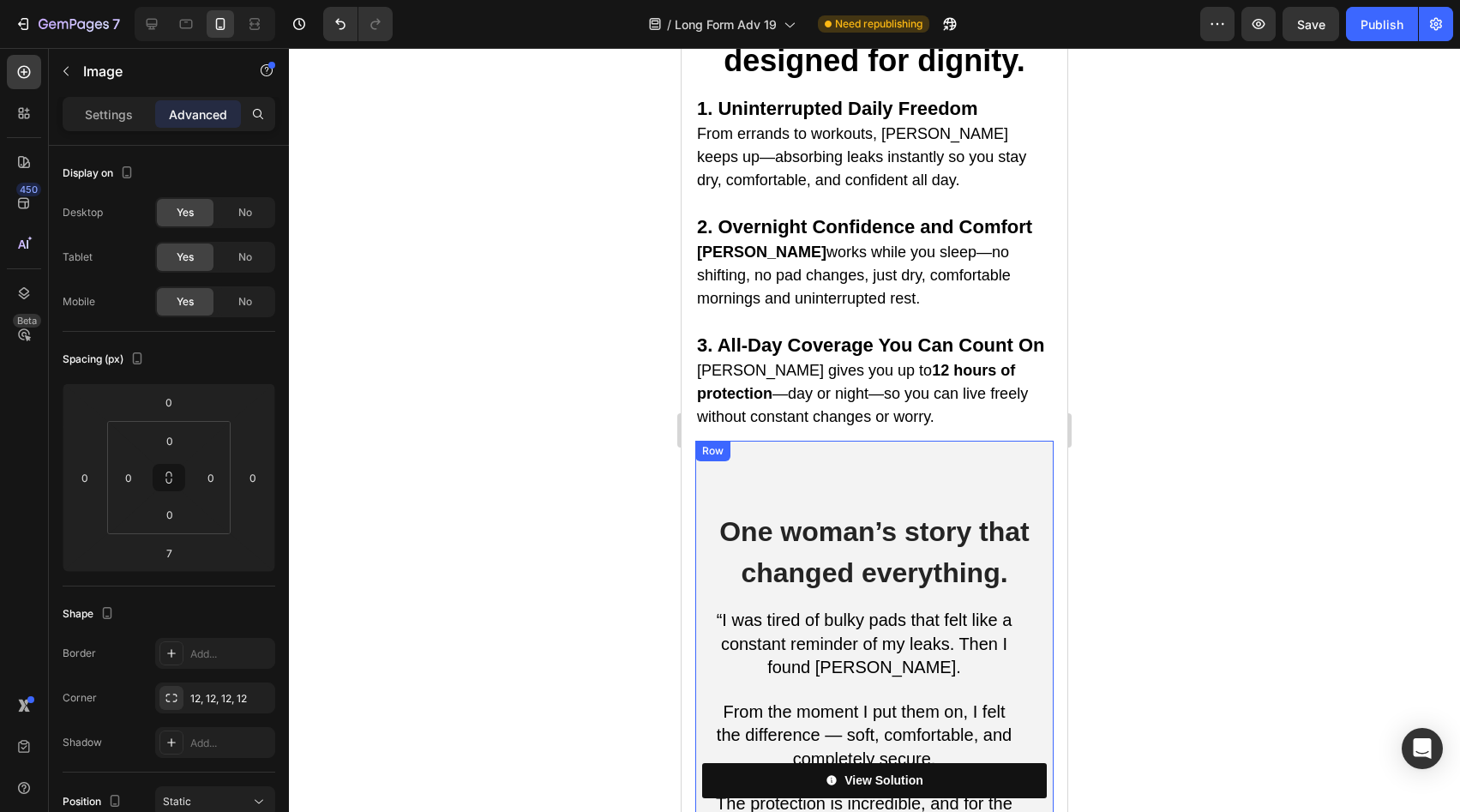
click at [891, 441] on div "One woman’s story that changed everything. Heading “I was tired of bulky pads t…" at bounding box center [875, 737] width 359 height 593
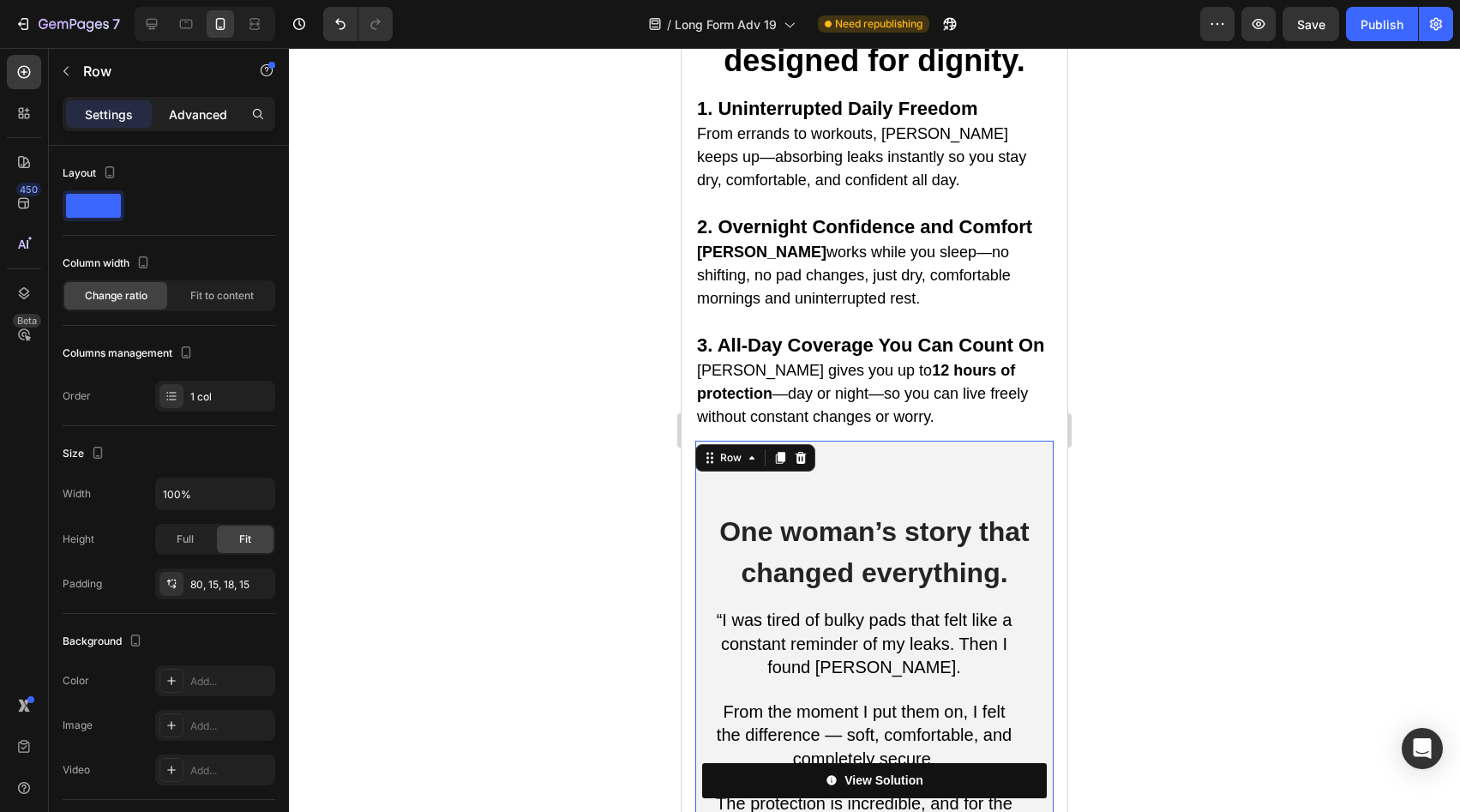
click at [206, 106] on p "Advanced" at bounding box center [197, 114] width 59 height 18
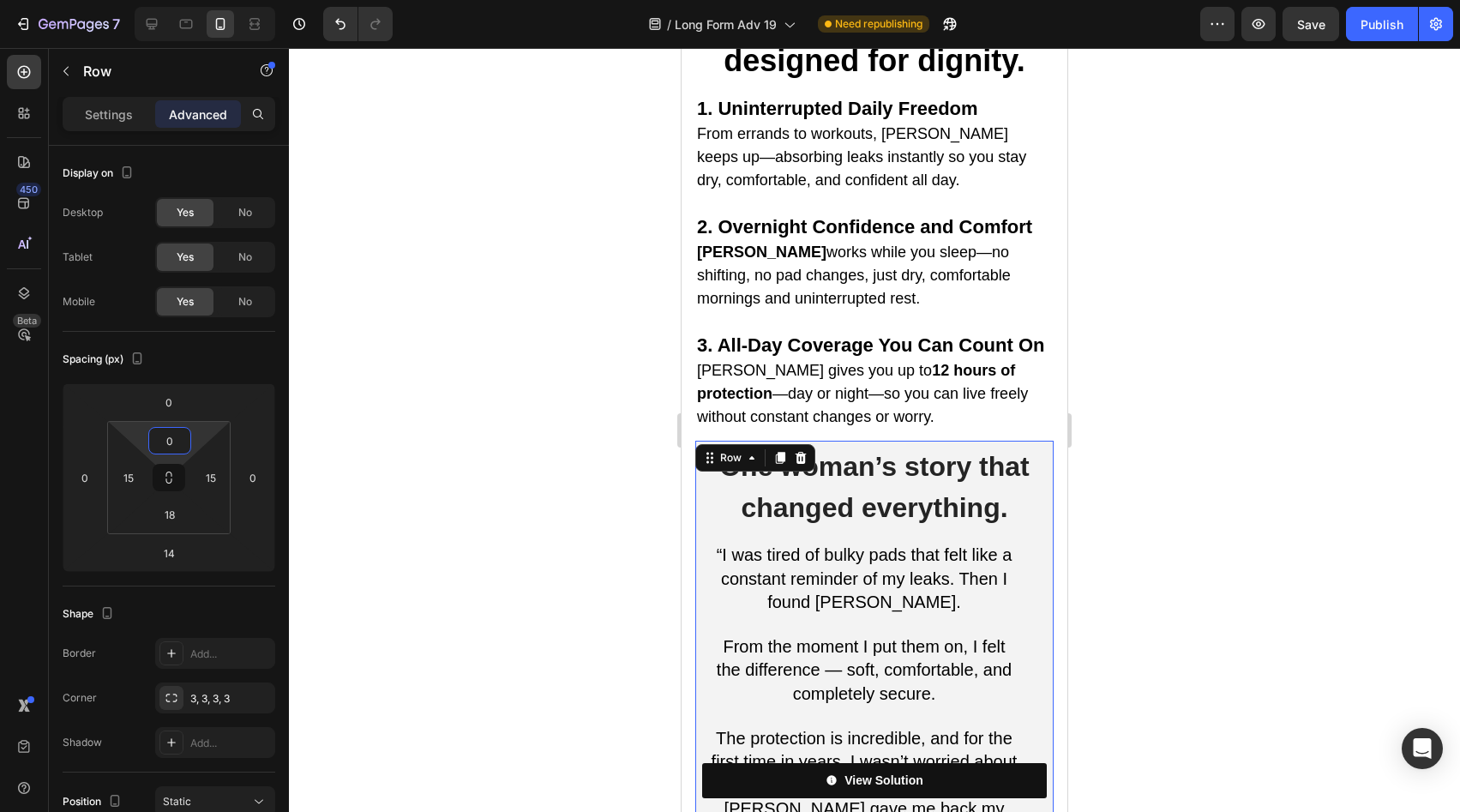
click at [201, 0] on html "7 Version history / Long Form Adv 19 Need republishing Preview Save Publish 450…" at bounding box center [730, 0] width 1460 height 0
type input "0"
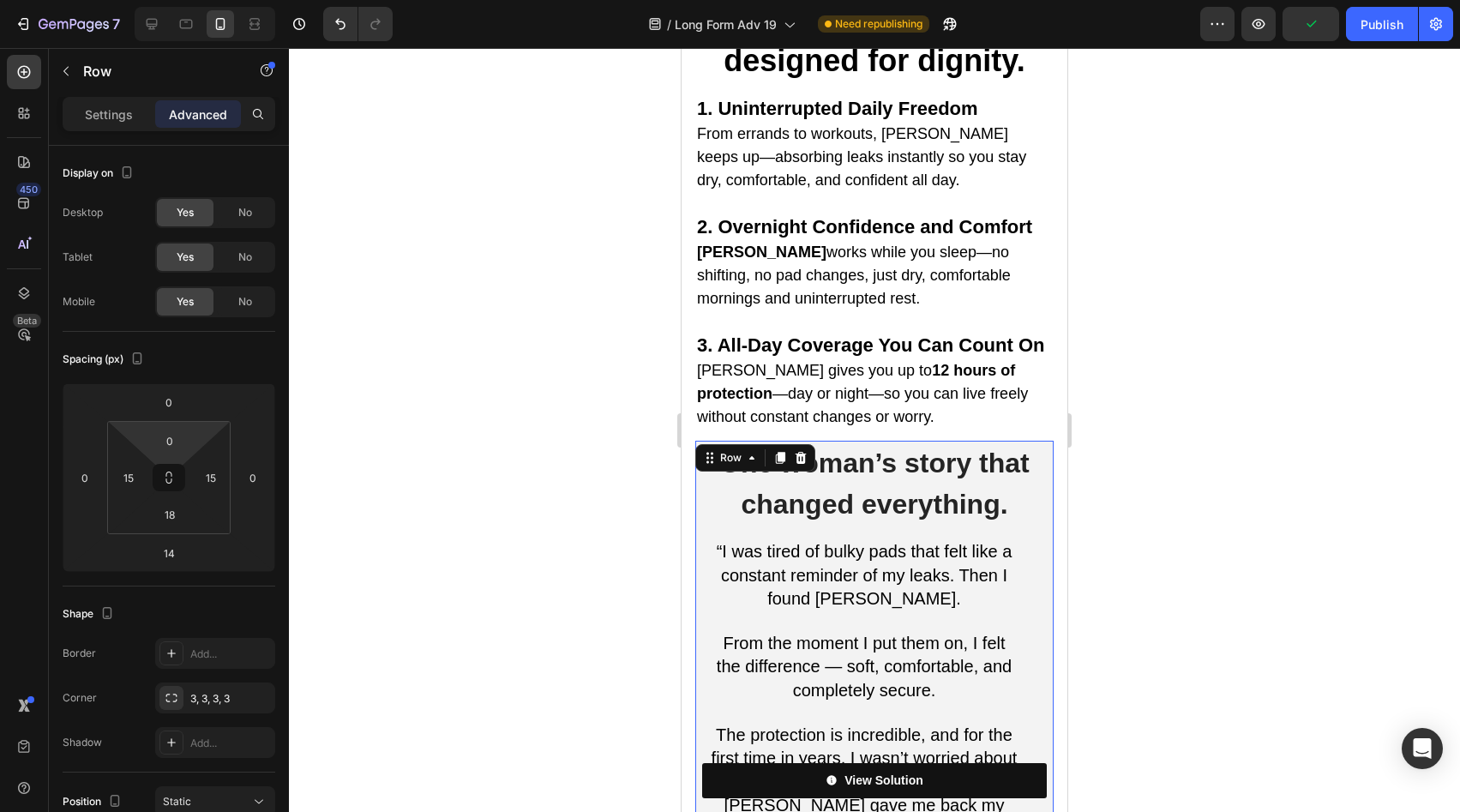
click at [204, 0] on html "7 Version history / Long Form Adv 19 Need republishing Preview Publish 450 Beta…" at bounding box center [730, 0] width 1460 height 0
click at [1004, 725] on p "The protection is incredible, and for the first time in years, I wasn’t worried…" at bounding box center [864, 760] width 309 height 70
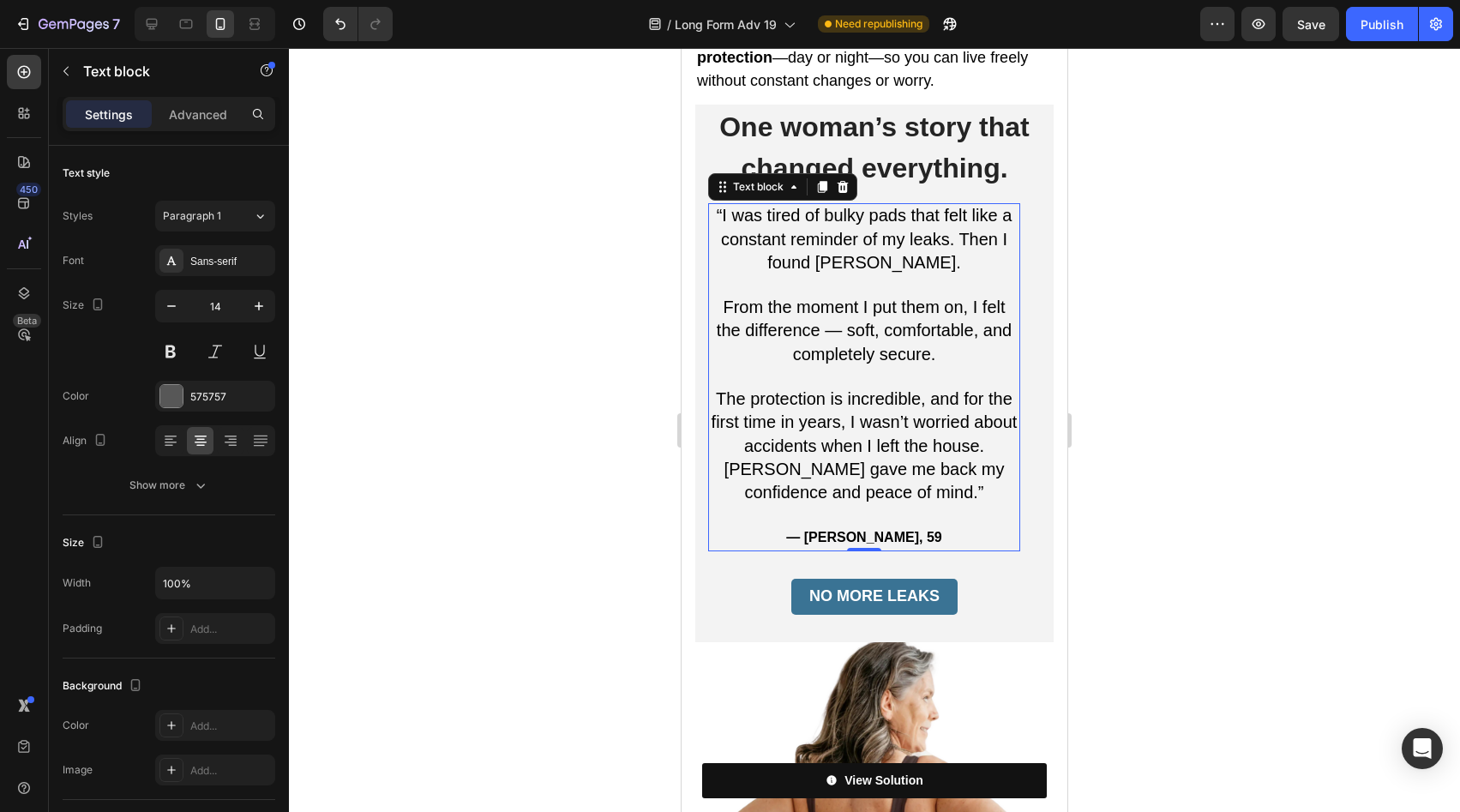
scroll to position [4966, 0]
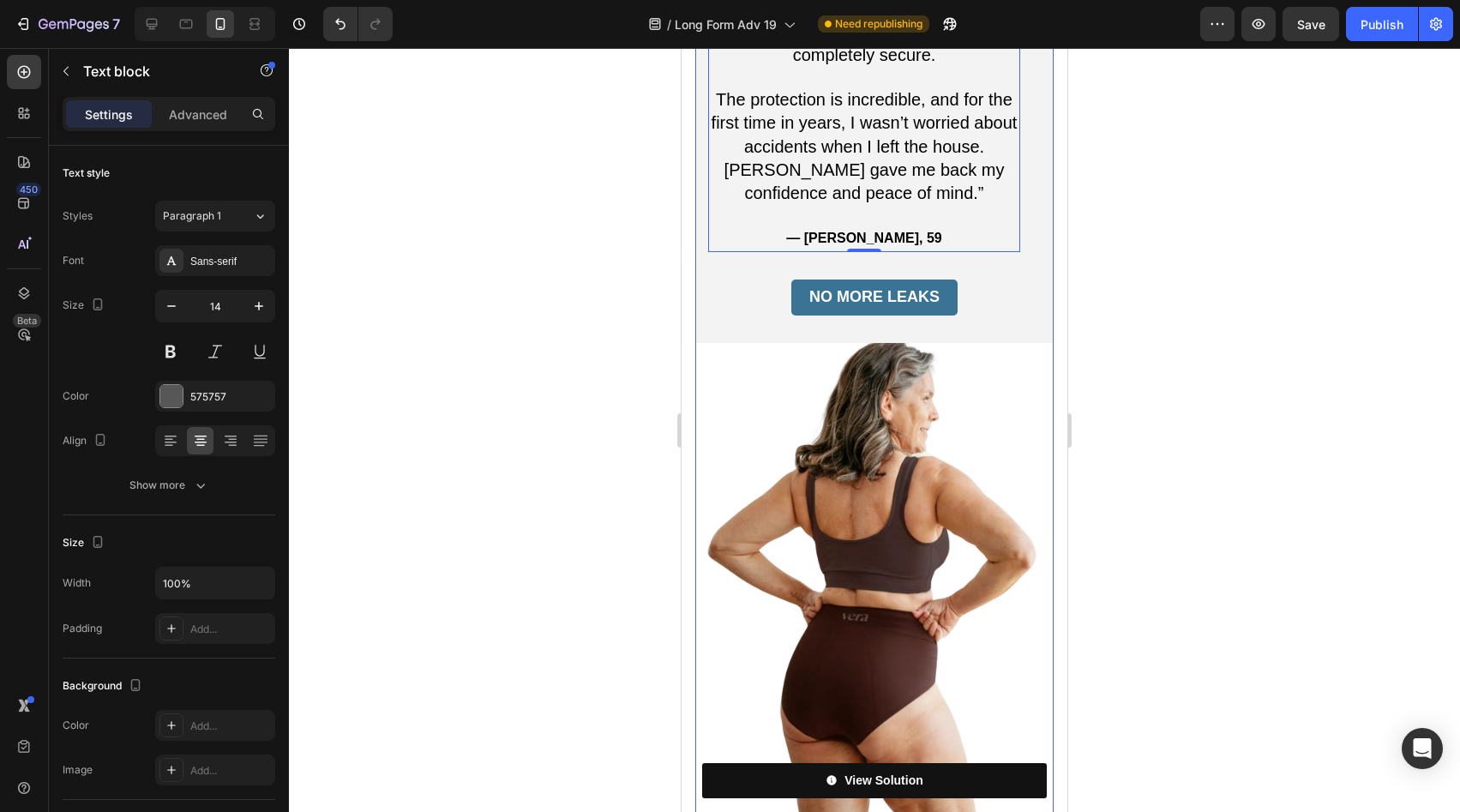
click at [956, 114] on div "One woman’s story that changed everything. Heading “I was tired of bulky pads t…" at bounding box center [875, 74] width 359 height 537
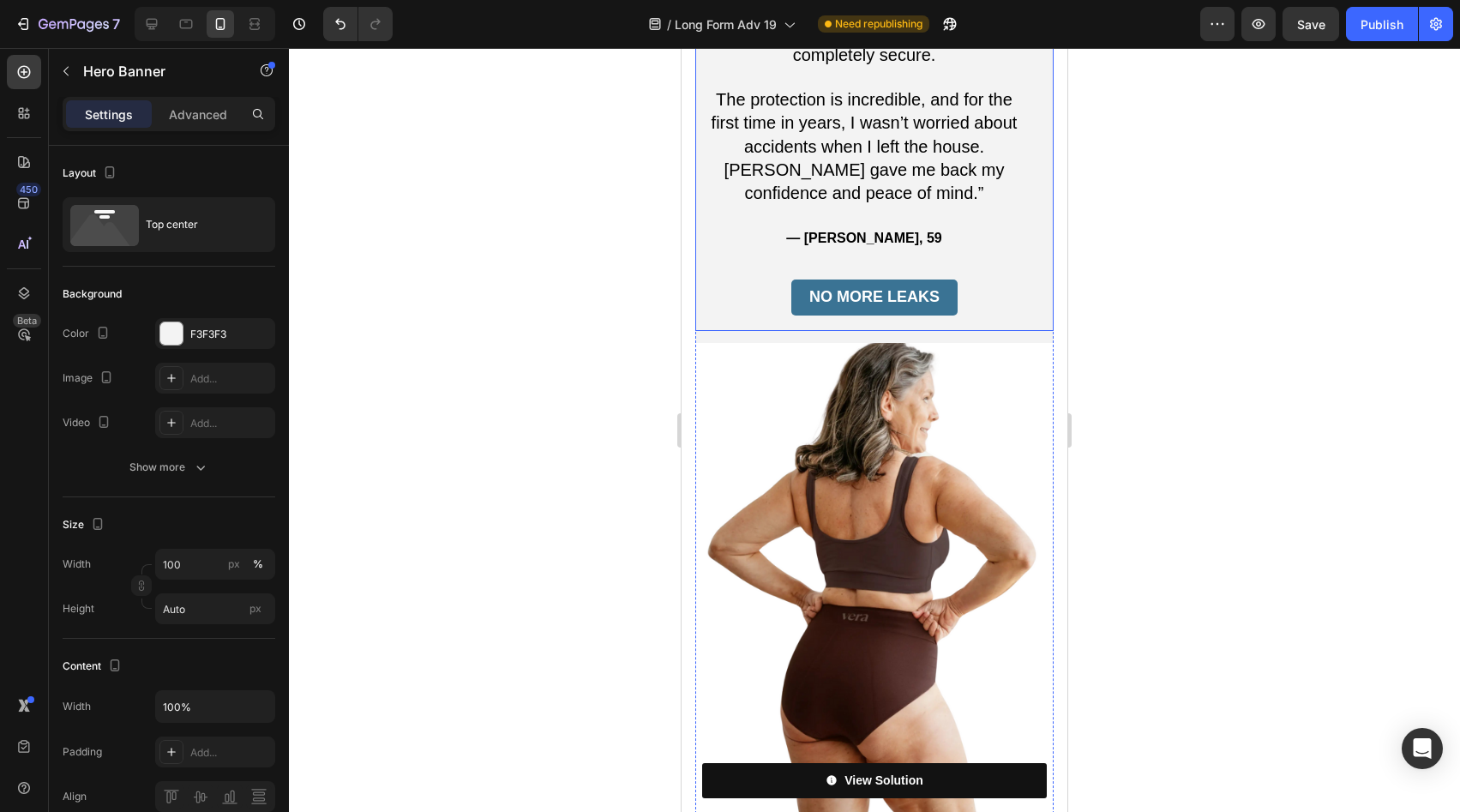
click at [1001, 107] on div "One woman’s story that changed everything. Heading “I was tired of bulky pads t…" at bounding box center [875, 68] width 359 height 525
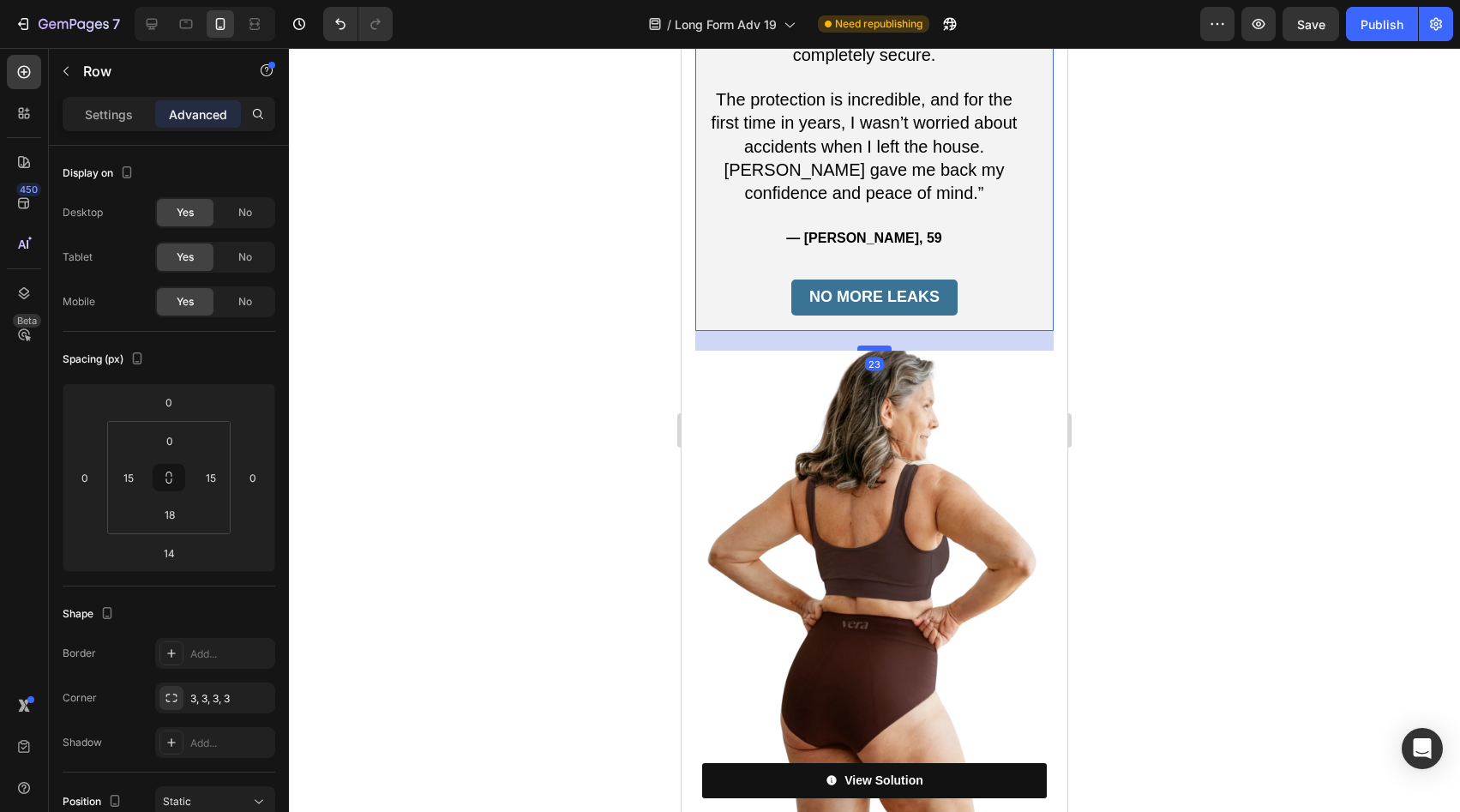
click at [870, 345] on div at bounding box center [874, 348] width 34 height 5
click at [871, 346] on div at bounding box center [874, 349] width 34 height 5
type input "24"
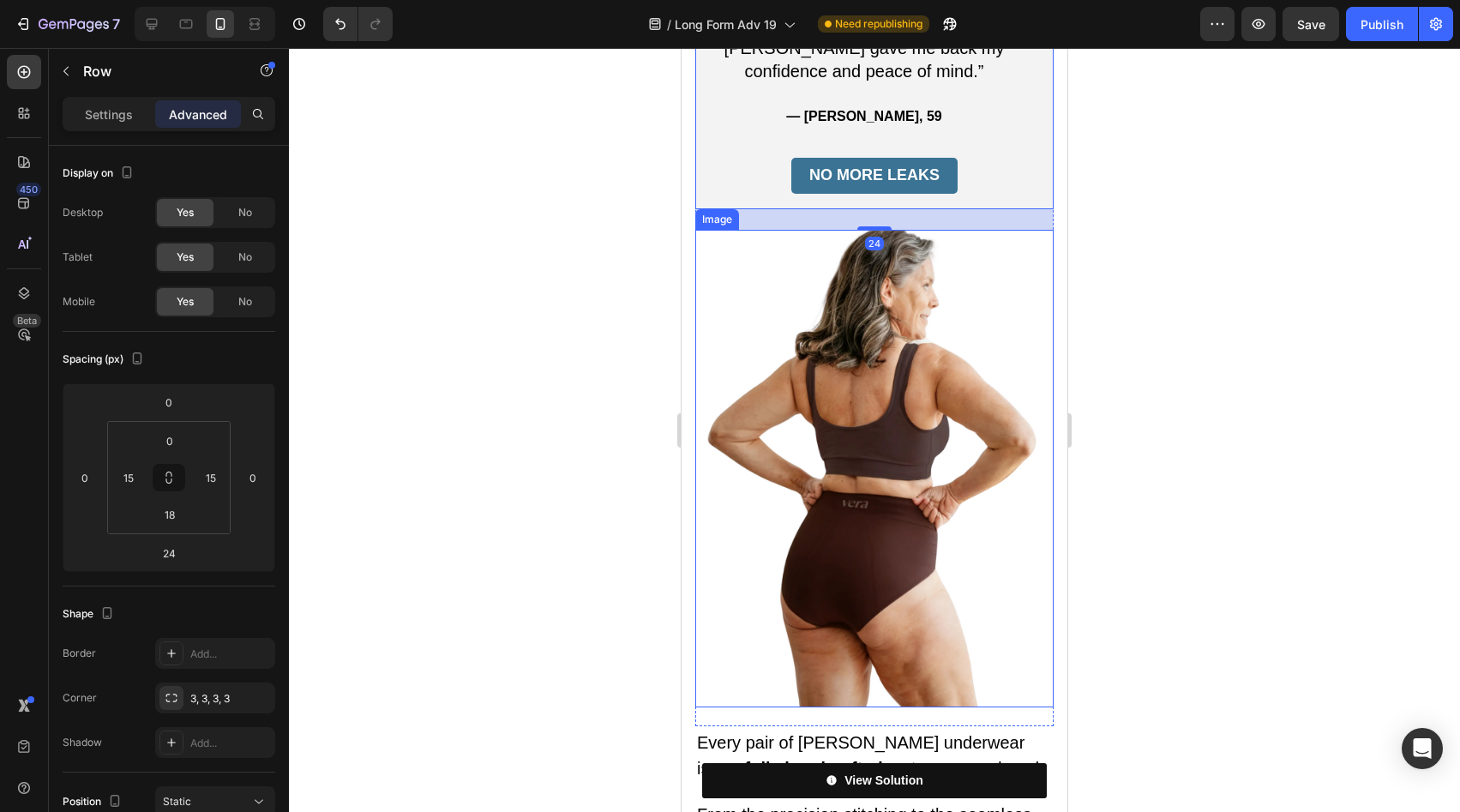
scroll to position [5118, 0]
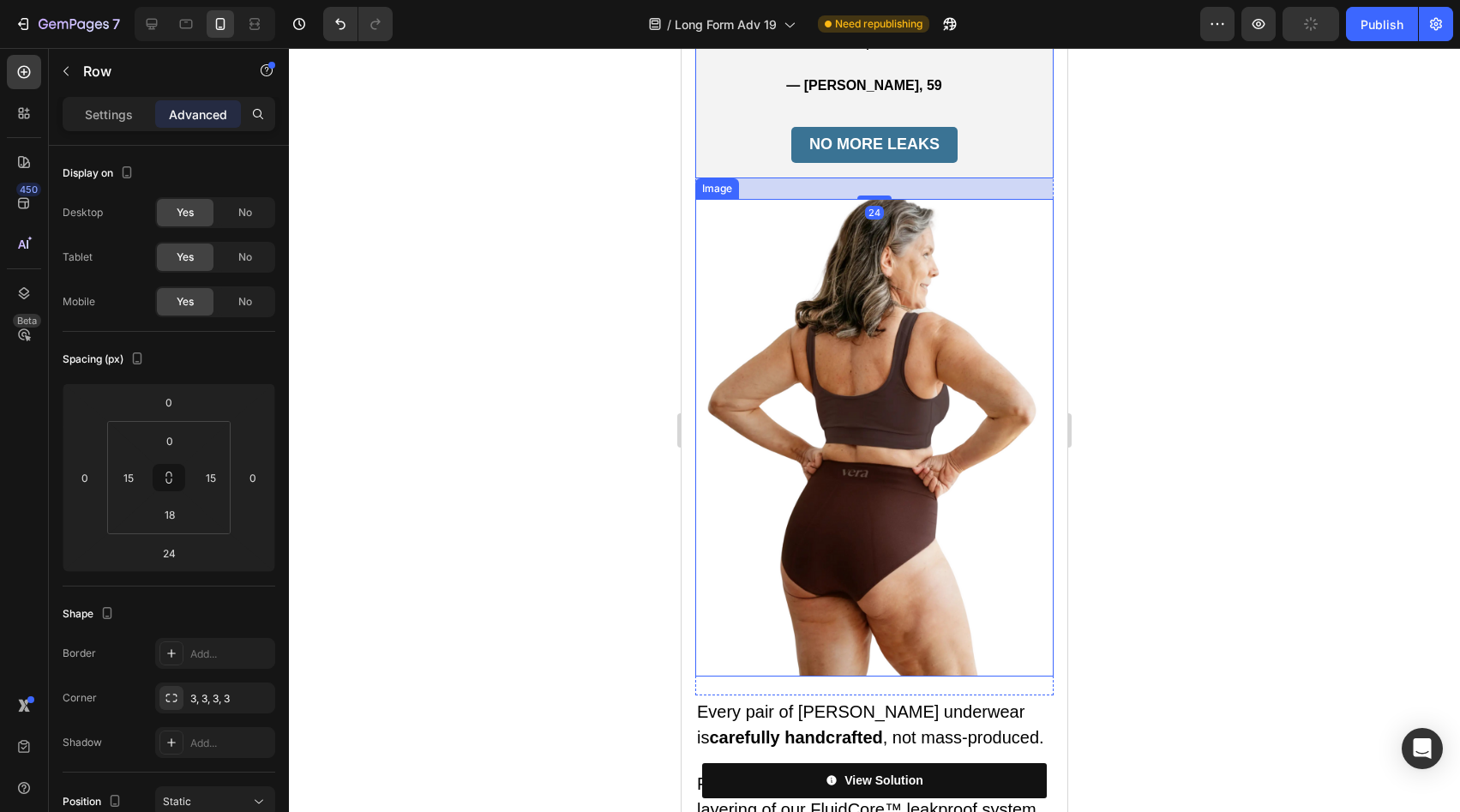
click at [939, 287] on img at bounding box center [875, 438] width 359 height 478
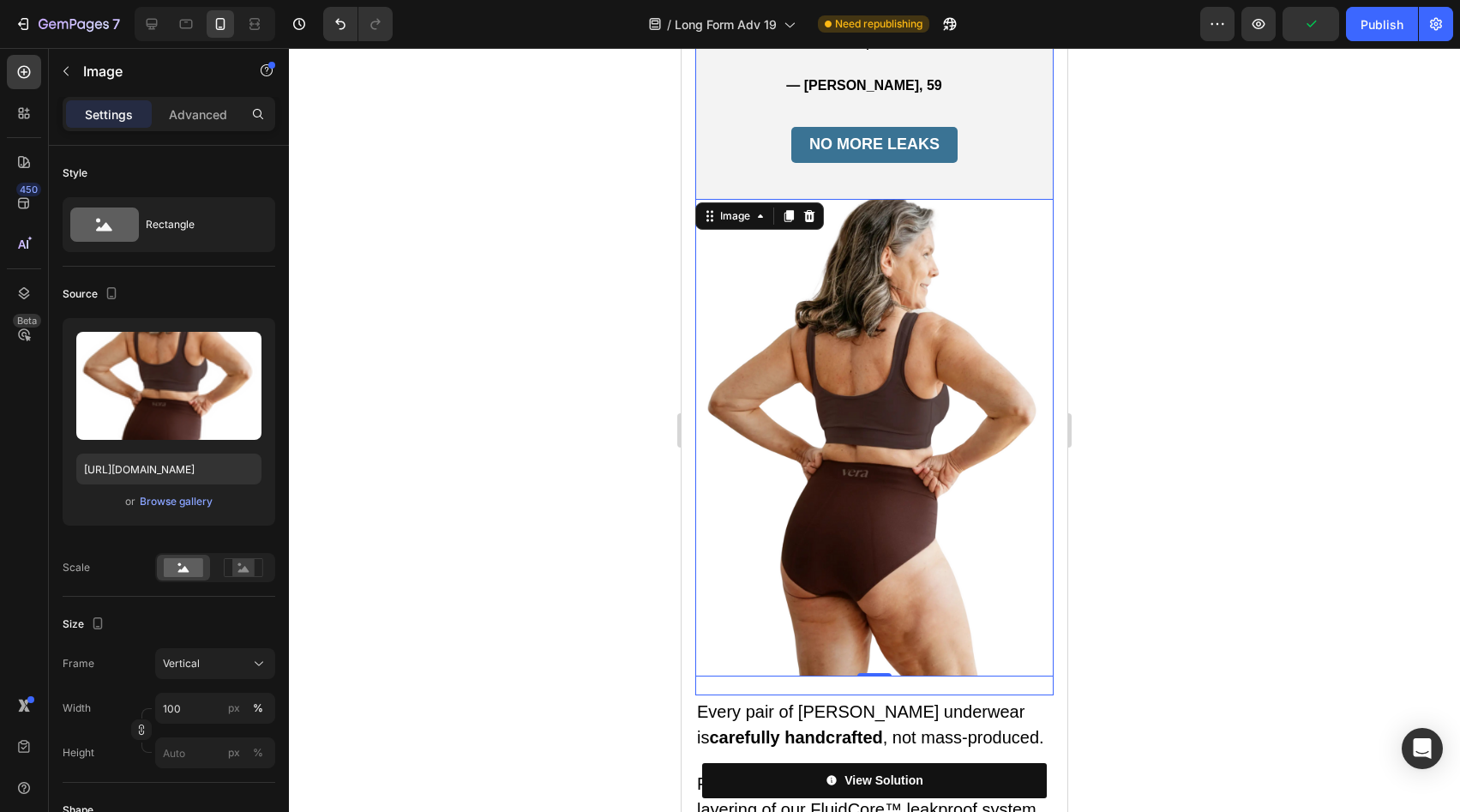
click at [893, 452] on div "One woman’s story that changed everything. Heading “I was tired of bulky pads t…" at bounding box center [875, 174] width 359 height 1042
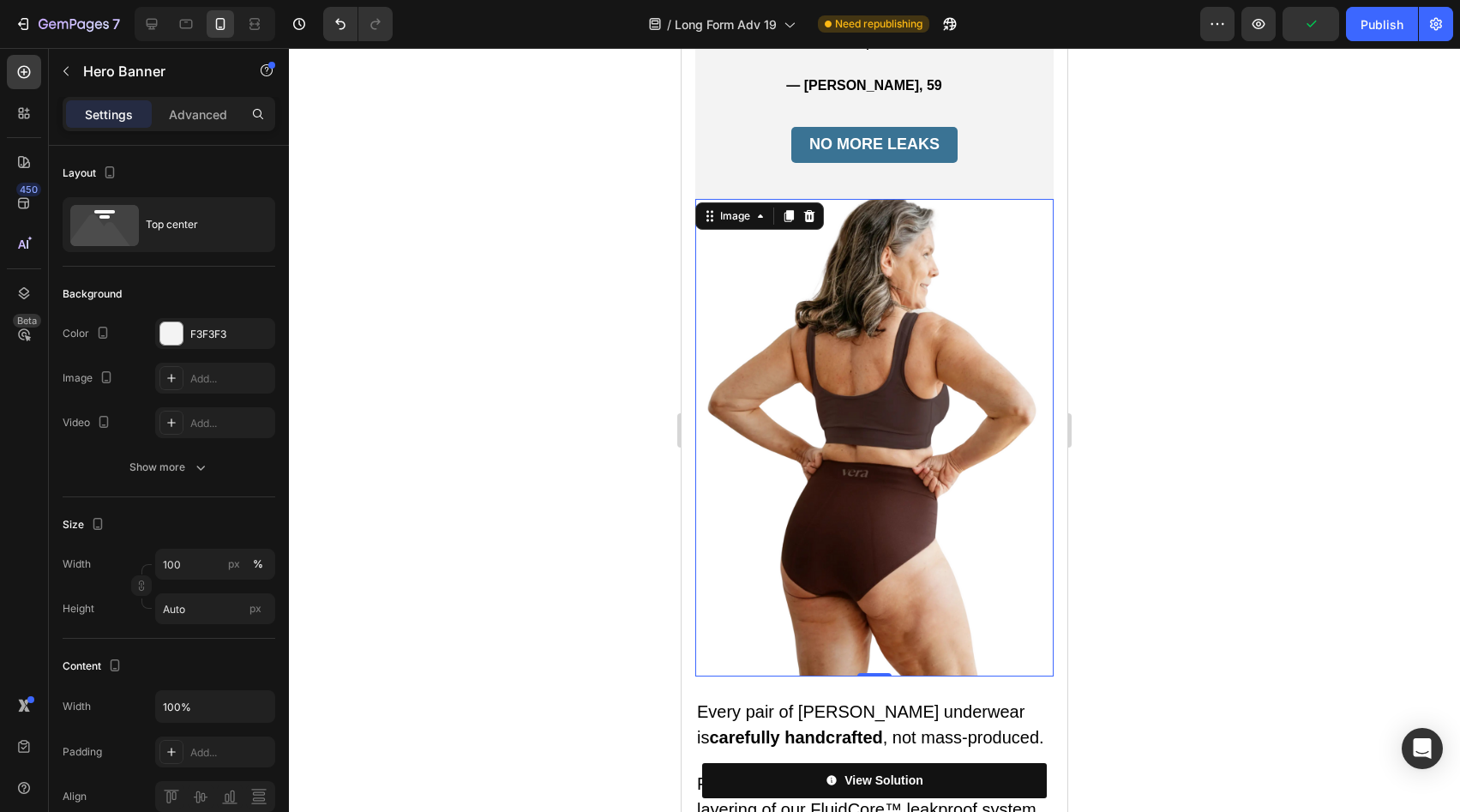
click at [871, 427] on img at bounding box center [875, 438] width 359 height 478
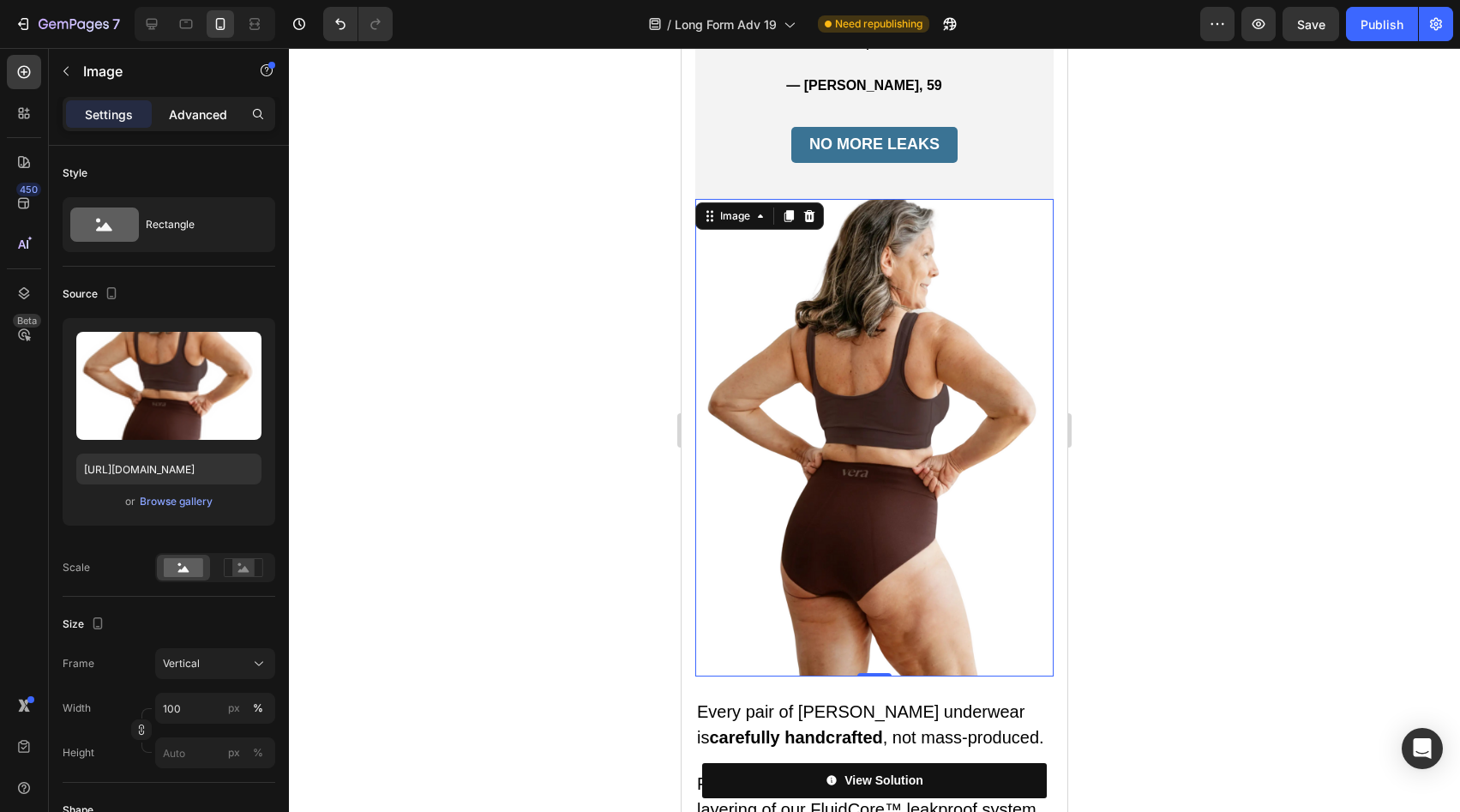
click at [173, 113] on p "Advanced" at bounding box center [197, 114] width 59 height 18
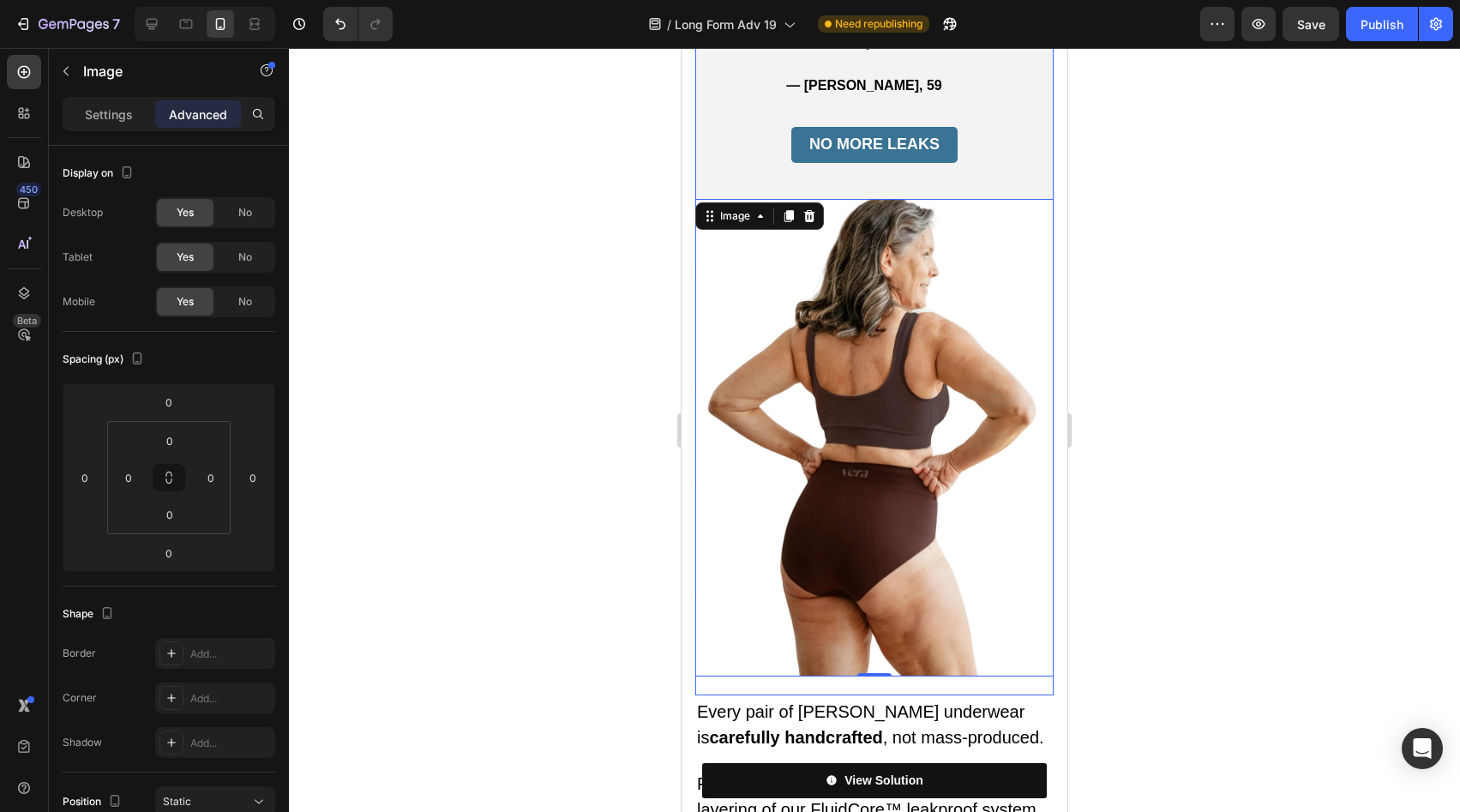
click at [832, 446] on div "One woman’s story that changed everything. Heading “I was tired of bulky pads t…" at bounding box center [875, 174] width 359 height 1042
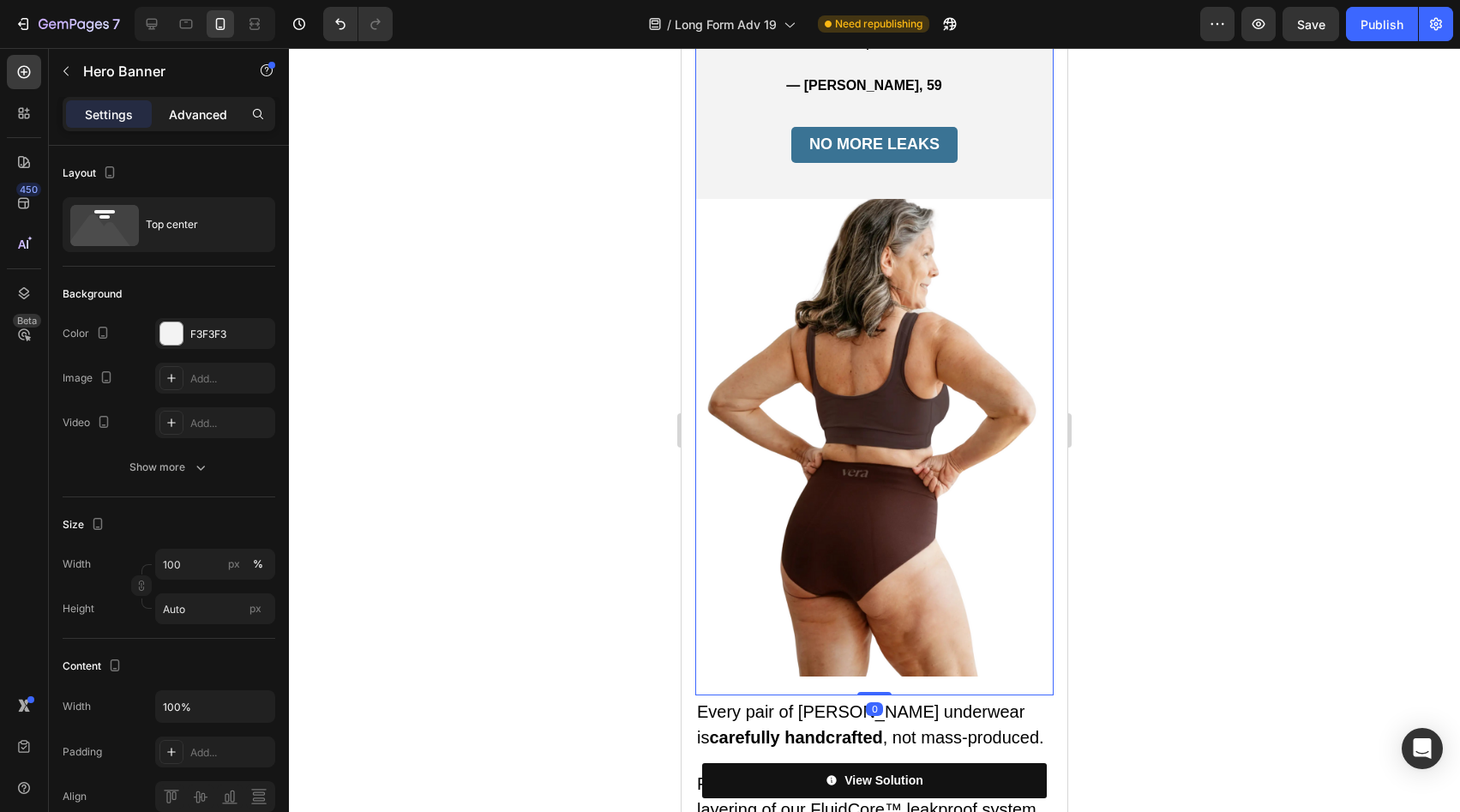
click at [199, 114] on p "Advanced" at bounding box center [197, 114] width 59 height 18
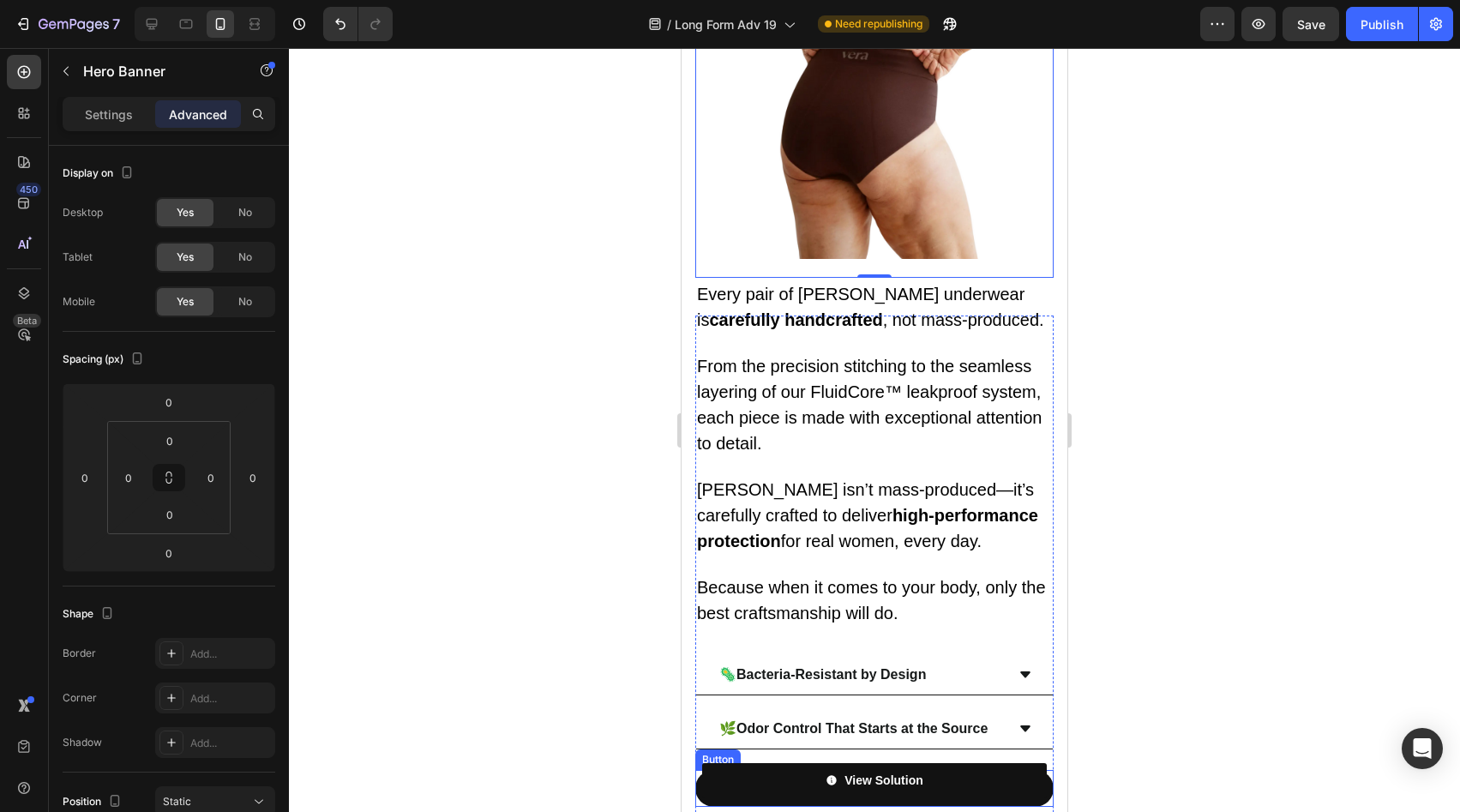
scroll to position [5652, 0]
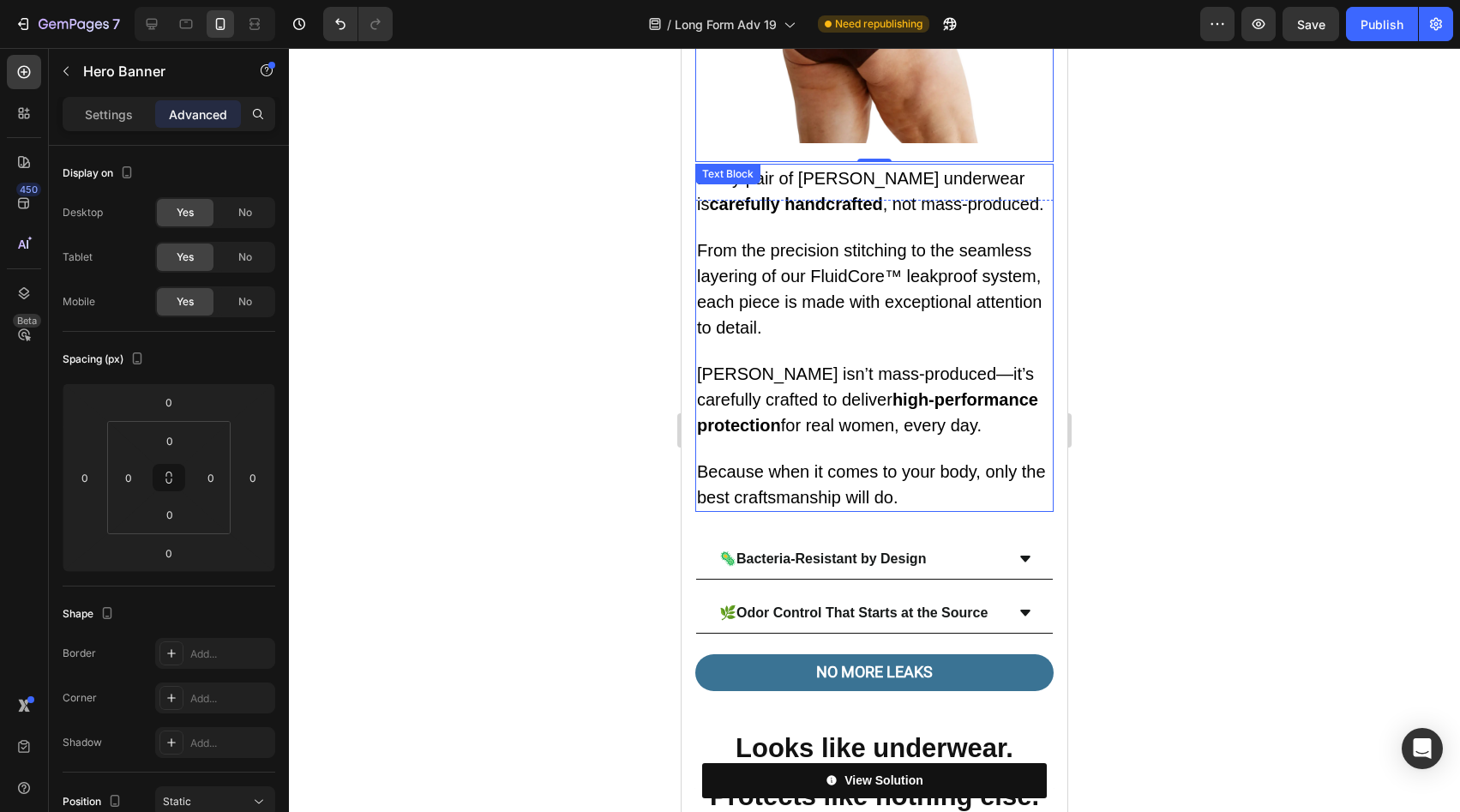
click at [855, 438] on p at bounding box center [875, 448] width 355 height 21
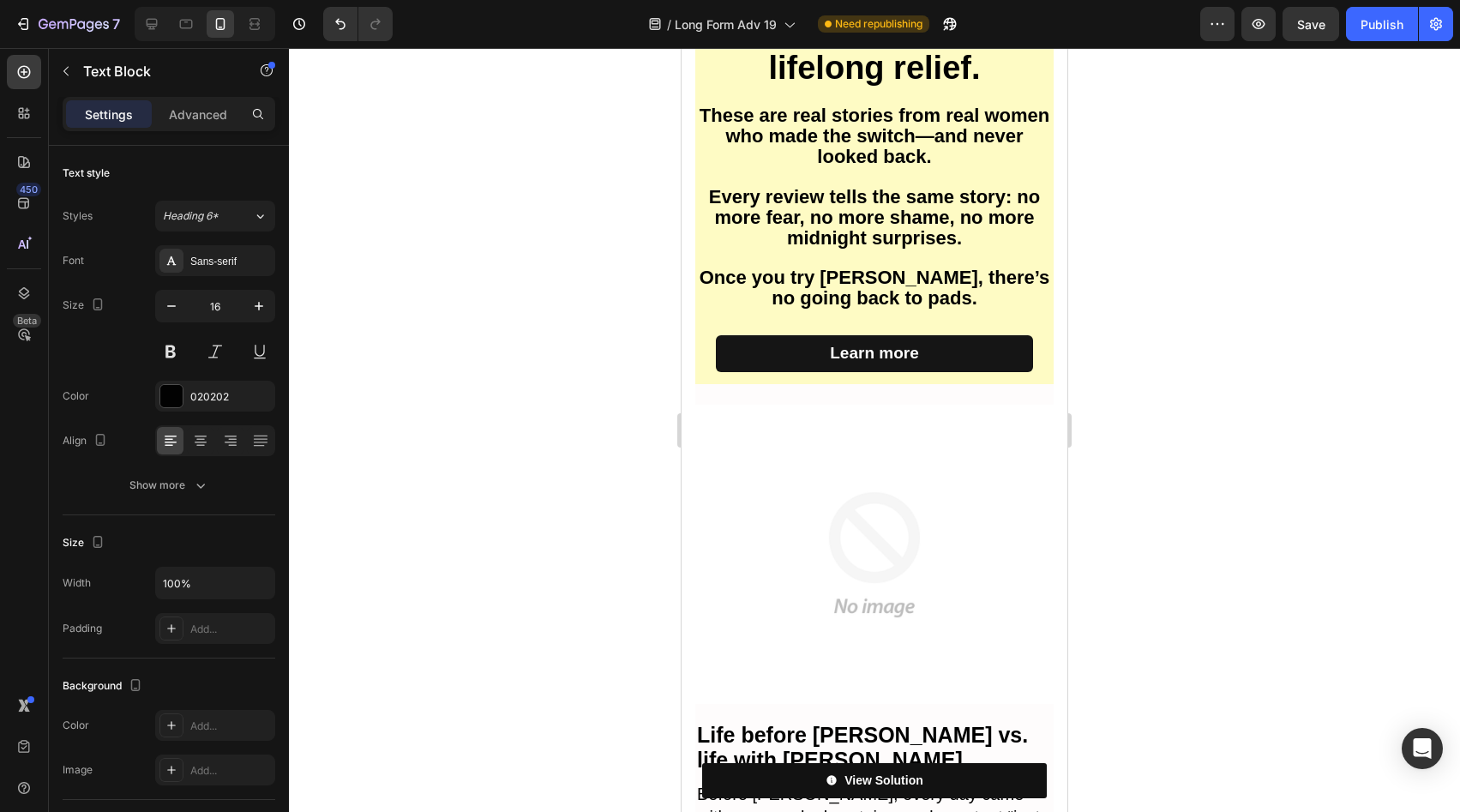
scroll to position [6664, 0]
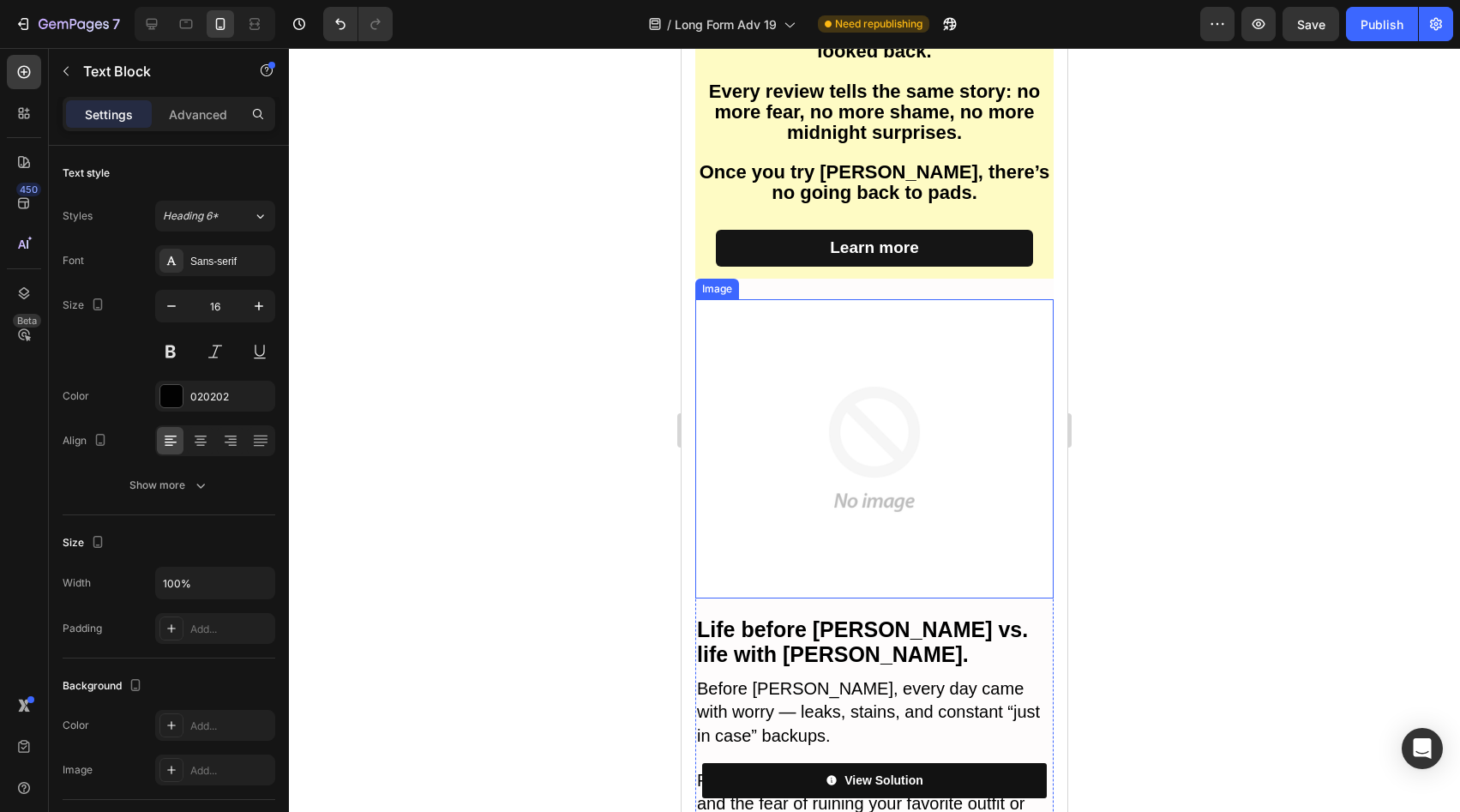
click at [911, 409] on img at bounding box center [875, 448] width 359 height 298
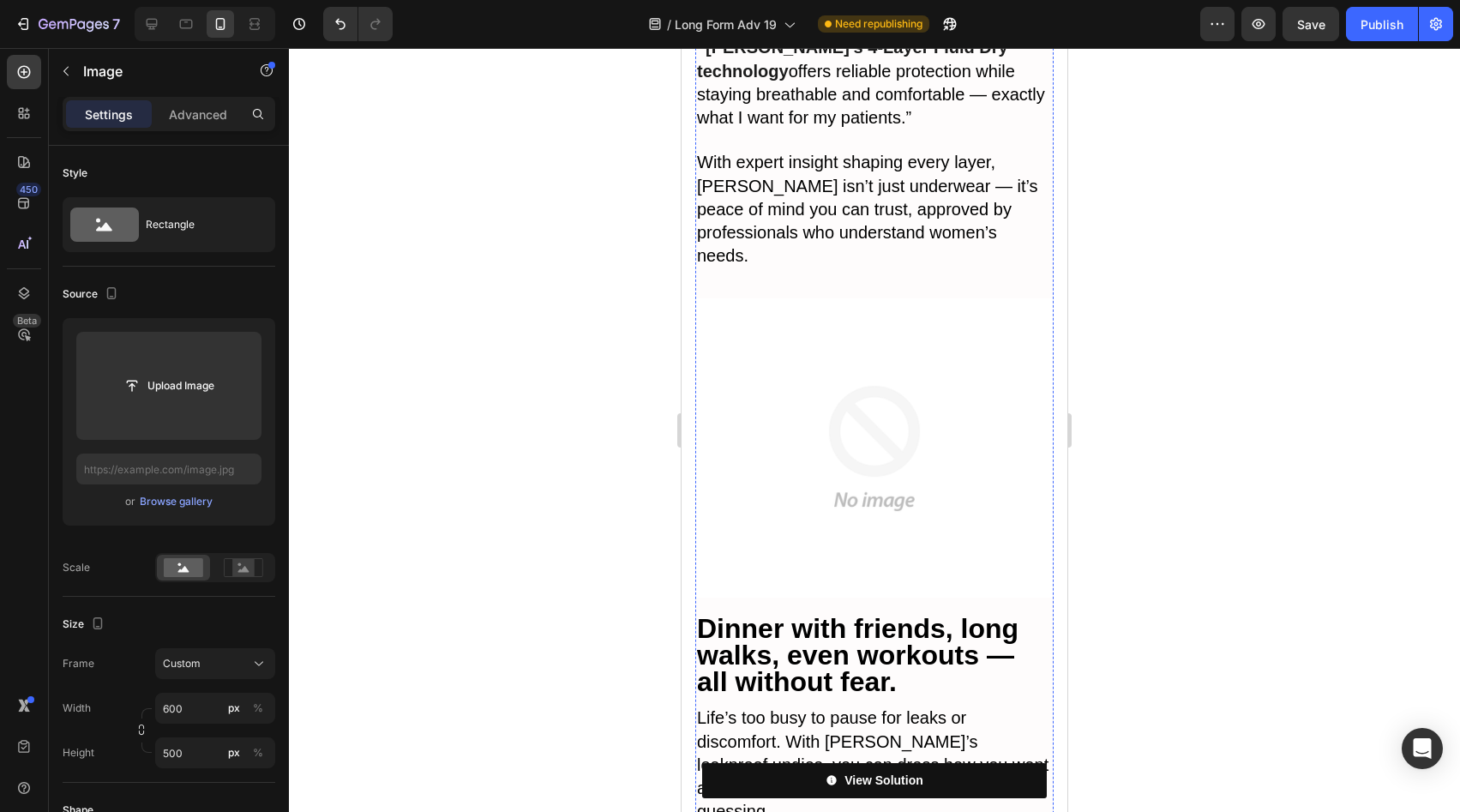
scroll to position [8981, 0]
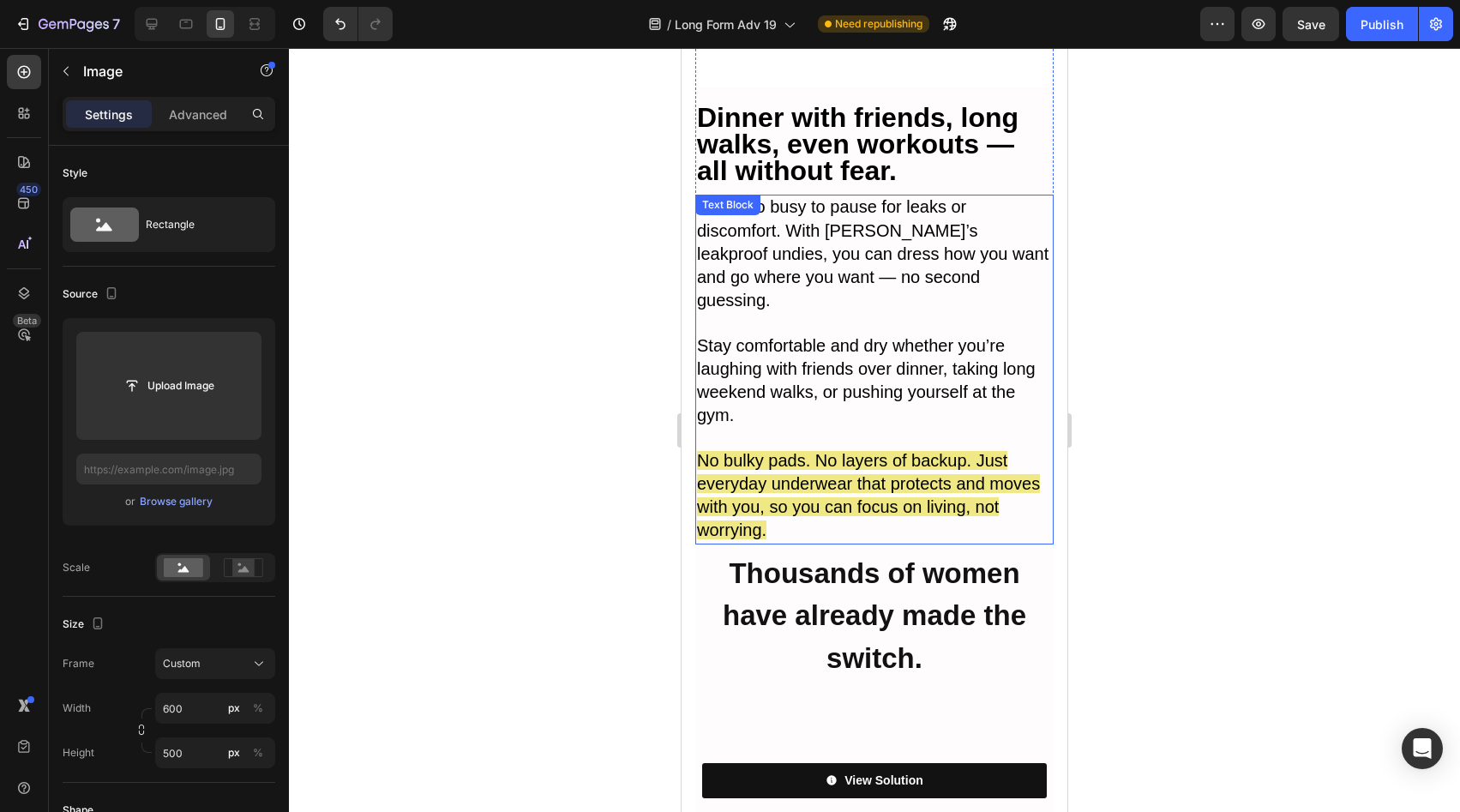
click at [906, 451] on span "No bulky pads. No layers of backup. Just everyday underwear that protects and m…" at bounding box center [869, 495] width 343 height 89
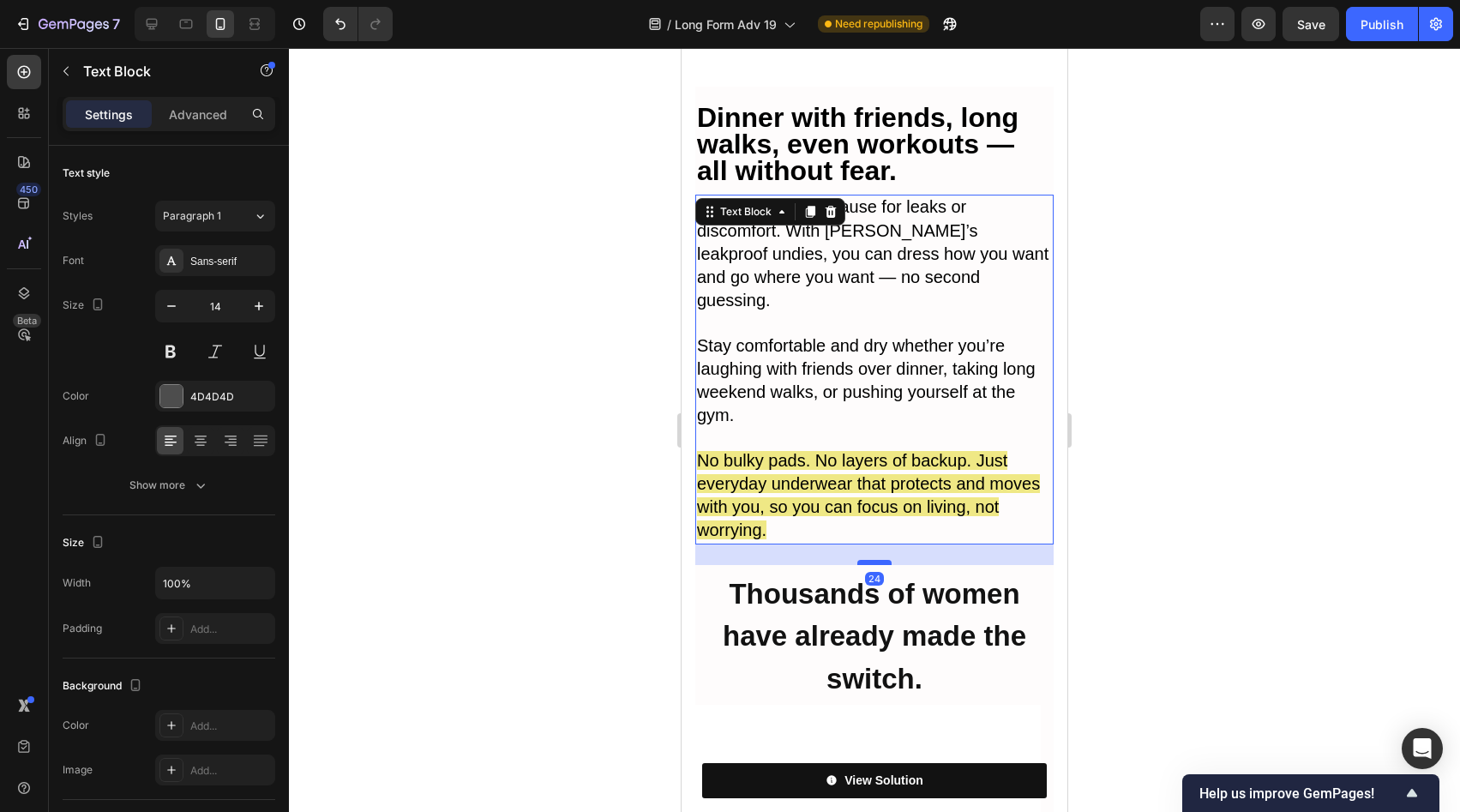
drag, startPoint x: 873, startPoint y: 414, endPoint x: 873, endPoint y: 433, distance: 19.0
click at [873, 560] on div at bounding box center [874, 562] width 34 height 5
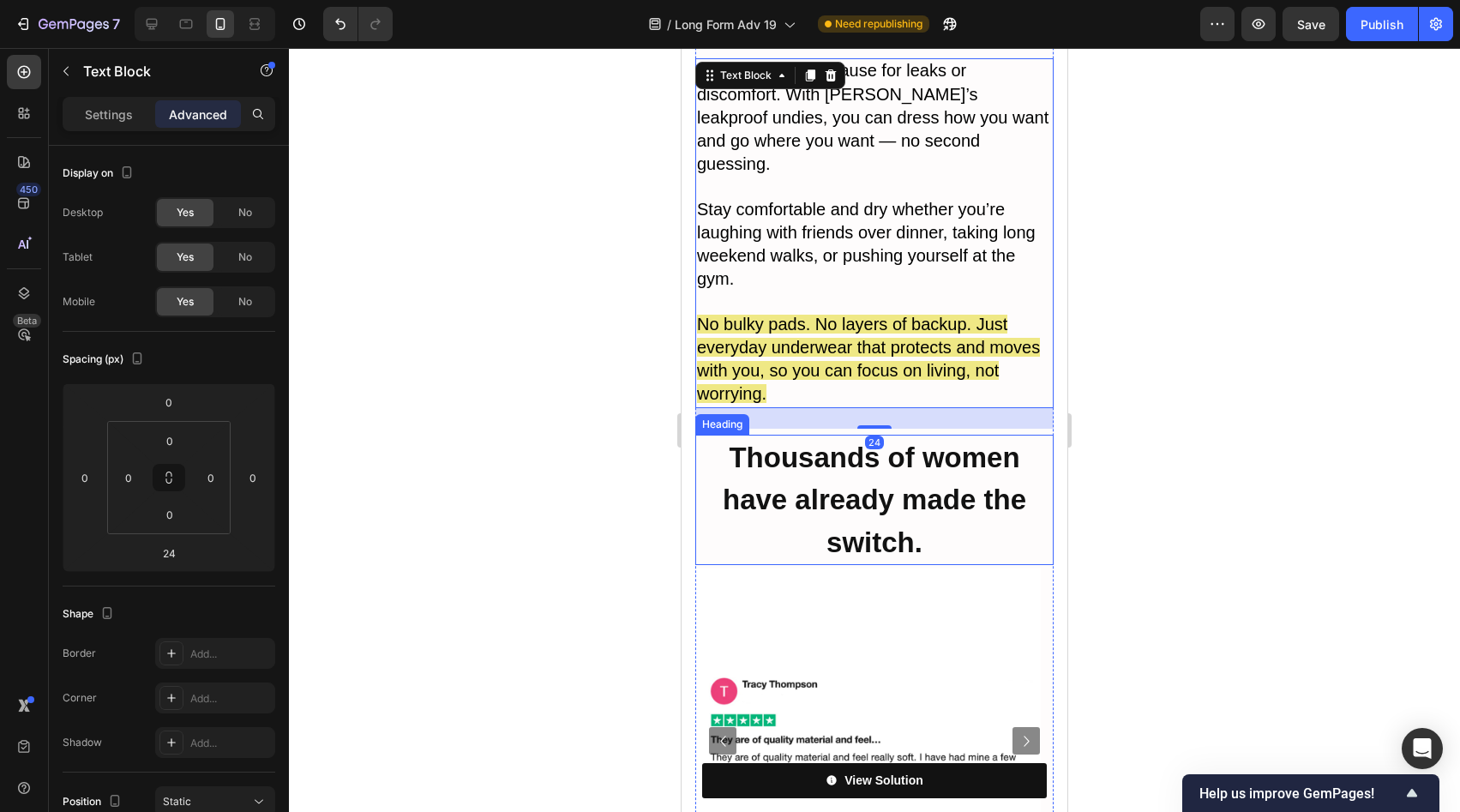
click at [882, 434] on h2 "Thousands of women have already made the switch." at bounding box center [875, 499] width 359 height 130
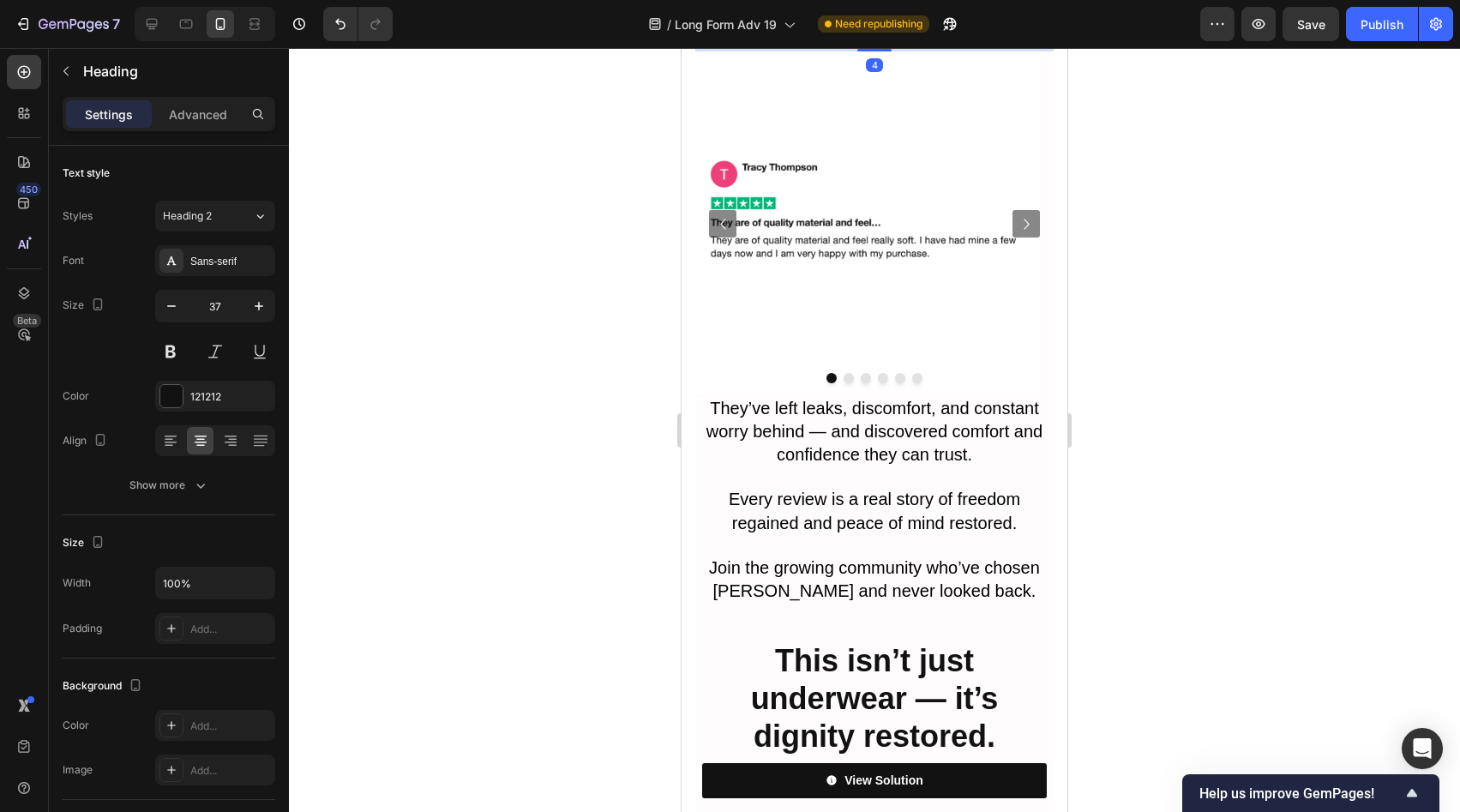
scroll to position [9634, 0]
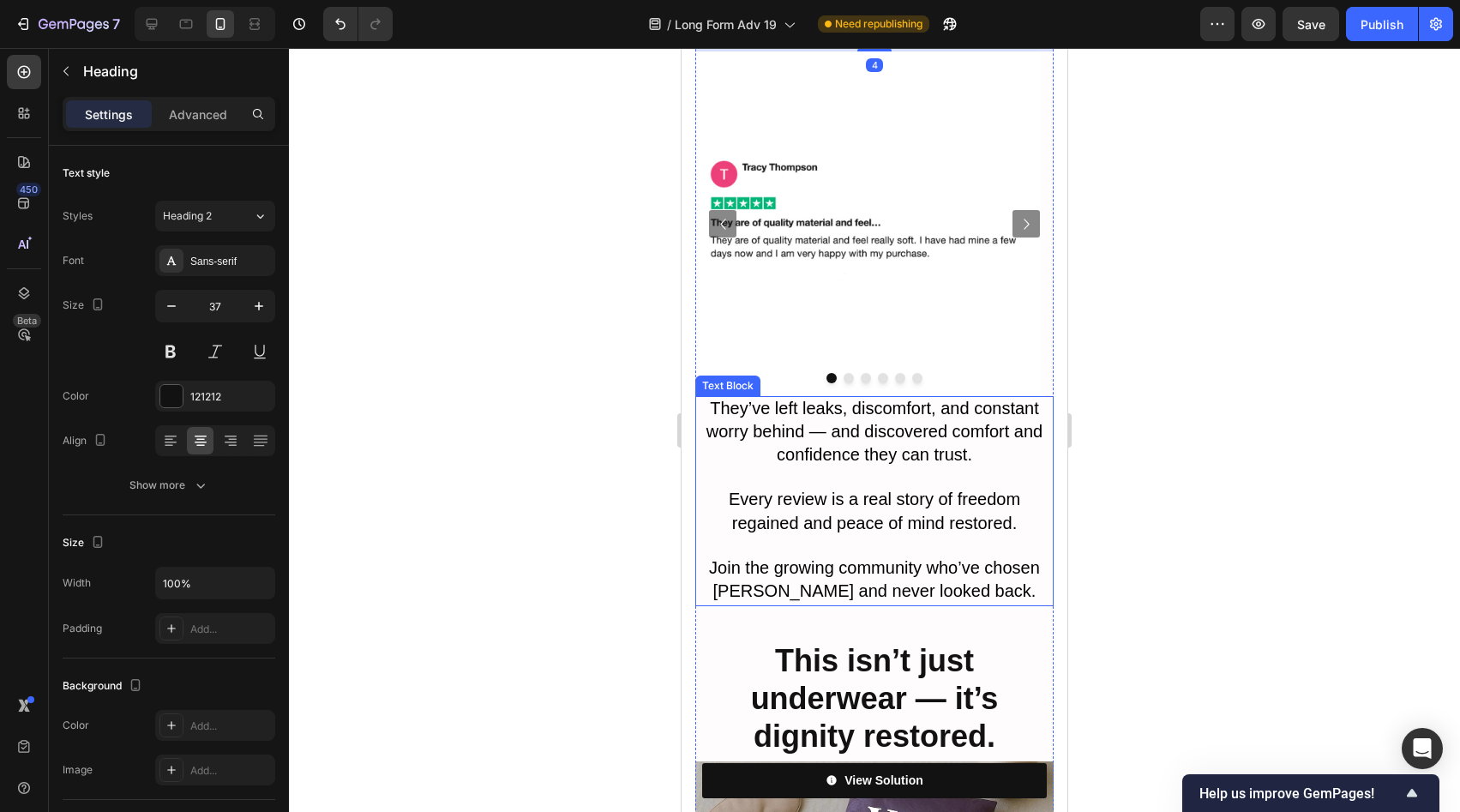
click at [882, 468] on p at bounding box center [875, 479] width 355 height 22
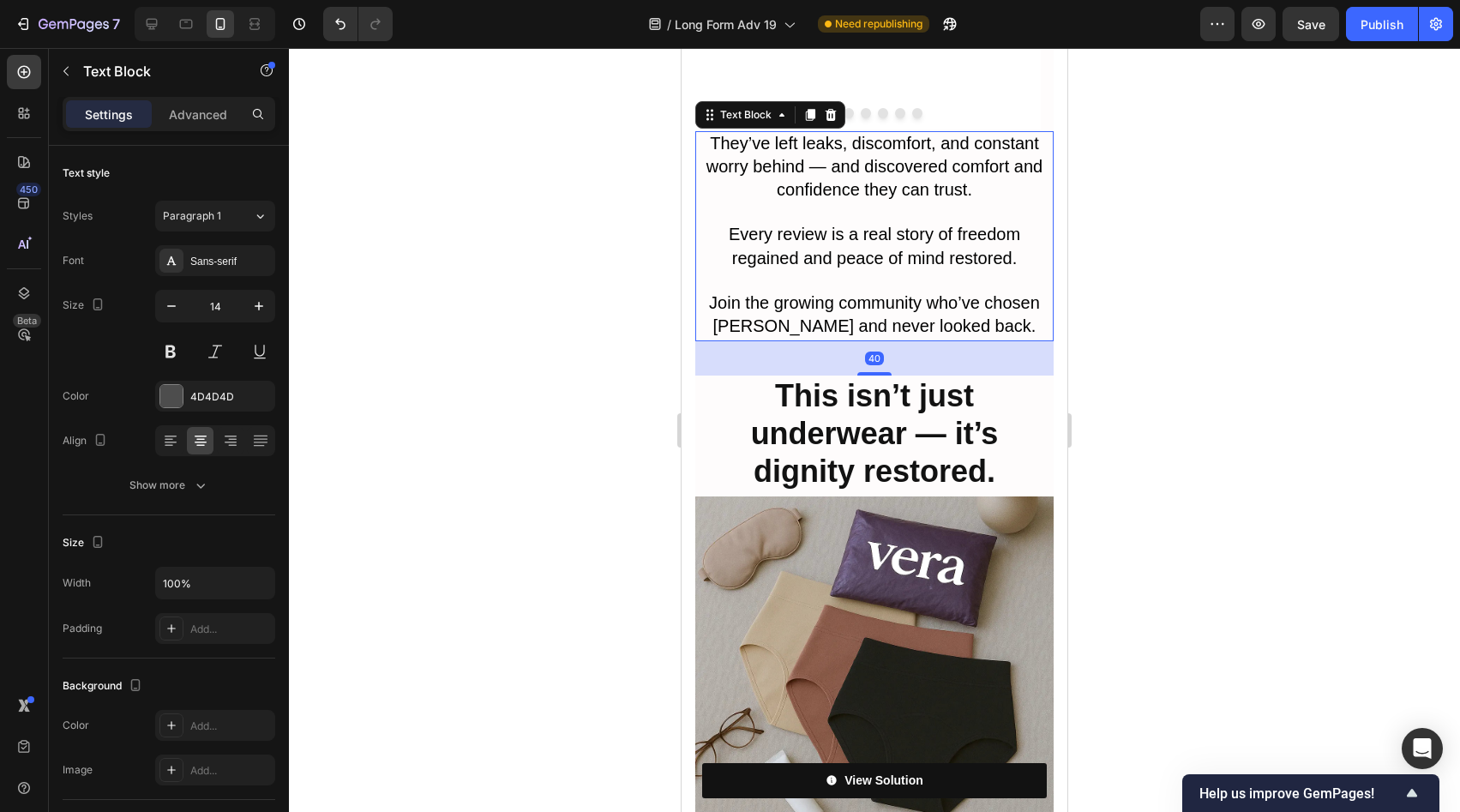
scroll to position [9902, 0]
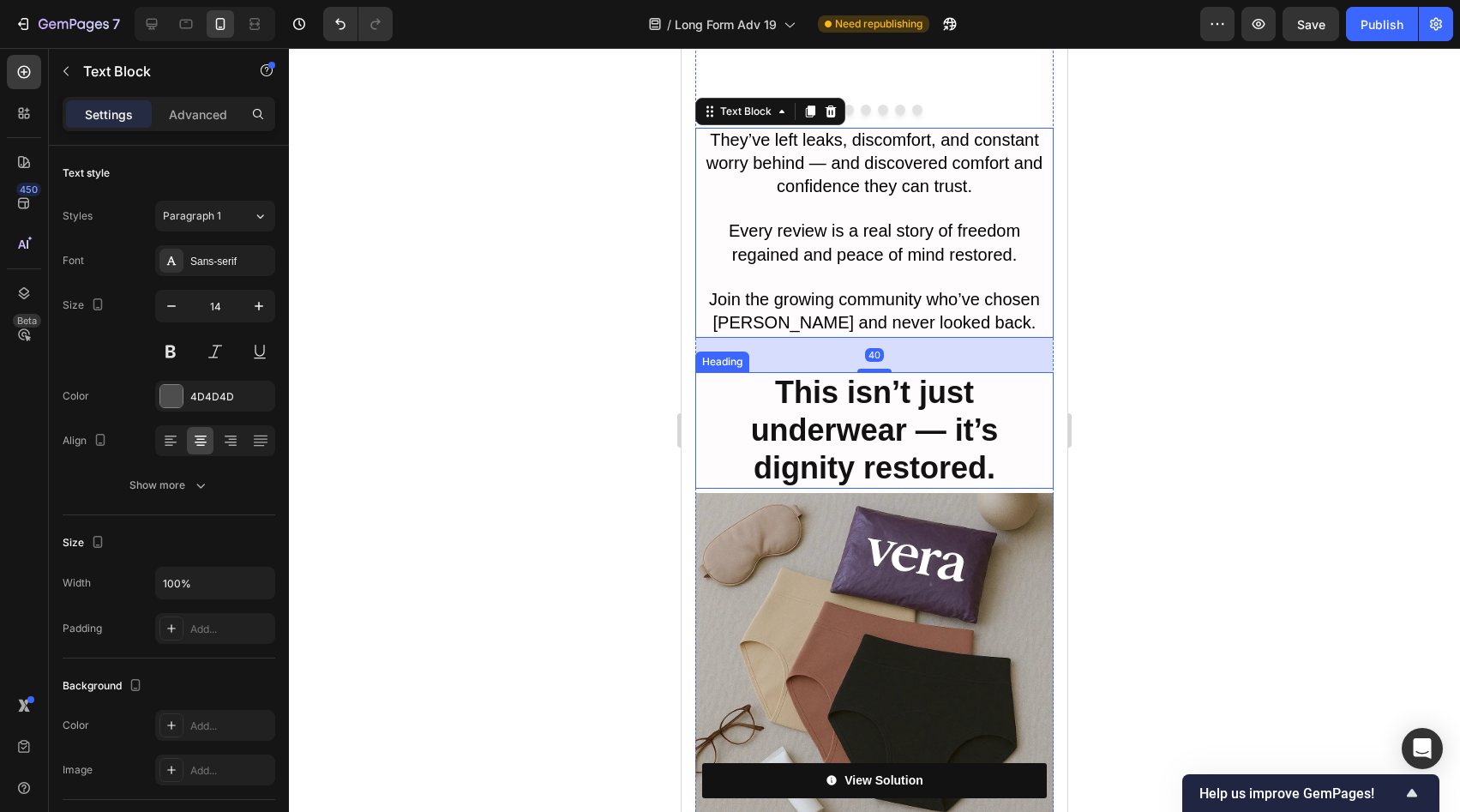
click at [885, 375] on strong "This isn’t just underwear — it’s dignity restored." at bounding box center [874, 430] width 248 height 111
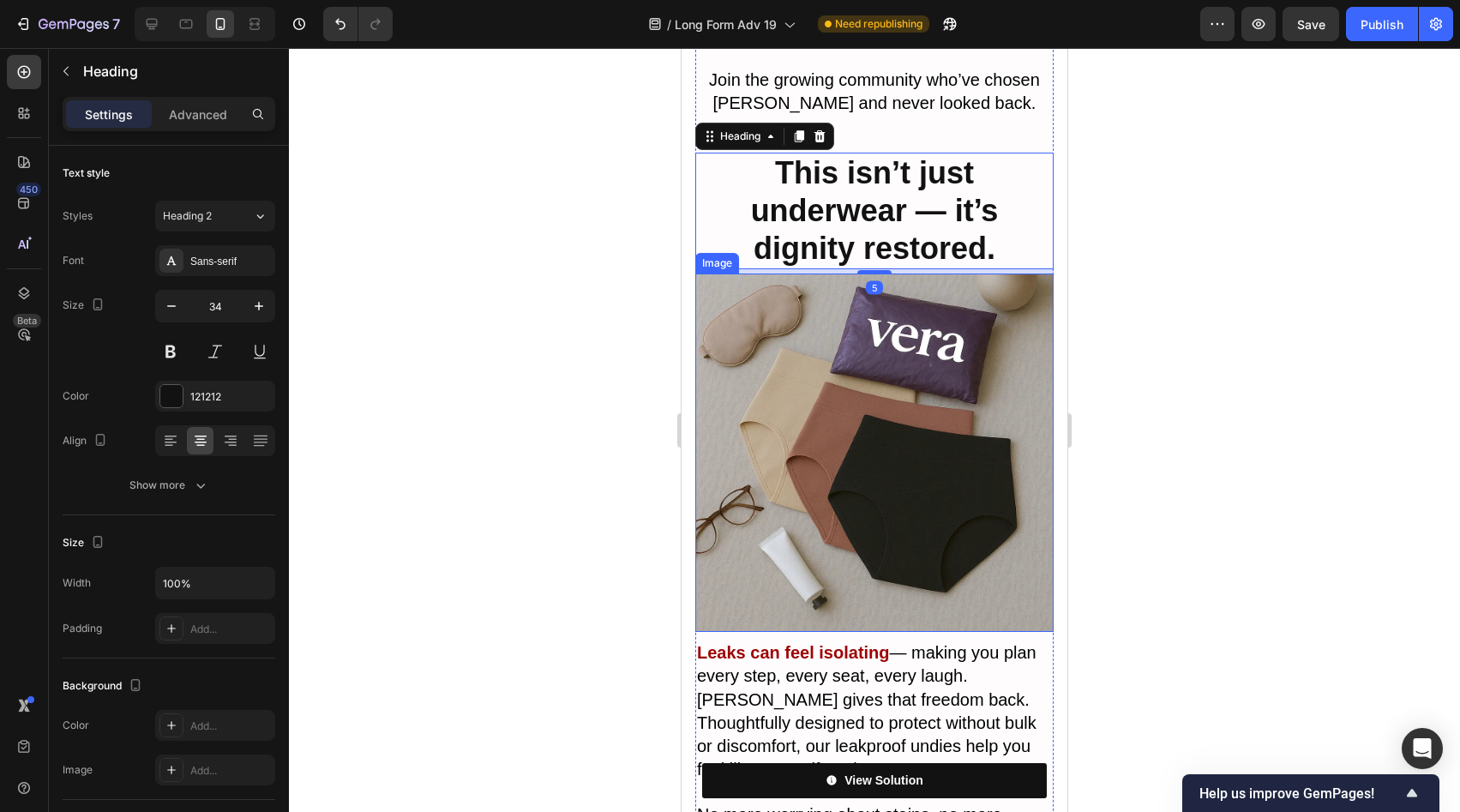
scroll to position [10338, 0]
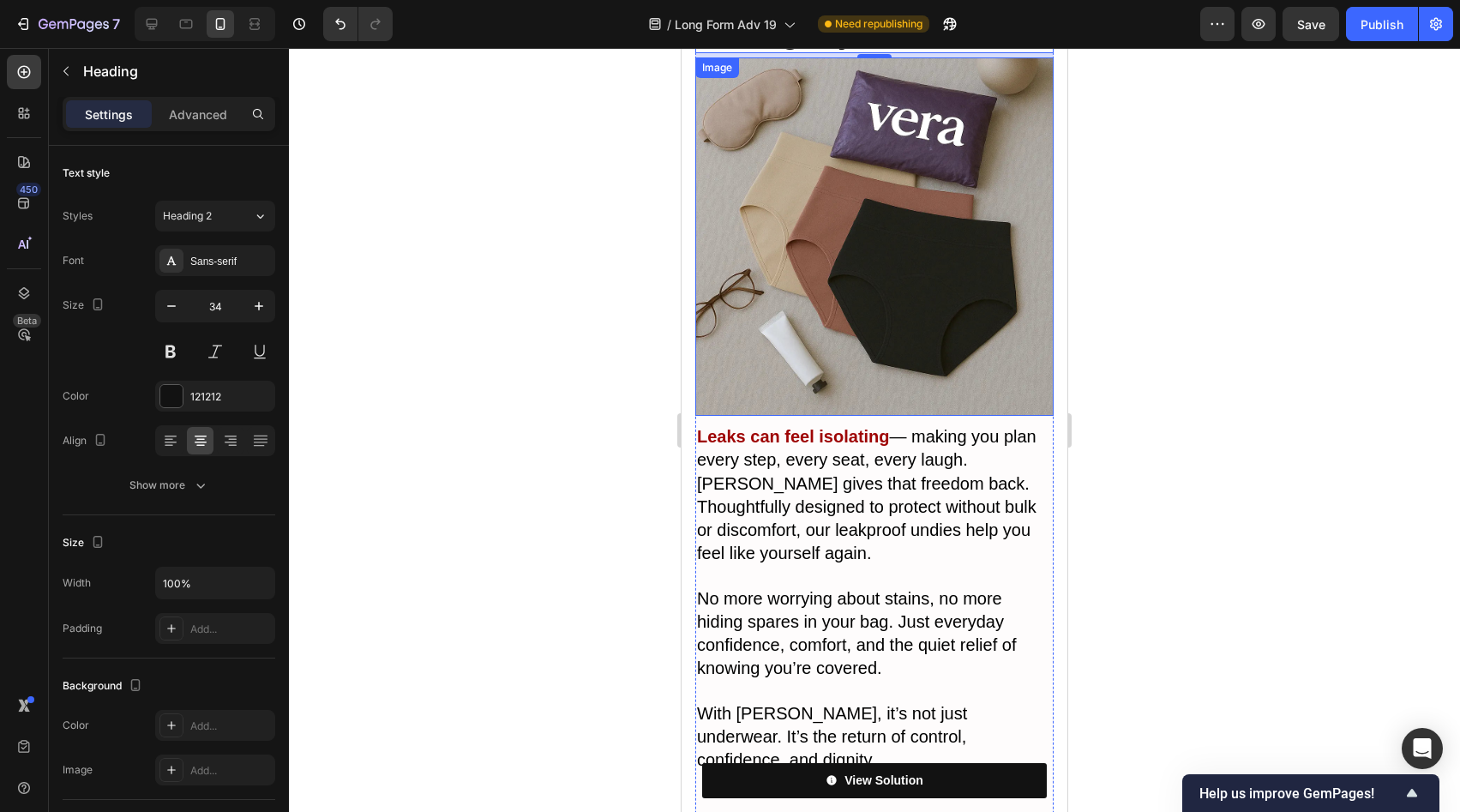
click at [878, 250] on img at bounding box center [875, 237] width 359 height 359
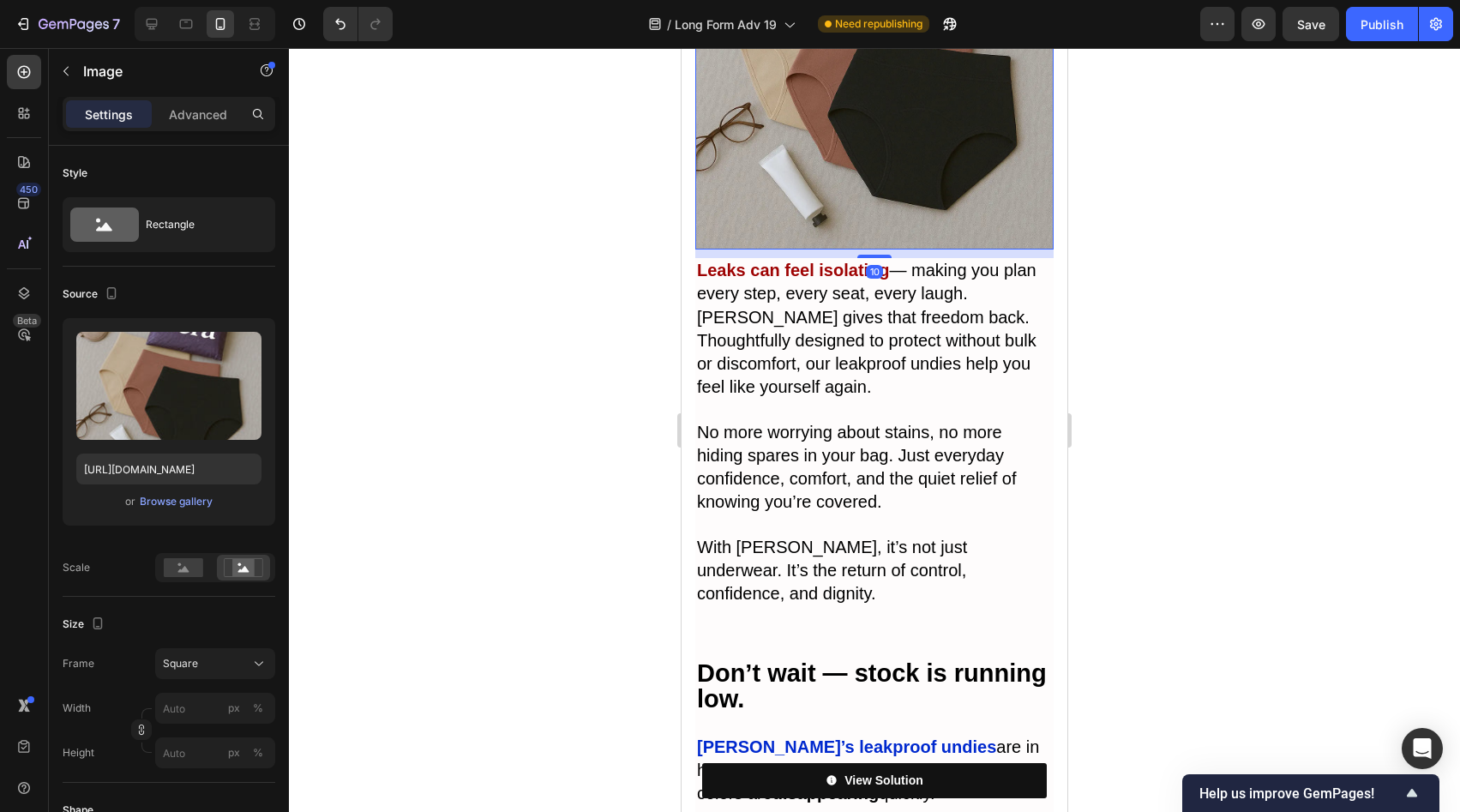
scroll to position [10644, 0]
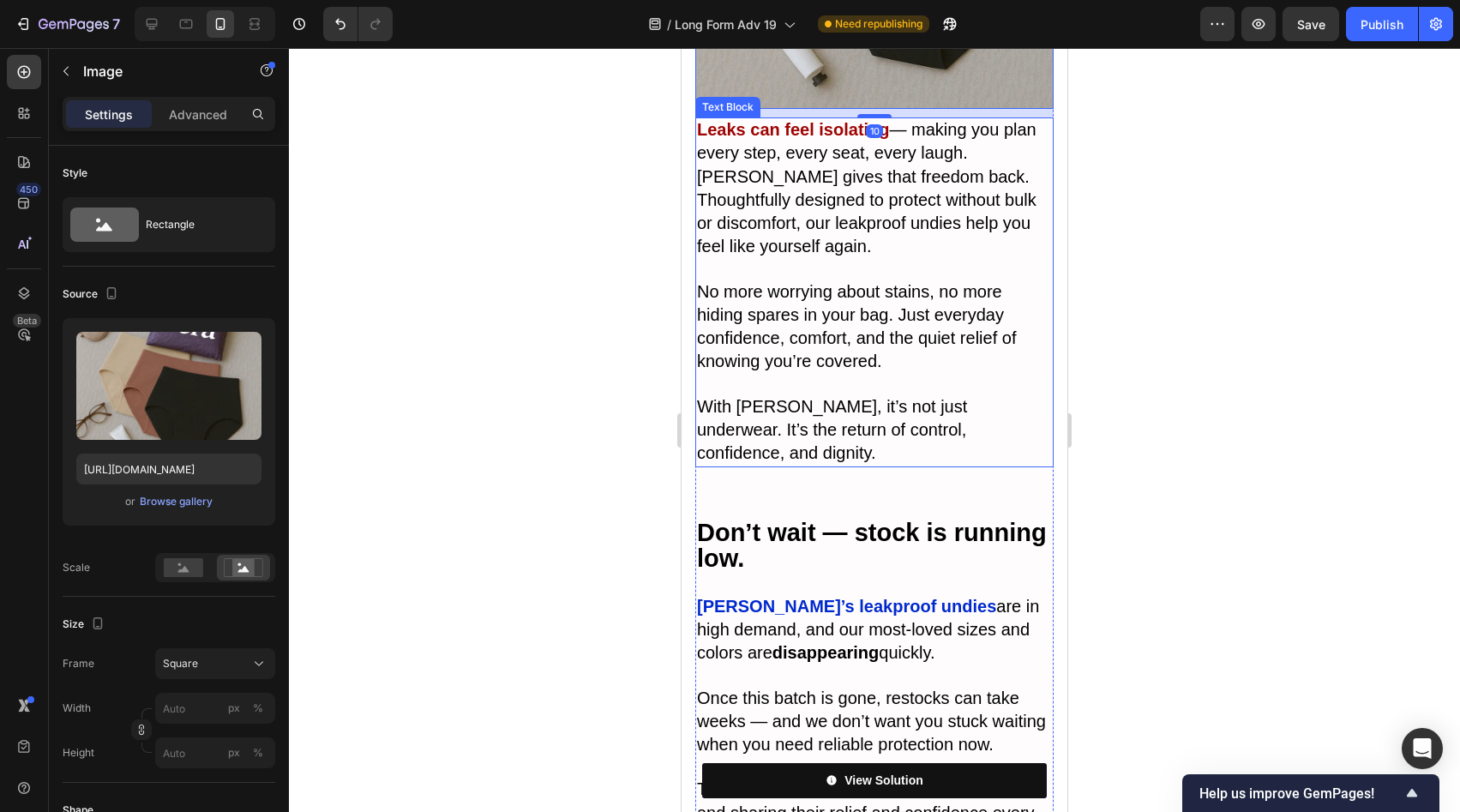
click at [867, 397] on span "With [PERSON_NAME], it’s not just underwear. It’s the return of control, confid…" at bounding box center [833, 430] width 270 height 65
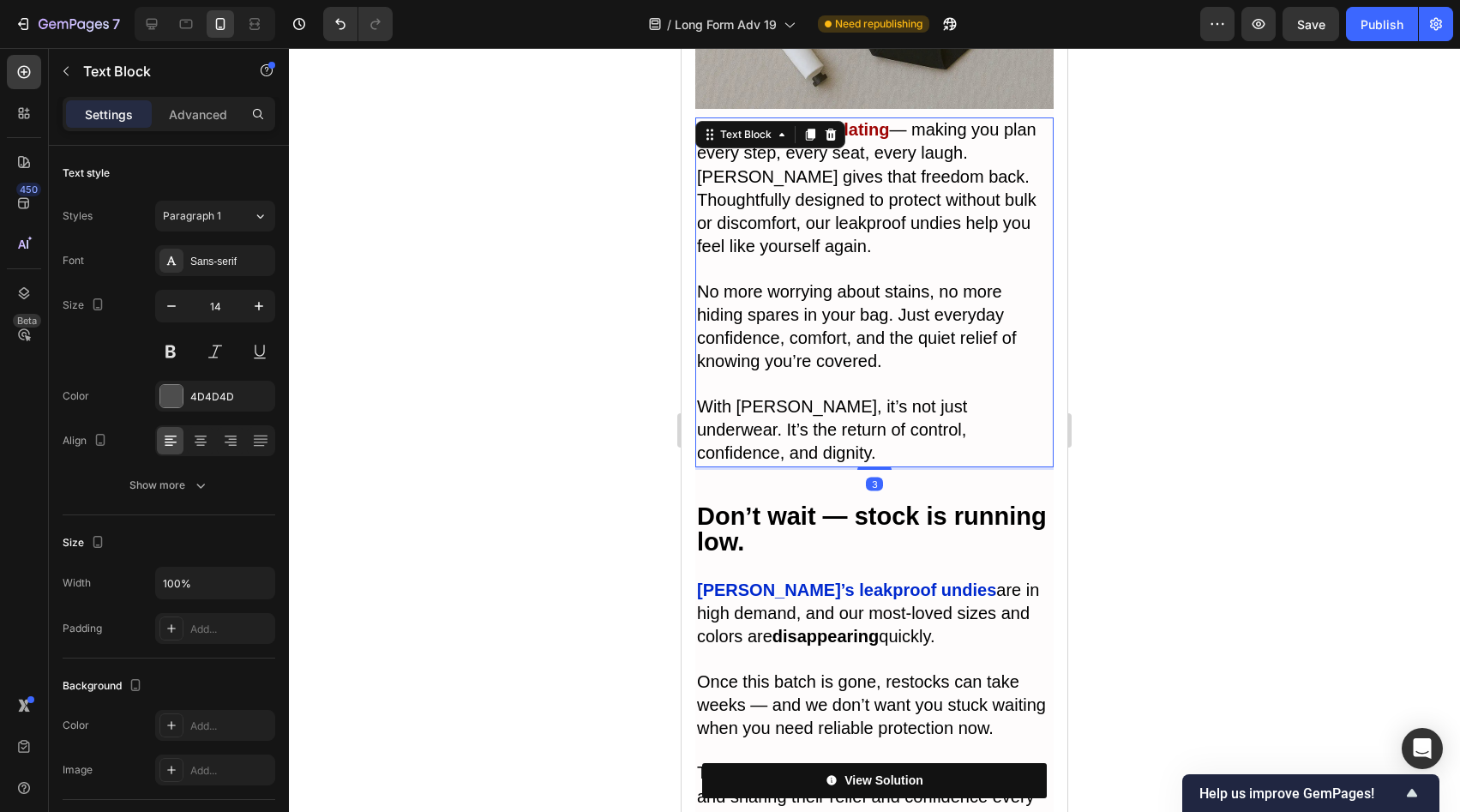
drag, startPoint x: 870, startPoint y: 316, endPoint x: 869, endPoint y: 296, distance: 20.0
click at [869, 296] on div "Leaks can feel isolating — making you plan every step, every seat, every laugh.…" at bounding box center [875, 292] width 359 height 350
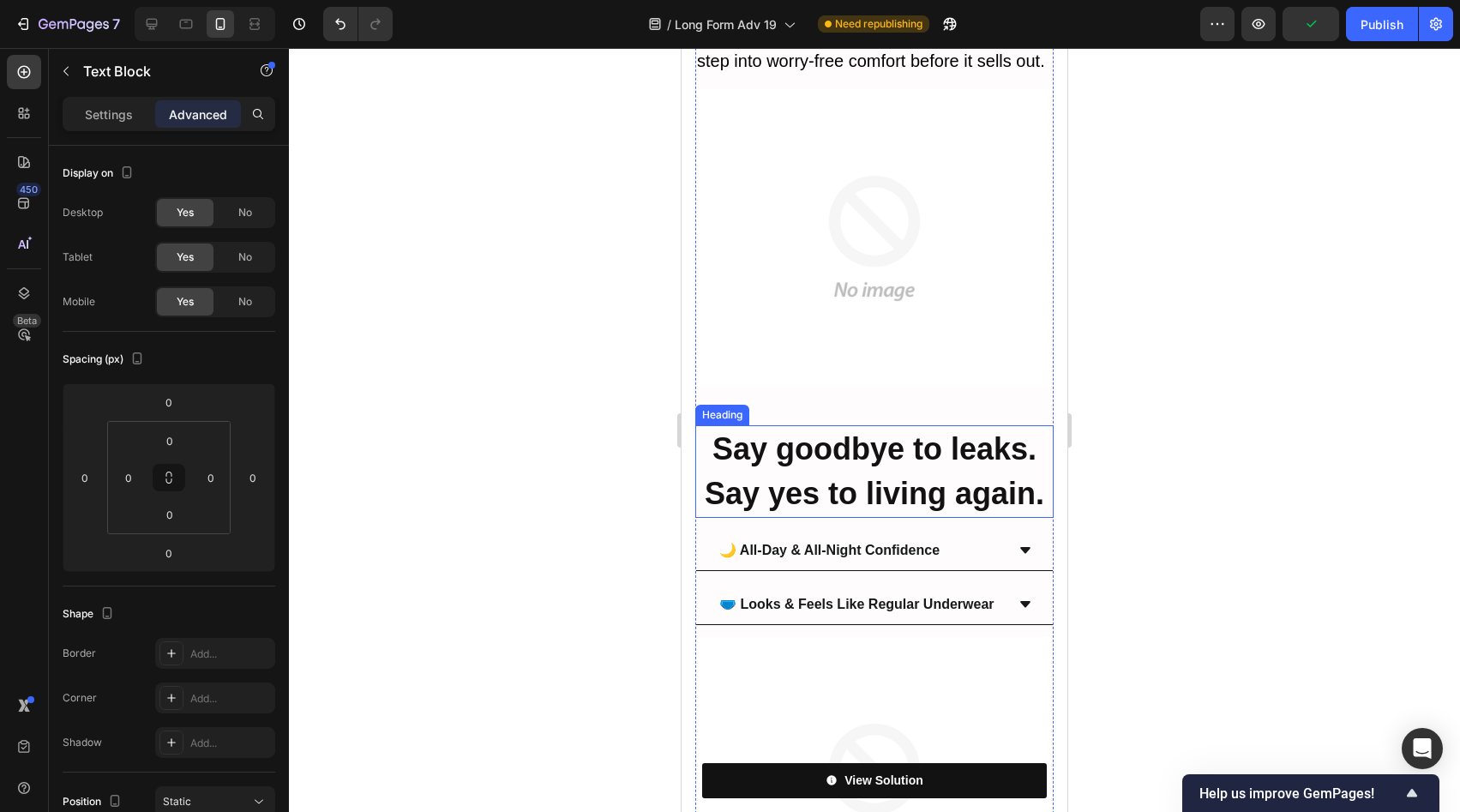
scroll to position [11827, 0]
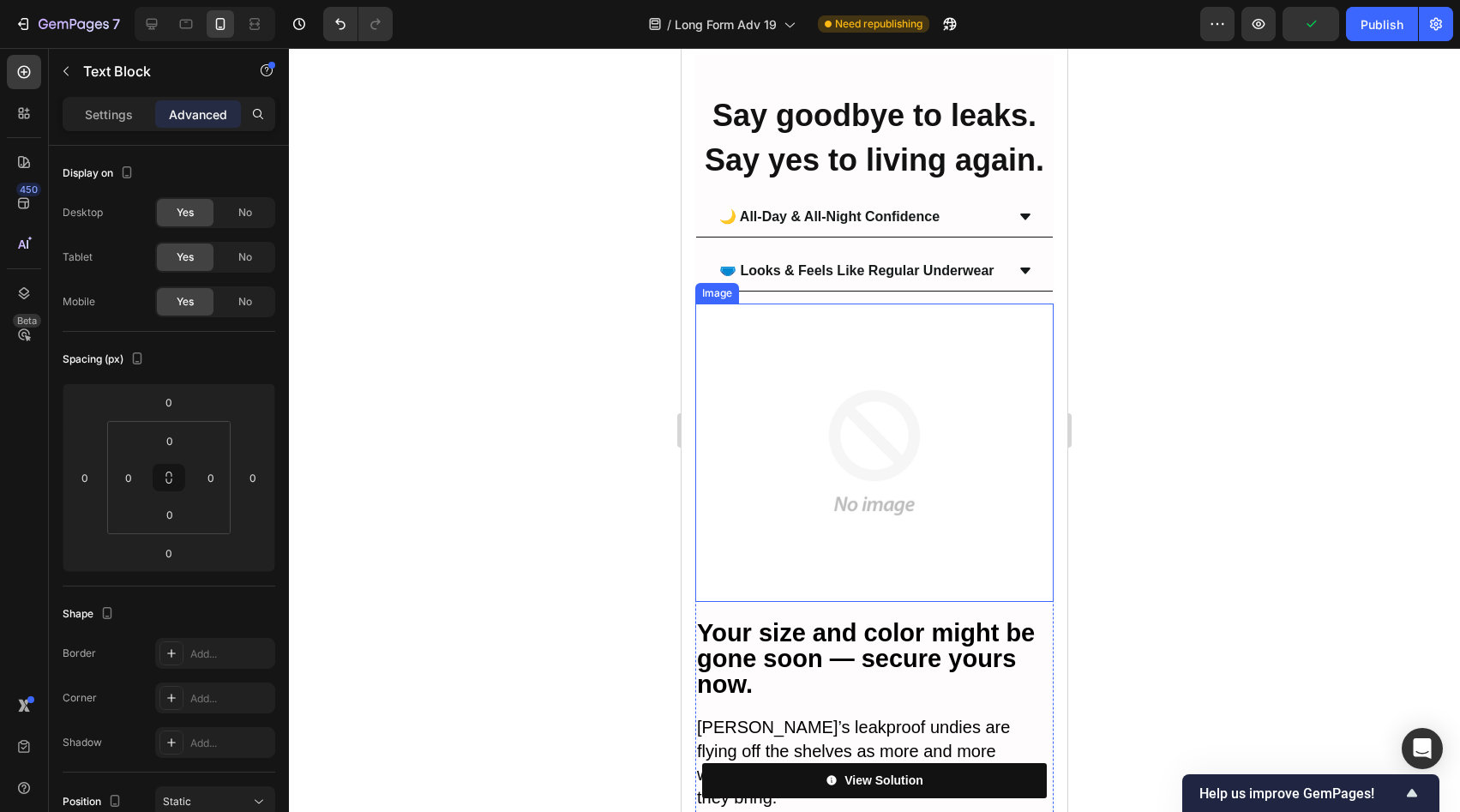
click at [864, 344] on img at bounding box center [875, 452] width 359 height 298
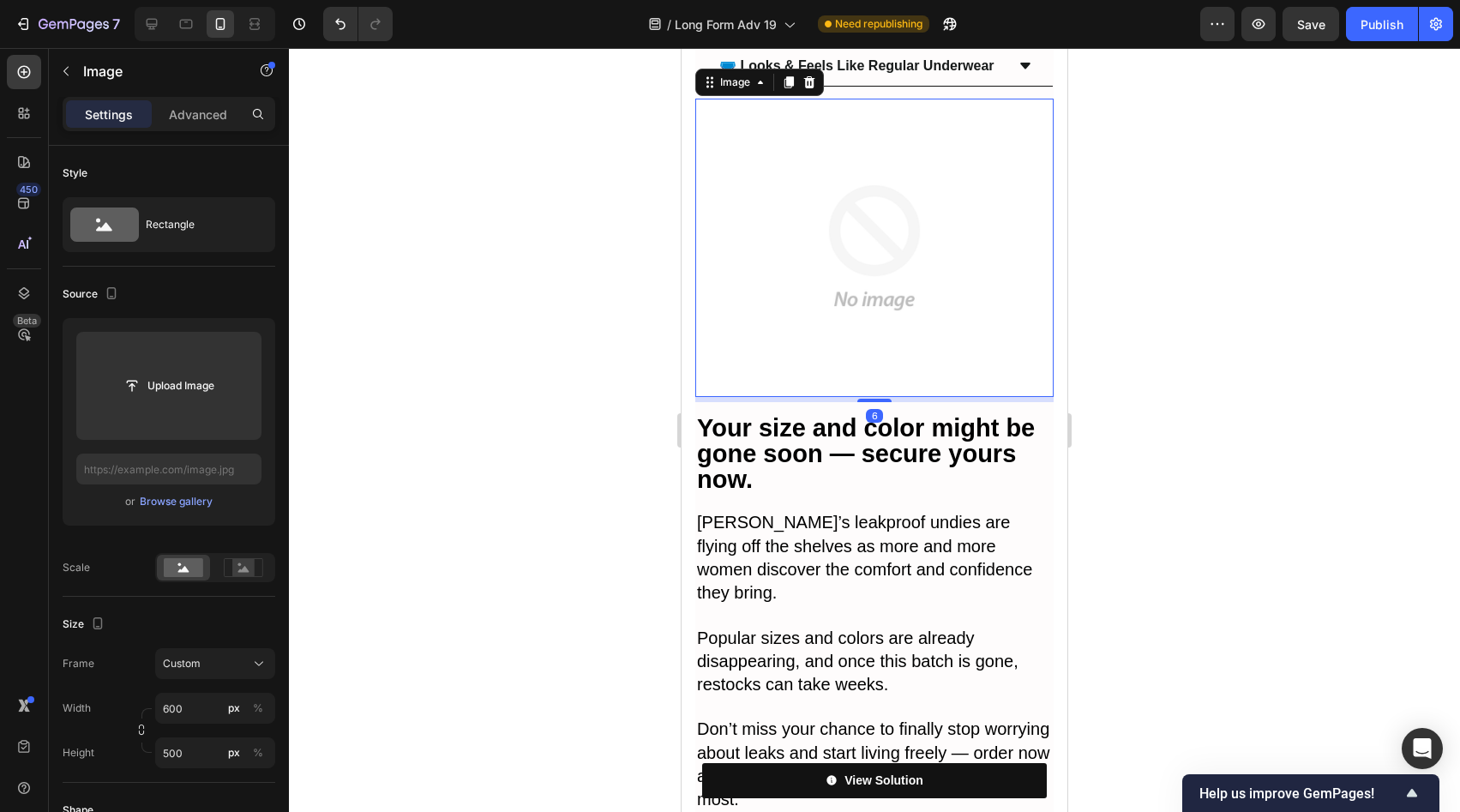
scroll to position [12381, 0]
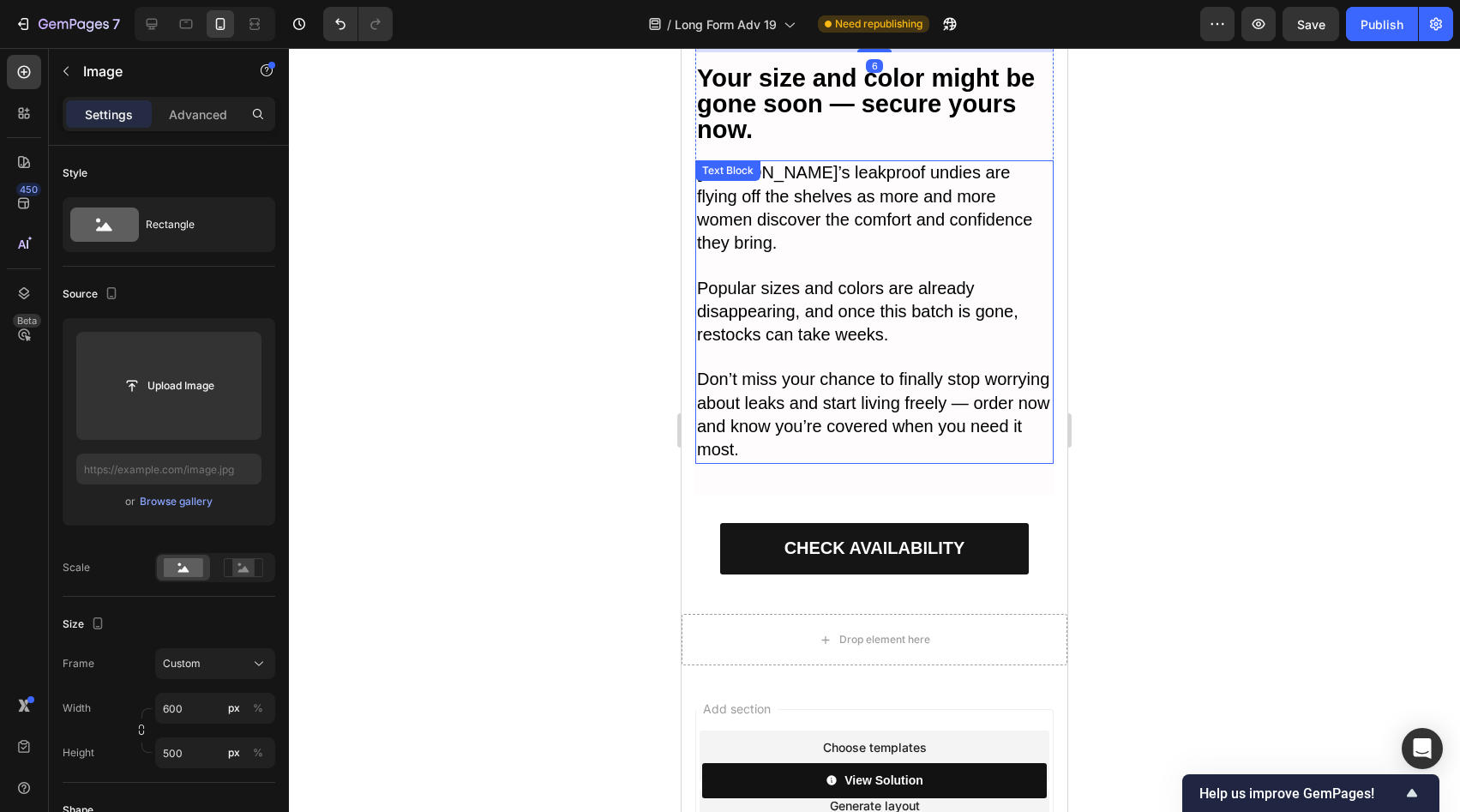
click at [881, 369] on p "Don’t miss your chance to finally stop worrying about leaks and start living fr…" at bounding box center [875, 415] width 355 height 94
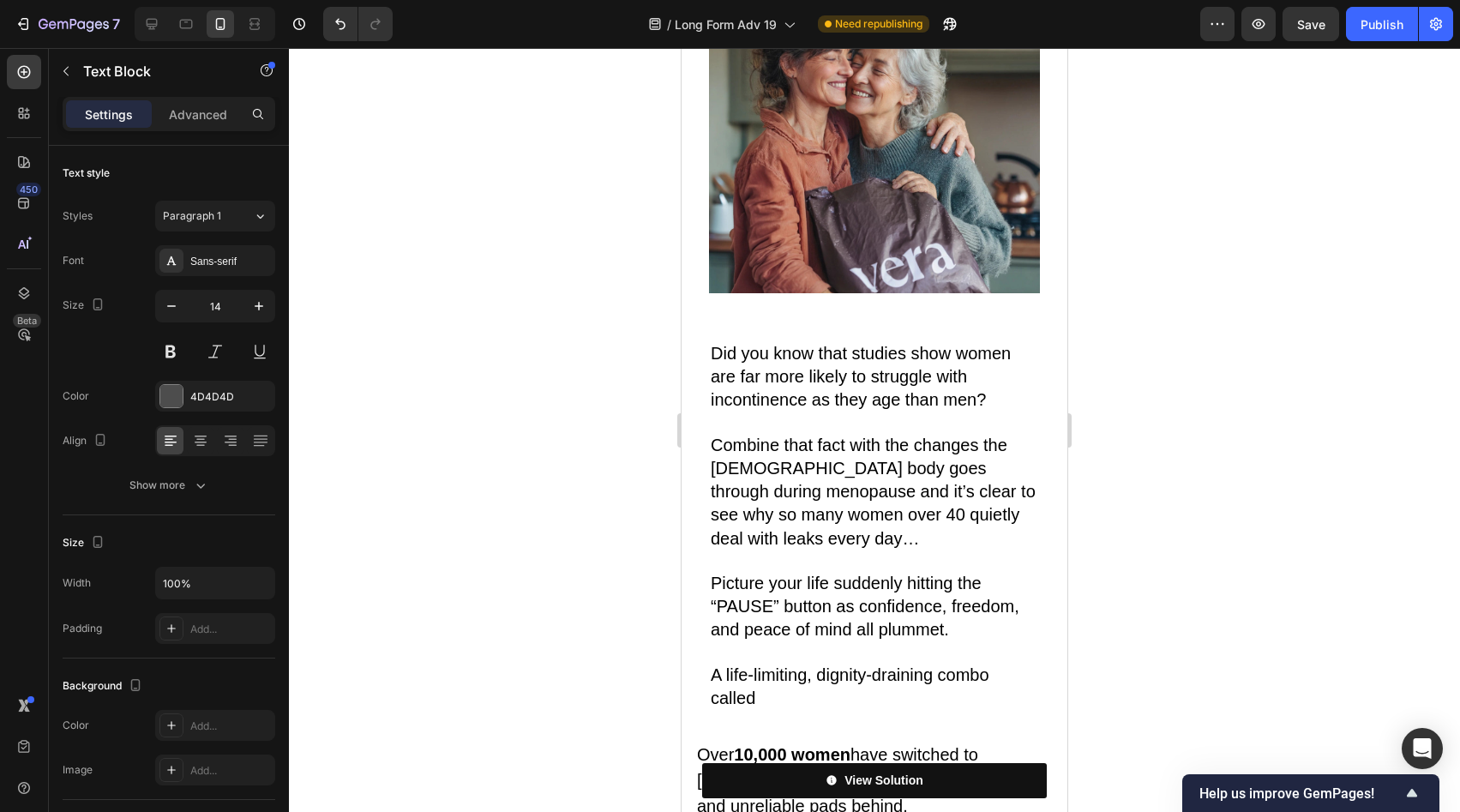
scroll to position [354, 0]
